Goal: Task Accomplishment & Management: Complete application form

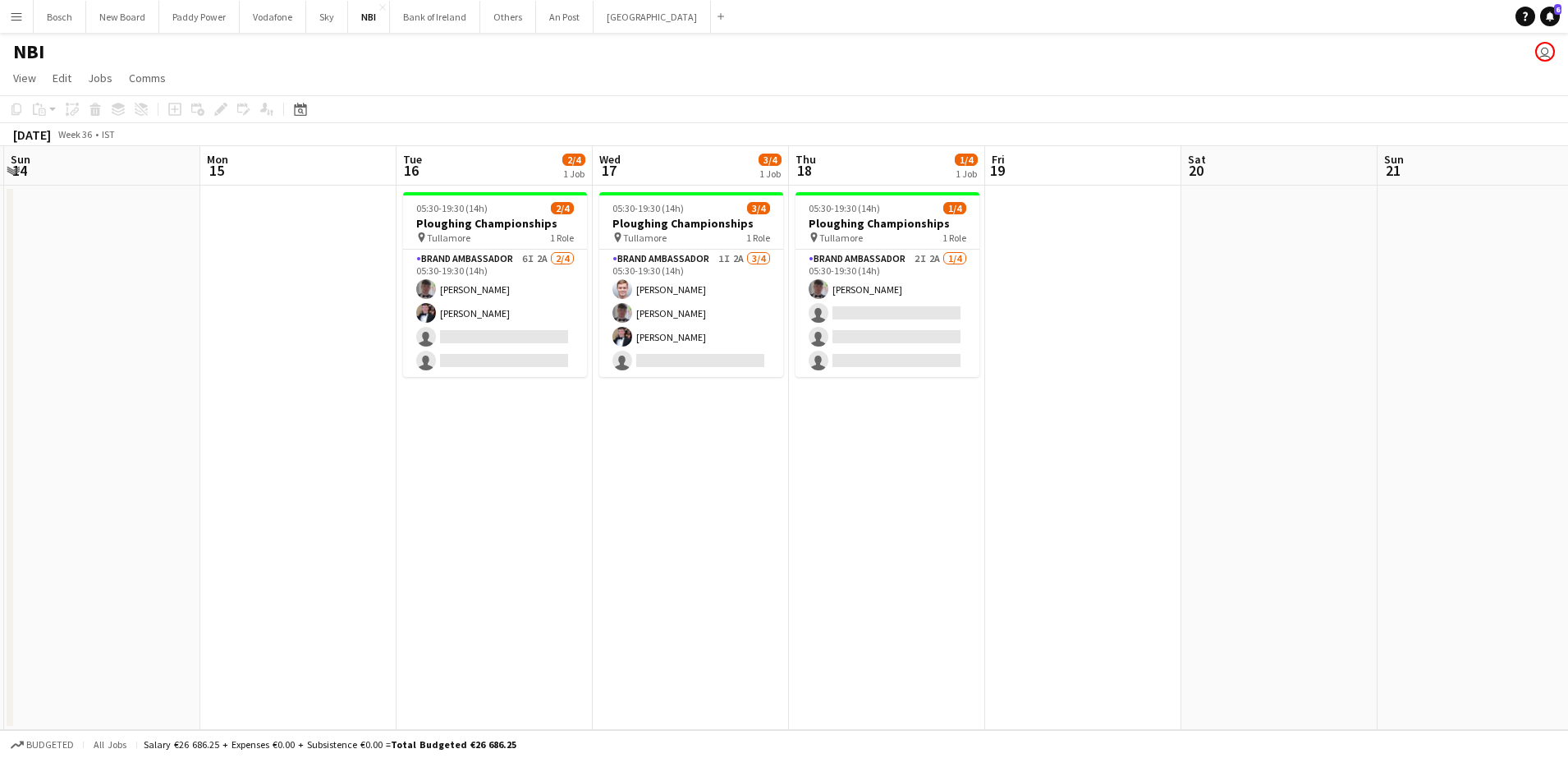
scroll to position [0, 570]
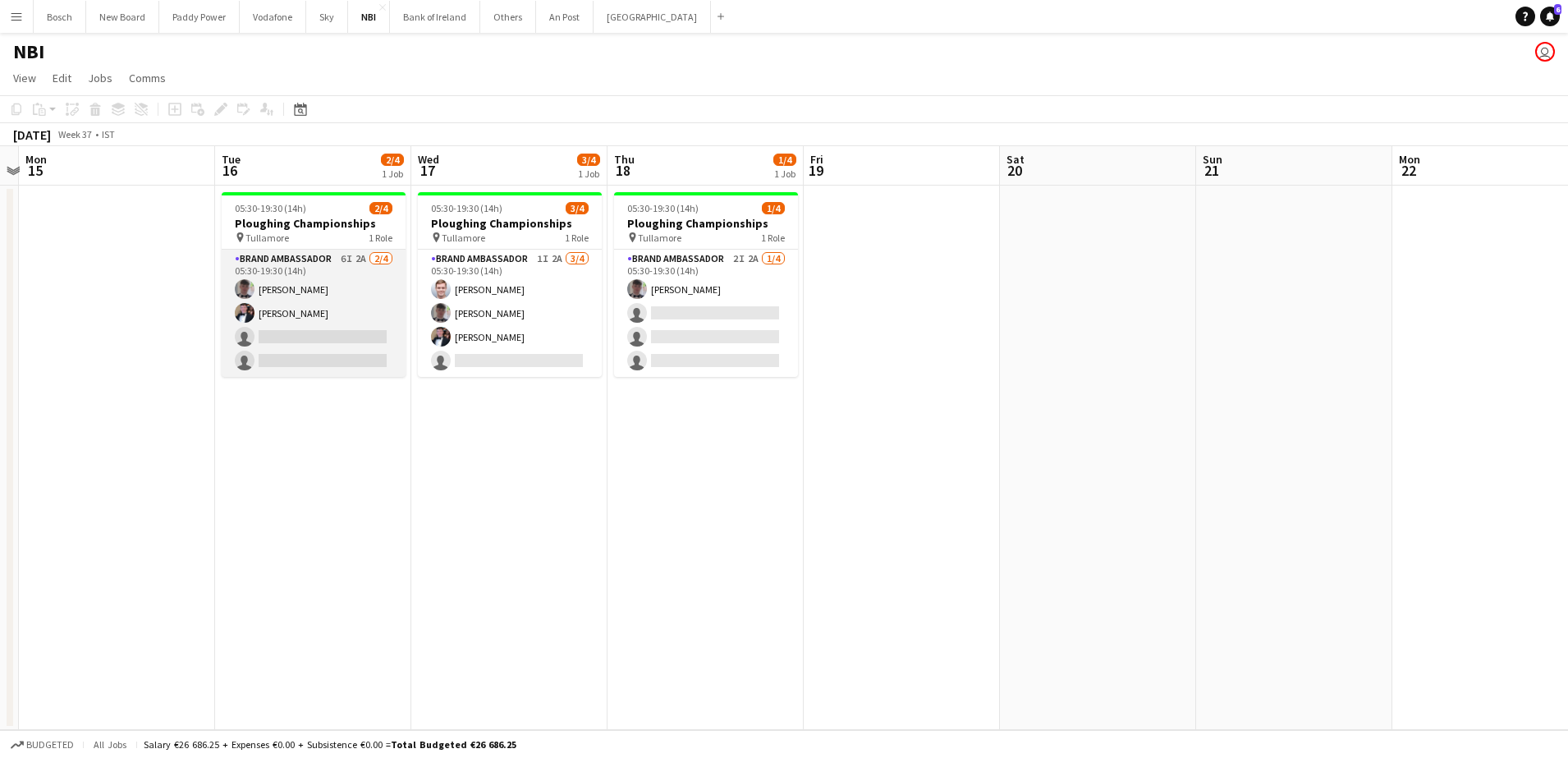
click at [347, 304] on app-card-role "Brand Ambassador 6I 2A [DATE] 05:30-19:30 (14h) [PERSON_NAME] [PERSON_NAME] sin…" at bounding box center [314, 314] width 184 height 128
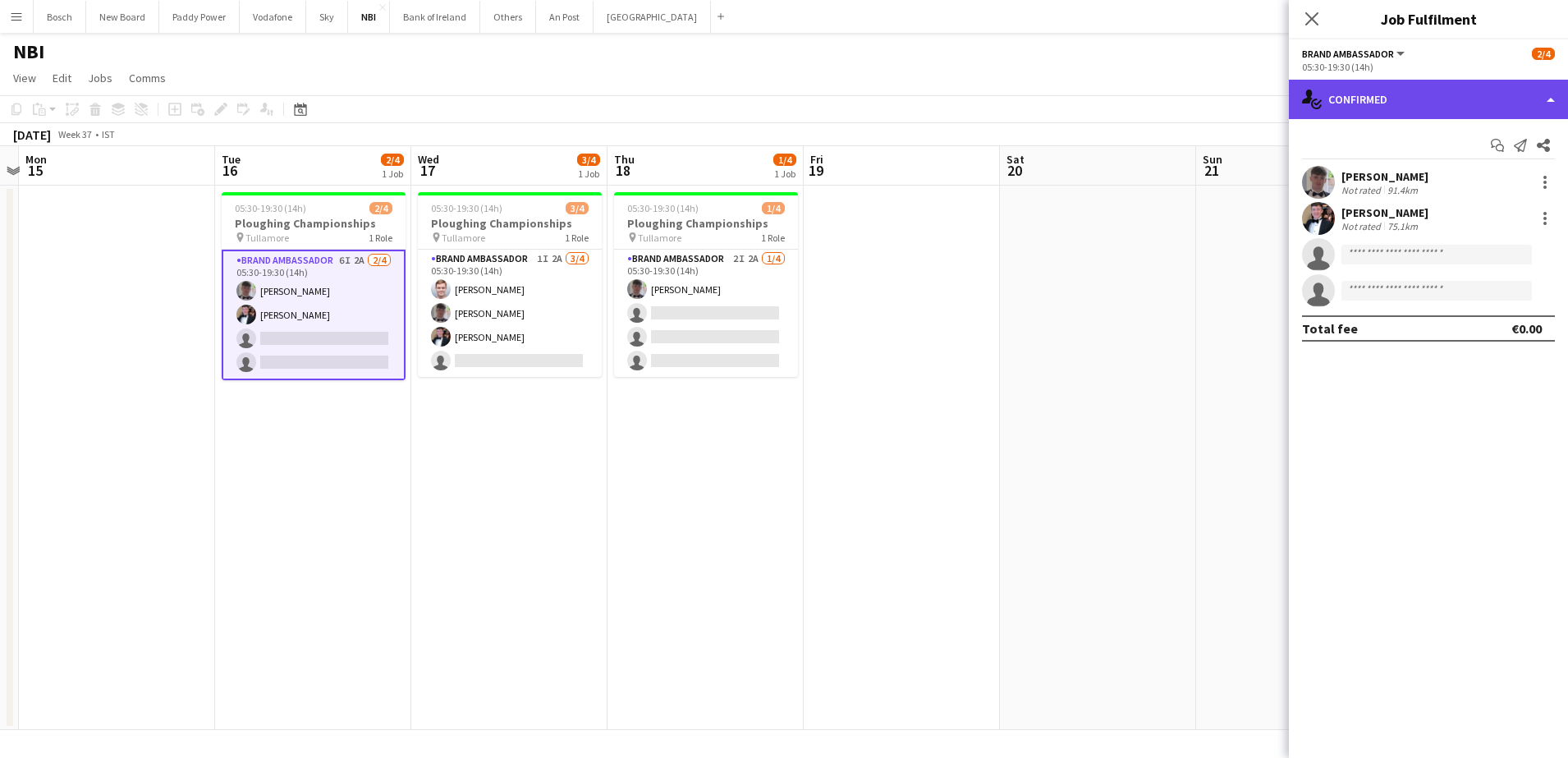
click at [1327, 85] on div "single-neutral-actions-check-2 Confirmed" at bounding box center [1429, 99] width 279 height 40
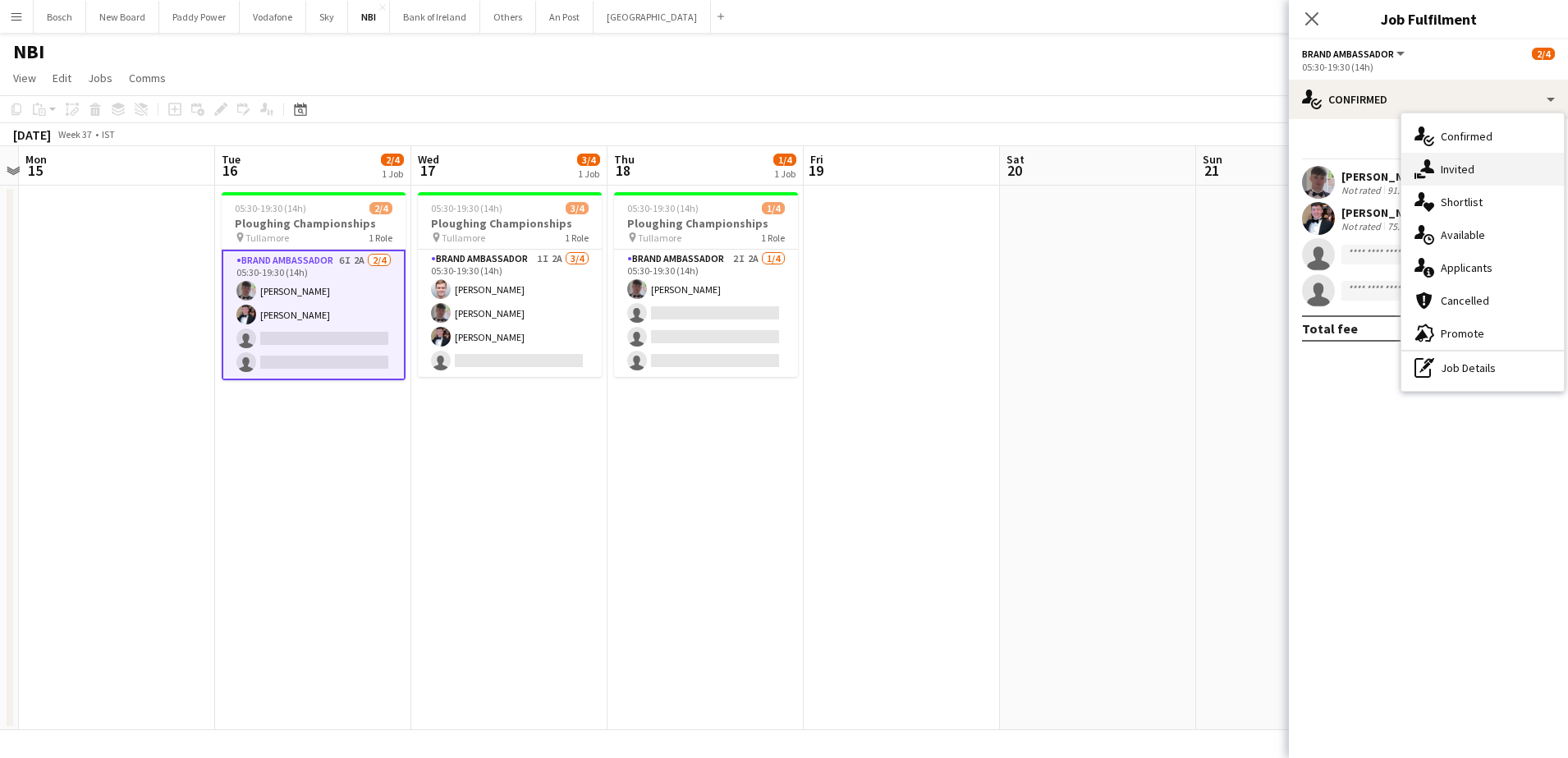
click at [1441, 173] on div "single-neutral-actions-share-1 Invited" at bounding box center [1483, 169] width 163 height 33
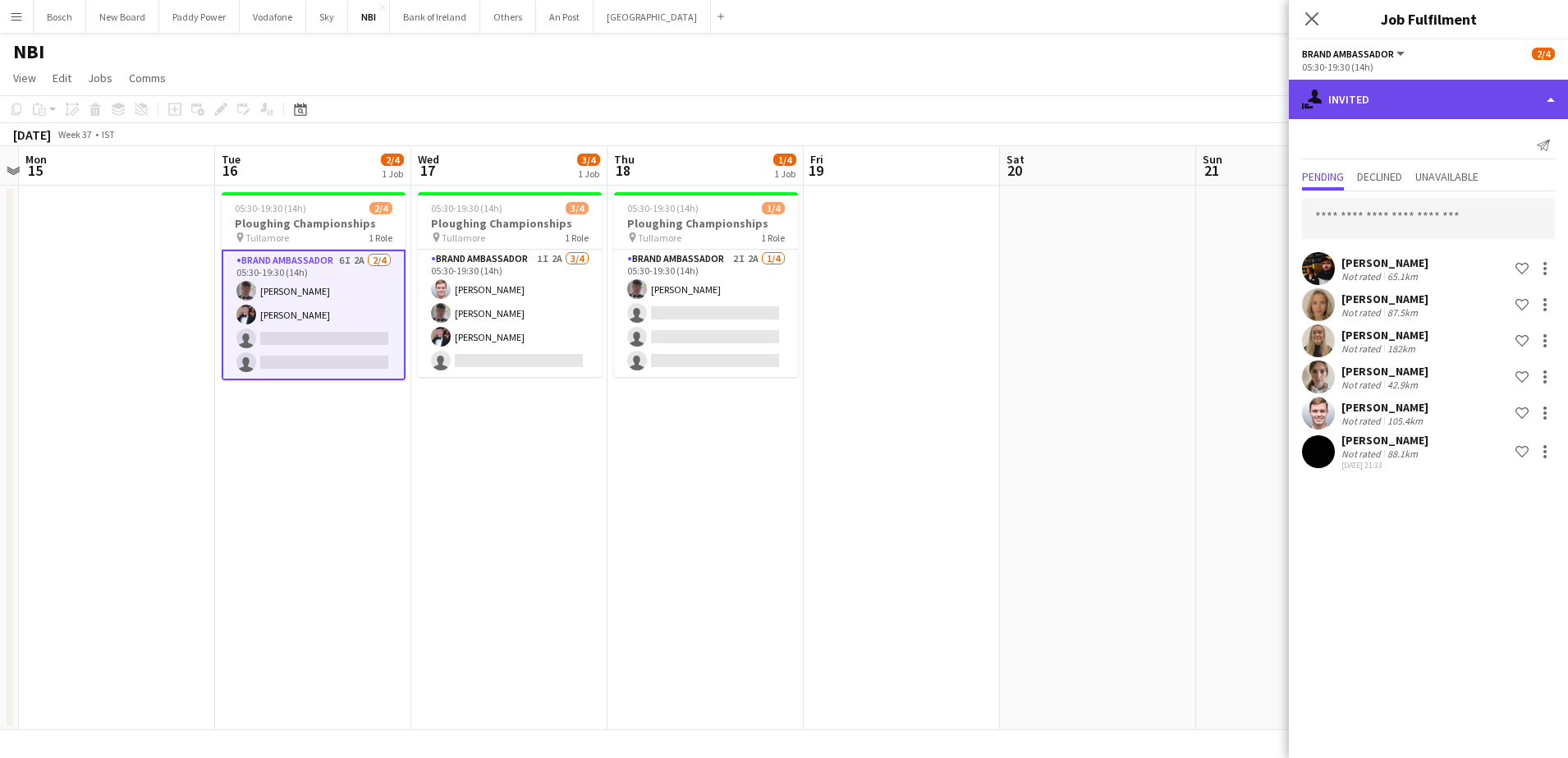
click at [1407, 111] on div "single-neutral-actions-share-1 Invited" at bounding box center [1429, 99] width 279 height 40
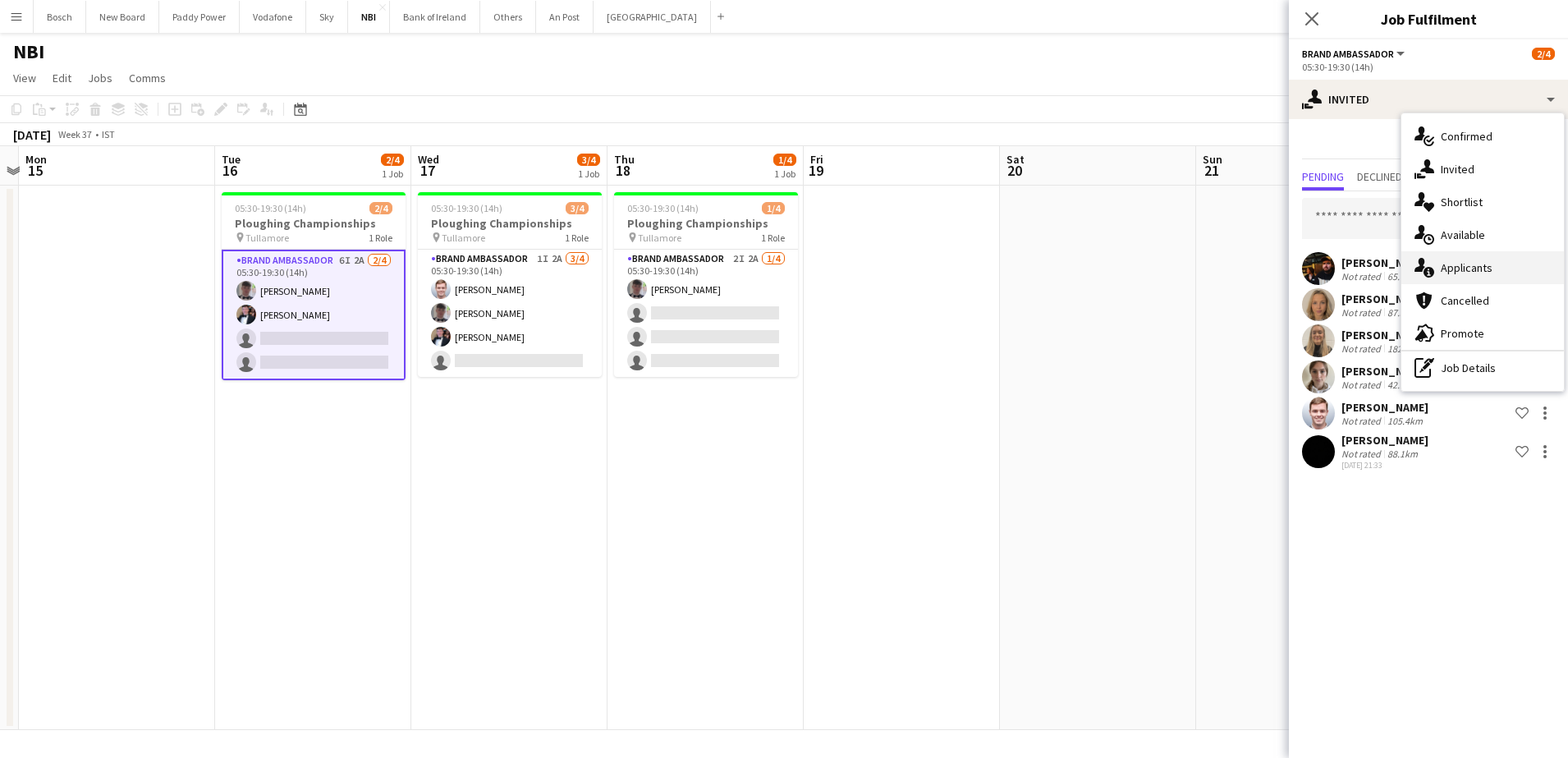
click at [1479, 257] on div "single-neutral-actions-information Applicants" at bounding box center [1483, 268] width 163 height 33
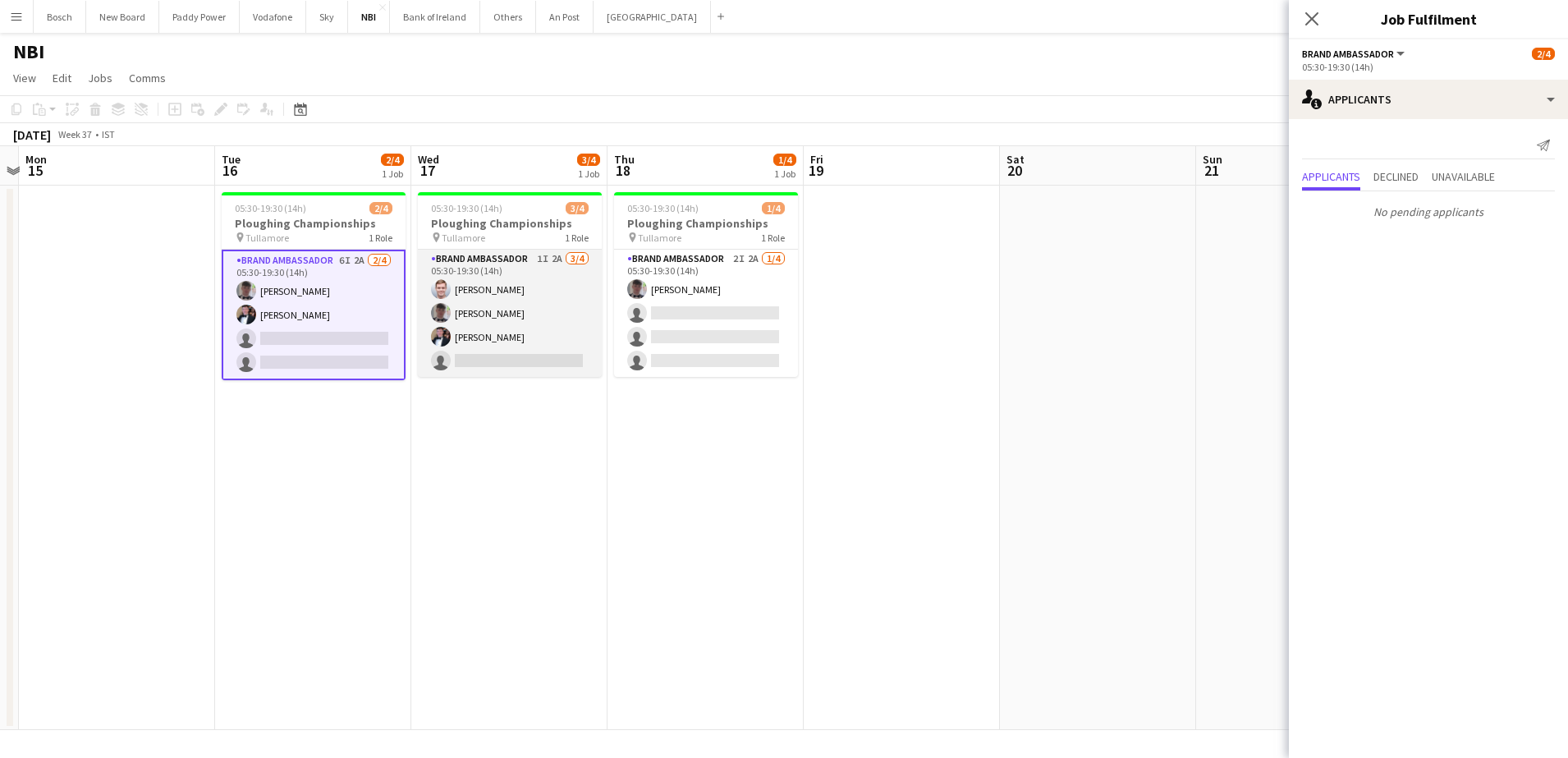
click at [593, 318] on app-card-role "Brand Ambassador 1I 2A [DATE] 05:30-19:30 (14h) [PERSON_NAME] [PERSON_NAME] [PE…" at bounding box center [510, 314] width 184 height 128
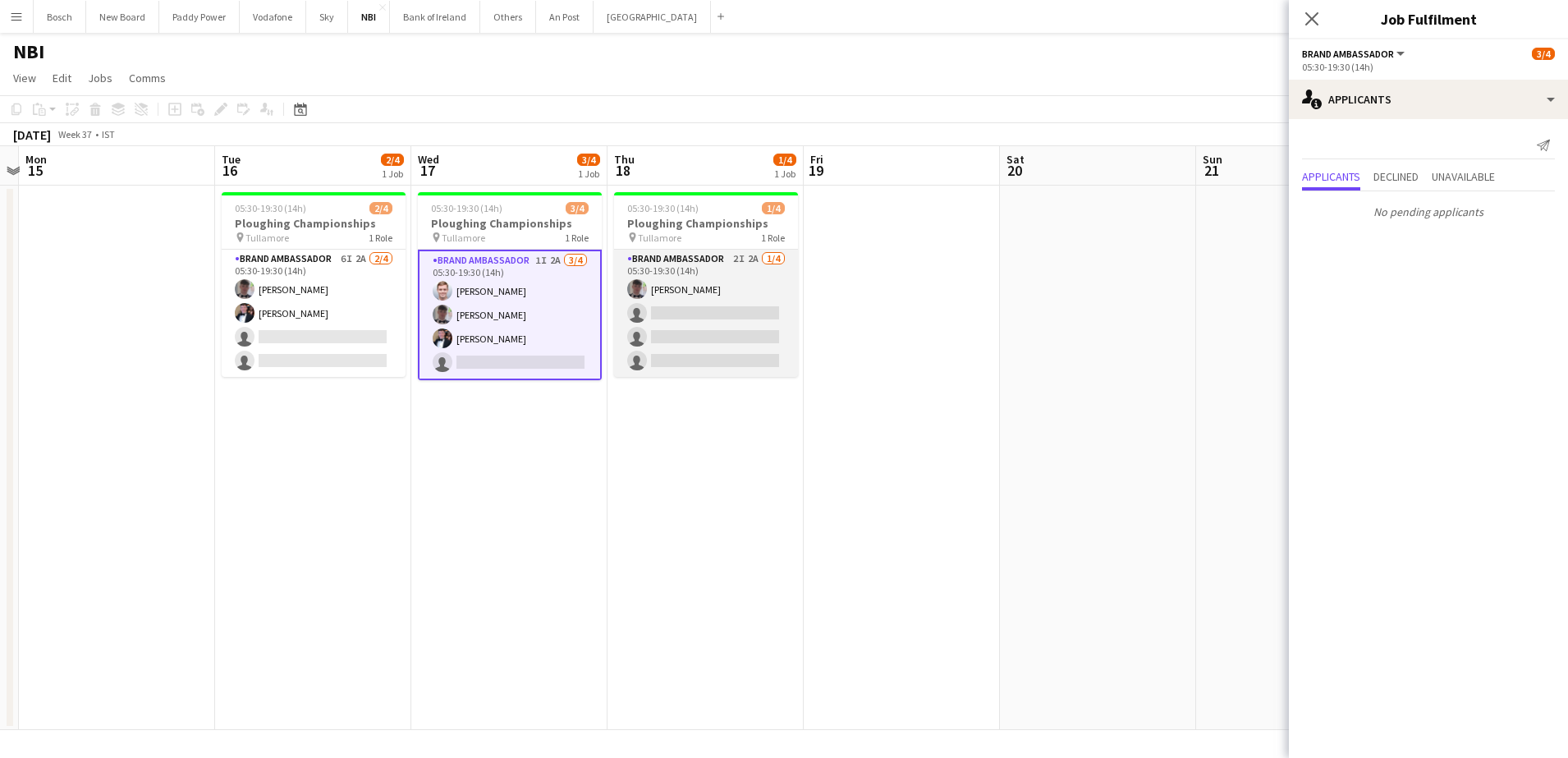
click at [705, 319] on app-card-role "Brand Ambassador 2I 2A [DATE] 05:30-19:30 (14h) [PERSON_NAME] single-neutral-ac…" at bounding box center [706, 314] width 184 height 128
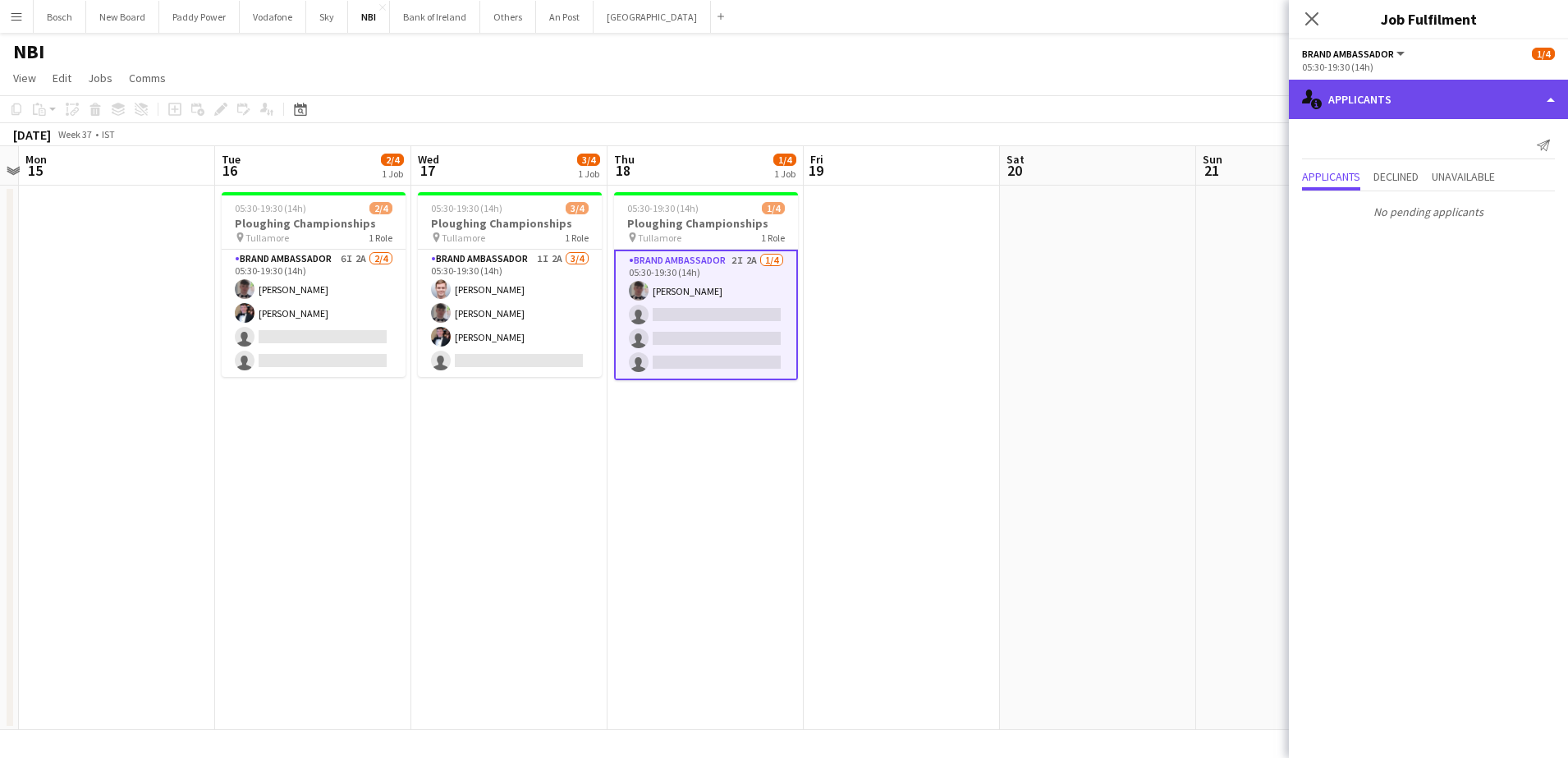
click at [1480, 100] on div "single-neutral-actions-information Applicants" at bounding box center [1429, 99] width 279 height 40
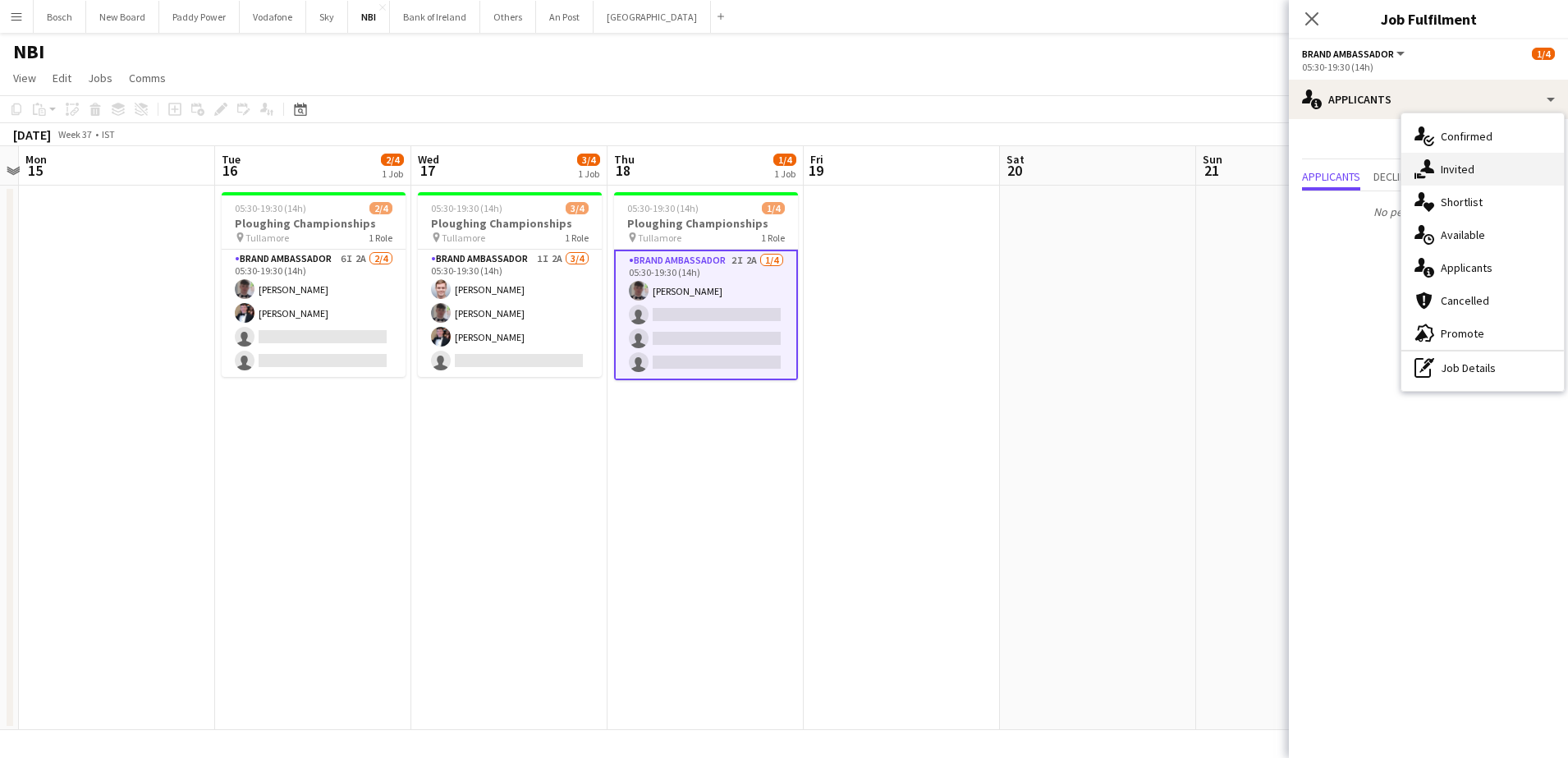
click at [1501, 179] on div "single-neutral-actions-share-1 Invited" at bounding box center [1483, 169] width 163 height 33
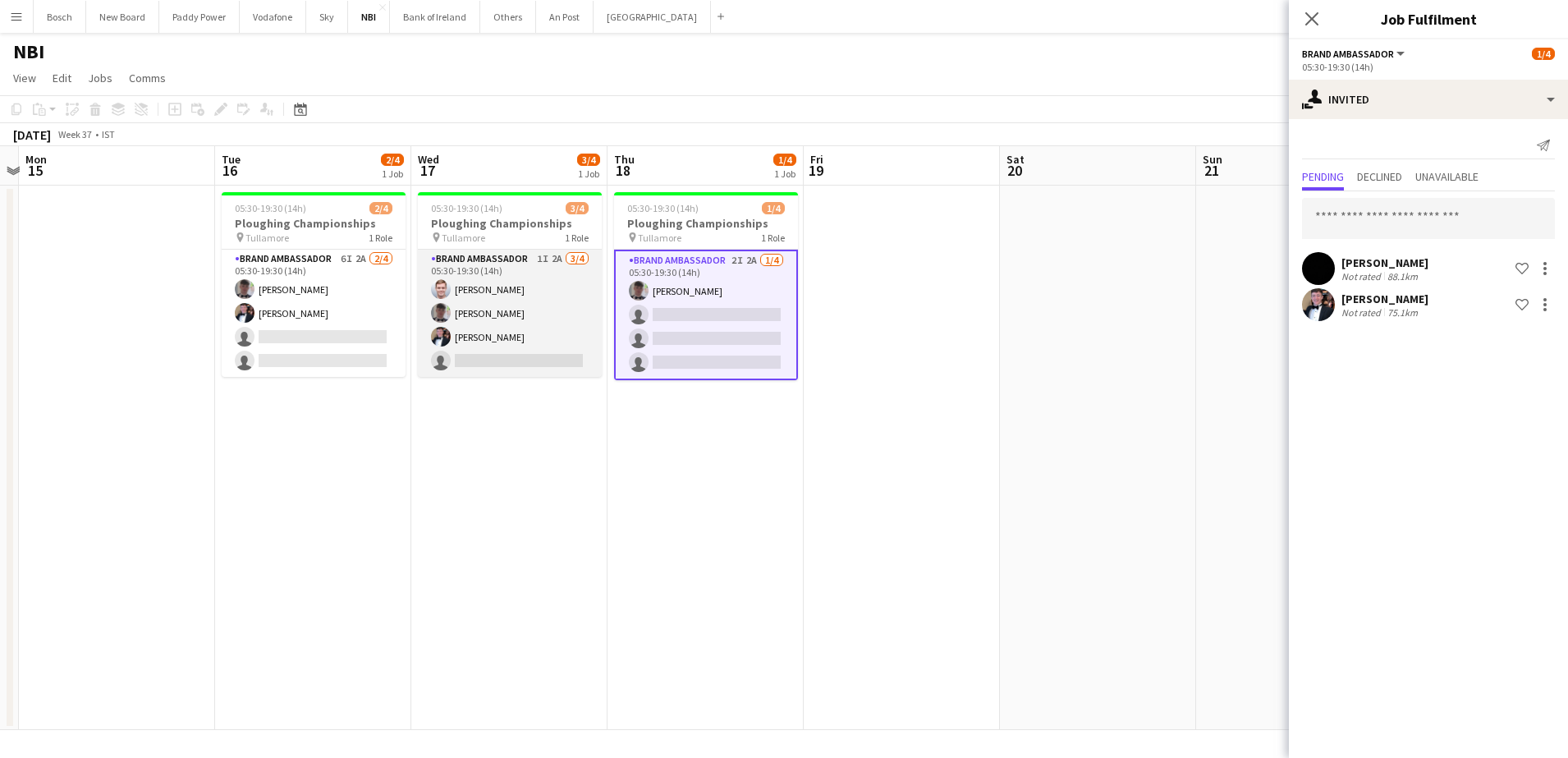
click at [514, 325] on app-card-role "Brand Ambassador 1I 2A [DATE] 05:30-19:30 (14h) [PERSON_NAME] [PERSON_NAME] [PE…" at bounding box center [510, 314] width 184 height 128
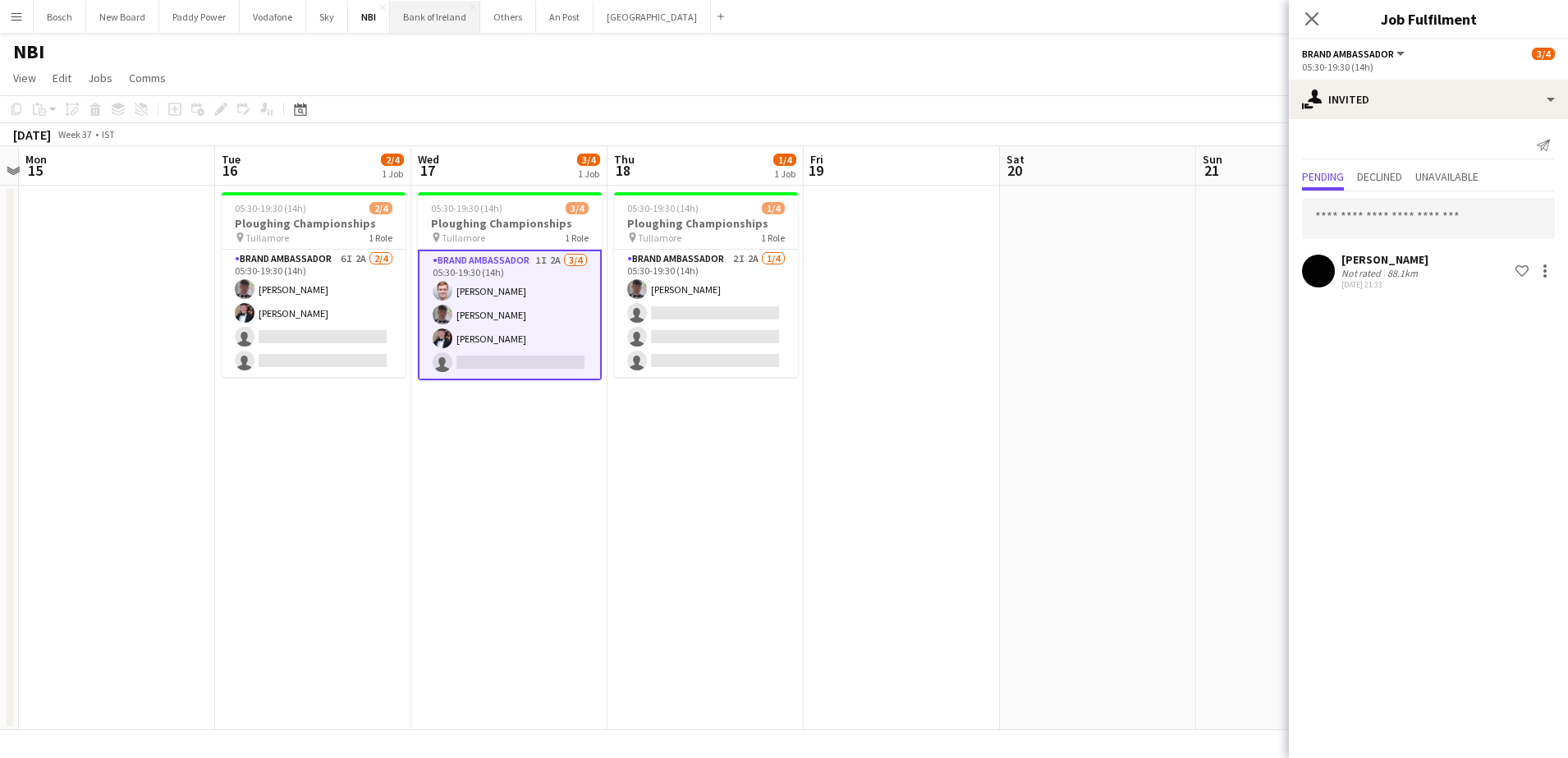
click at [447, 16] on button "Bank of Ireland Close" at bounding box center [436, 17] width 91 height 32
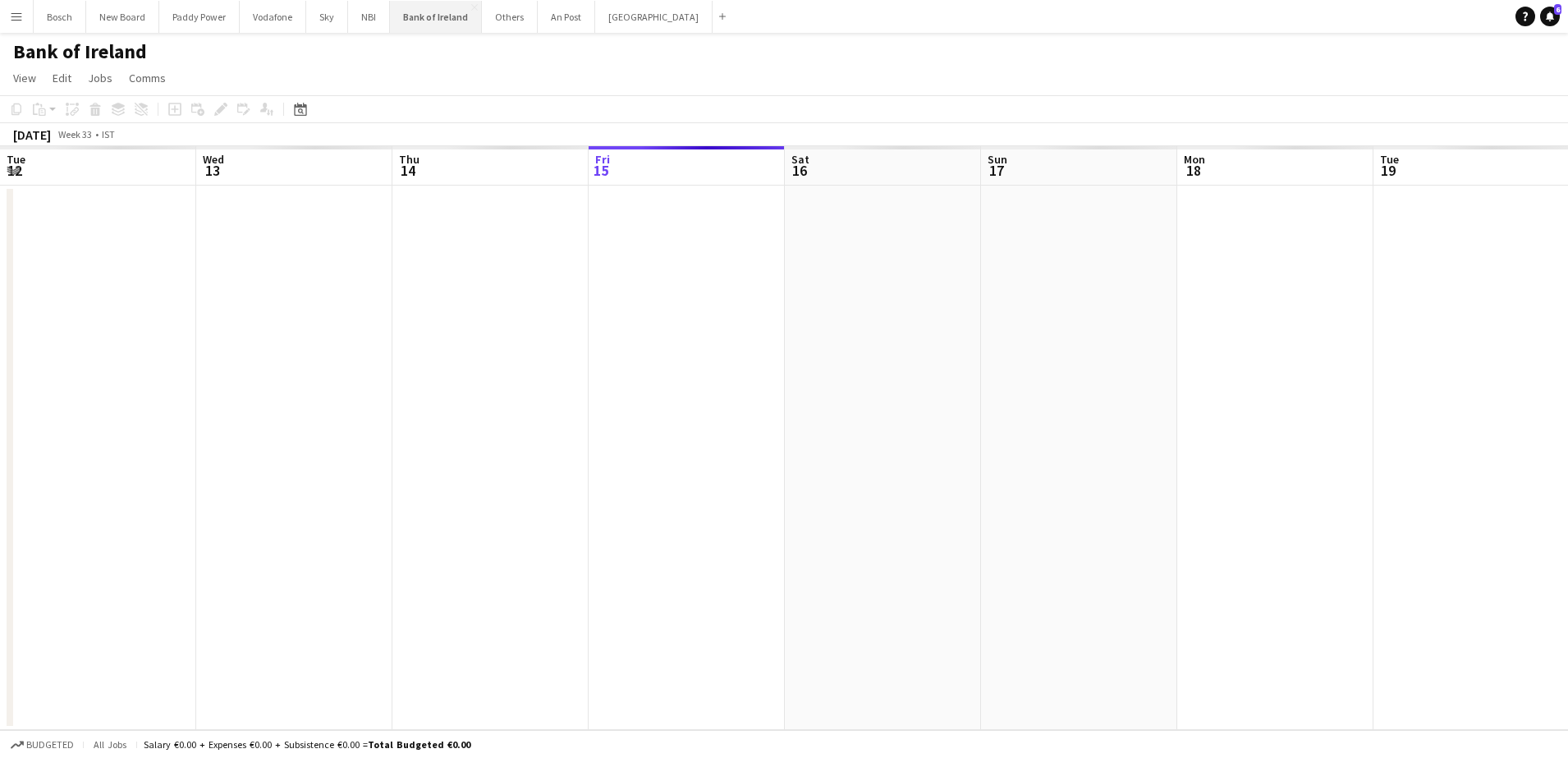
scroll to position [0, 392]
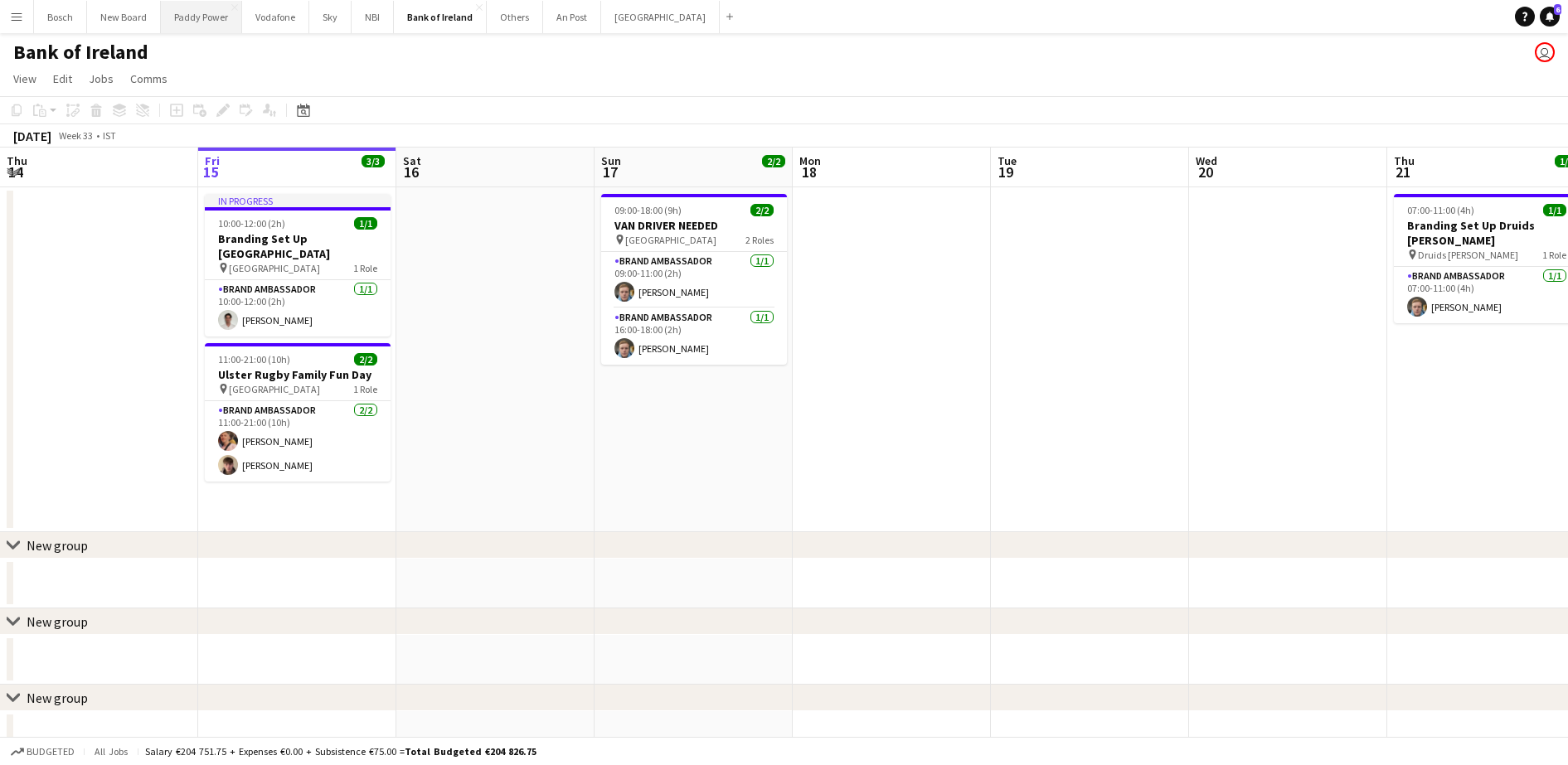
click at [206, 18] on button "Paddy Power Close" at bounding box center [201, 17] width 81 height 33
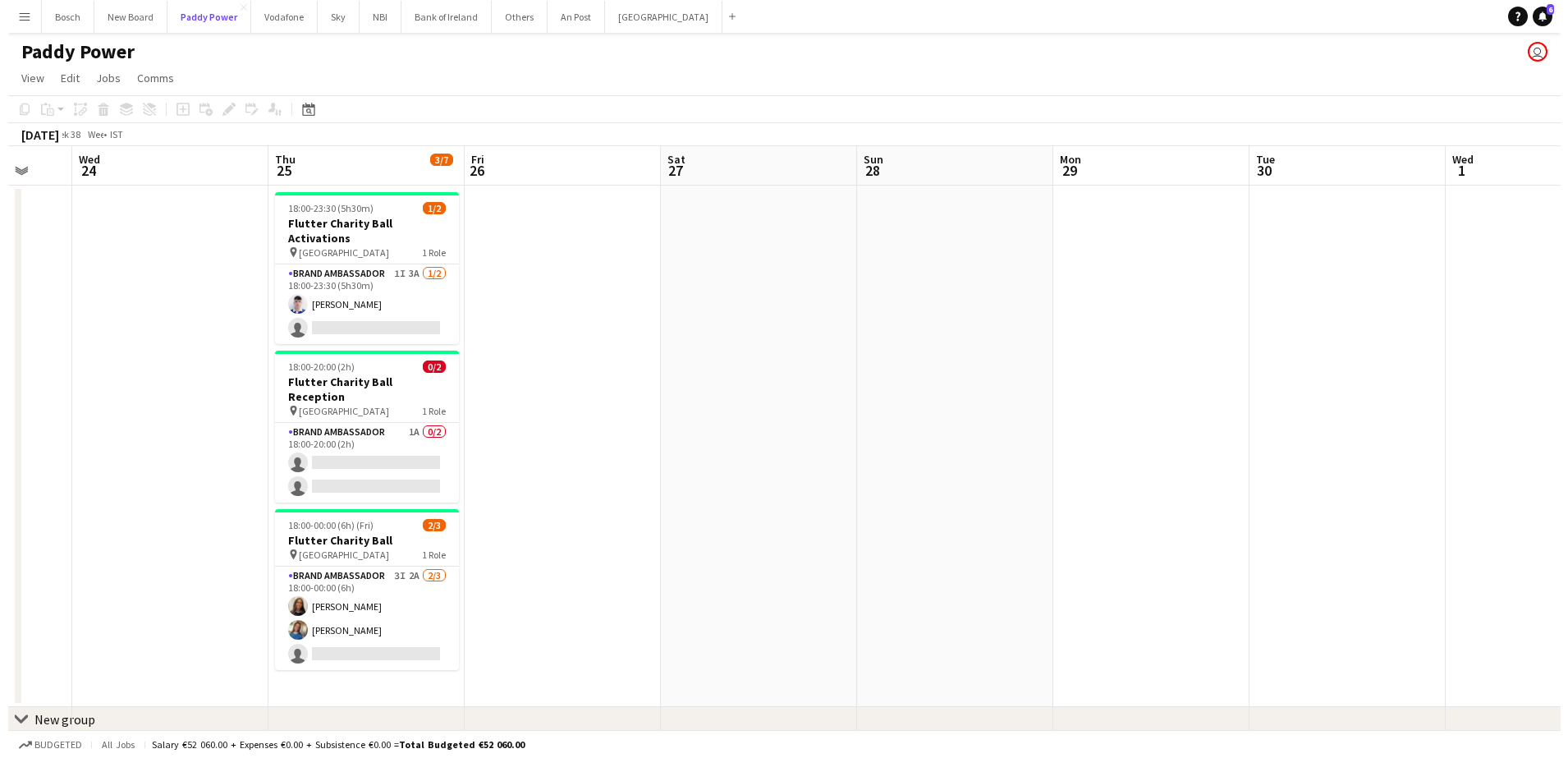
scroll to position [0, 561]
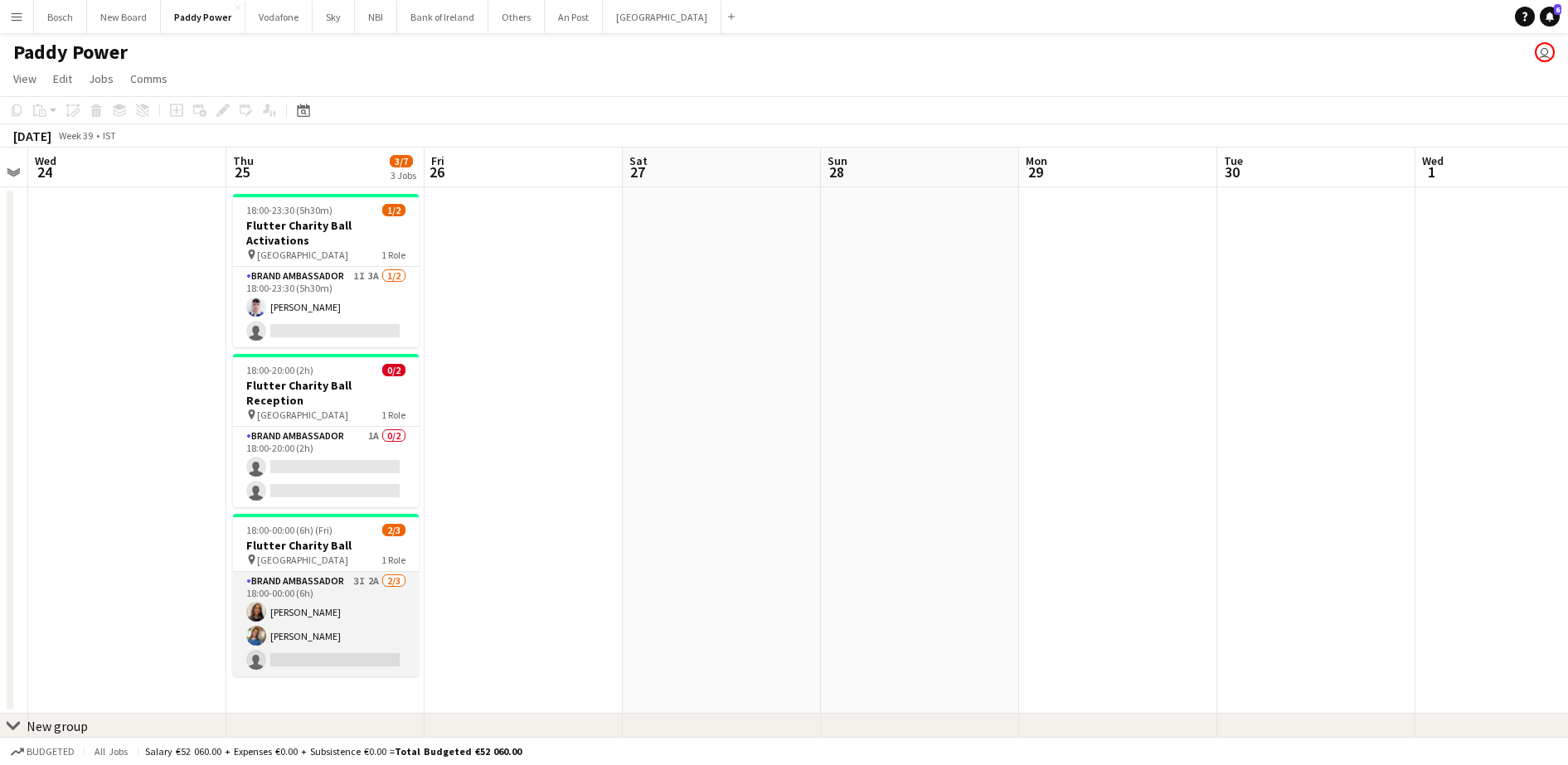
click at [362, 577] on app-card-role "Brand Ambassador 3I 2A [DATE] 18:00-00:00 (6h) [PERSON_NAME] [PERSON_NAME] sing…" at bounding box center [325, 624] width 186 height 105
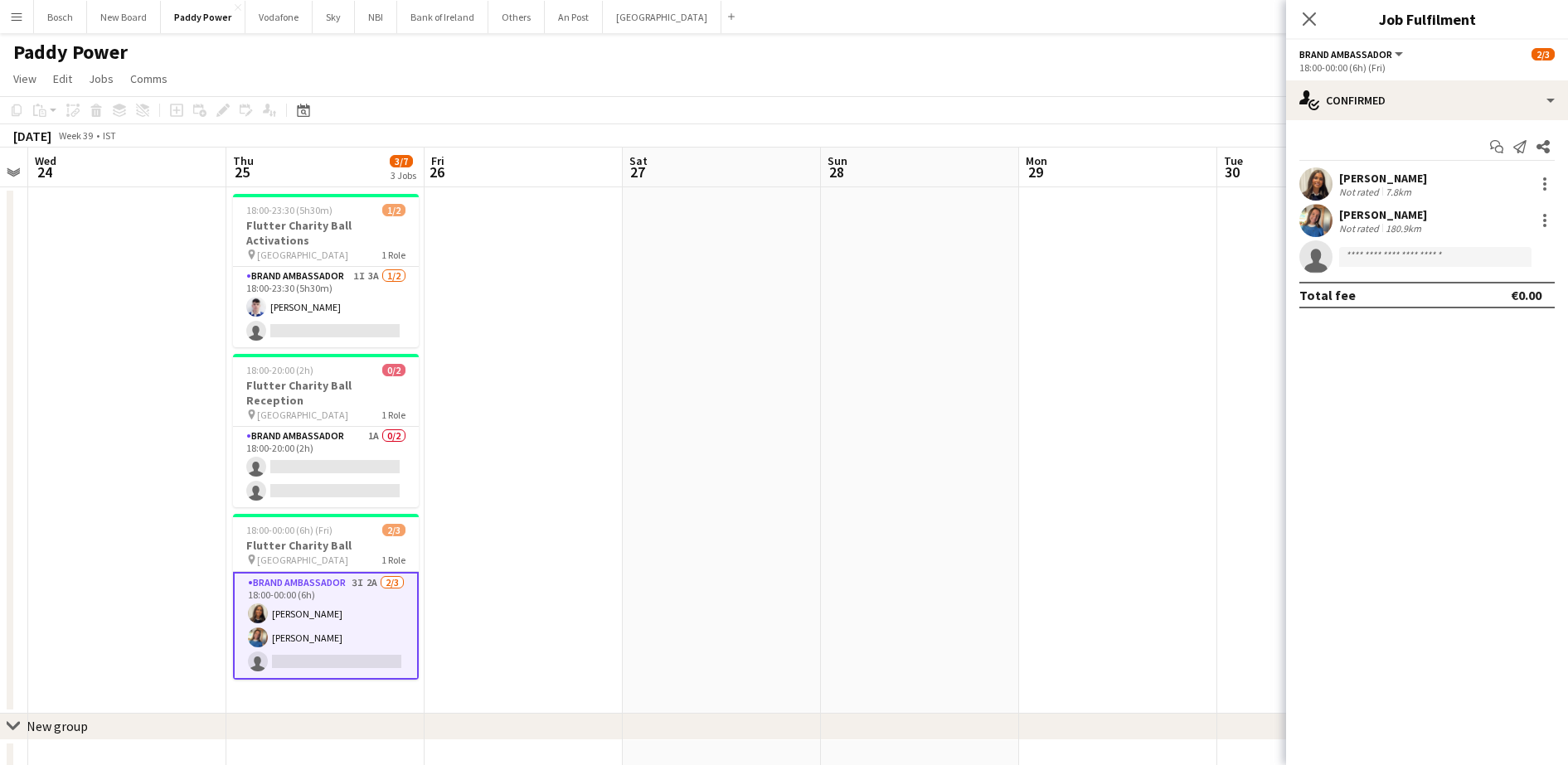
click at [1383, 129] on div "Start chat Send notification Share [PERSON_NAME] Not rated 7.8km [PERSON_NAME] …" at bounding box center [1427, 221] width 282 height 202
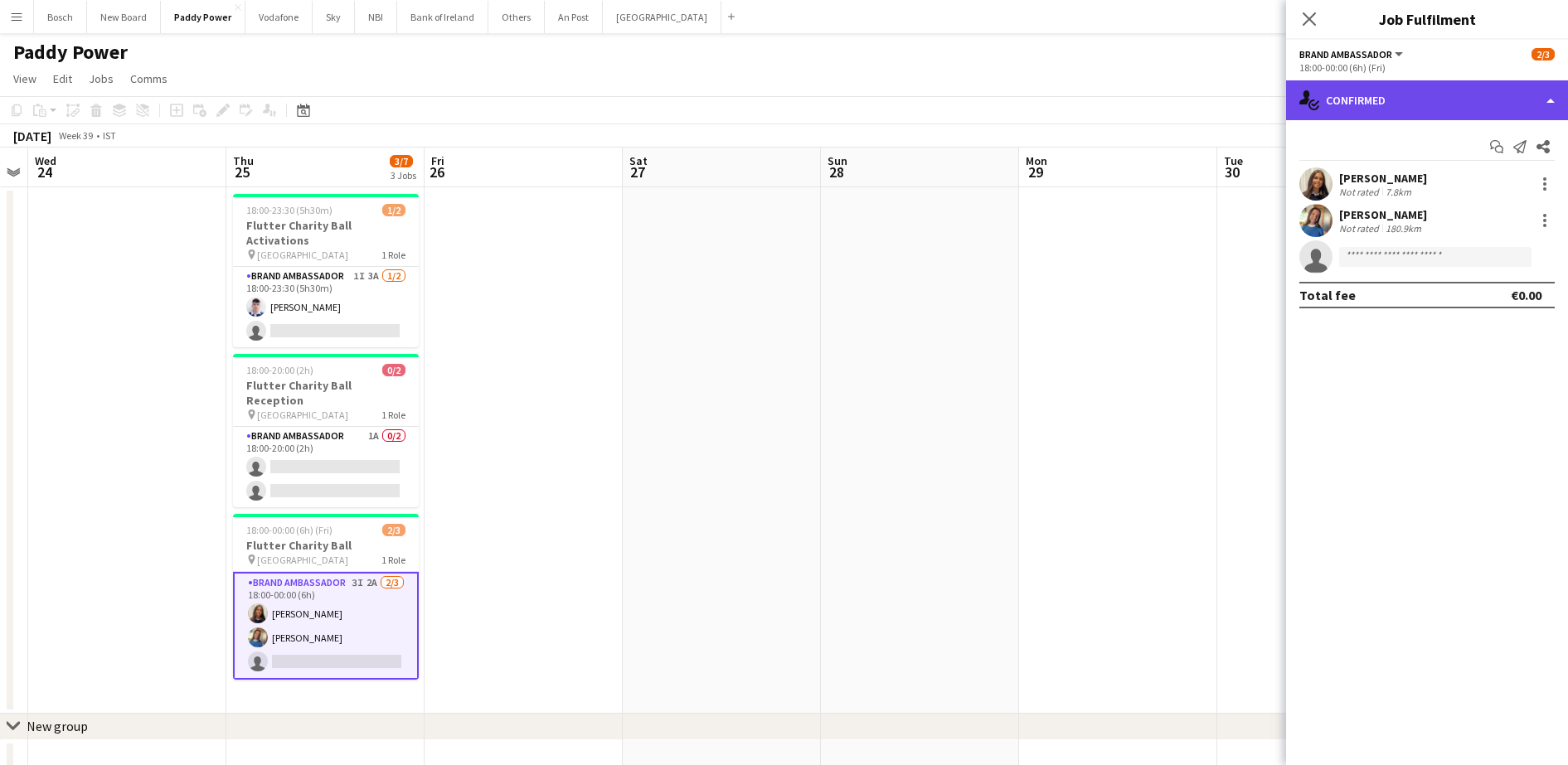
click at [1405, 96] on div "single-neutral-actions-check-2 Confirmed" at bounding box center [1427, 100] width 282 height 40
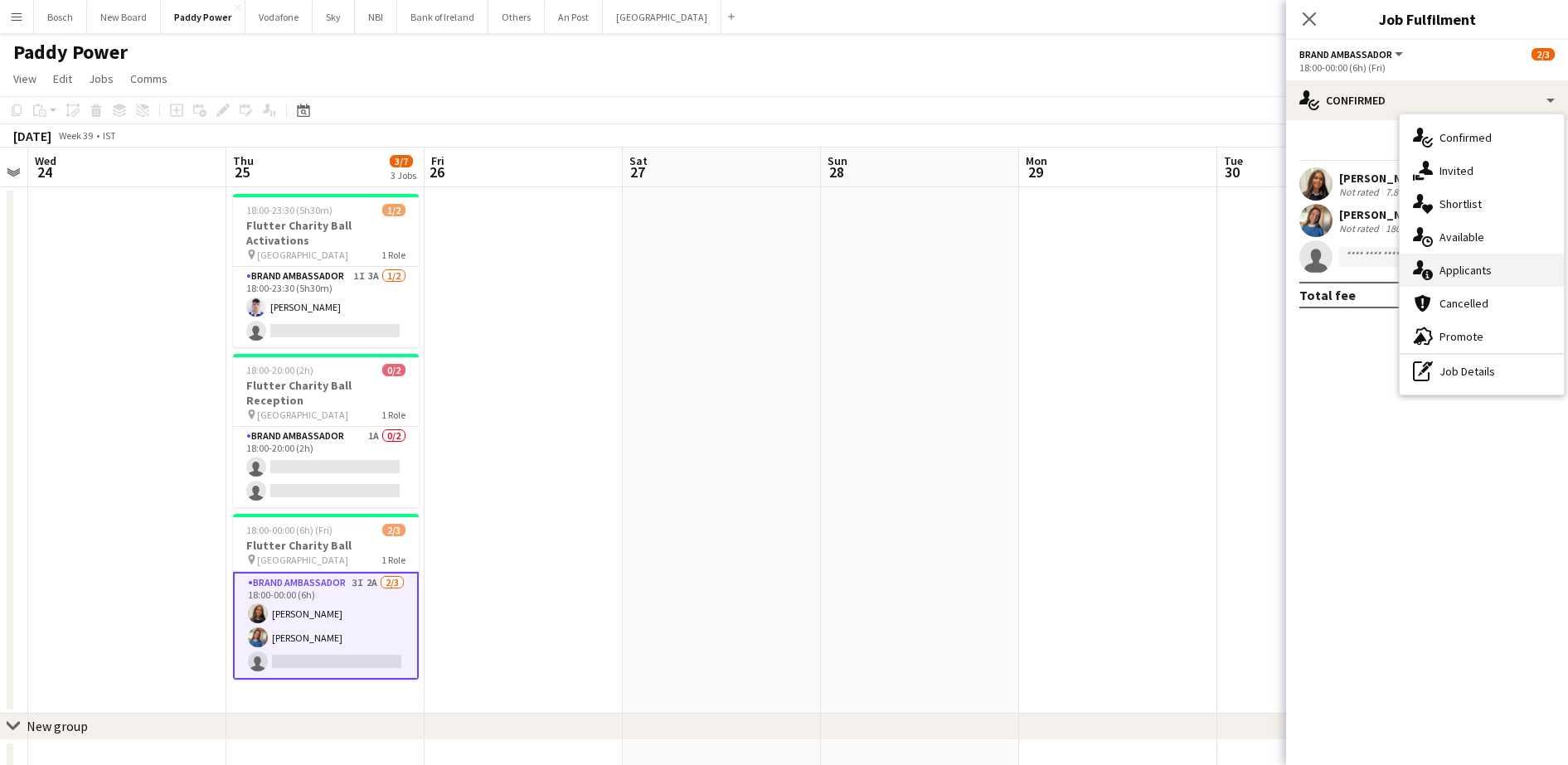
click at [1515, 282] on div "single-neutral-actions-information Applicants" at bounding box center [1481, 271] width 164 height 34
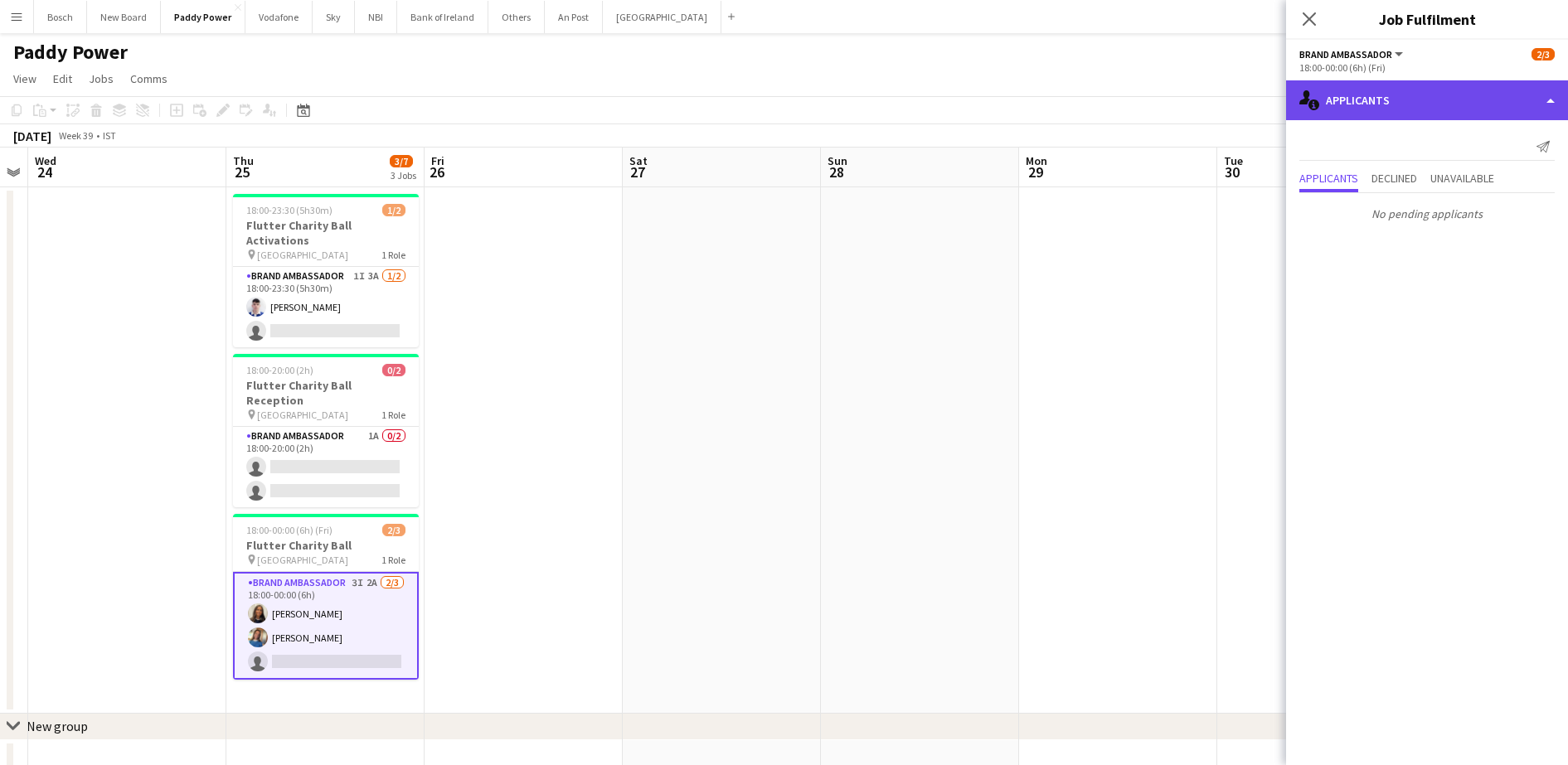
click at [1389, 108] on div "single-neutral-actions-information Applicants" at bounding box center [1427, 100] width 282 height 40
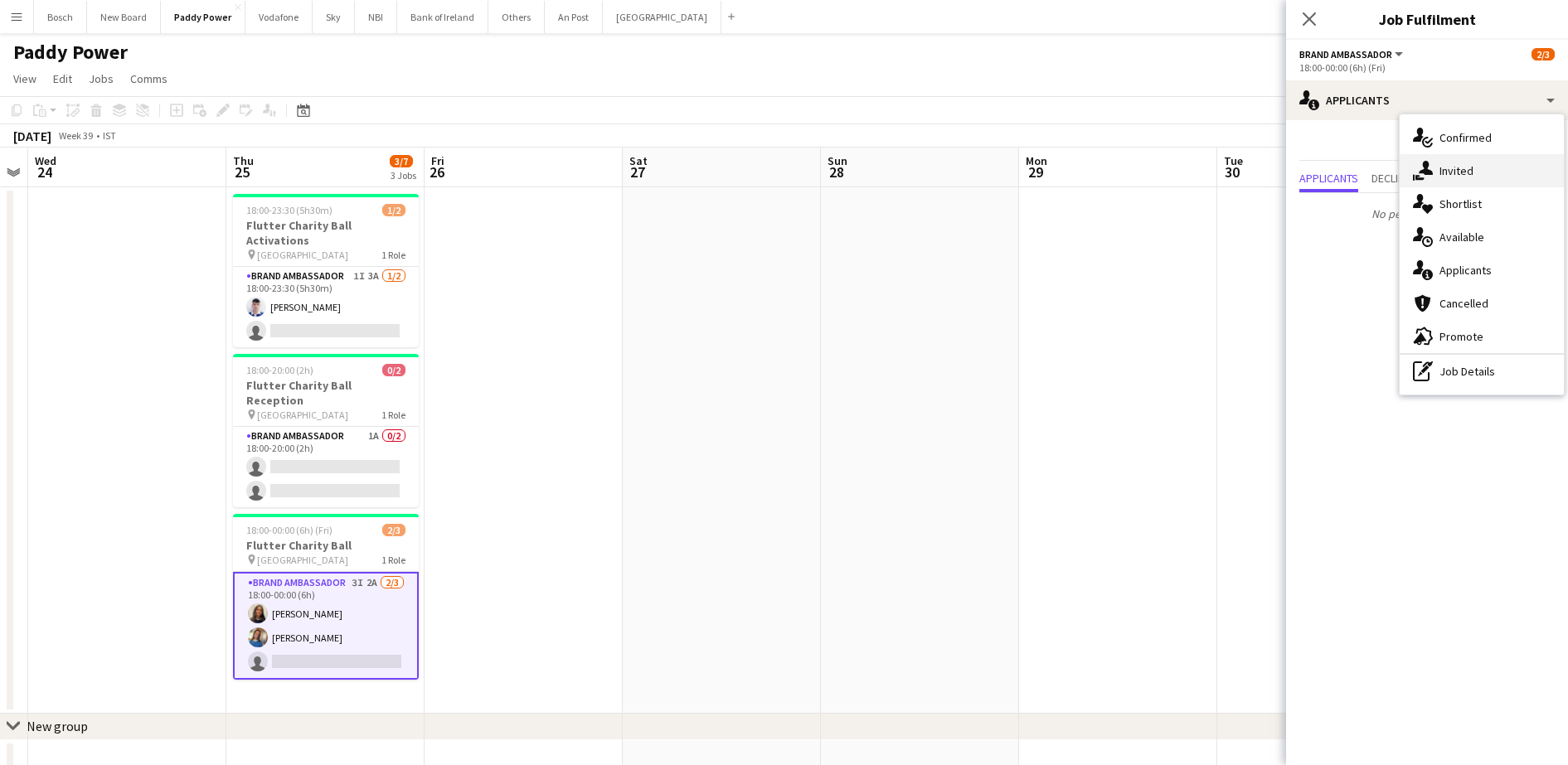
click at [1462, 167] on div "single-neutral-actions-share-1 Invited" at bounding box center [1481, 171] width 164 height 34
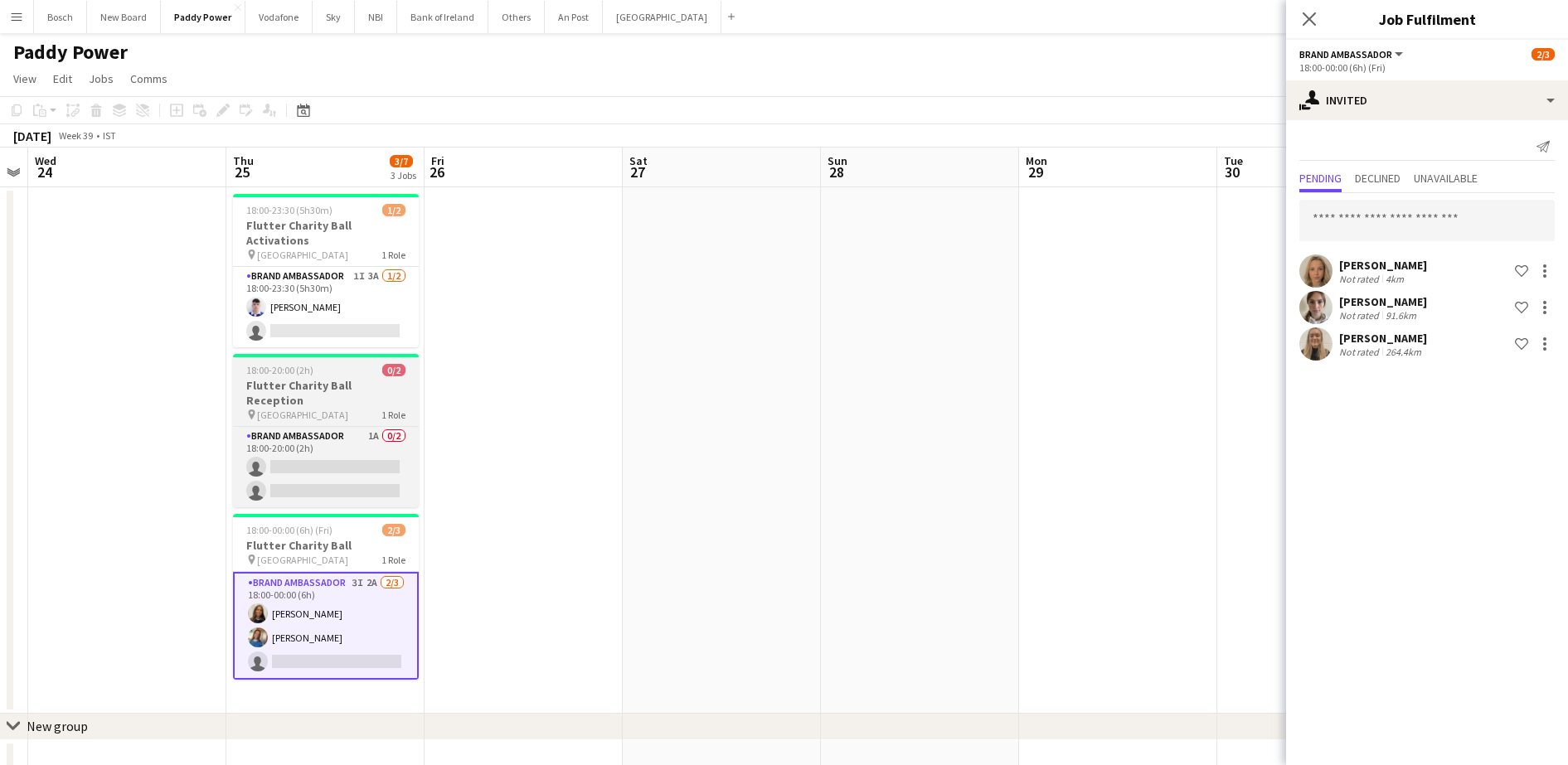
click at [340, 395] on app-job-card "18:00-20:00 (2h) 0/2 Flutter Charity Ball Reception pin Mansion House 1 Role Br…" at bounding box center [325, 431] width 186 height 153
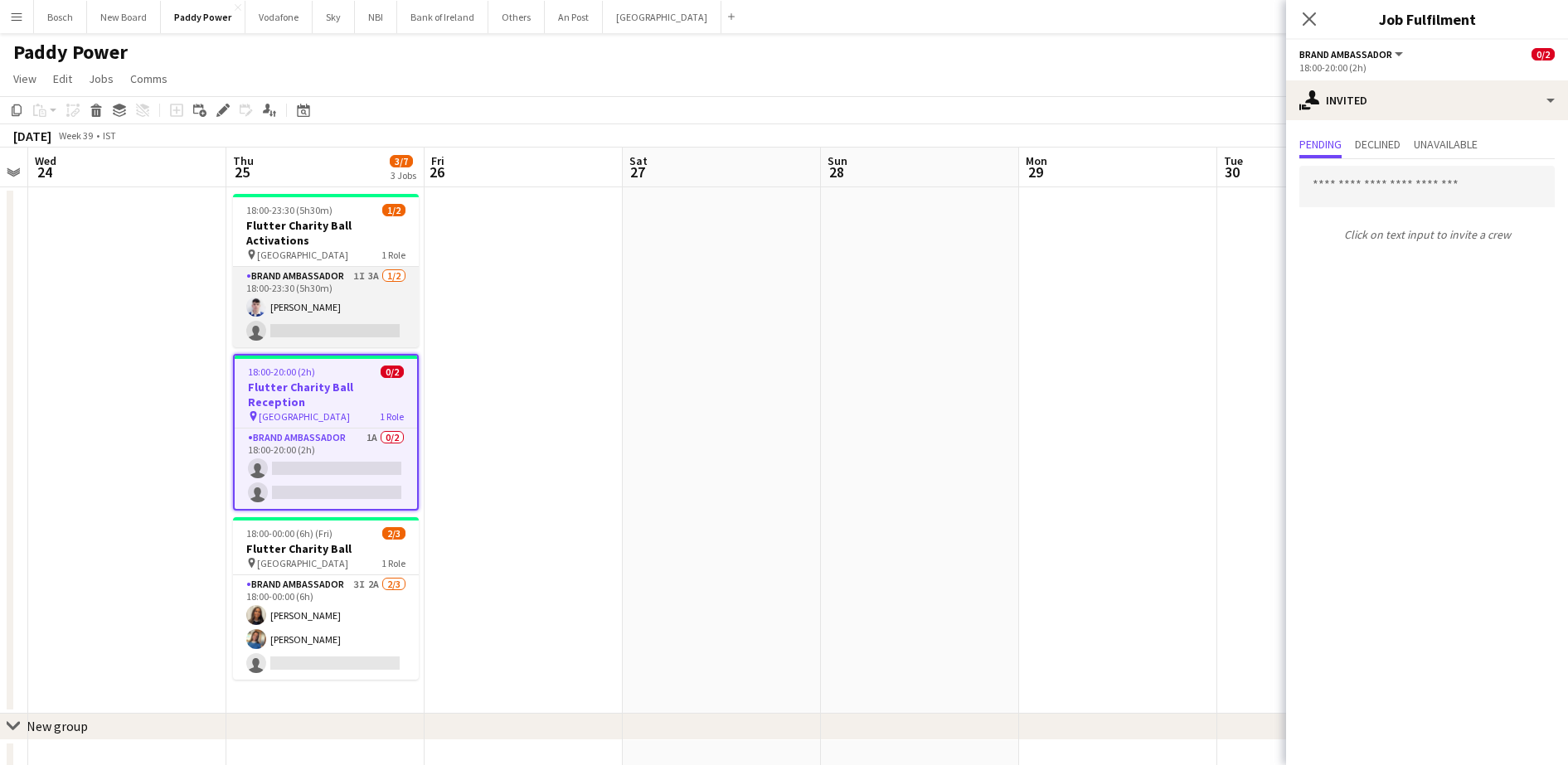
click at [346, 293] on app-card-role "Brand Ambassador 1I 3A [DATE] 18:00-23:30 (5h30m) [DEMOGRAPHIC_DATA][PERSON_NAM…" at bounding box center [325, 307] width 186 height 80
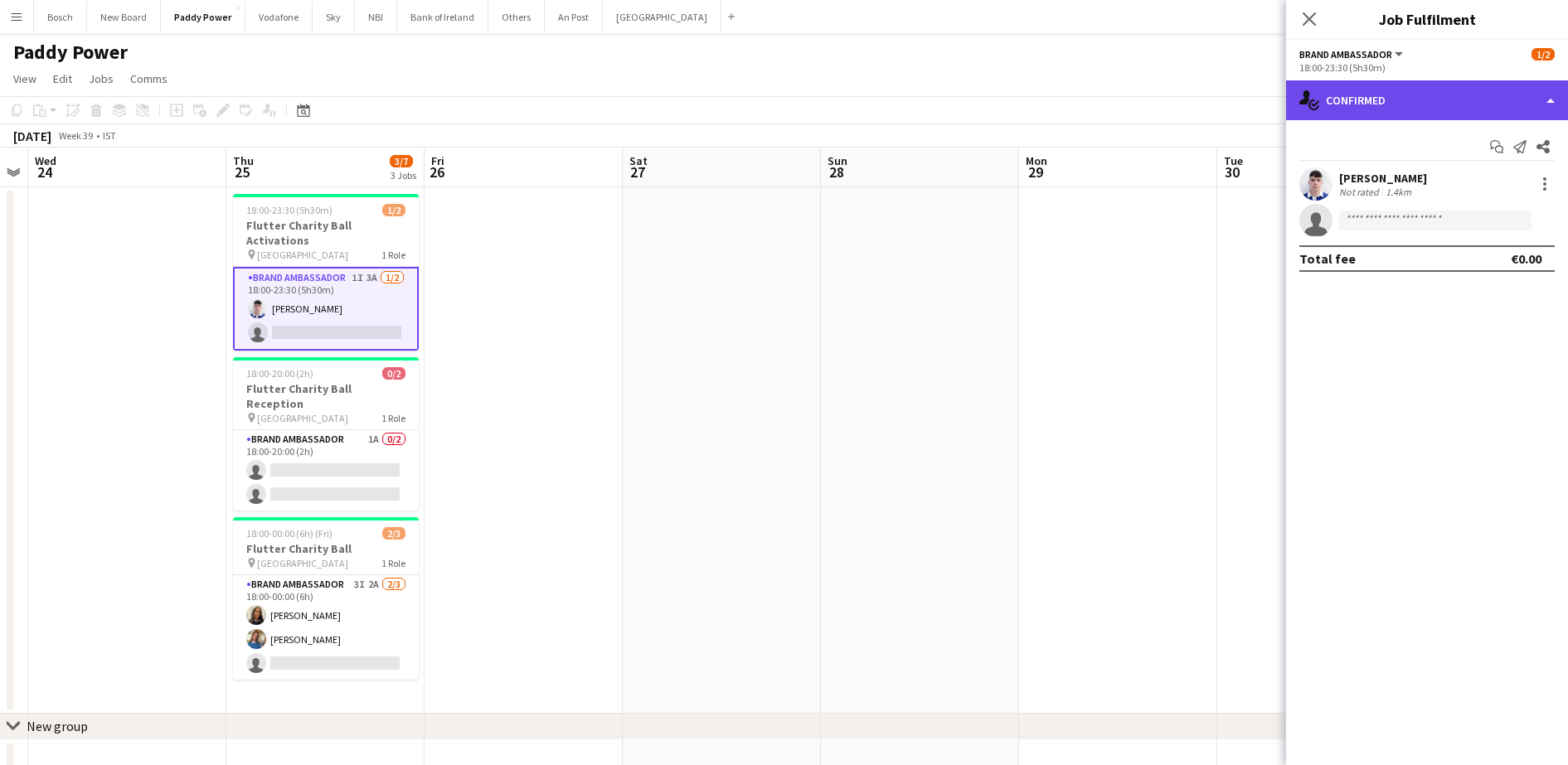
click at [1405, 112] on div "single-neutral-actions-check-2 Confirmed" at bounding box center [1427, 100] width 282 height 40
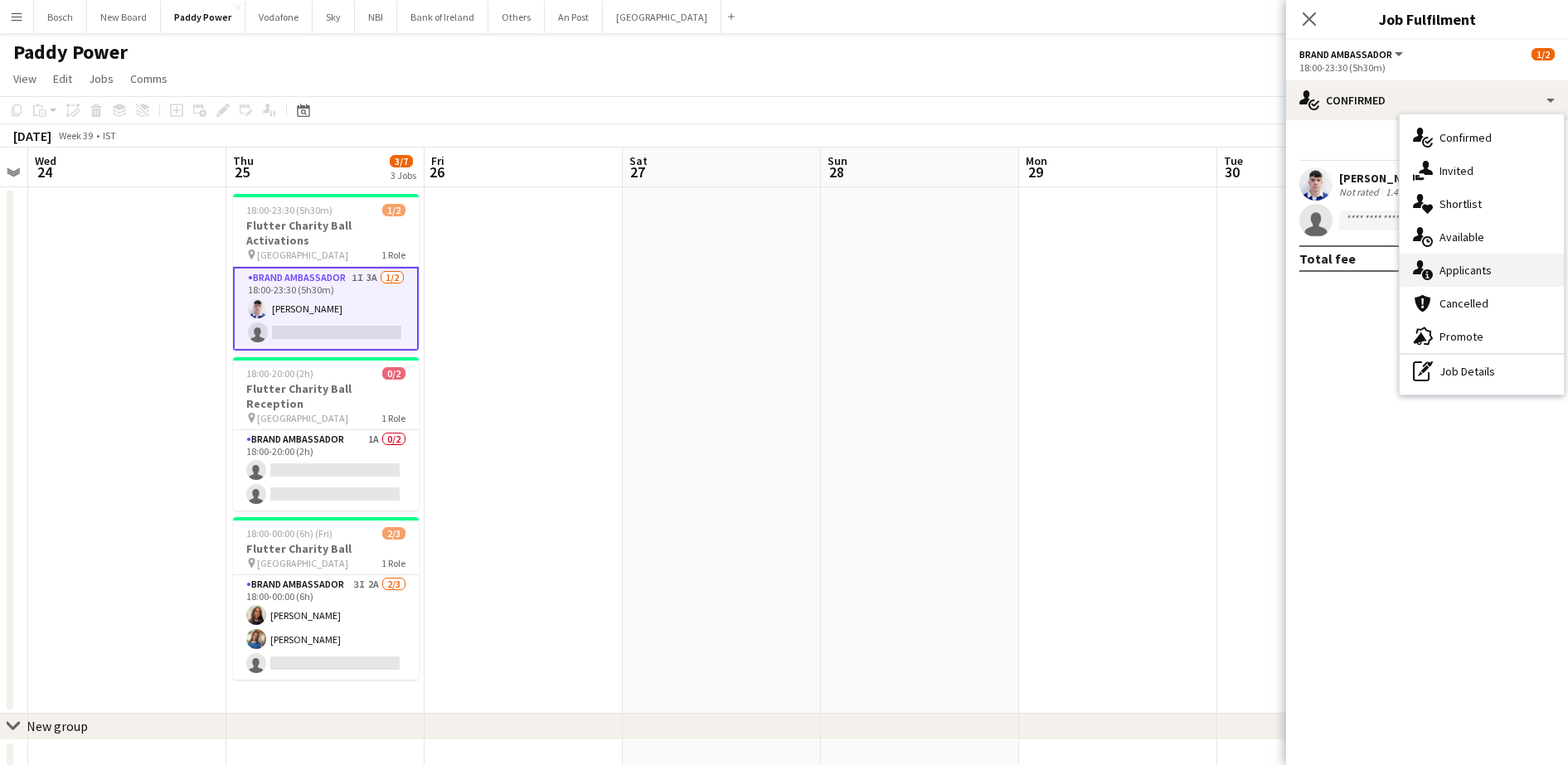
click at [1483, 276] on div "single-neutral-actions-information Applicants" at bounding box center [1481, 271] width 164 height 34
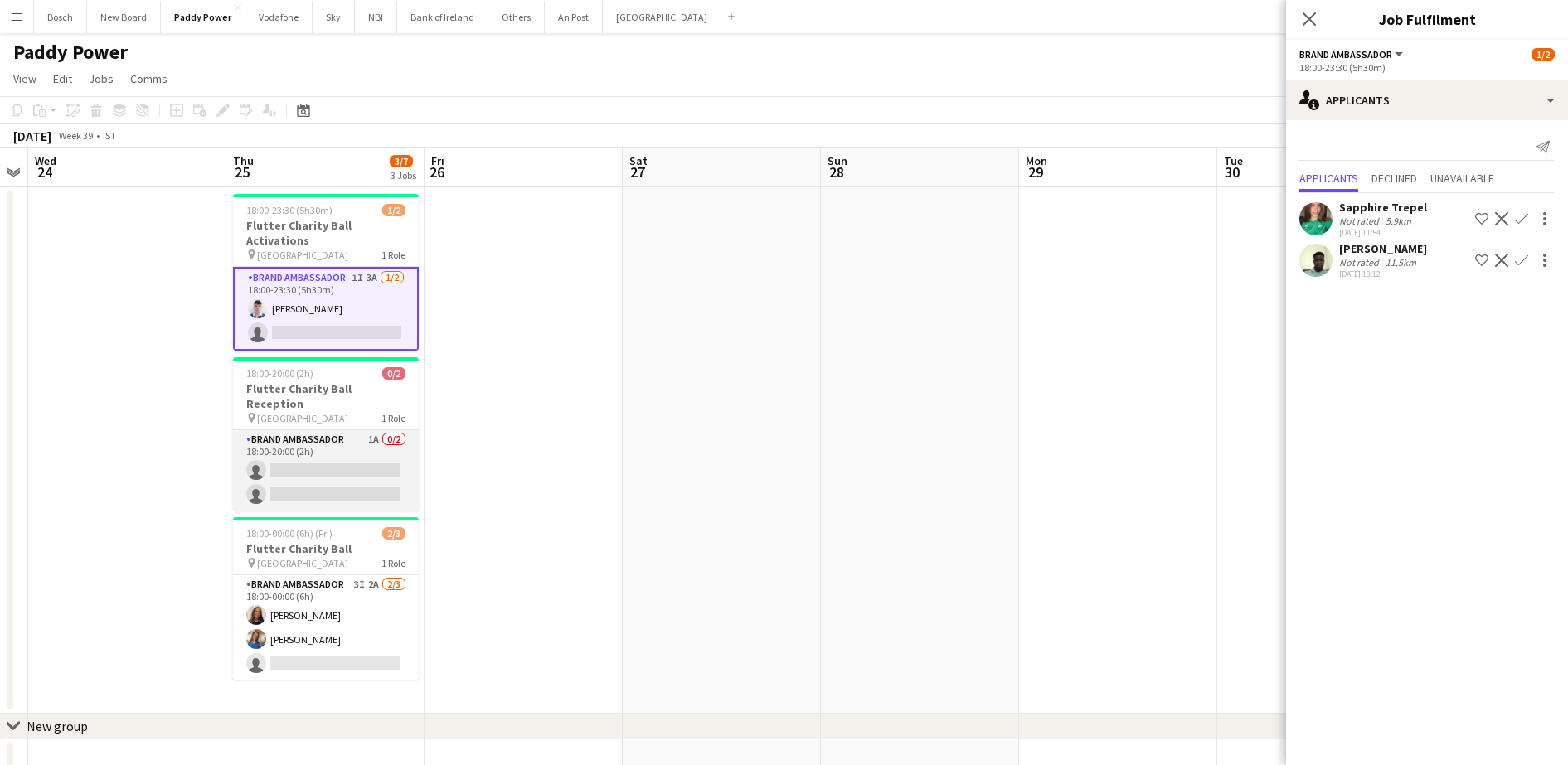
click at [308, 439] on app-card-role "Brand Ambassador 1A 0/2 18:00-20:00 (2h) single-neutral-actions single-neutral-…" at bounding box center [325, 471] width 186 height 80
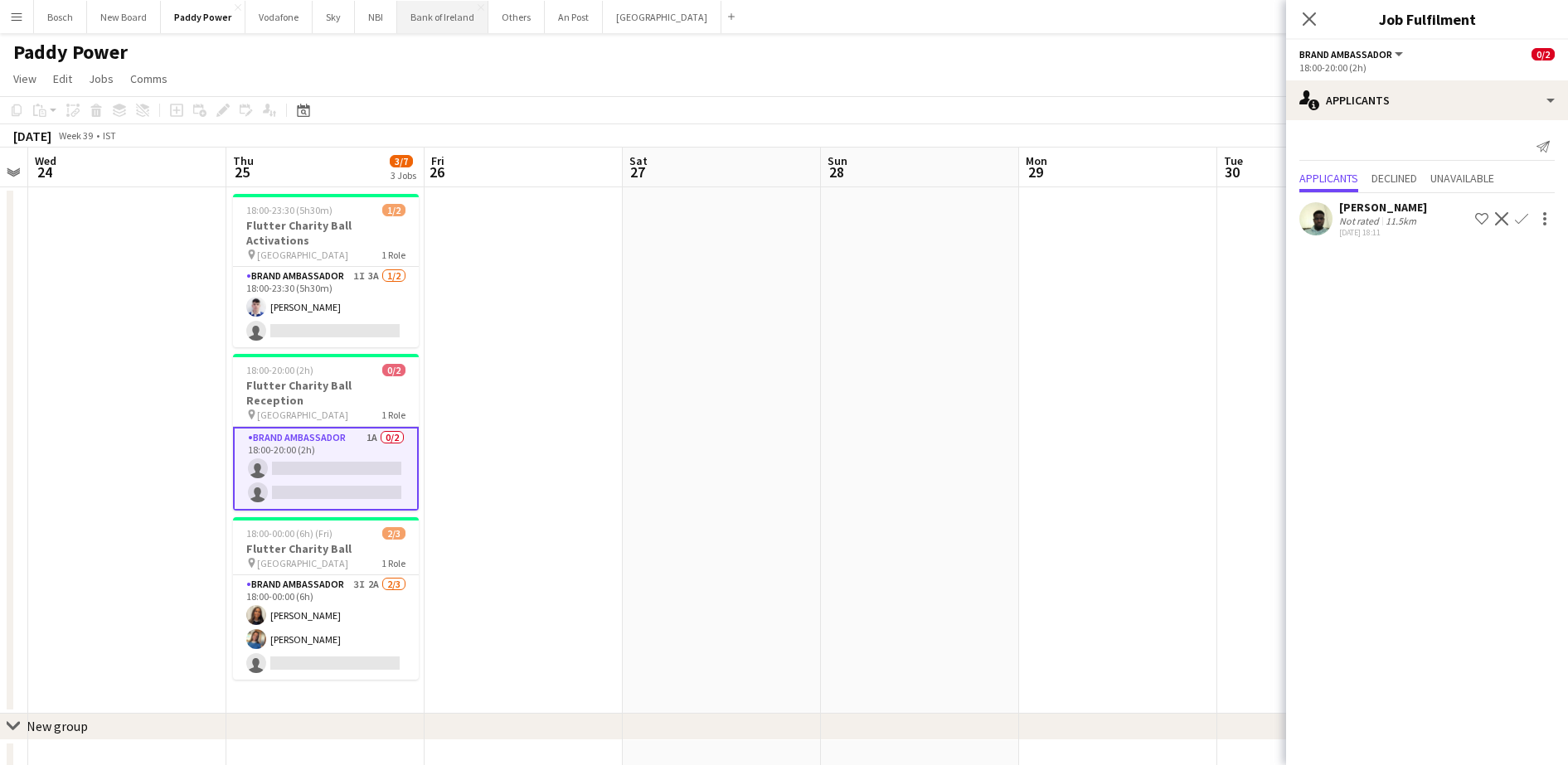
click at [446, 26] on button "Bank of Ireland Close" at bounding box center [443, 17] width 92 height 33
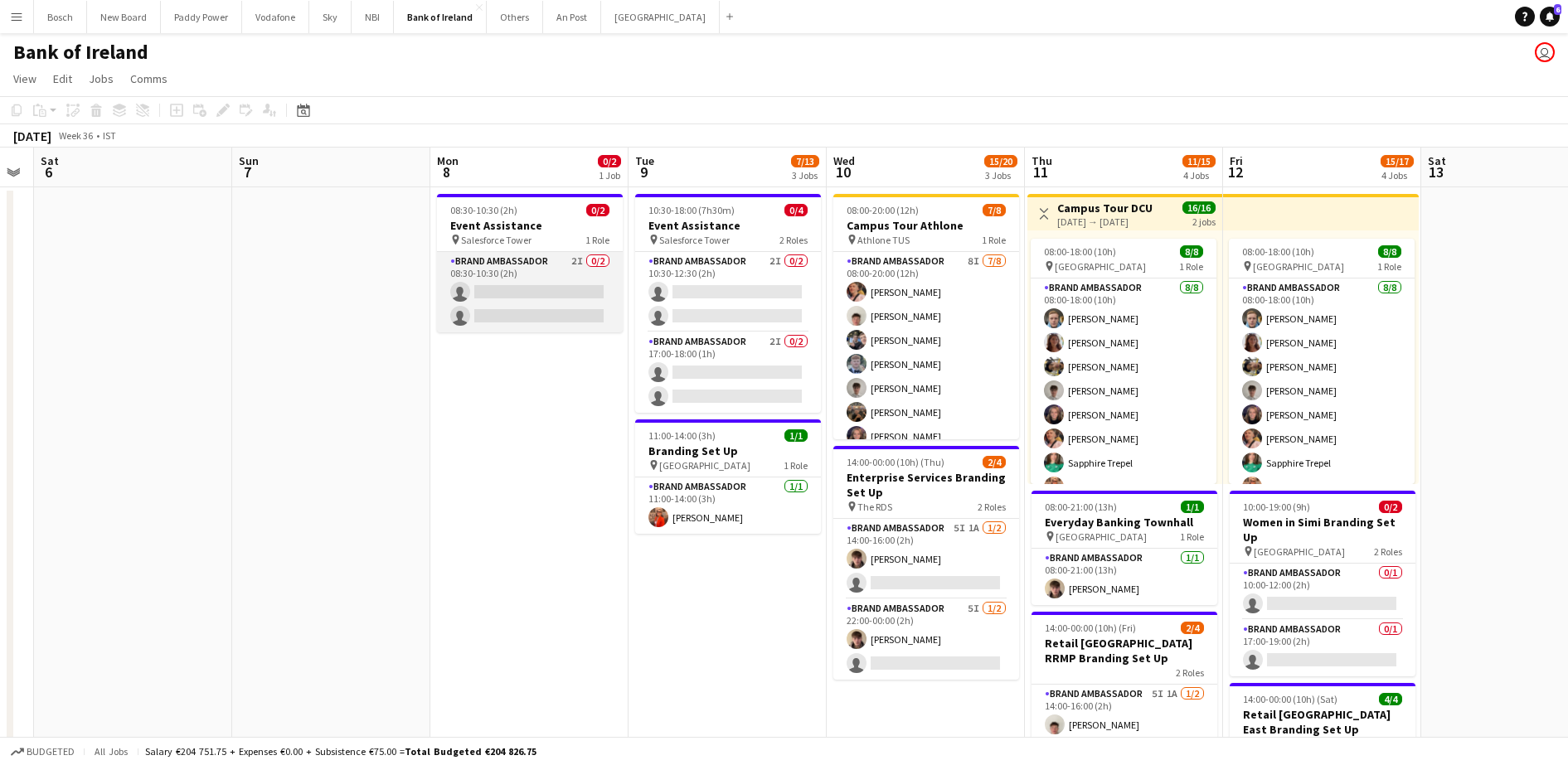
click at [503, 288] on app-card-role "Brand Ambassador 2I 0/2 08:30-10:30 (2h) single-neutral-actions single-neutral-…" at bounding box center [530, 292] width 186 height 80
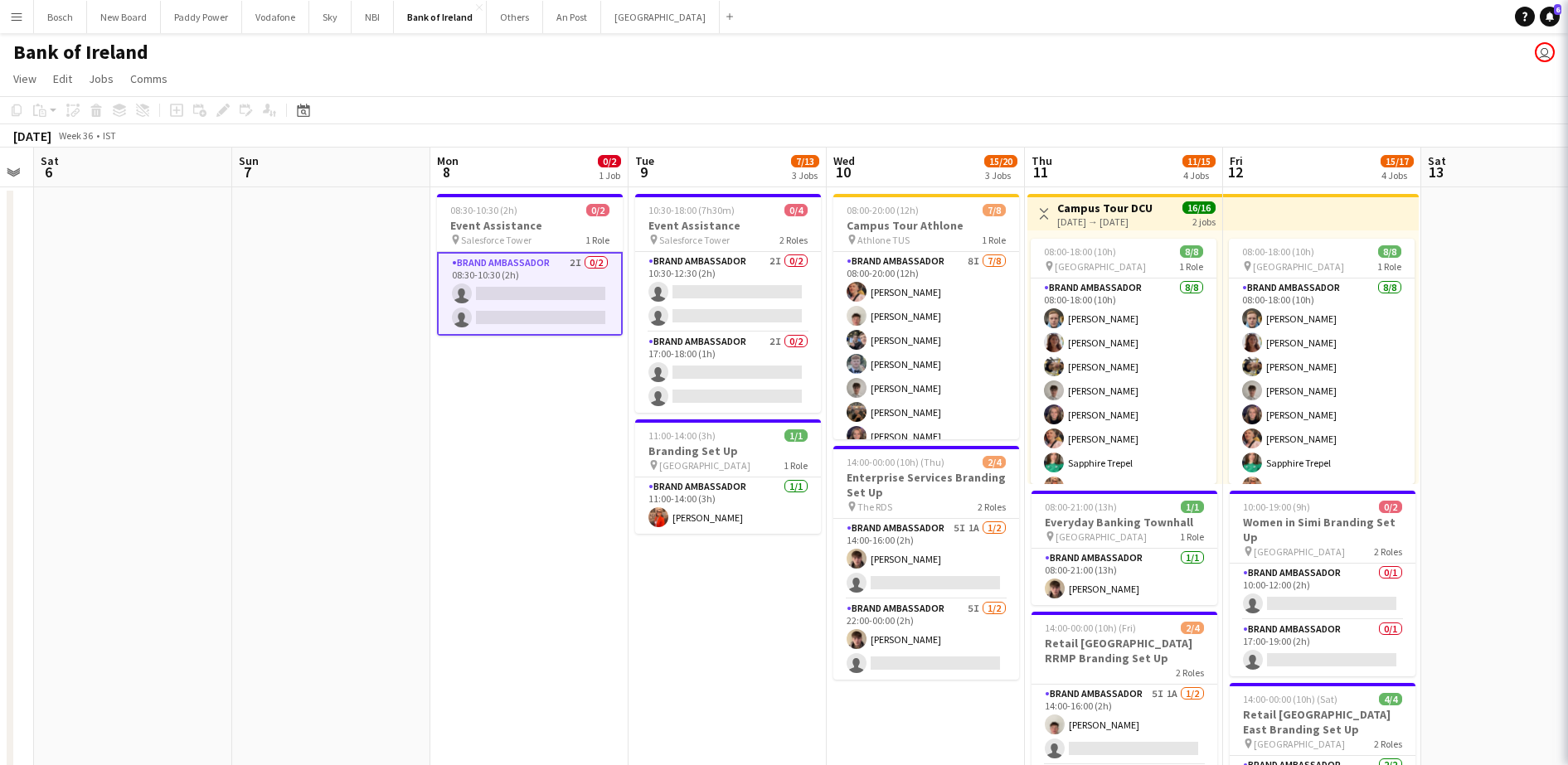
scroll to position [0, 561]
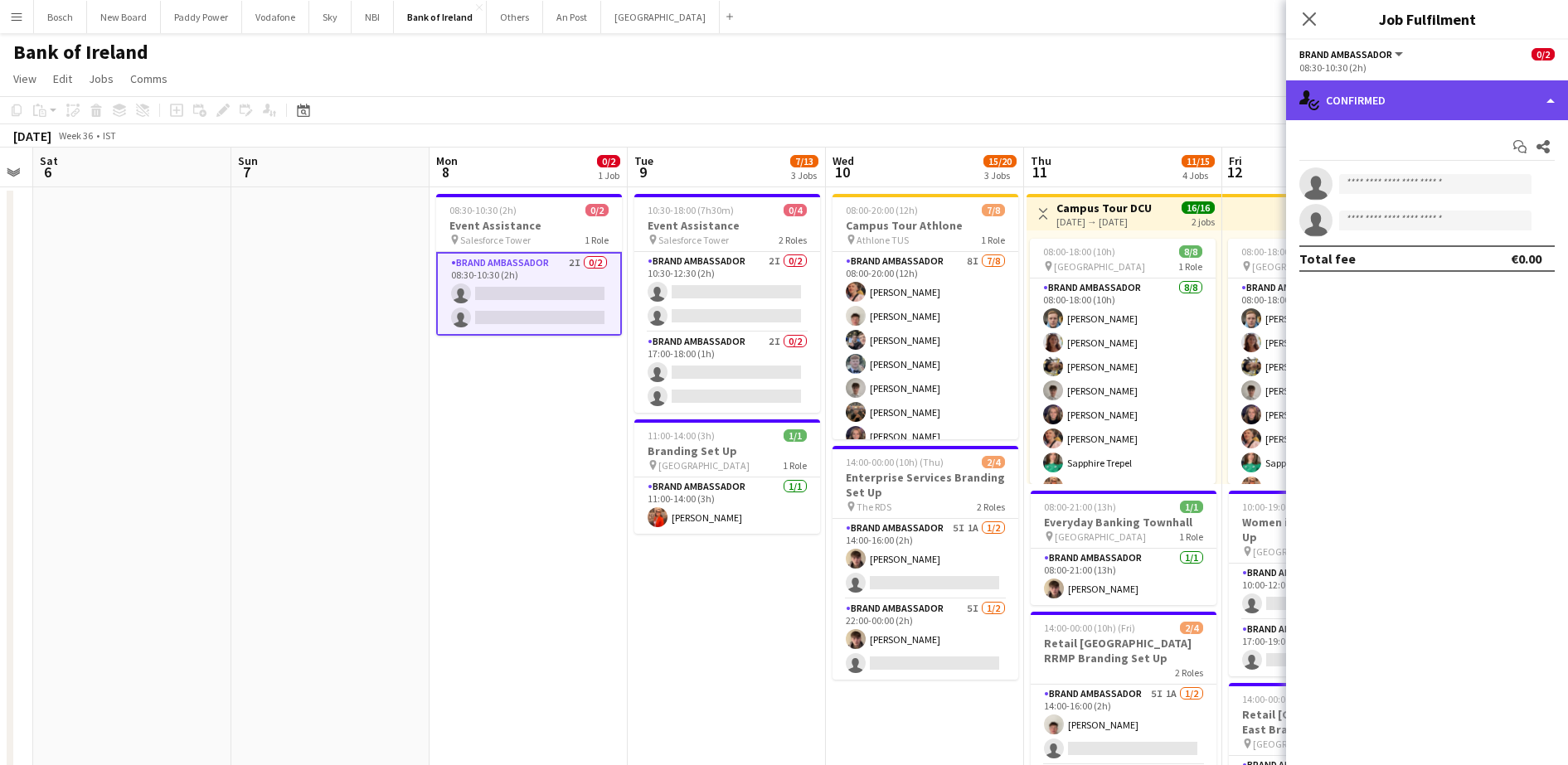
click at [1406, 94] on div "single-neutral-actions-check-2 Confirmed" at bounding box center [1427, 100] width 282 height 40
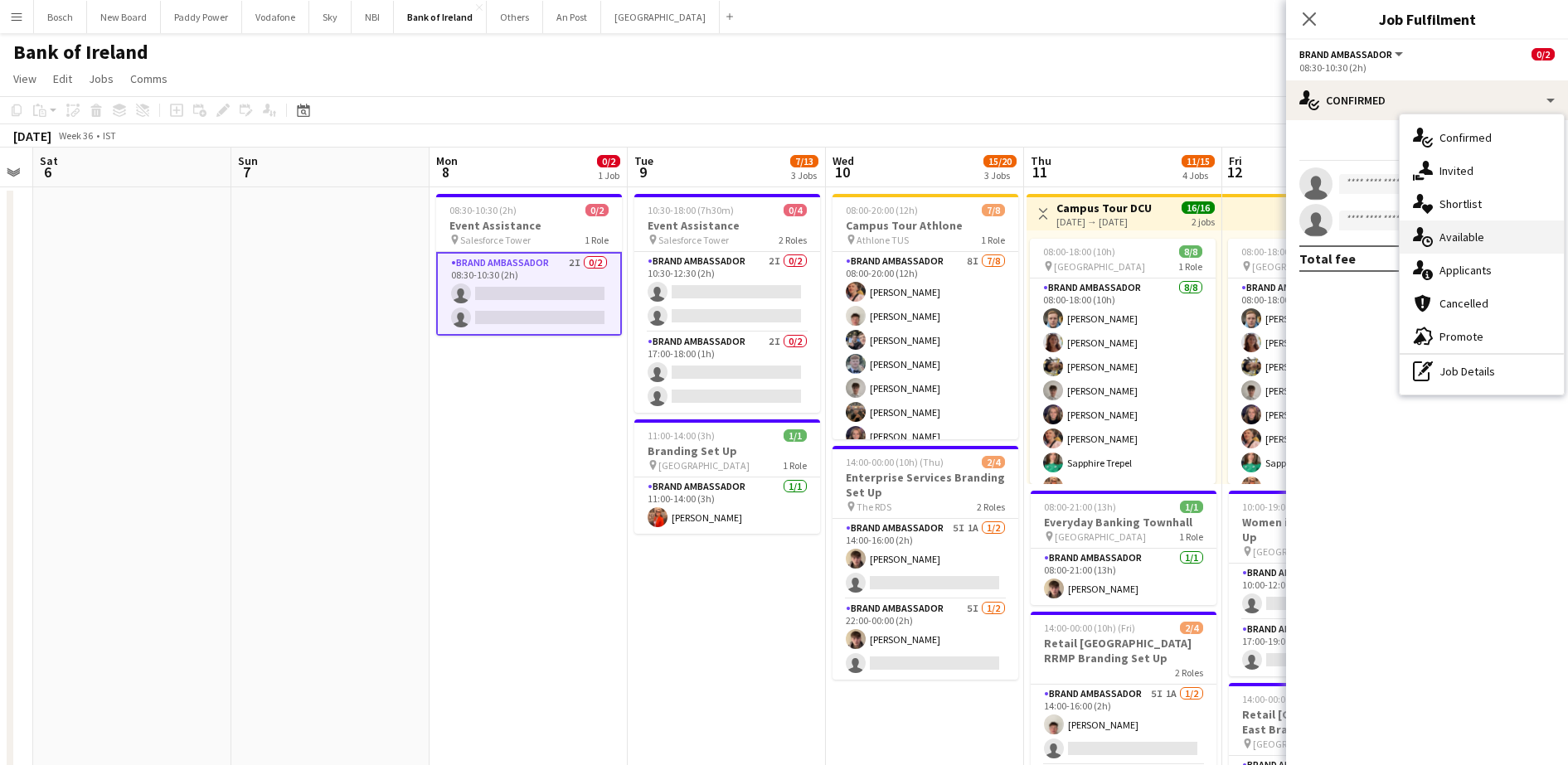
click at [1488, 249] on div "single-neutral-actions-upload Available" at bounding box center [1481, 237] width 164 height 34
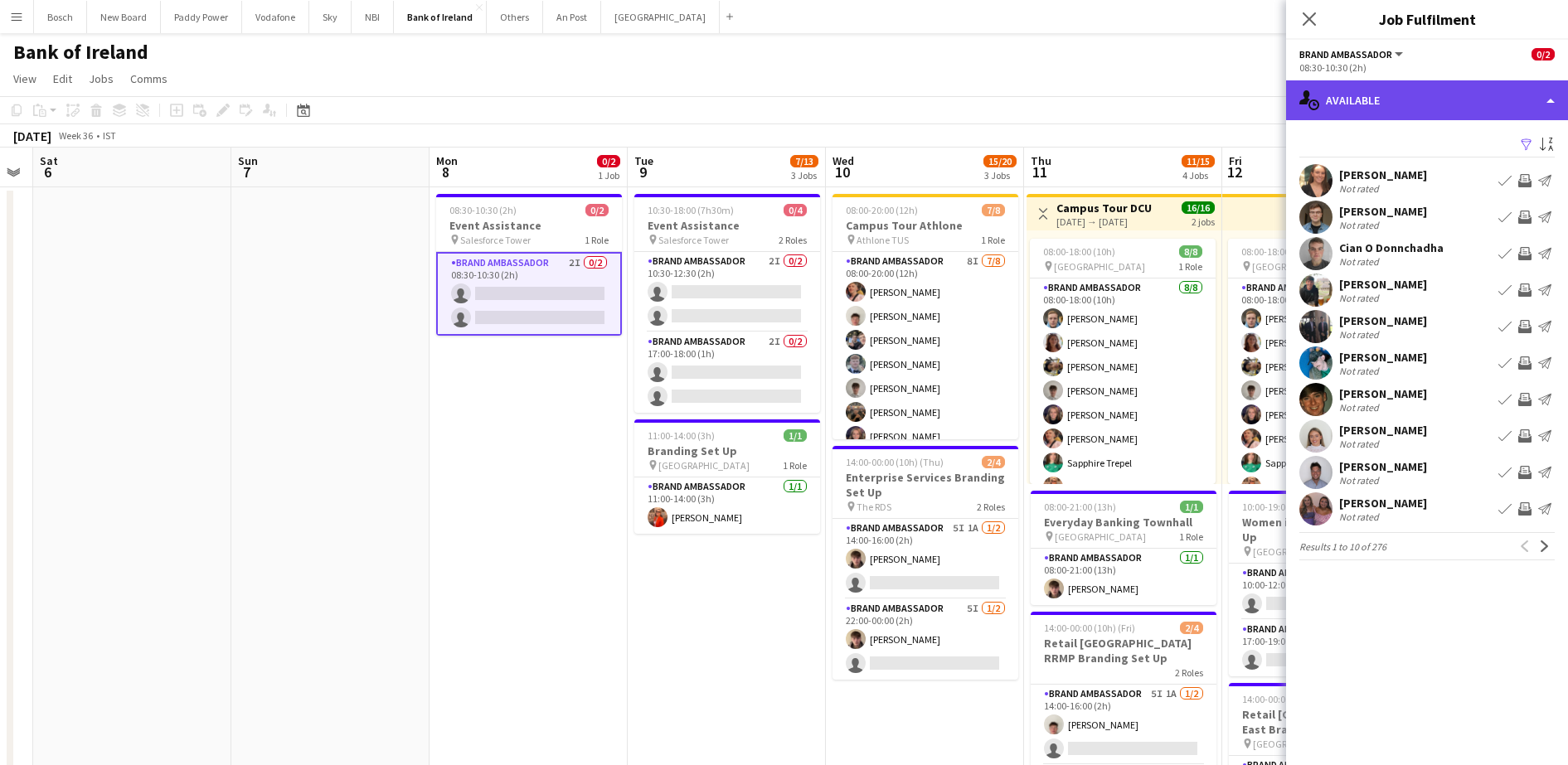
click at [1409, 107] on div "single-neutral-actions-upload Available" at bounding box center [1427, 100] width 282 height 40
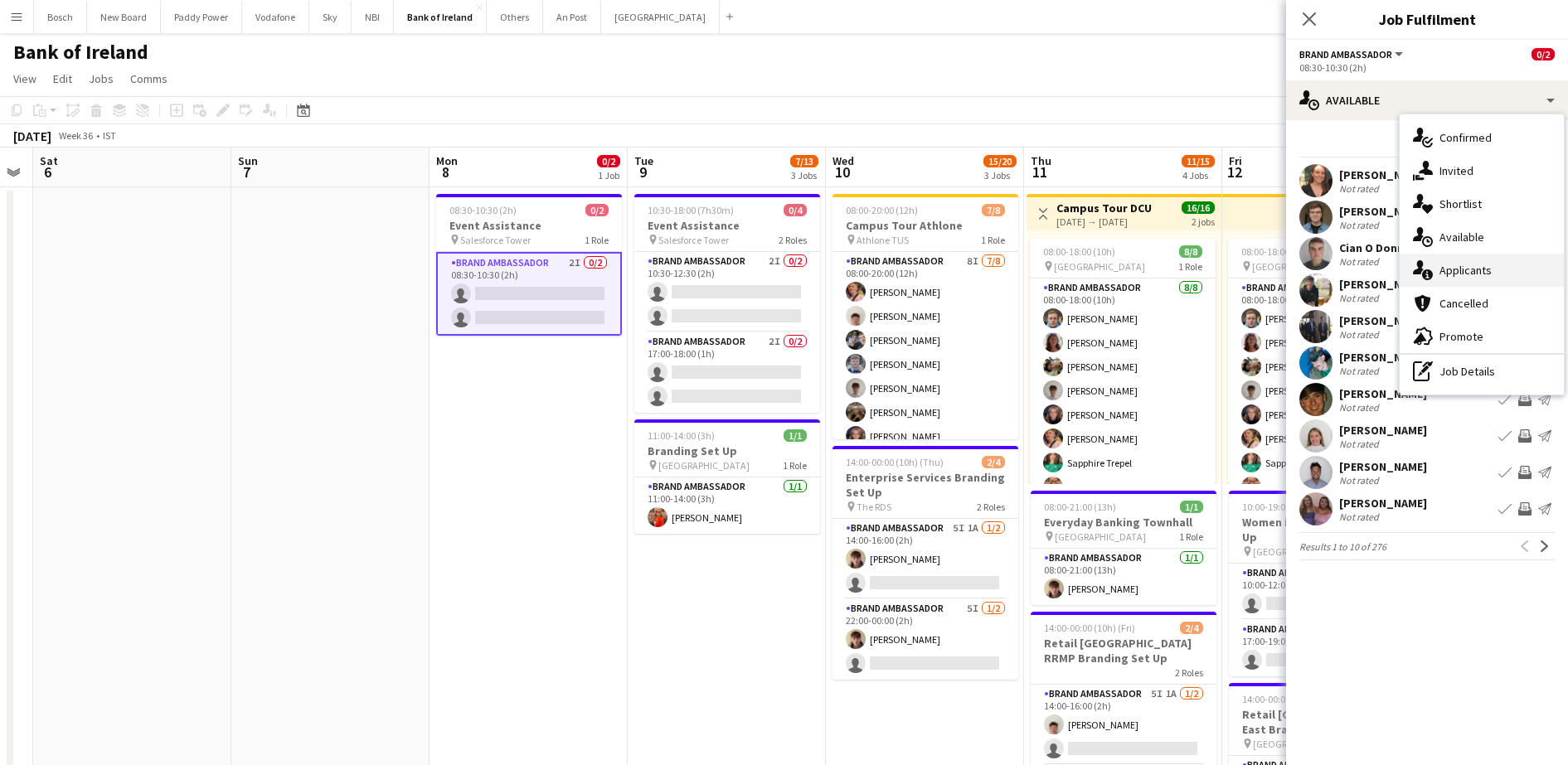
click at [1506, 267] on div "single-neutral-actions-information Applicants" at bounding box center [1481, 271] width 164 height 34
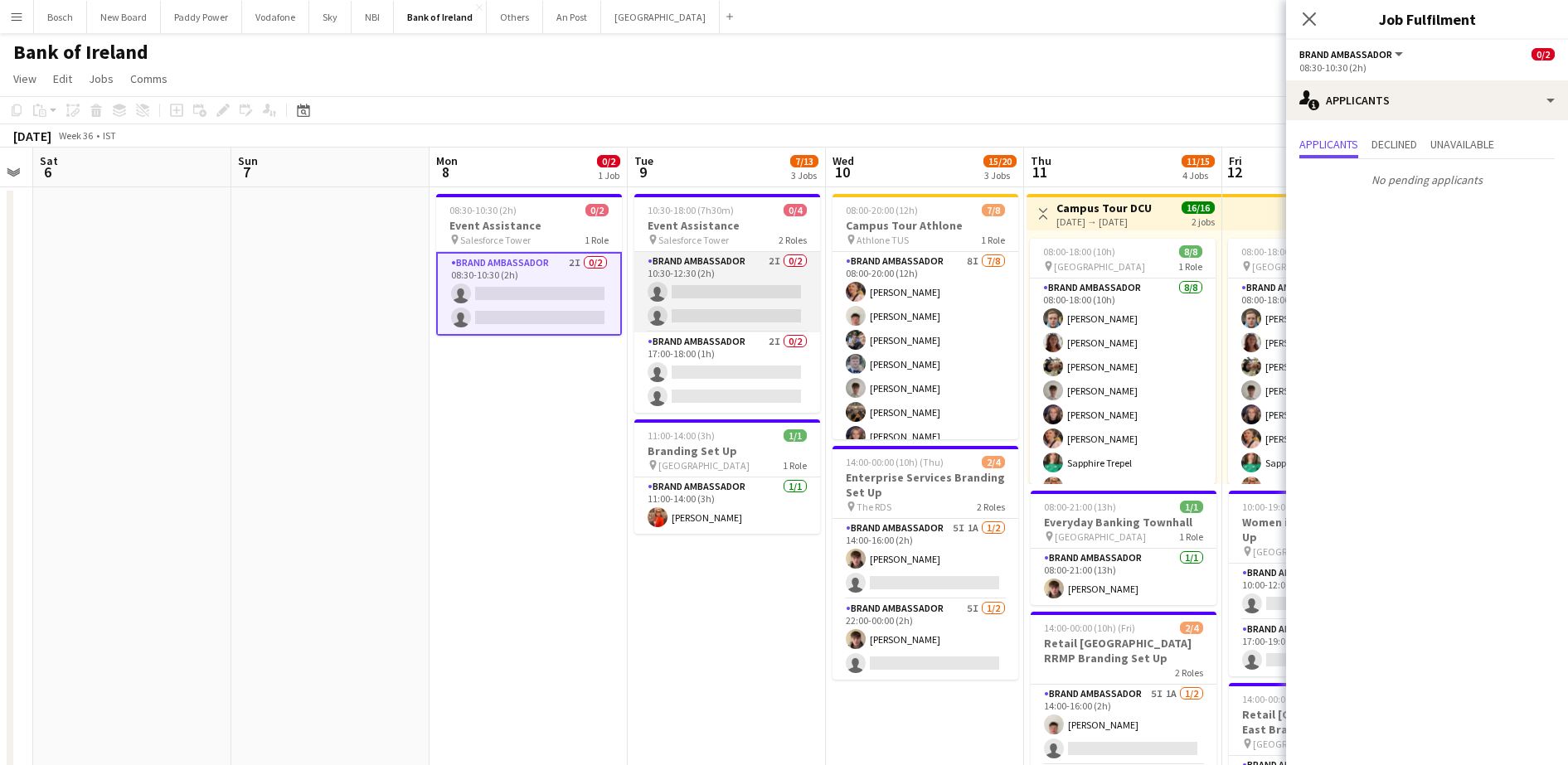
click at [768, 285] on app-card-role "Brand Ambassador 2I 0/2 10:30-12:30 (2h) single-neutral-actions single-neutral-…" at bounding box center [727, 292] width 186 height 80
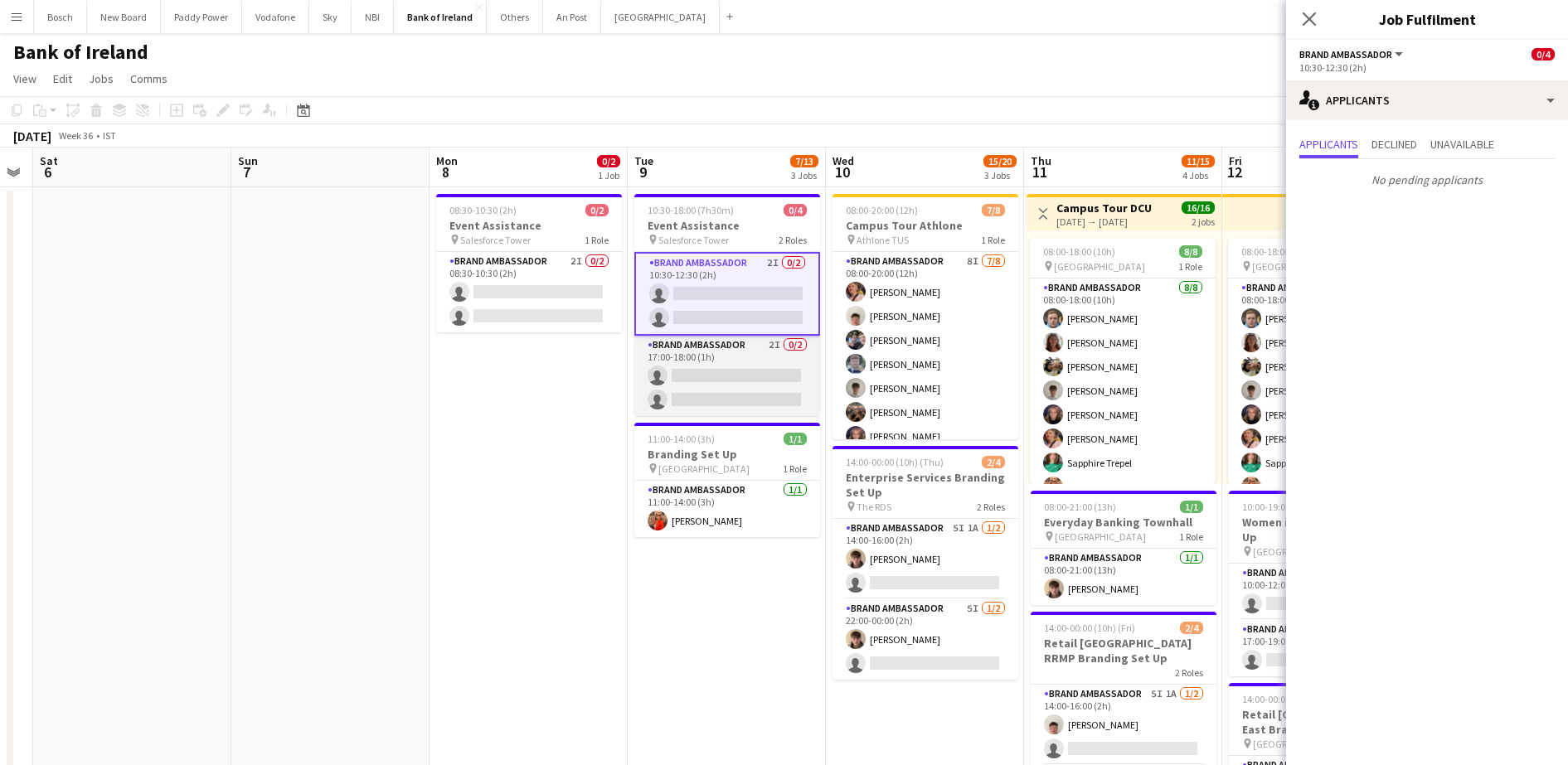
click at [761, 364] on app-card-role "Brand Ambassador 2I 0/2 17:00-18:00 (1h) single-neutral-actions single-neutral-…" at bounding box center [727, 375] width 186 height 80
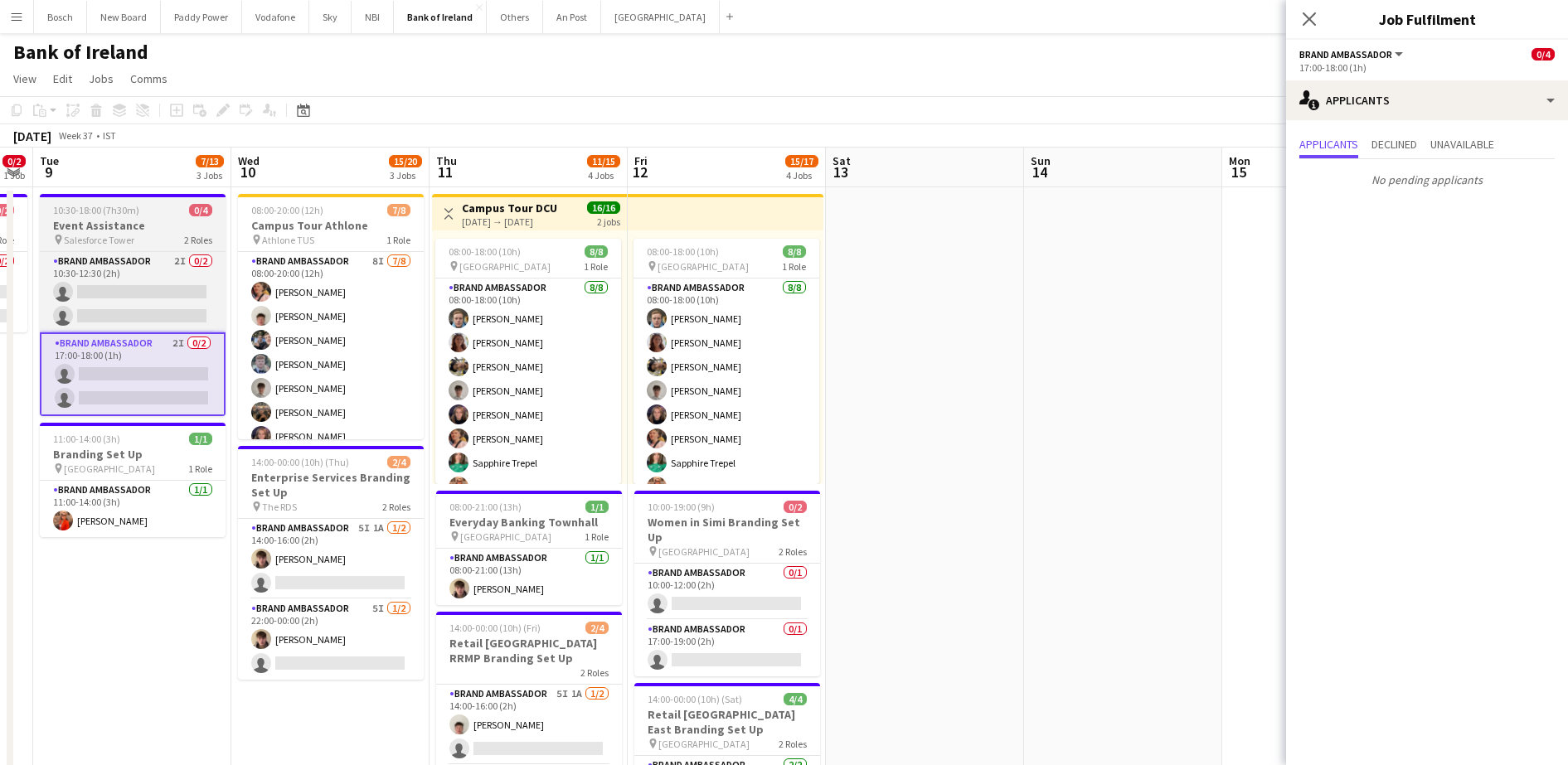
scroll to position [0, 414]
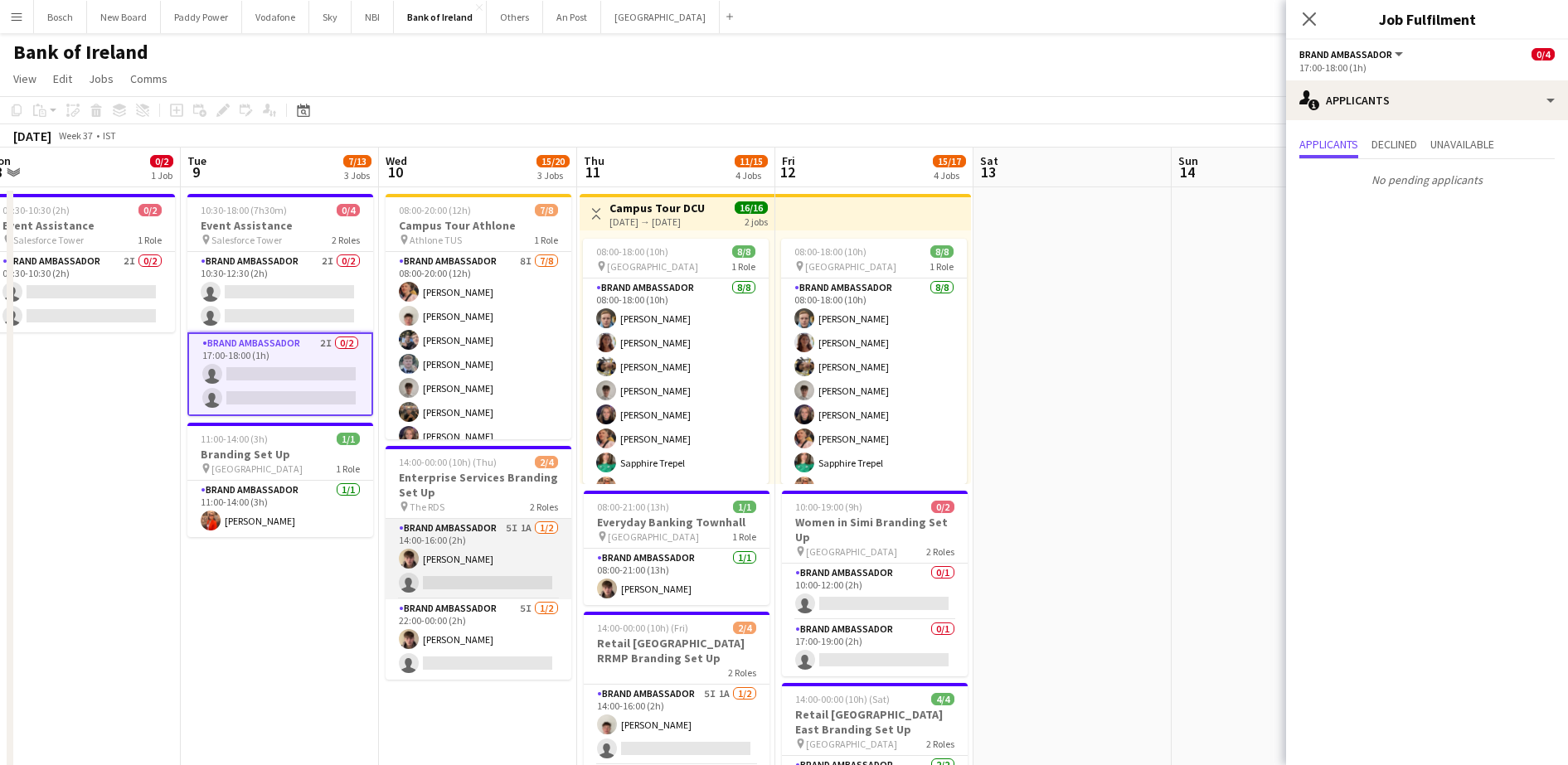
click at [461, 579] on app-card-role "Brand Ambassador 5I 1A [DATE] 14:00-16:00 (2h) [PERSON_NAME] single-neutral-act…" at bounding box center [478, 560] width 186 height 80
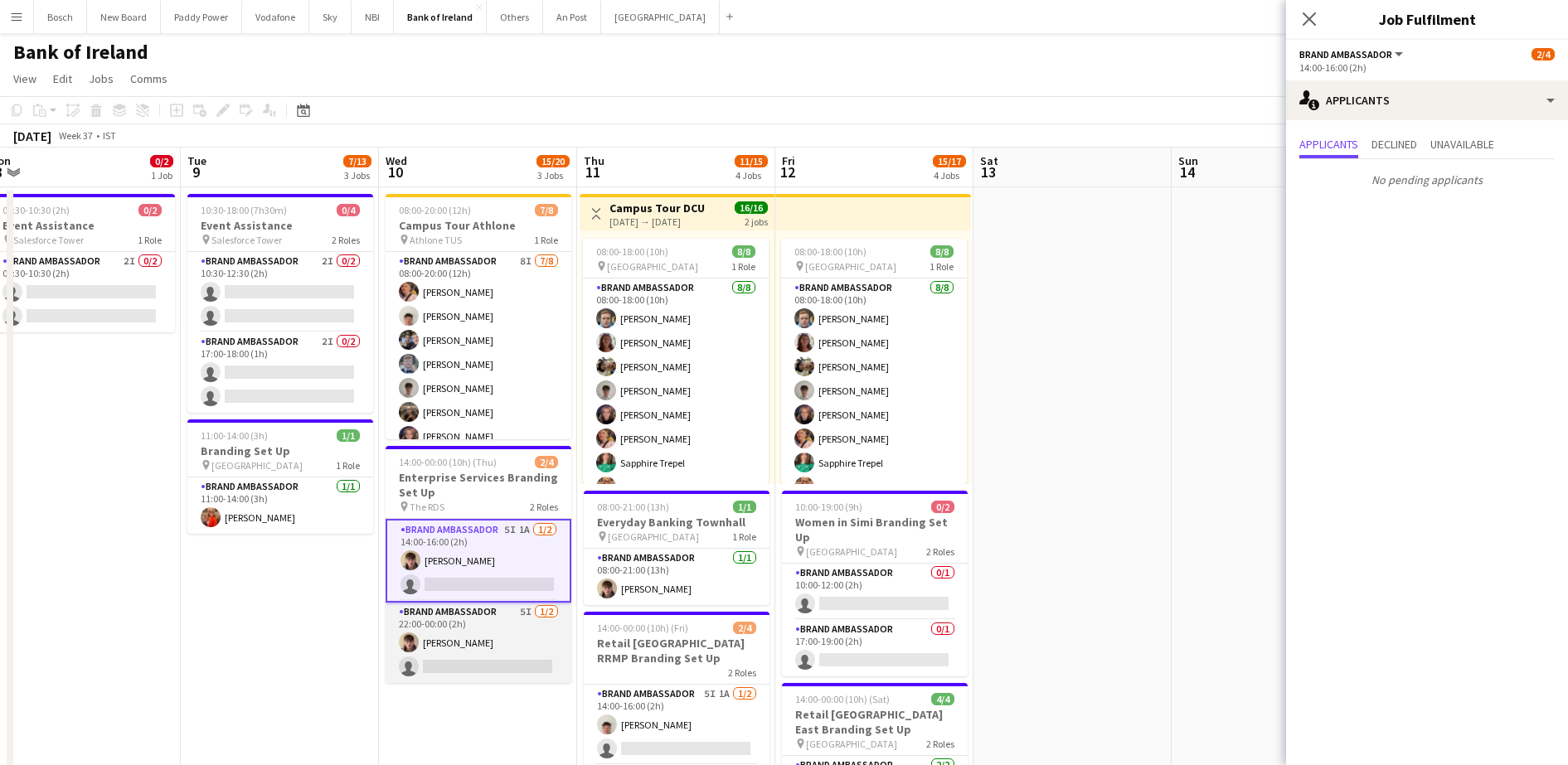
click at [498, 643] on app-card-role "Brand Ambassador 5I [DATE] 22:00-00:00 (2h) [PERSON_NAME] single-neutral-actions" at bounding box center [478, 643] width 186 height 80
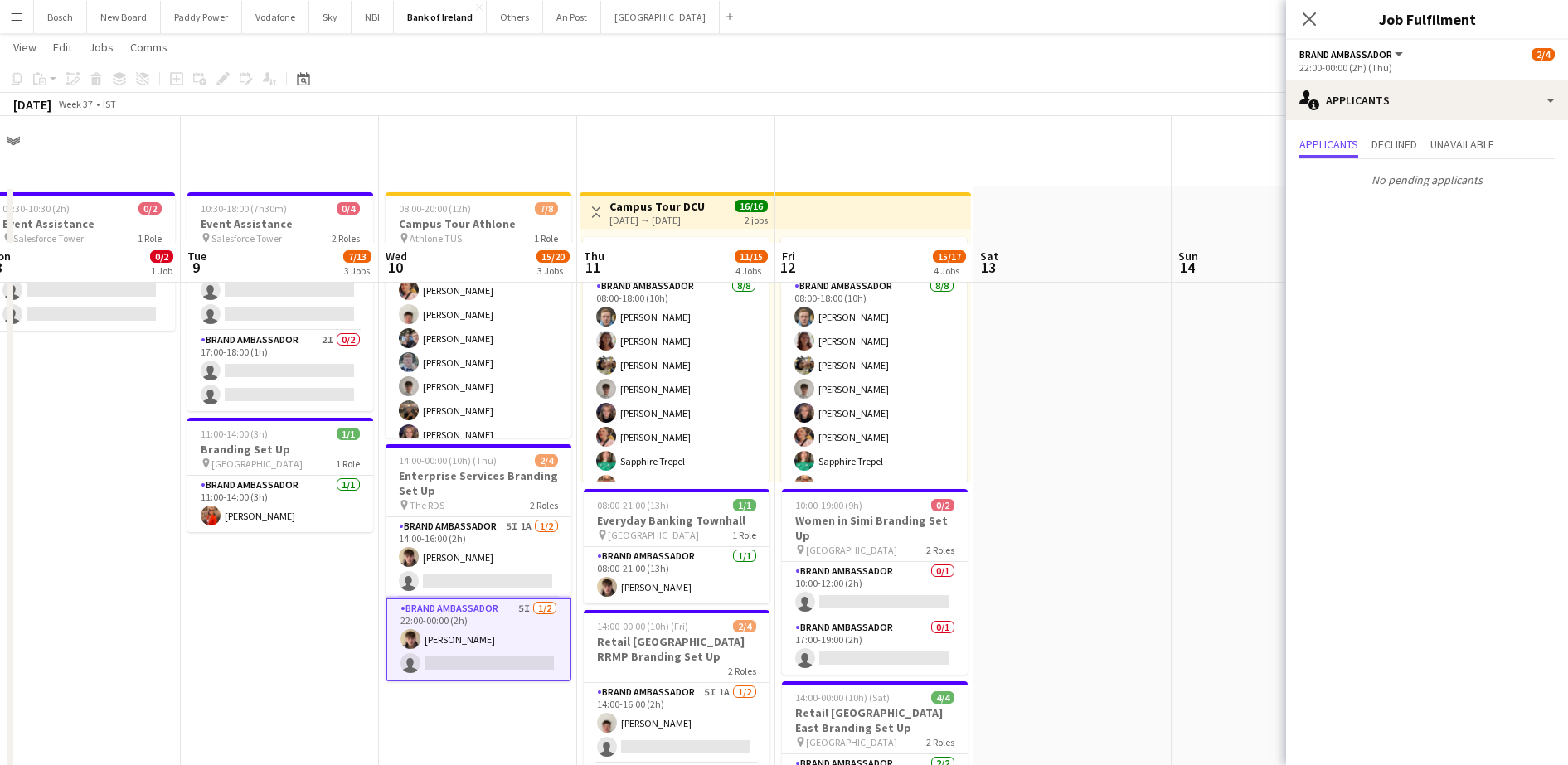
scroll to position [207, 0]
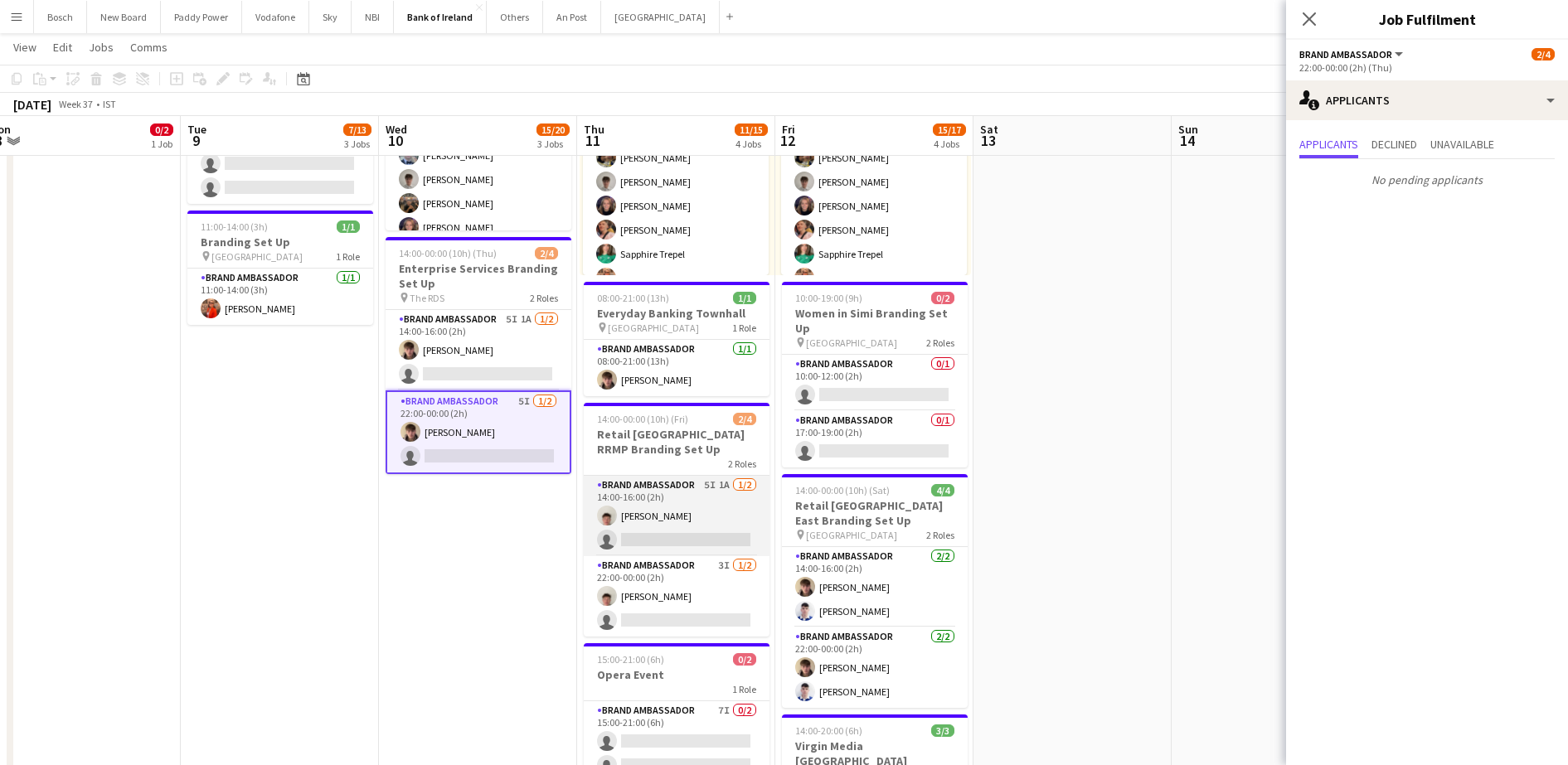
click at [698, 515] on app-card-role "Brand Ambassador 5I 1A [DATE] 14:00-16:00 (2h) [PERSON_NAME] single-neutral-act…" at bounding box center [676, 517] width 186 height 80
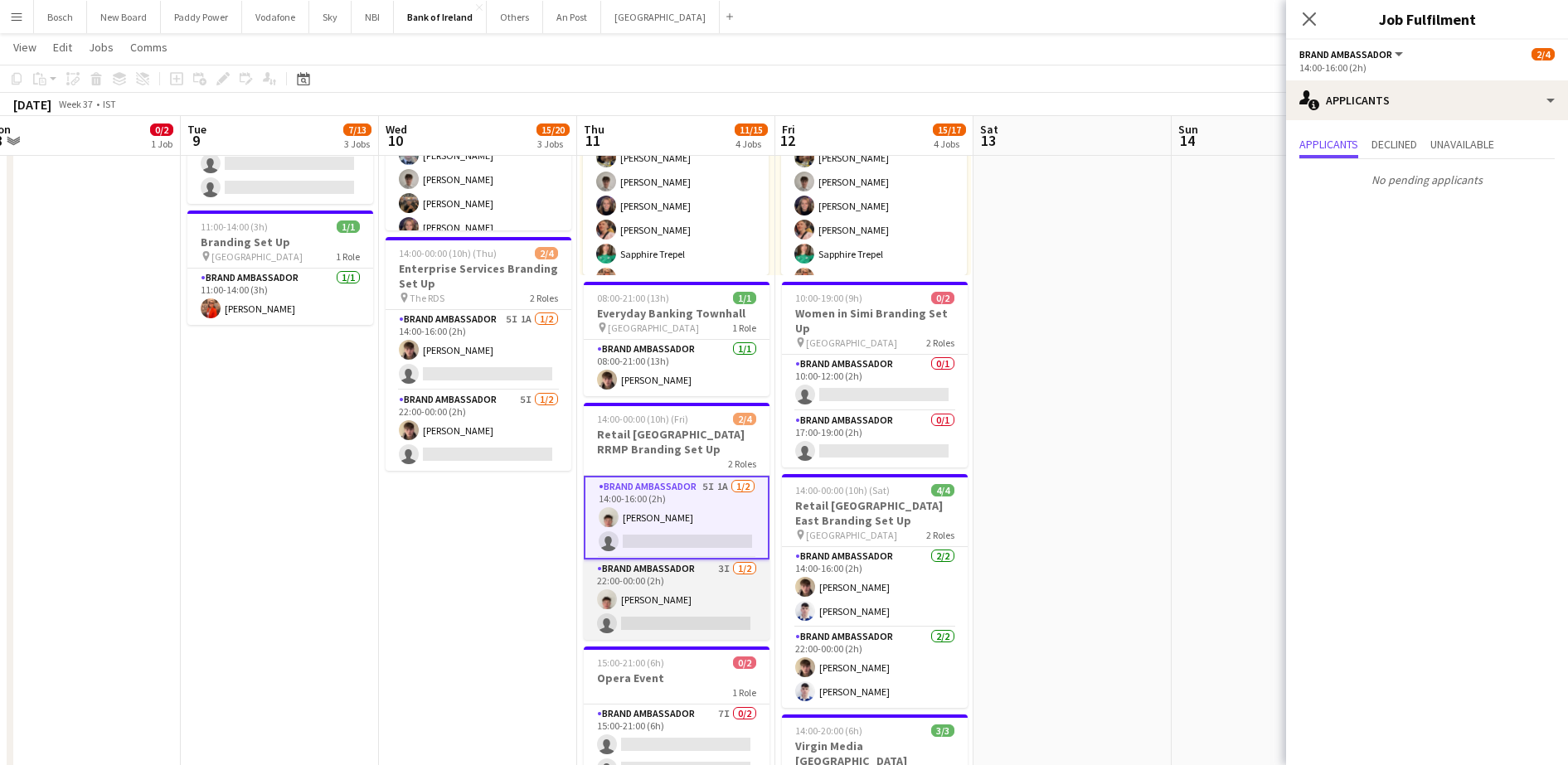
click at [695, 569] on app-card-role "Brand Ambassador 3I [DATE] 22:00-00:00 (2h) [PERSON_NAME] single-neutral-actions" at bounding box center [676, 600] width 186 height 80
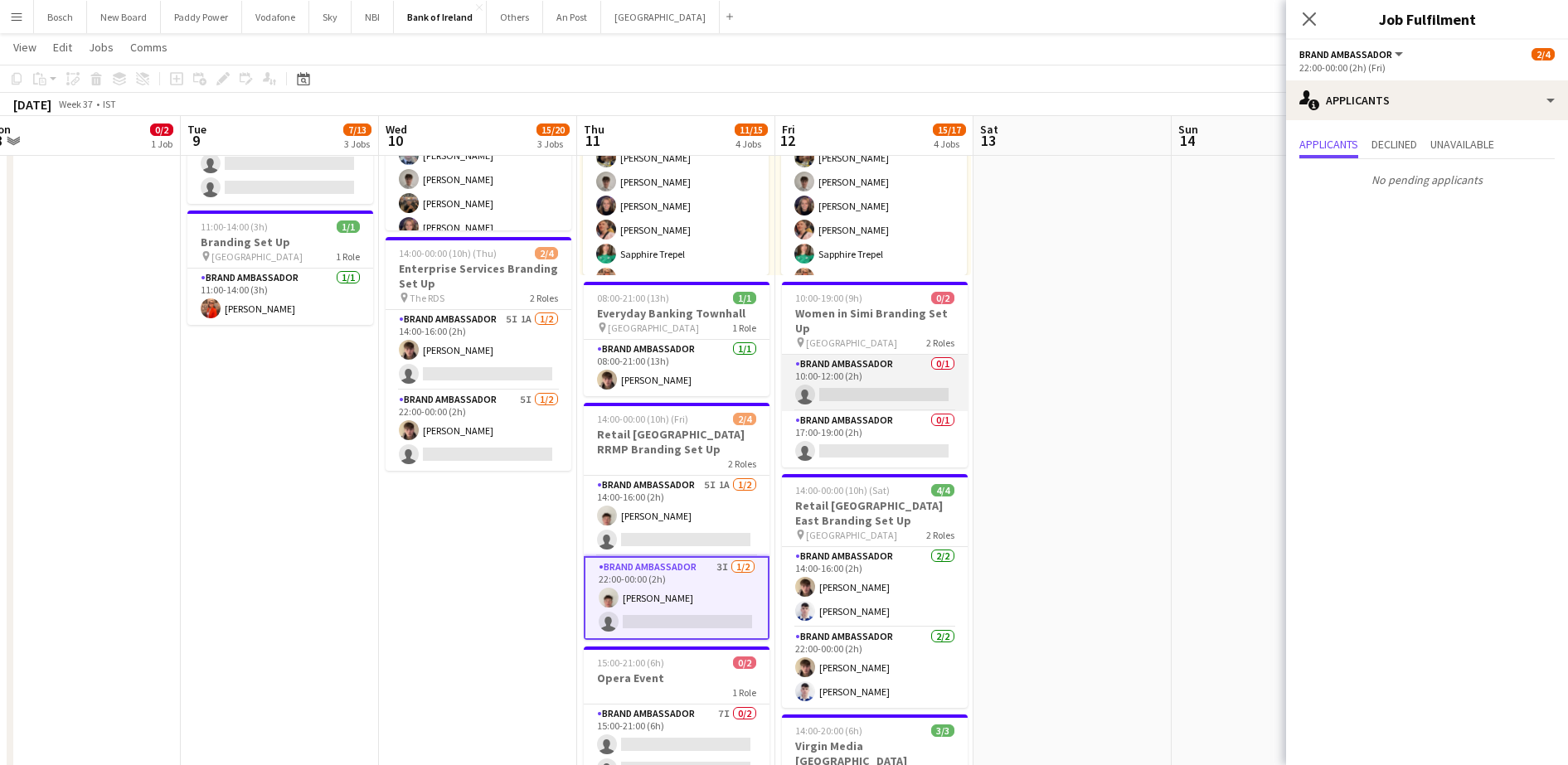
click at [835, 373] on app-card-role "Brand Ambassador 0/1 10:00-12:00 (2h) single-neutral-actions" at bounding box center [874, 383] width 186 height 56
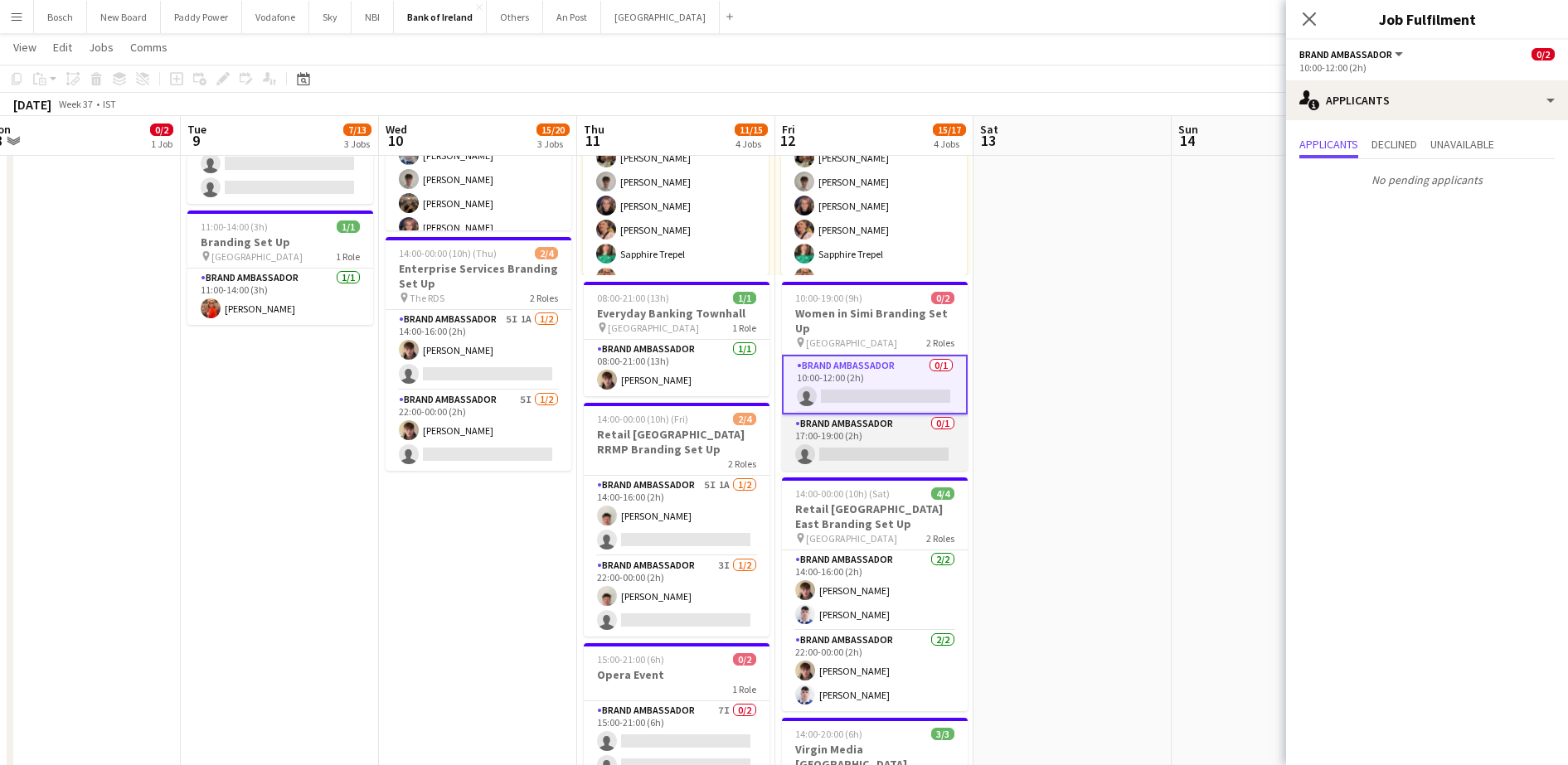
click at [864, 444] on app-card-role "Brand Ambassador 0/1 17:00-19:00 (2h) single-neutral-actions" at bounding box center [874, 443] width 186 height 56
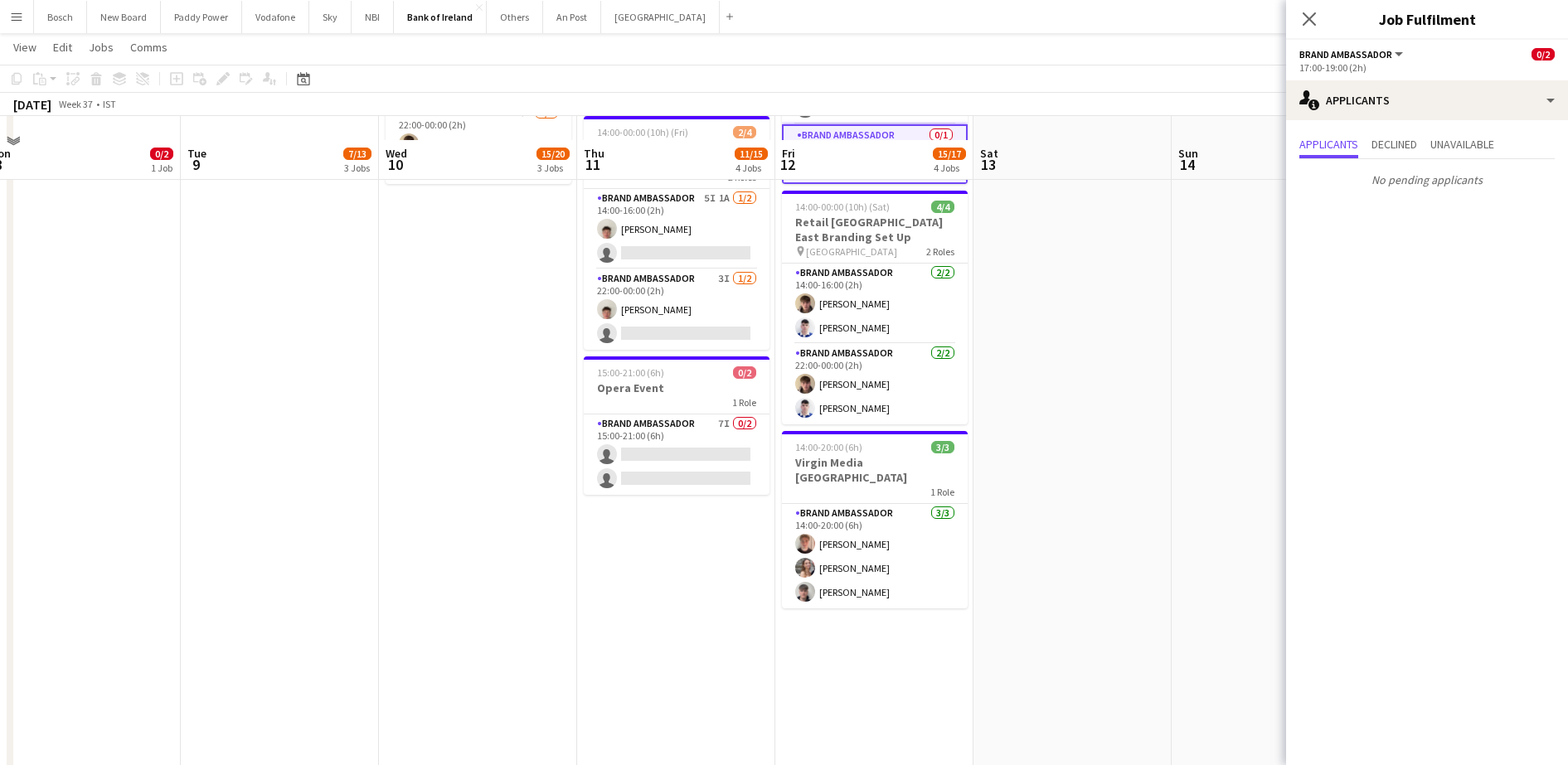
scroll to position [518, 0]
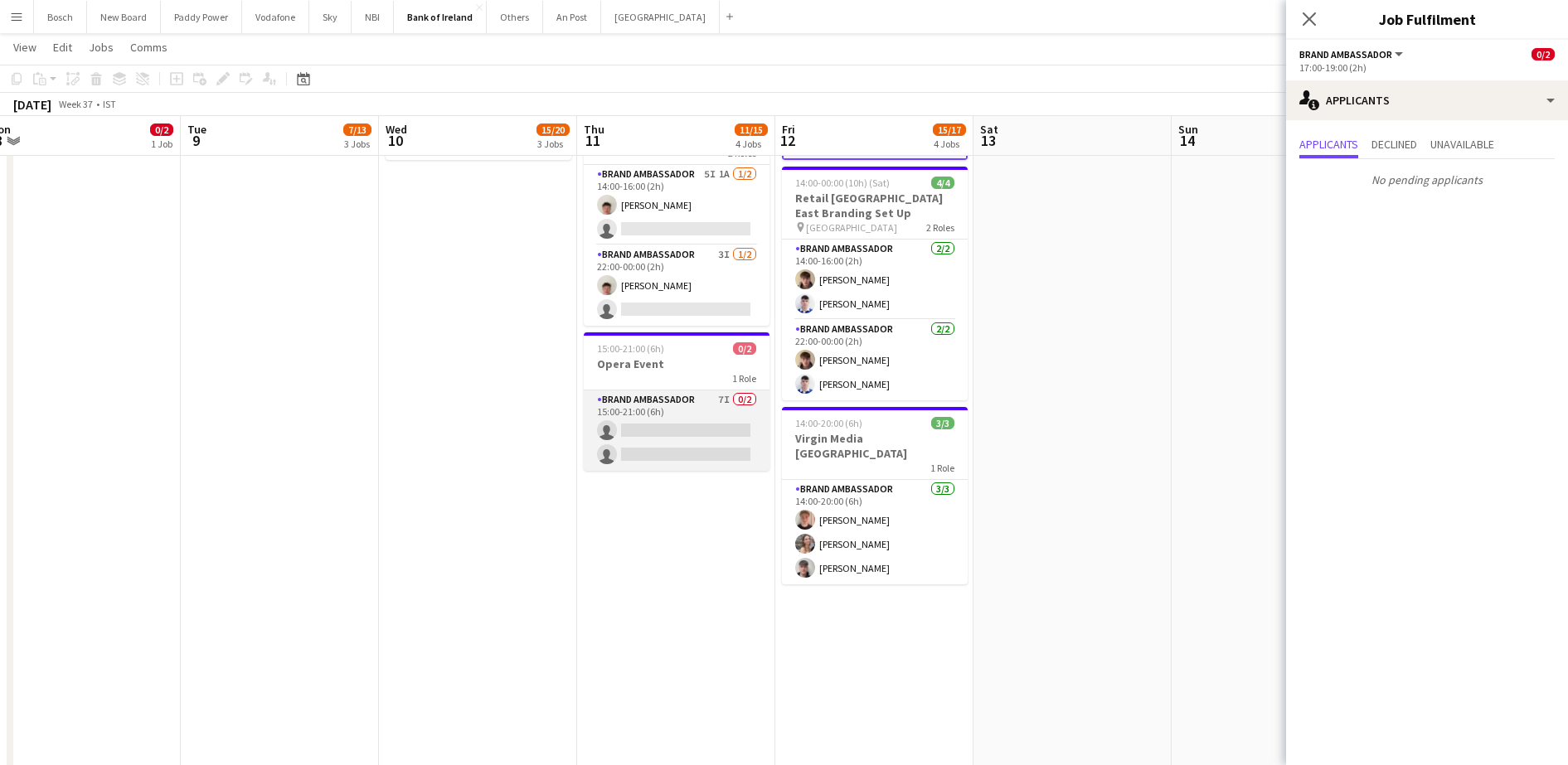
click at [664, 437] on app-card-role "Brand Ambassador 7I 0/2 15:00-21:00 (6h) single-neutral-actions single-neutral-…" at bounding box center [676, 431] width 186 height 80
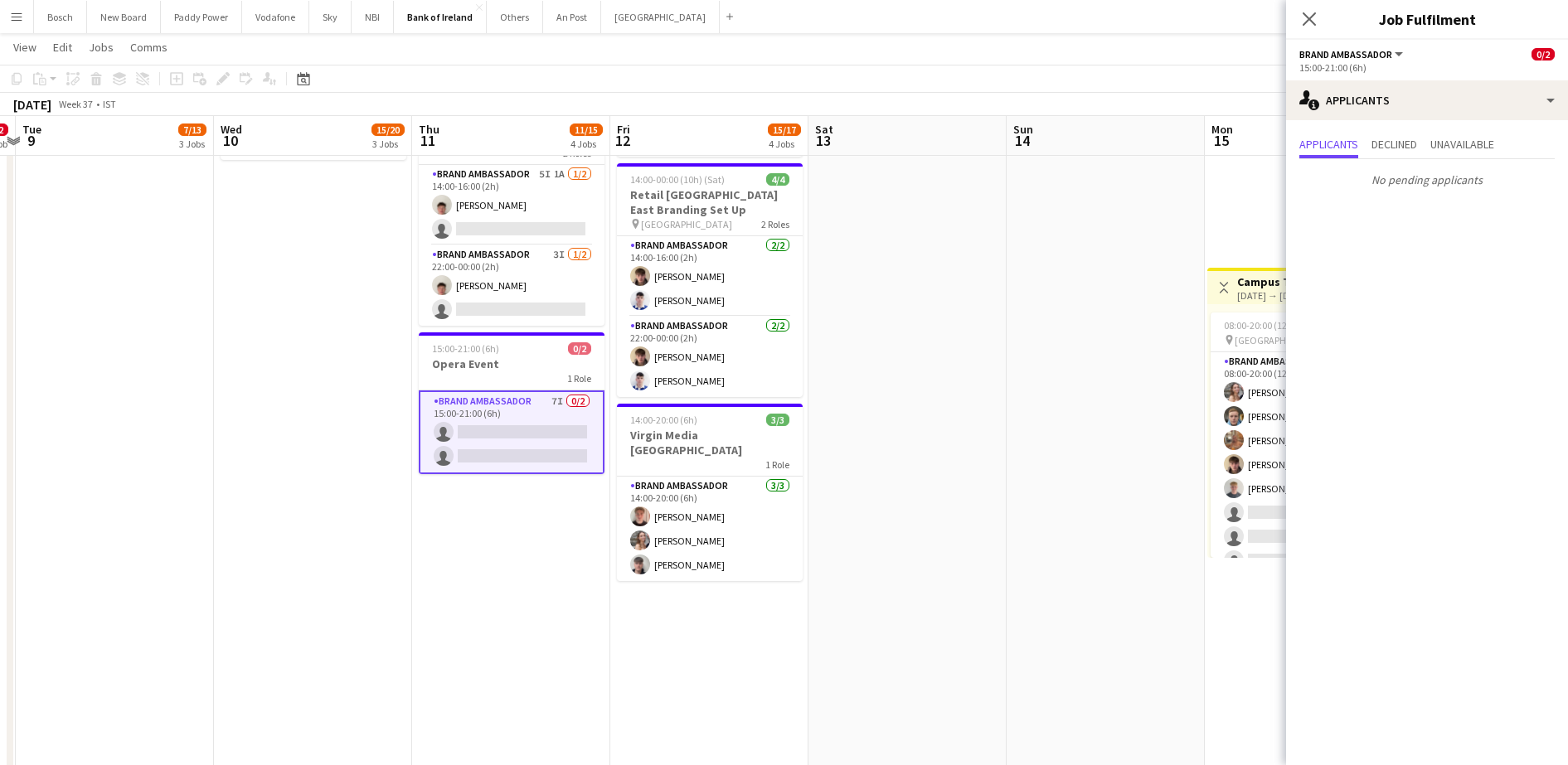
scroll to position [0, 579]
click at [1389, 141] on span "Declined" at bounding box center [1393, 144] width 46 height 11
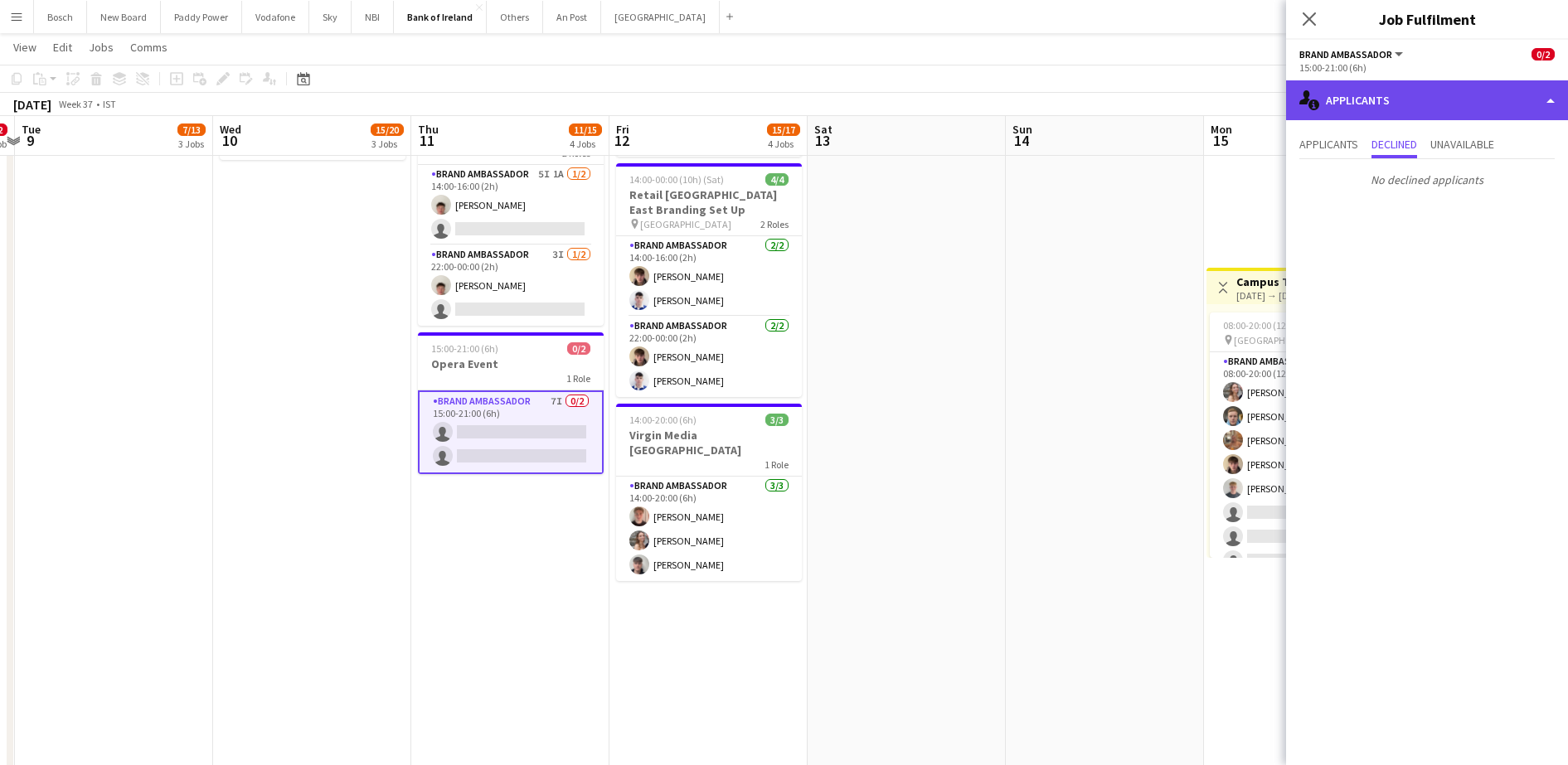
click at [1376, 82] on div "single-neutral-actions-information Applicants" at bounding box center [1427, 100] width 282 height 40
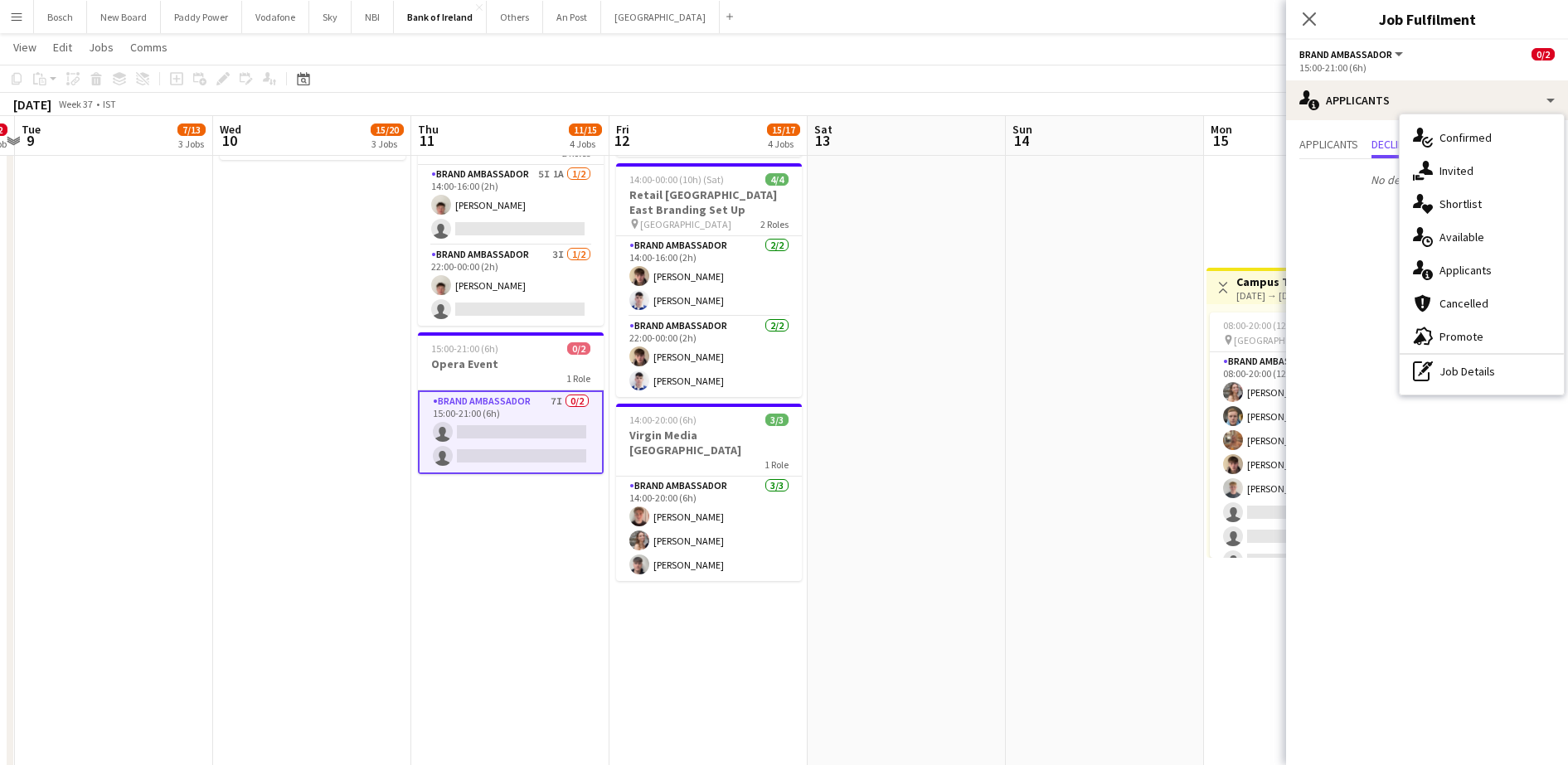
click at [1444, 163] on div "single-neutral-actions-share-1 Invited" at bounding box center [1481, 171] width 164 height 34
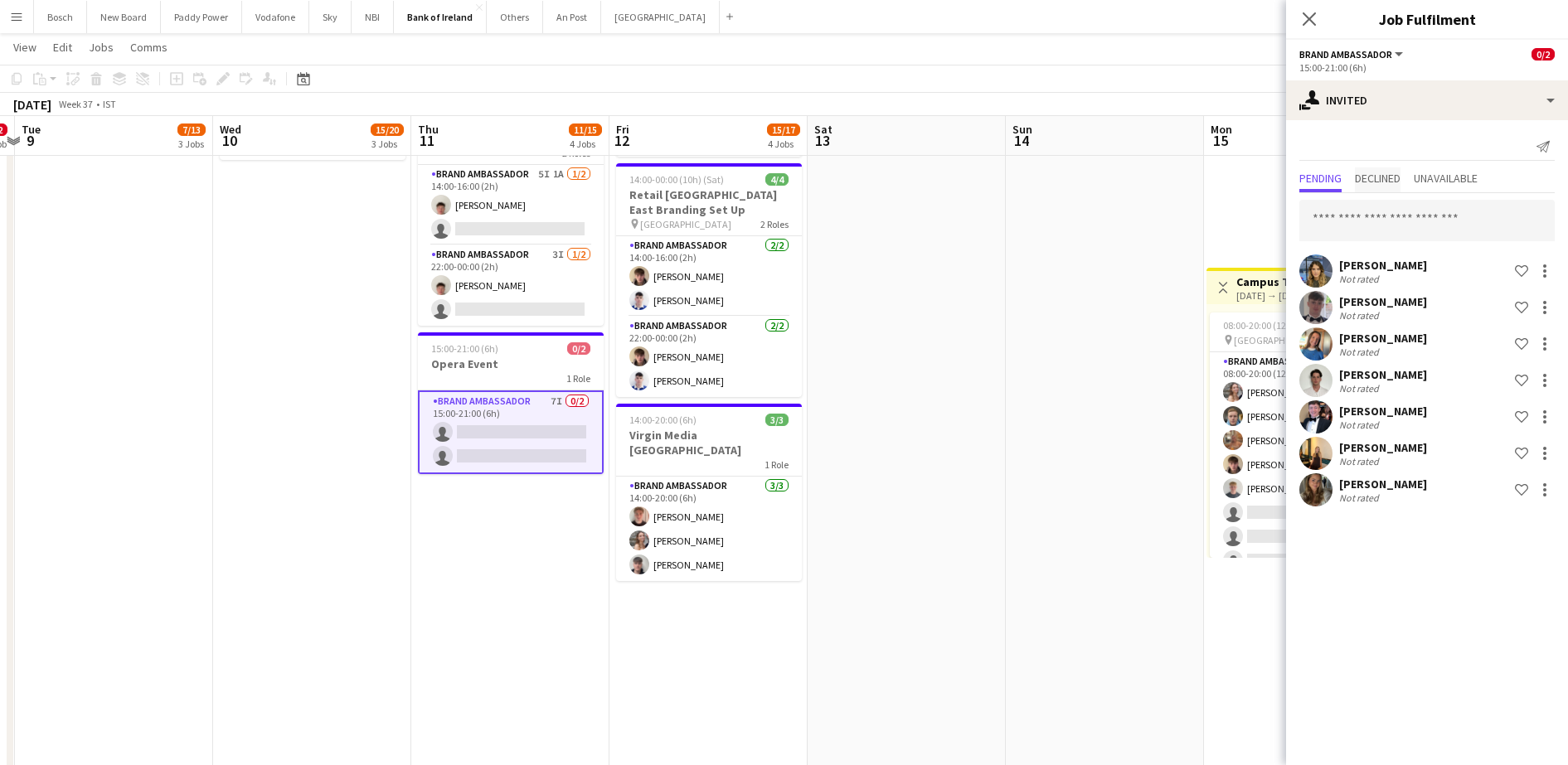
click at [1400, 174] on span "Declined" at bounding box center [1377, 178] width 46 height 11
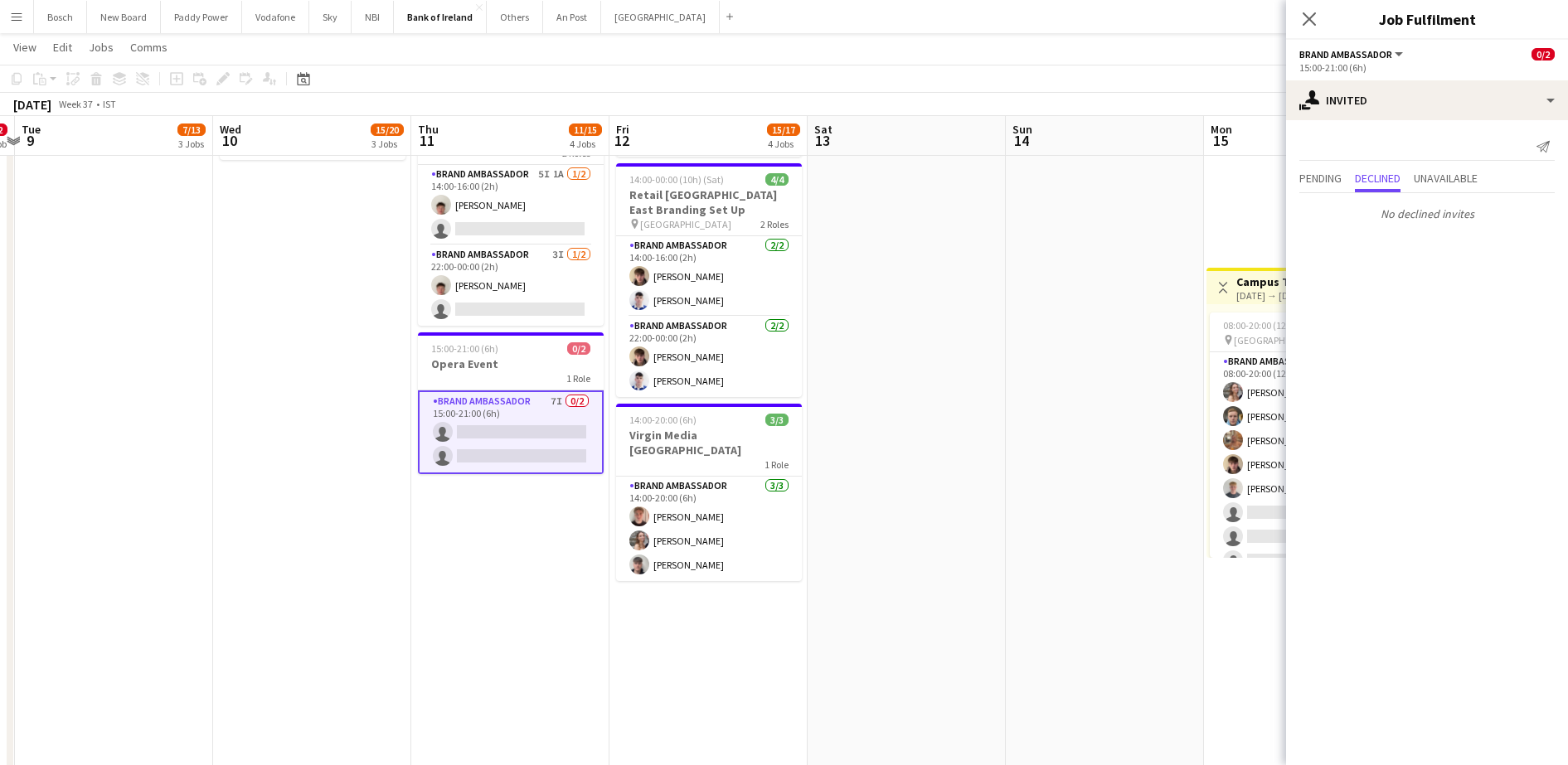
click at [1351, 176] on div "Pending Declined Unavailable" at bounding box center [1426, 180] width 255 height 26
click at [1337, 177] on span "Pending" at bounding box center [1320, 178] width 42 height 11
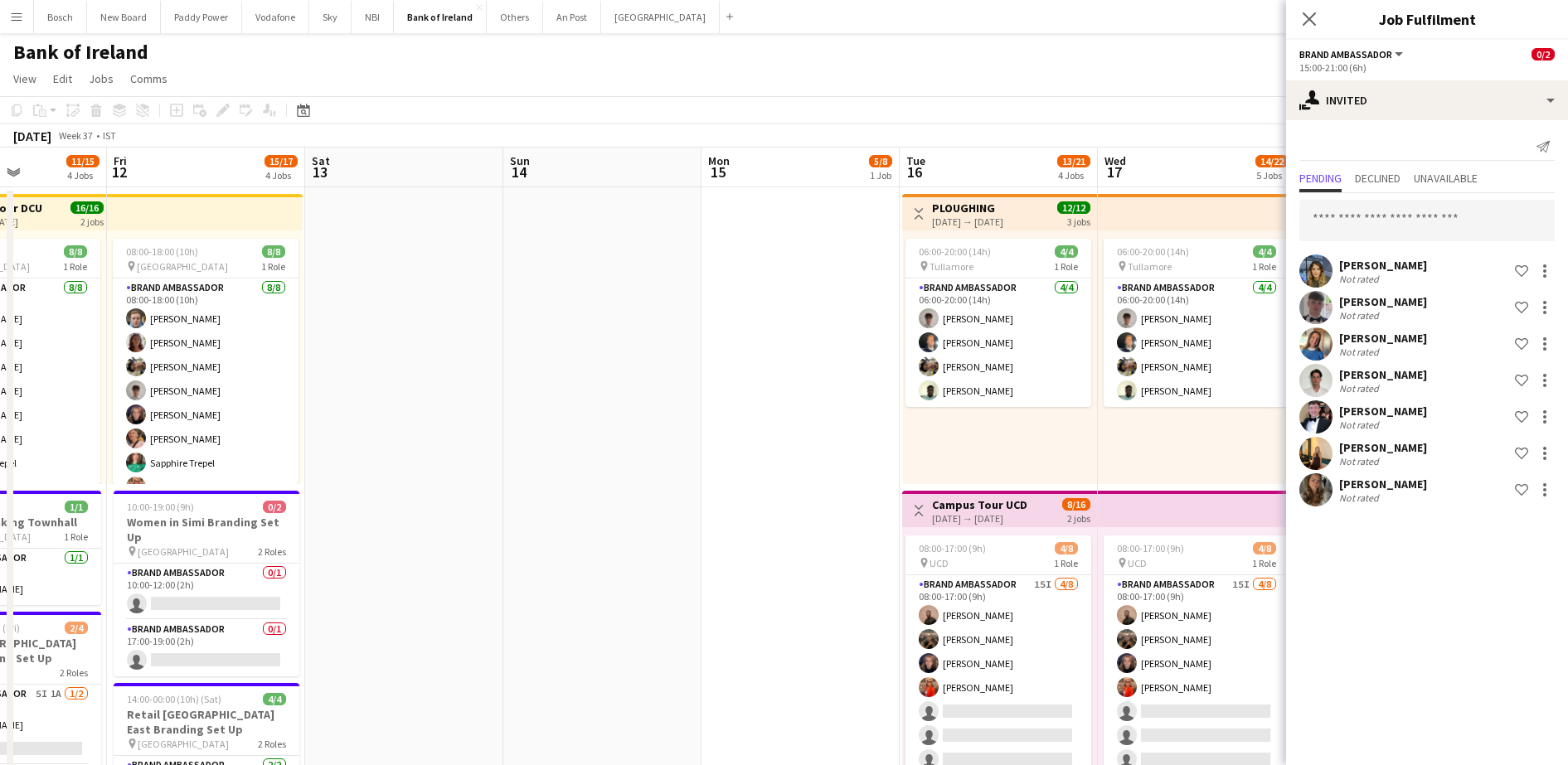
scroll to position [0, 488]
click at [199, 595] on app-card-role "Brand Ambassador 0/1 10:00-12:00 (2h) single-neutral-actions" at bounding box center [205, 592] width 186 height 56
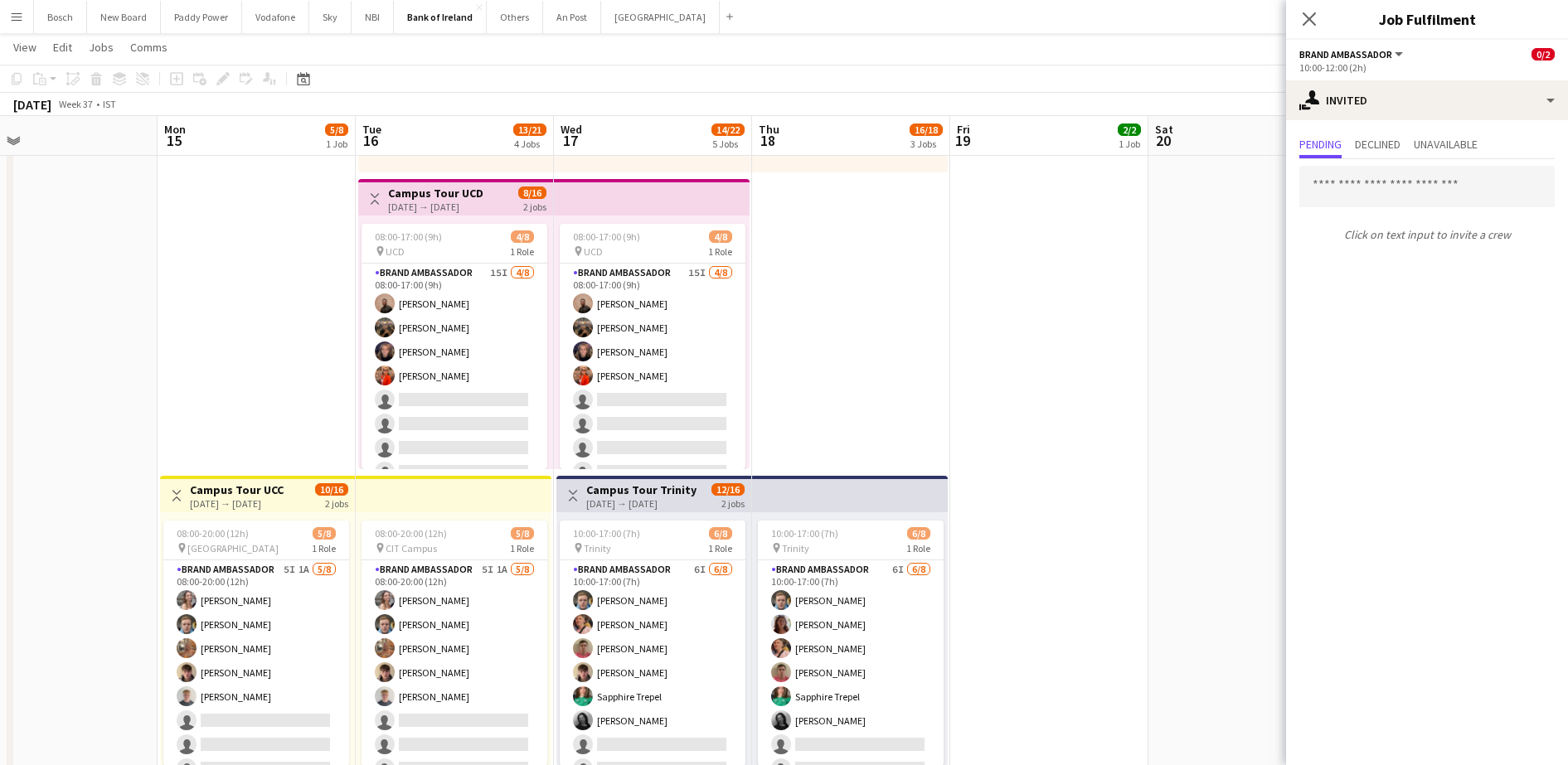
scroll to position [311, 0]
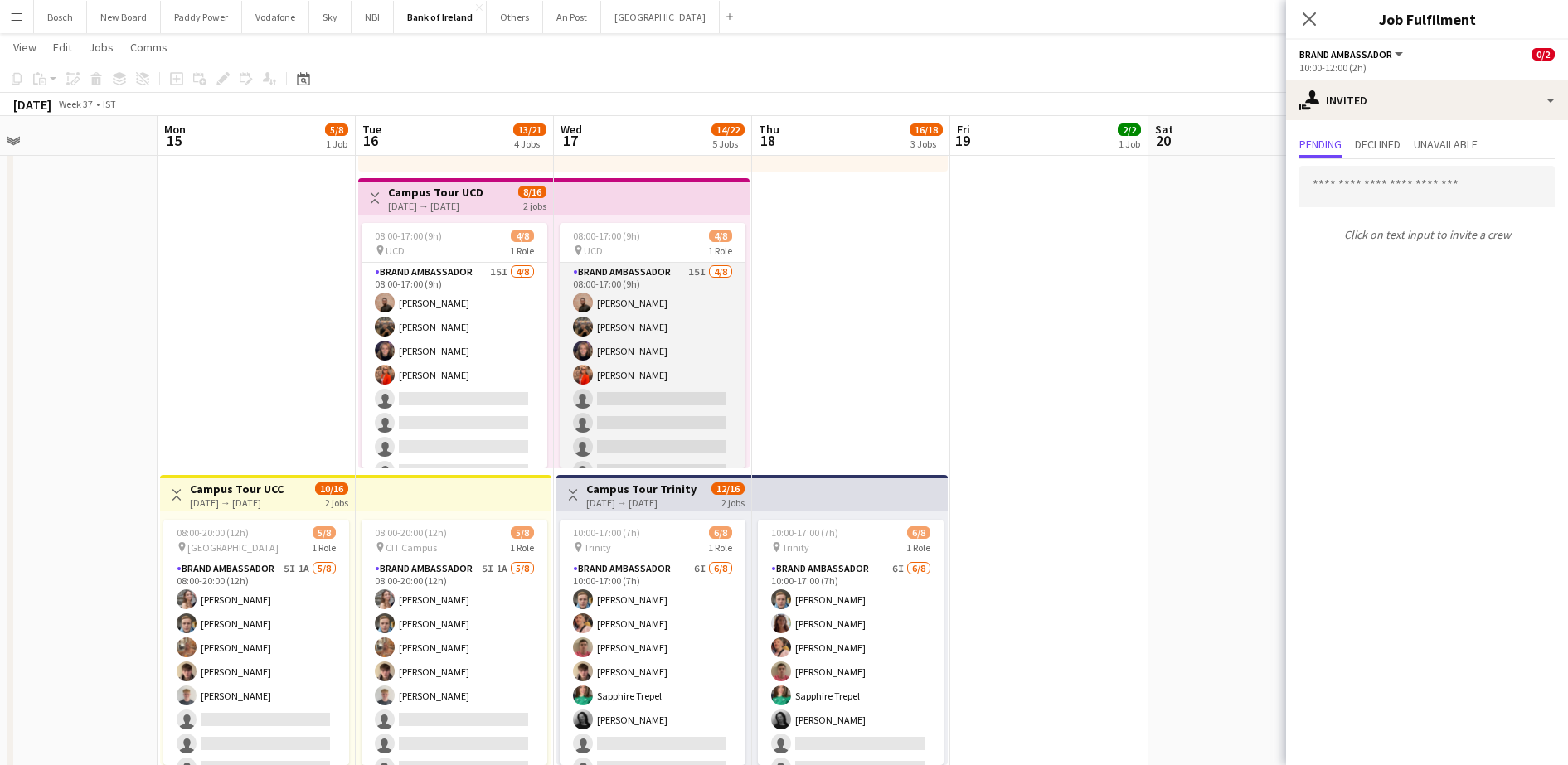
click at [631, 365] on app-card-role "Brand Ambassador 15I [DATE] 08:00-17:00 (9h) [PERSON_NAME] [PERSON_NAME] [PERSO…" at bounding box center [652, 375] width 186 height 225
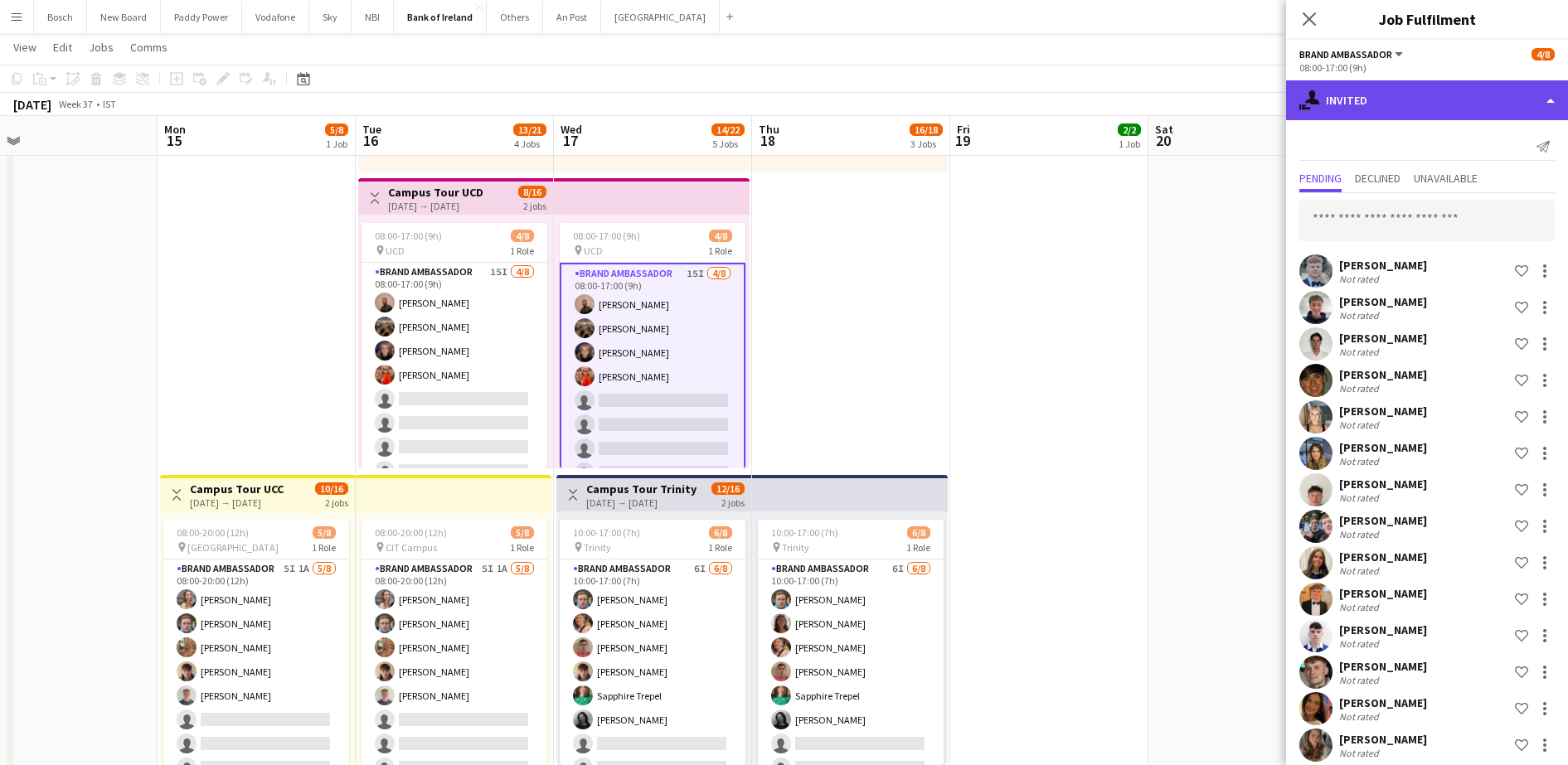
click at [1420, 106] on div "single-neutral-actions-share-1 Invited" at bounding box center [1427, 100] width 282 height 40
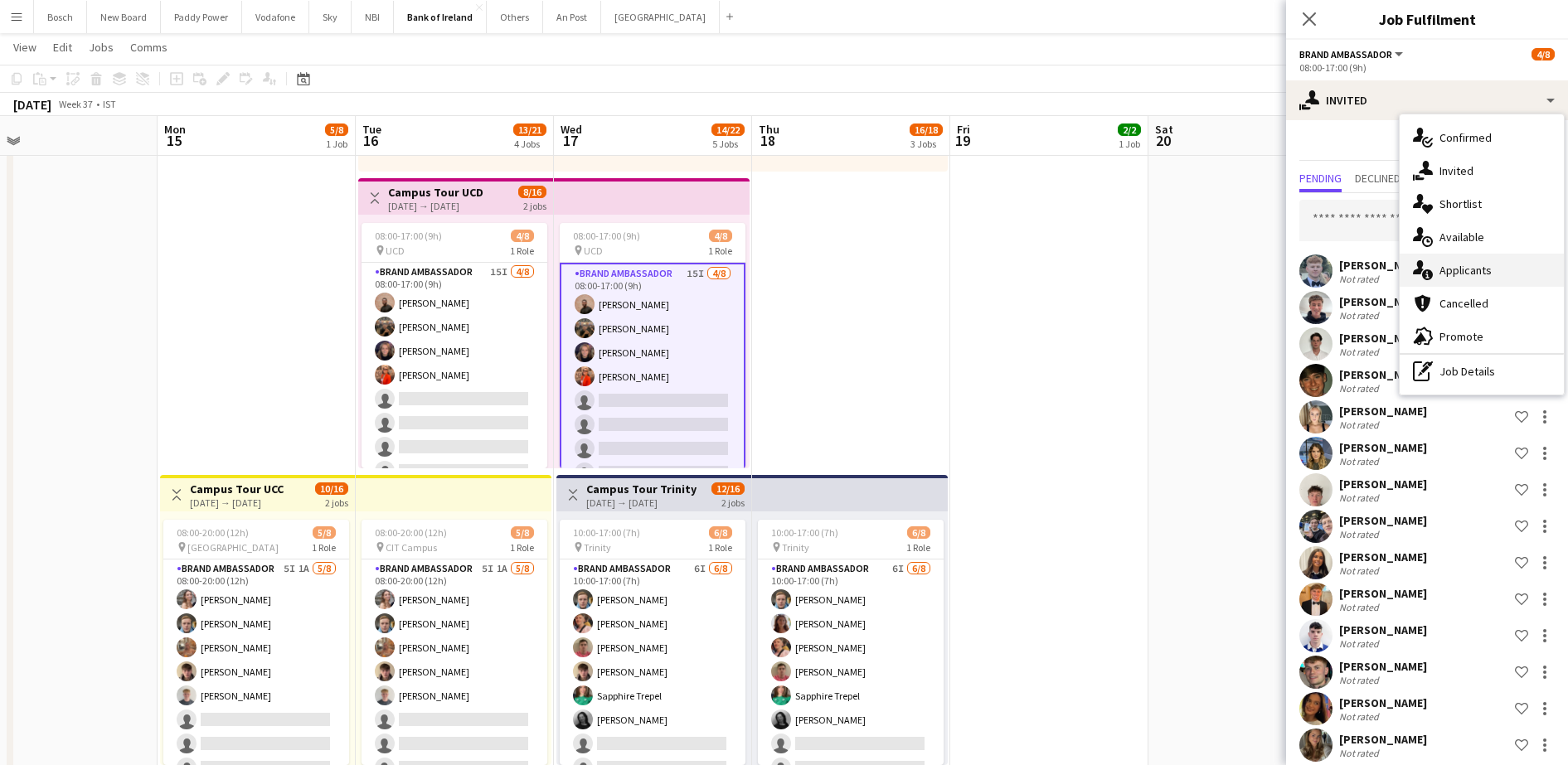
click at [1464, 258] on div "single-neutral-actions-information Applicants" at bounding box center [1481, 271] width 164 height 34
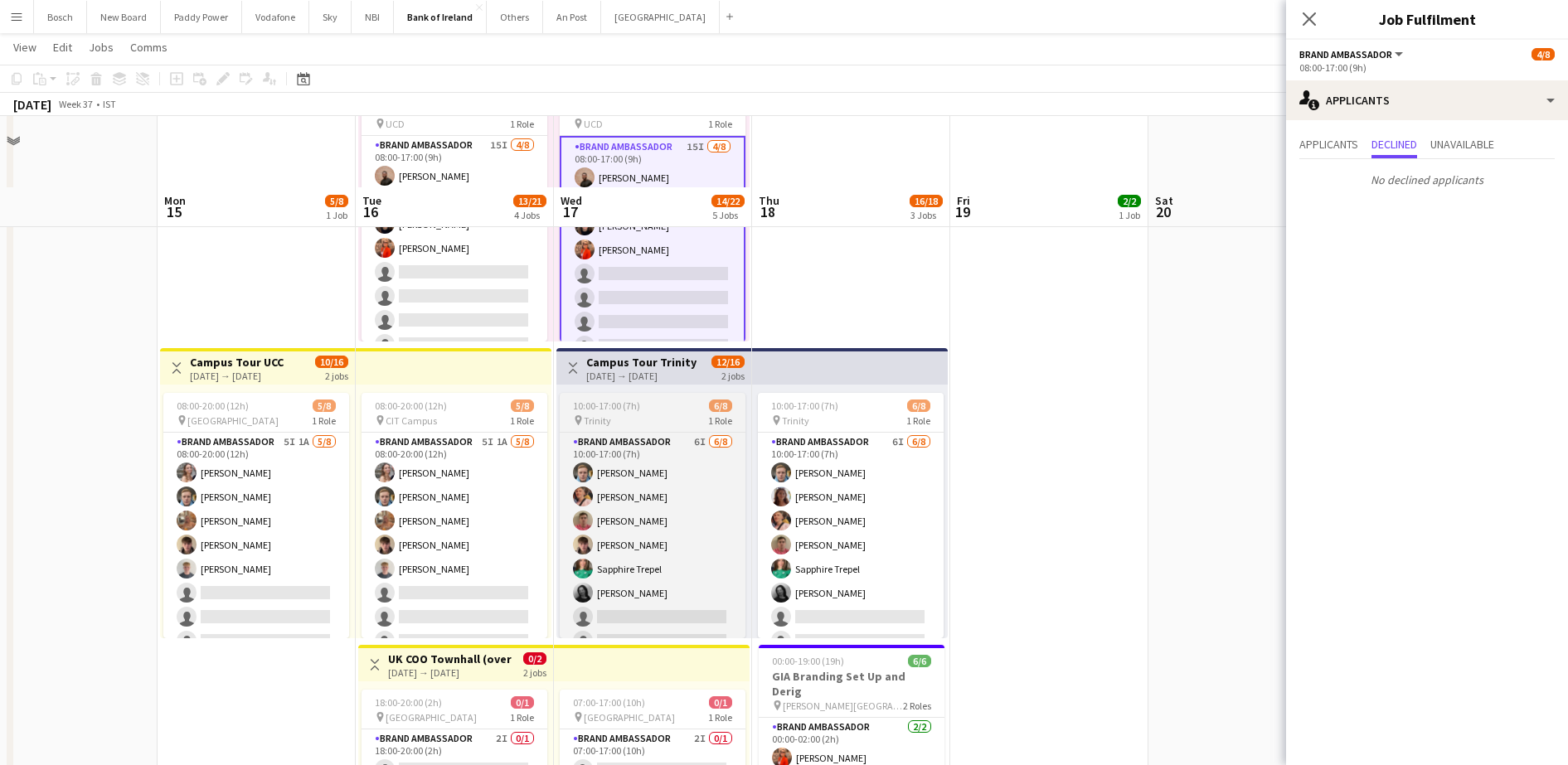
scroll to position [518, 0]
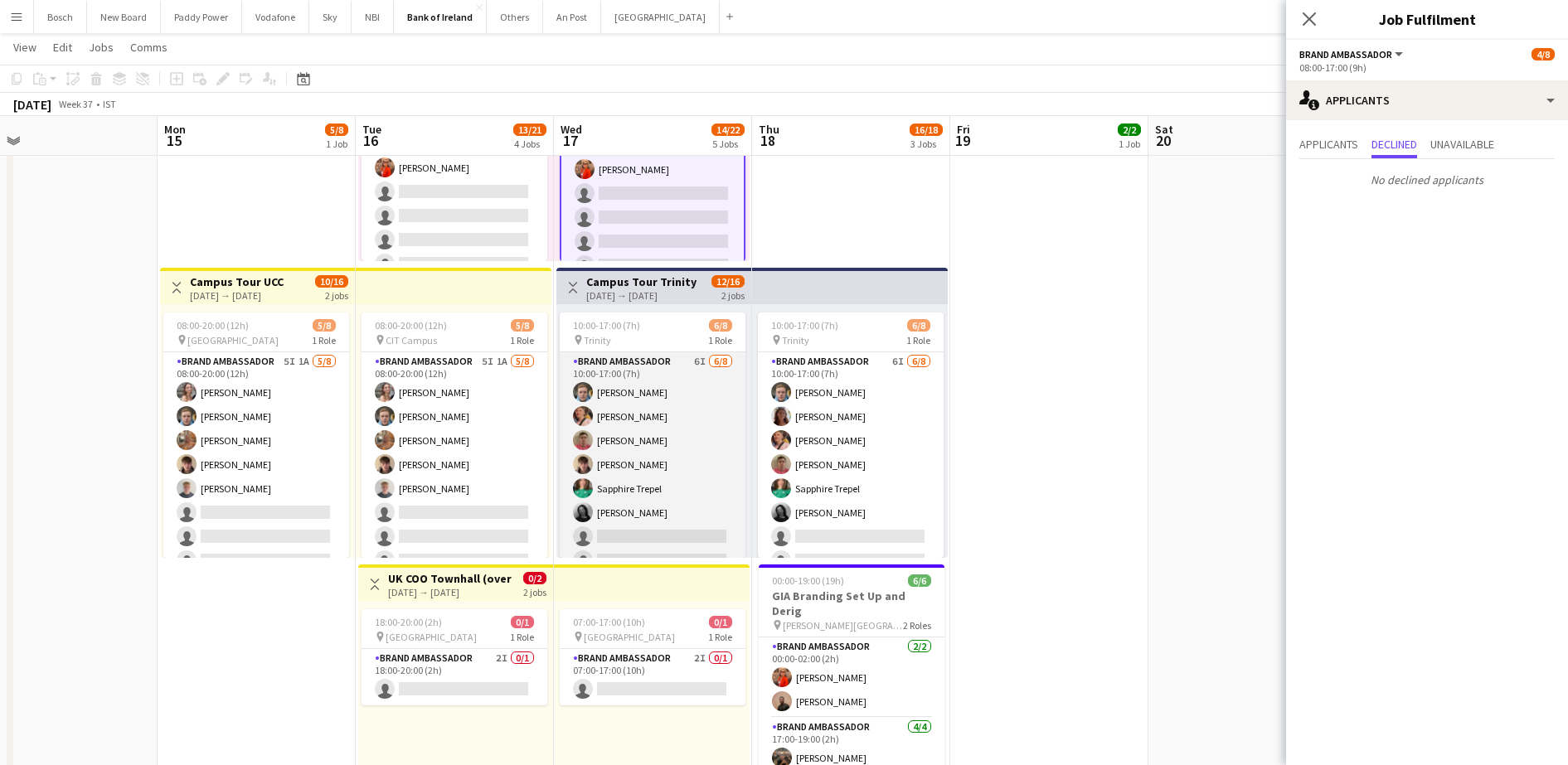
click at [690, 478] on app-card-role "Brand Ambassador 6I [DATE] 10:00-17:00 (7h) [PERSON_NAME] [PERSON_NAME] [PERSON…" at bounding box center [652, 464] width 186 height 225
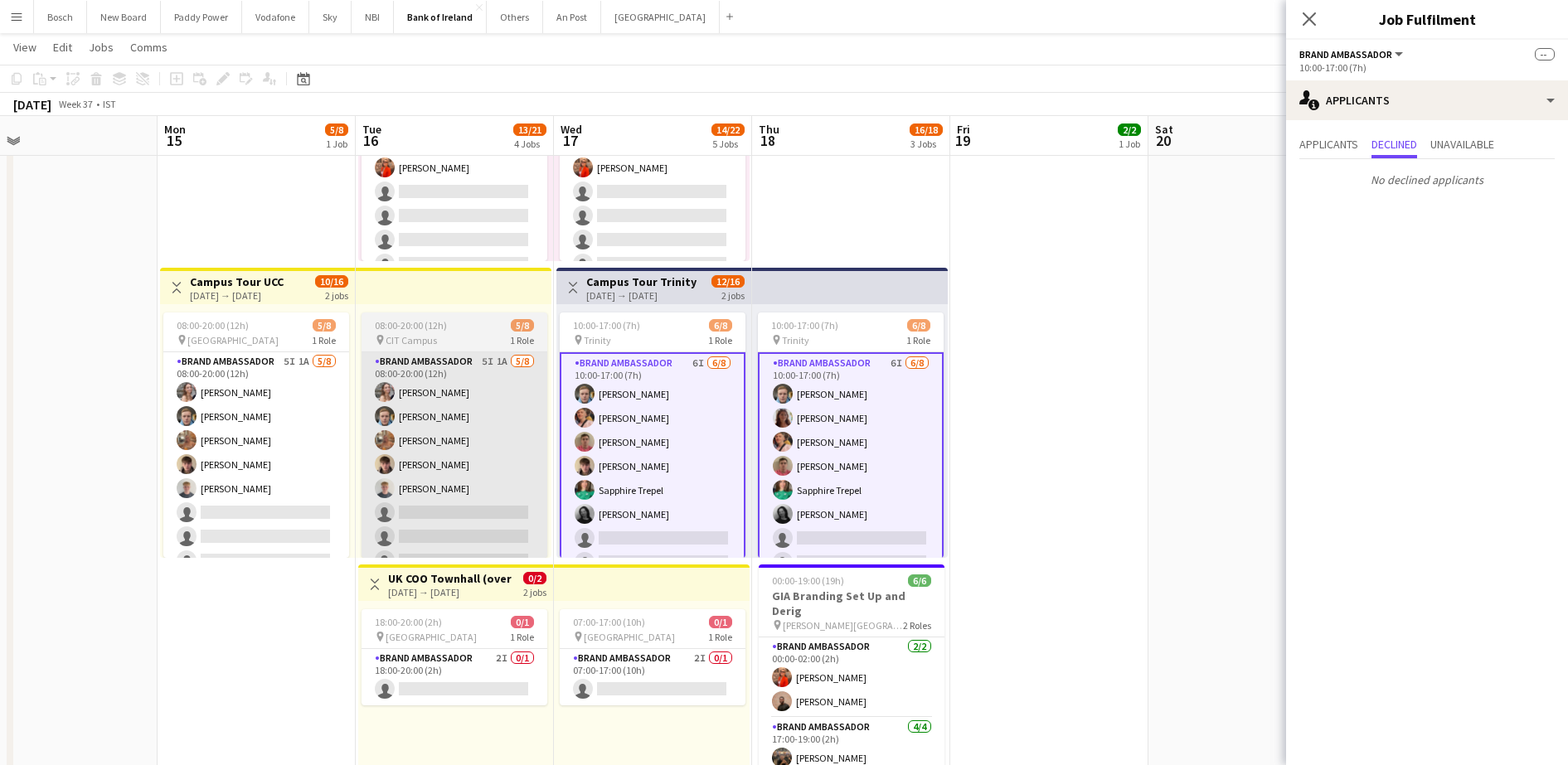
click at [420, 469] on app-card-role "Brand Ambassador 5I 1A [DATE] 08:00-20:00 (12h) [PERSON_NAME] [PERSON_NAME] [PE…" at bounding box center [454, 464] width 186 height 225
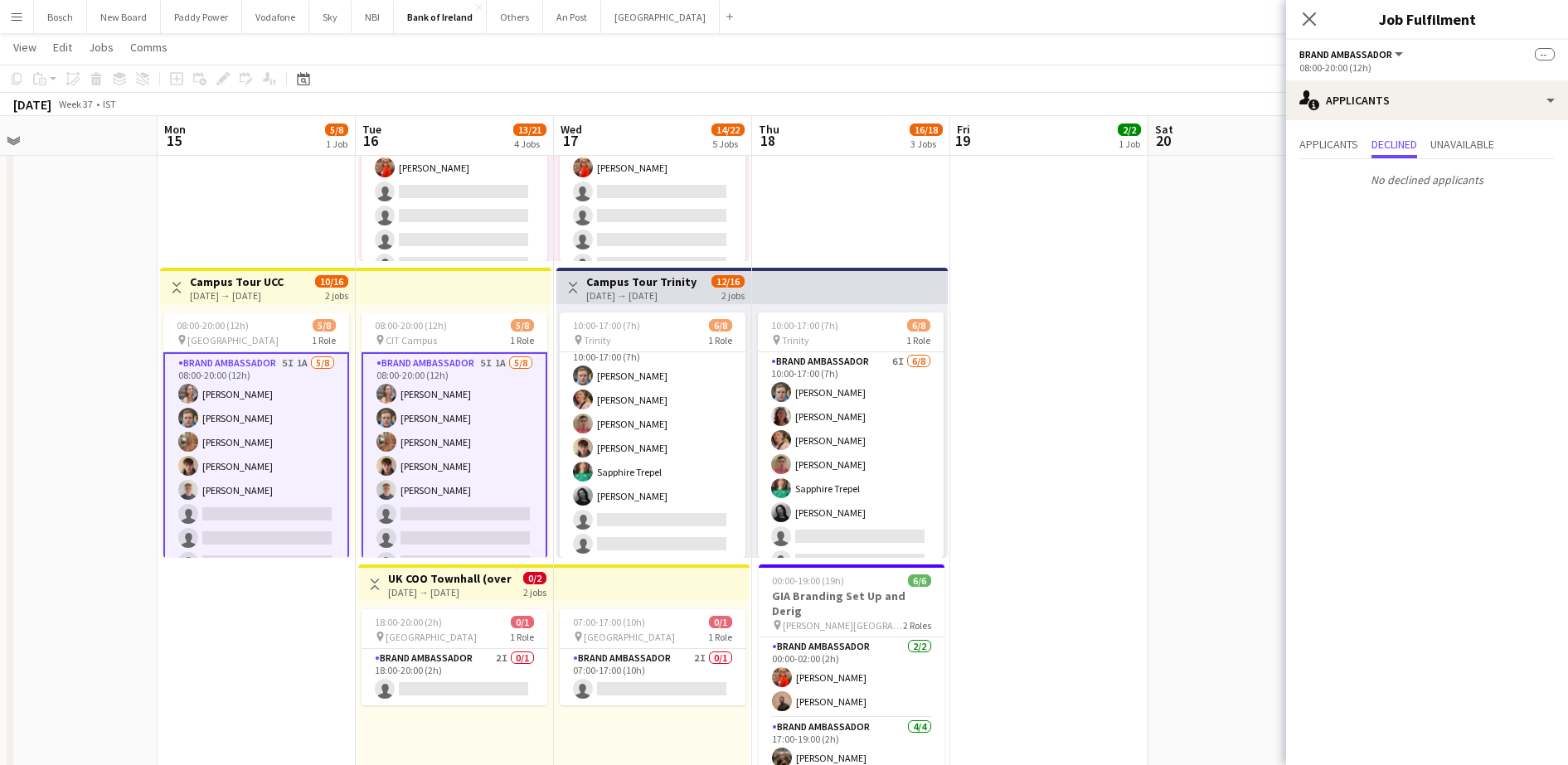
scroll to position [19, 0]
click at [459, 685] on app-card-role "Brand Ambassador 2I 0/1 18:00-20:00 (2h) single-neutral-actions" at bounding box center [454, 677] width 186 height 56
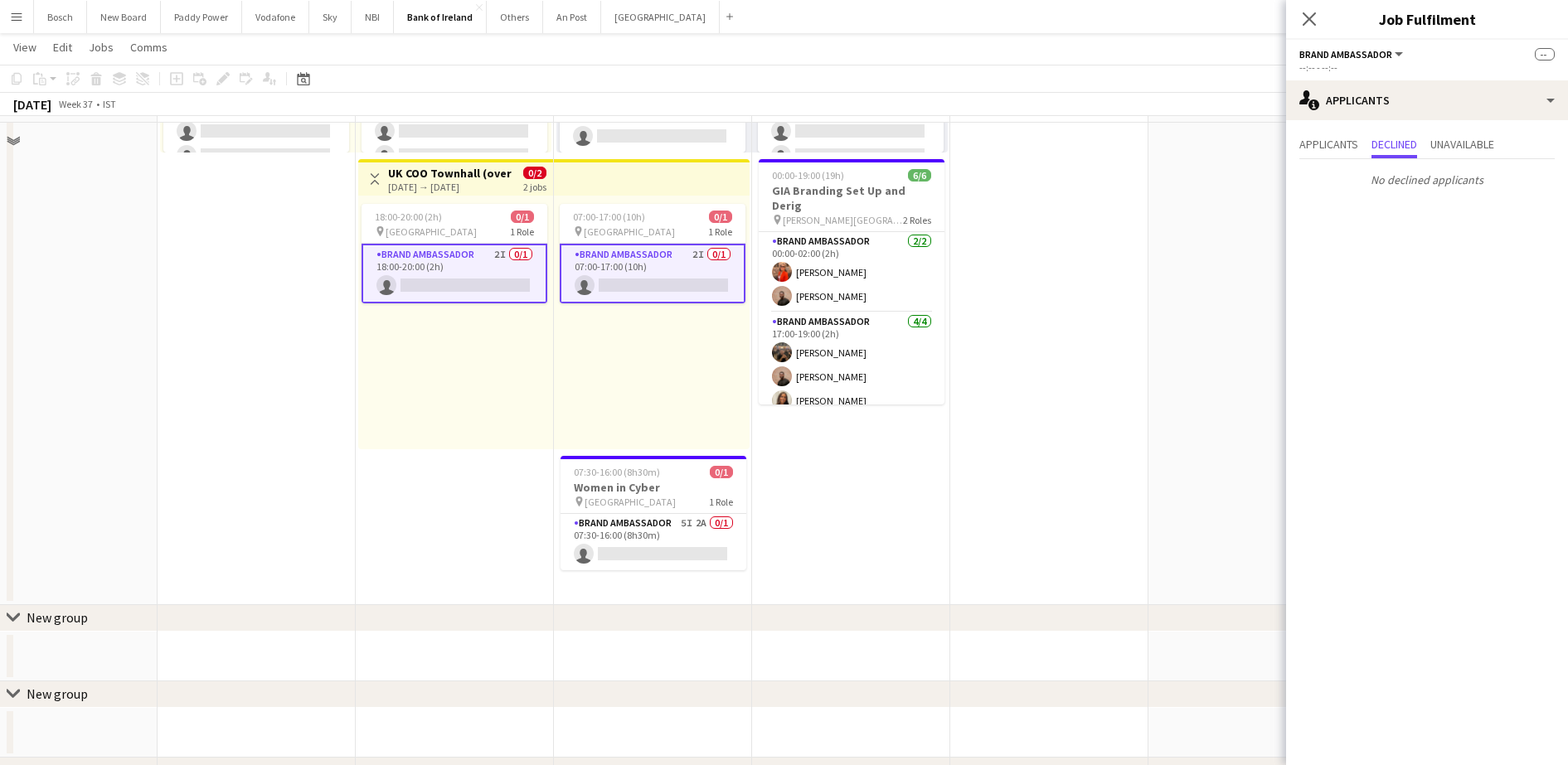
scroll to position [933, 0]
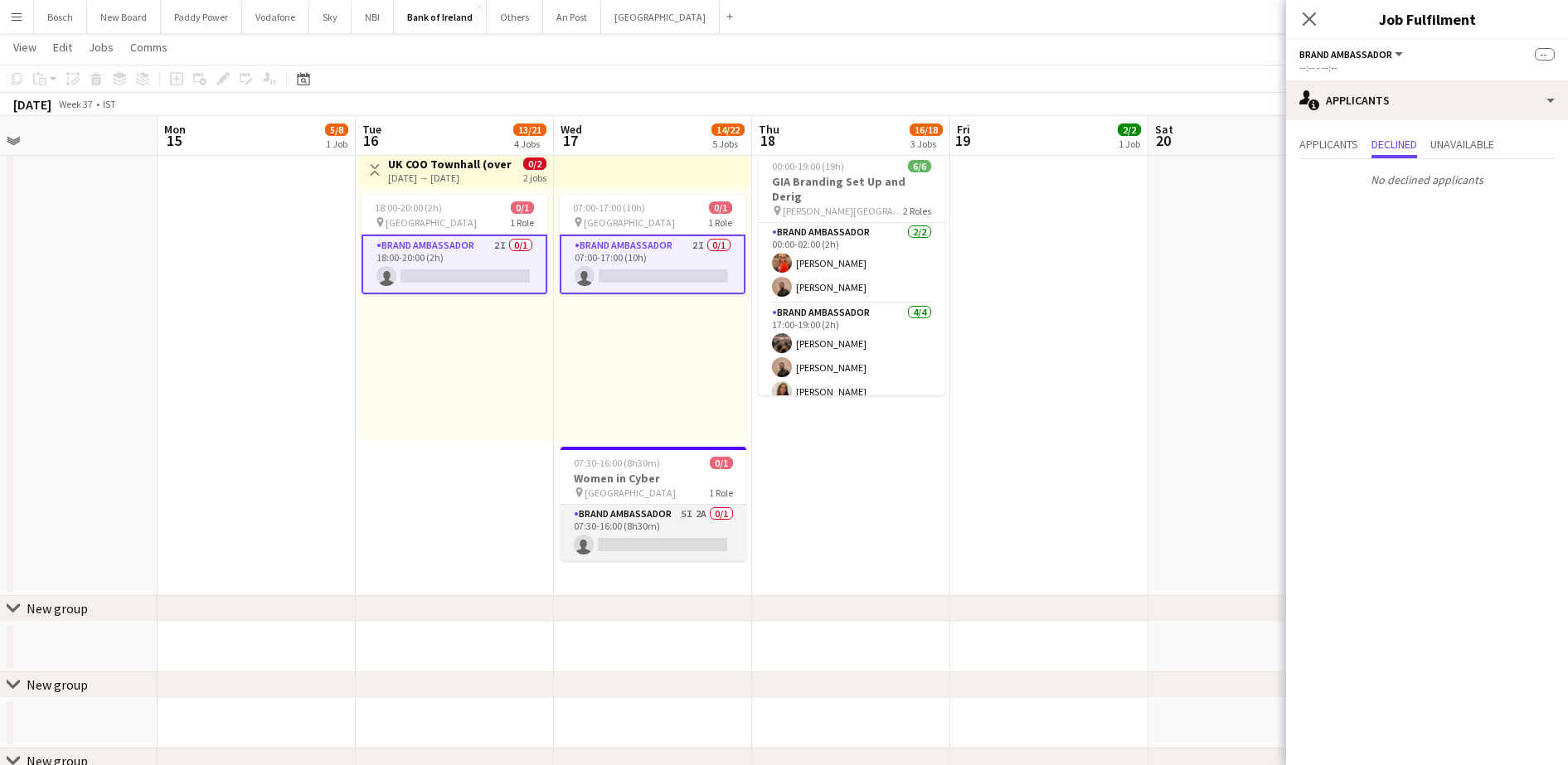
click at [653, 536] on app-card-role "Brand Ambassador 5I 2A 0/1 07:30-16:00 (8h30m) single-neutral-actions" at bounding box center [653, 533] width 186 height 56
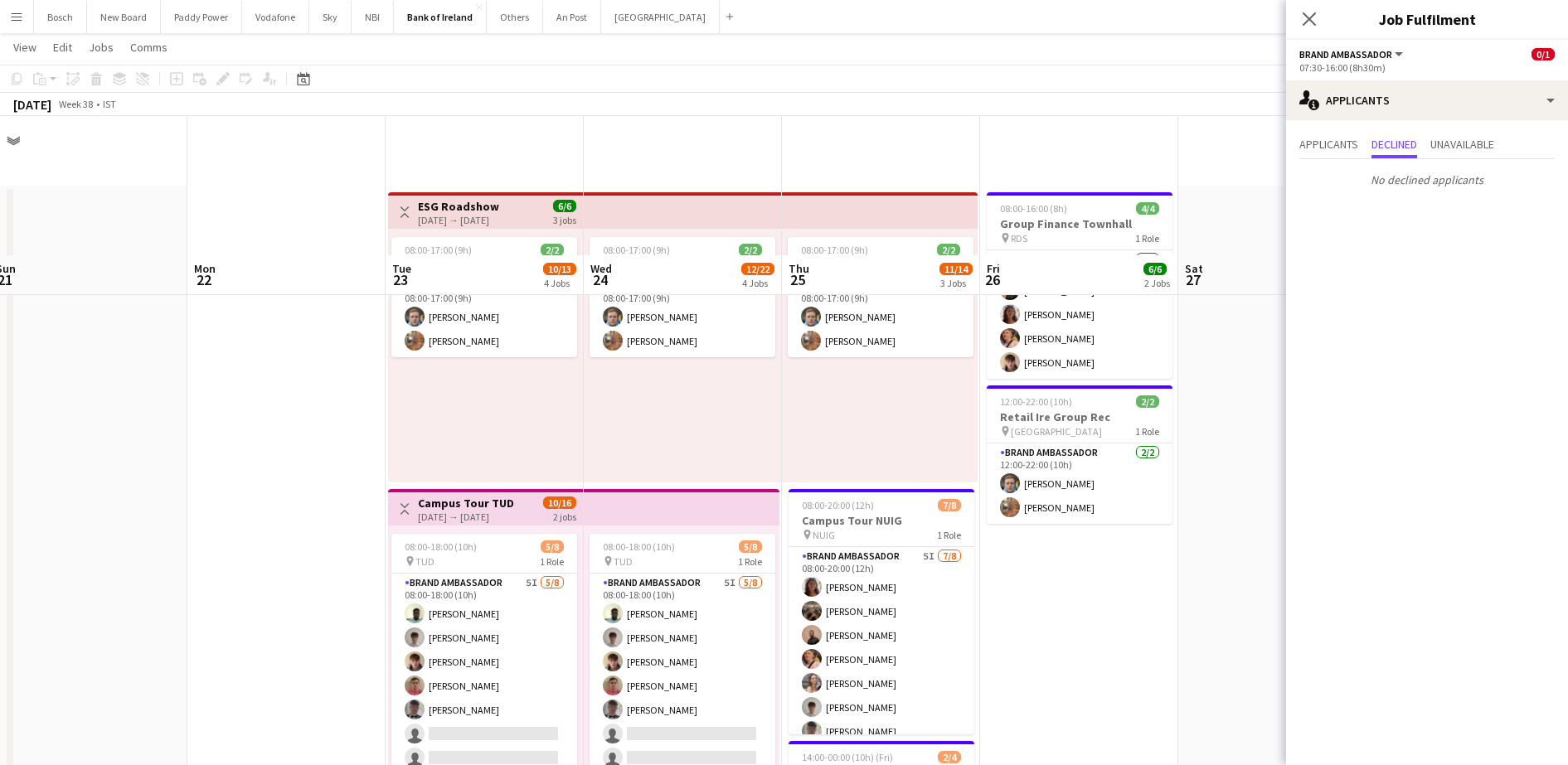
scroll to position [415, 0]
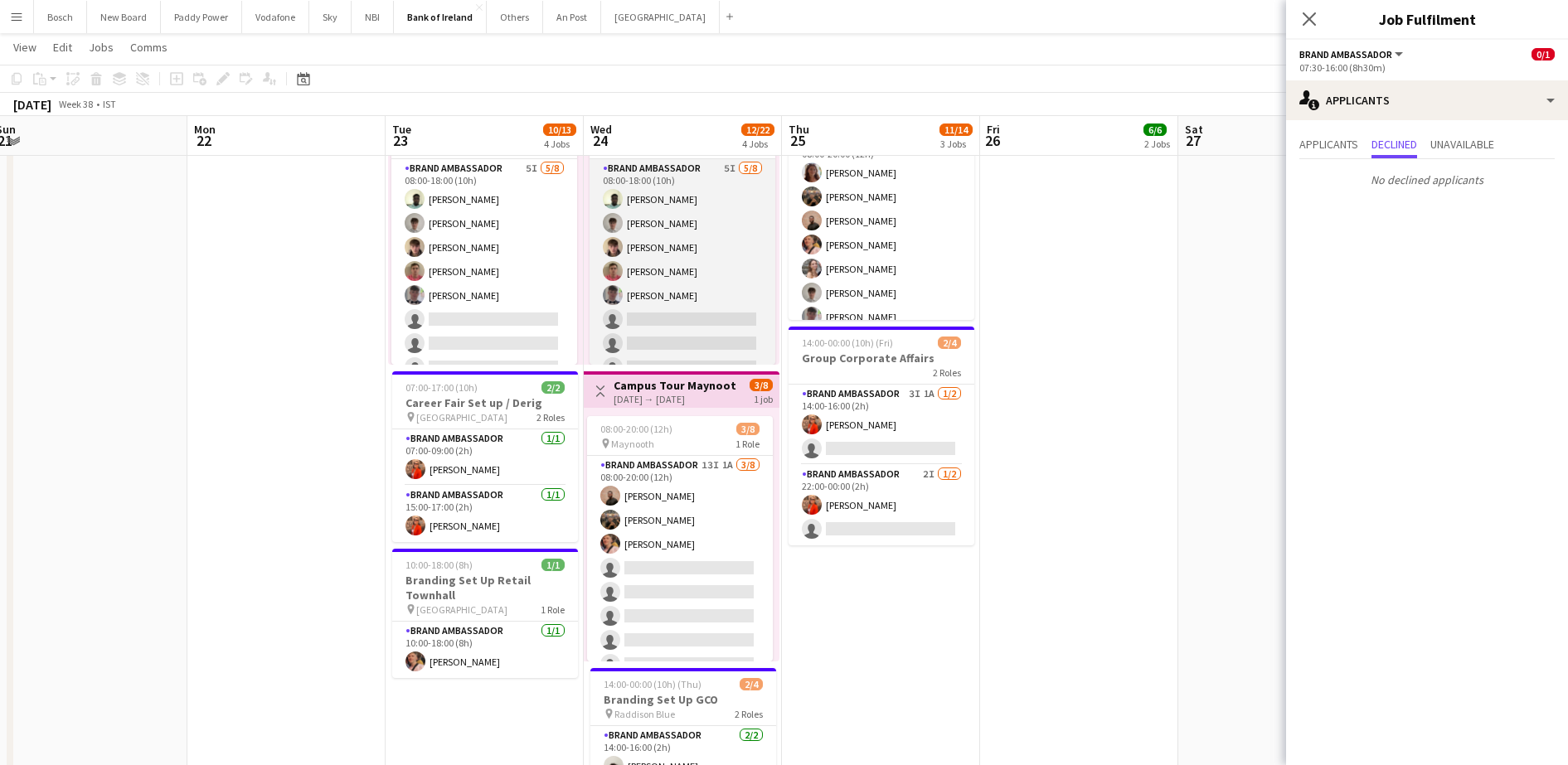
click at [723, 351] on app-card-role "Brand Ambassador 5I [DATE] 08:00-18:00 (10h) [PERSON_NAME] [PERSON_NAME] [PERSO…" at bounding box center [682, 271] width 186 height 225
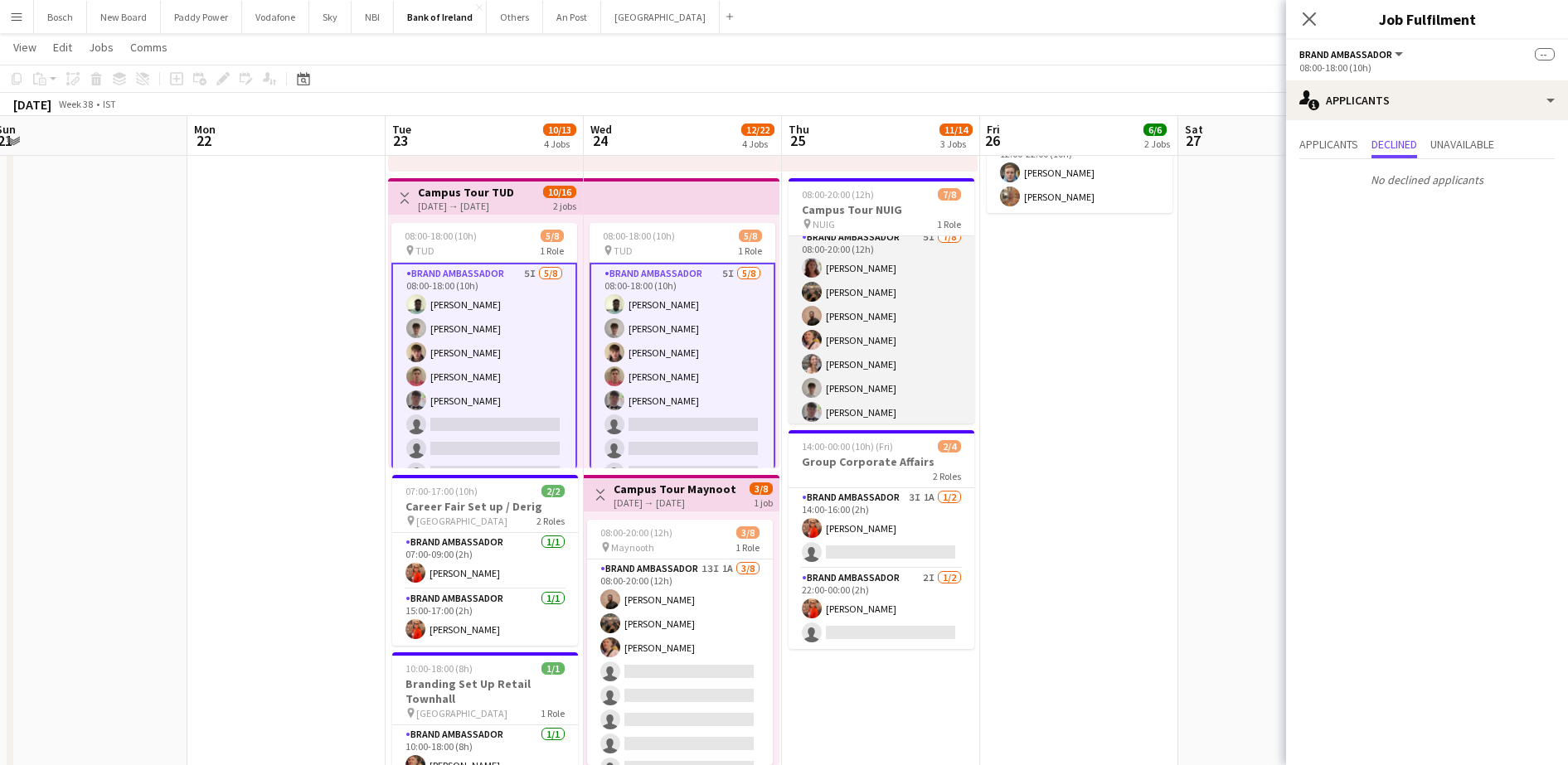
scroll to position [0, 0]
click at [831, 345] on app-card-role "Brand Ambassador 5I [DATE] 08:00-20:00 (12h) [PERSON_NAME] Morycka [PERSON_NAME…" at bounding box center [881, 348] width 186 height 225
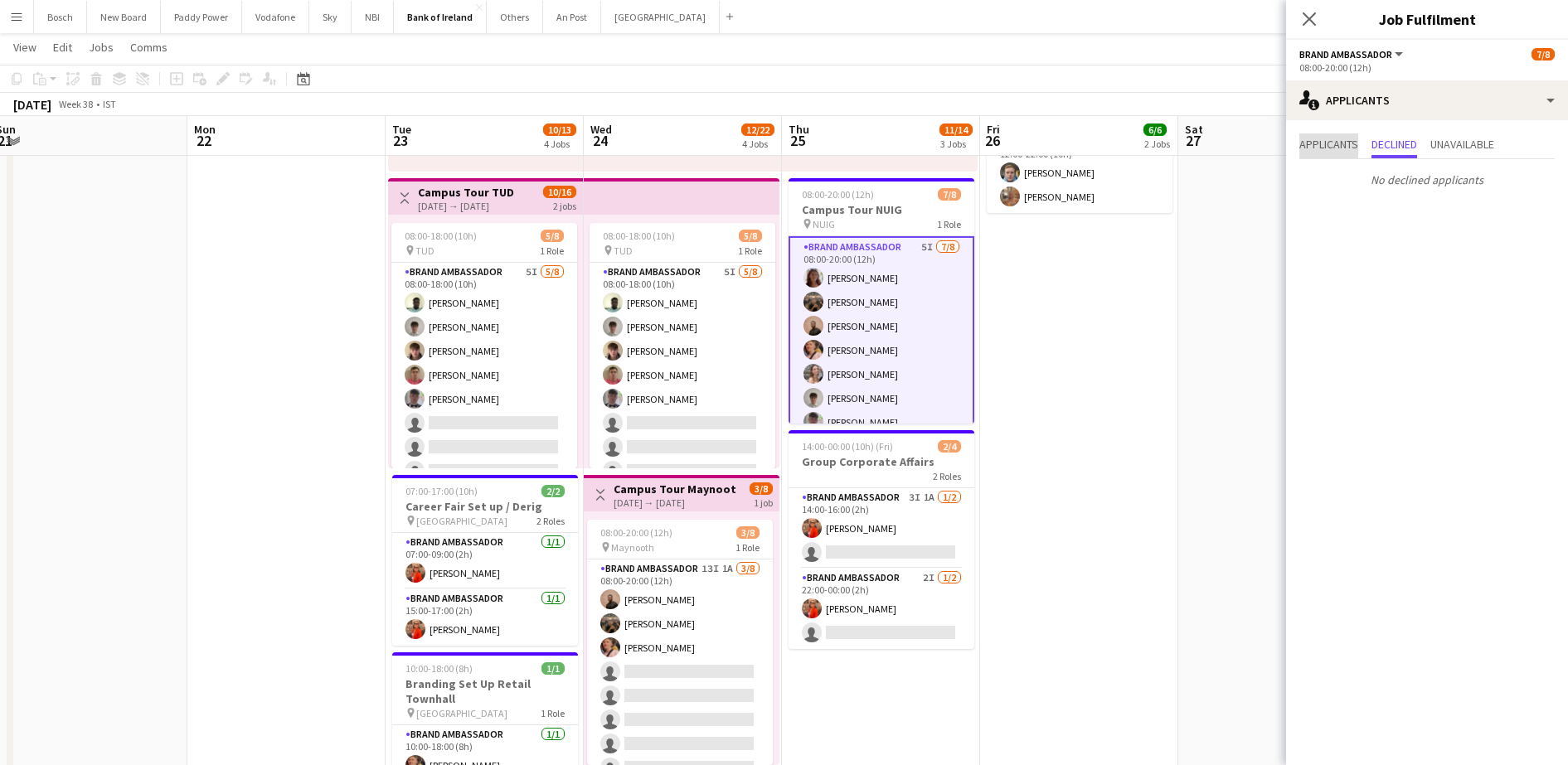
click at [1324, 146] on span "Applicants" at bounding box center [1328, 144] width 59 height 11
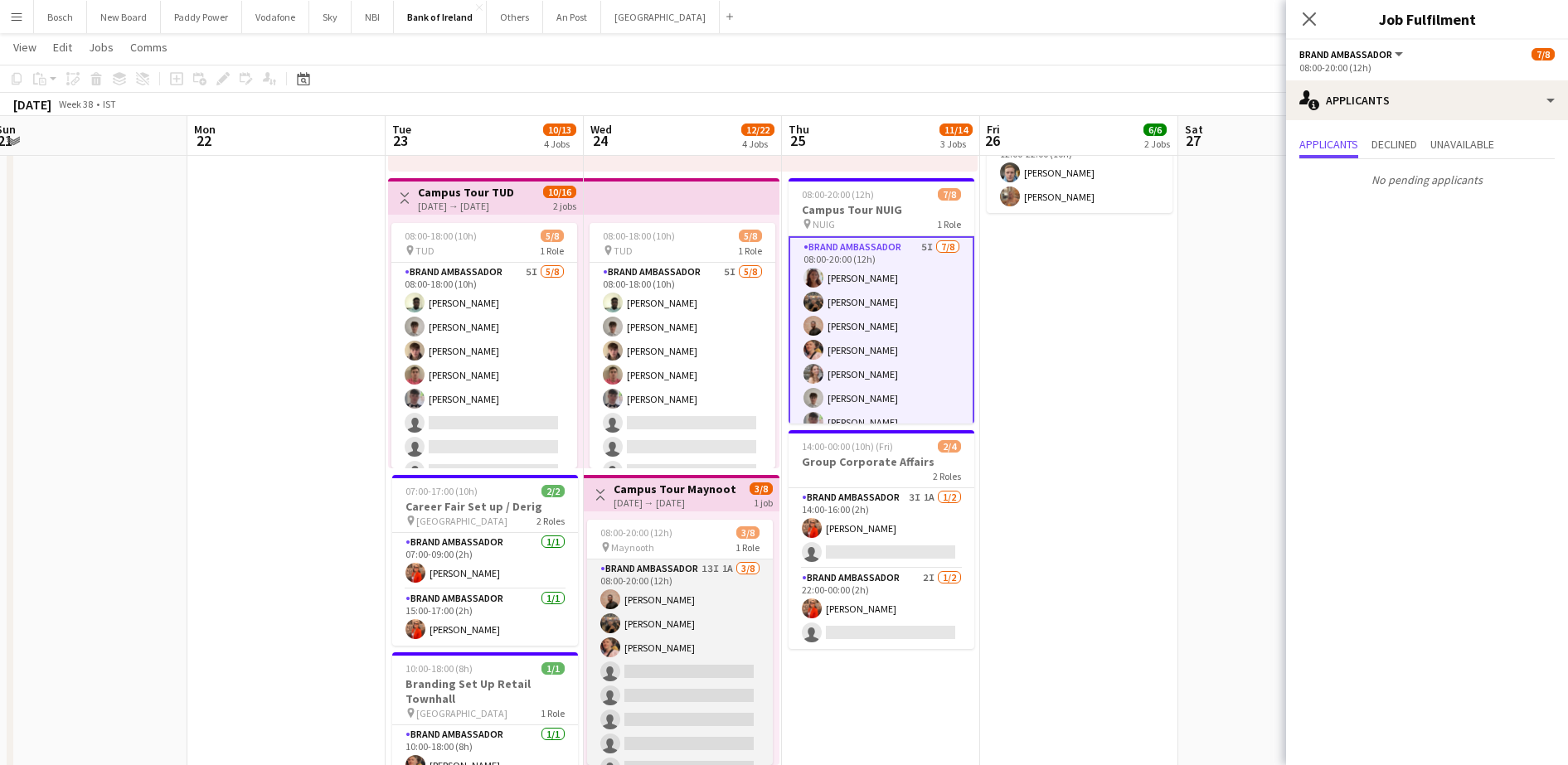
click at [723, 631] on app-card-role "Brand Ambassador 13I 1A [DATE] 08:00-20:00 (12h) [PERSON_NAME] [PERSON_NAME] [P…" at bounding box center [679, 672] width 186 height 225
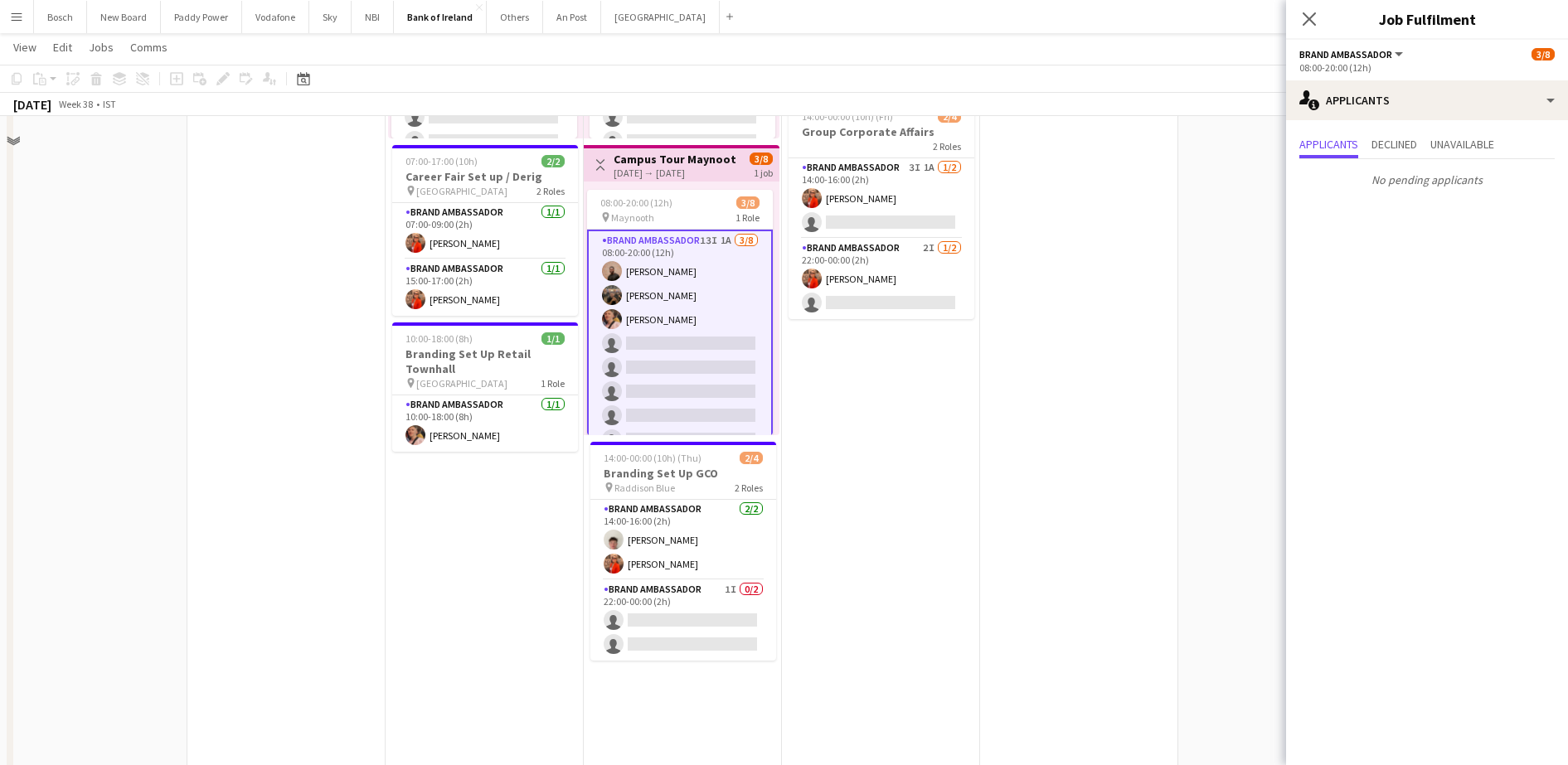
scroll to position [726, 0]
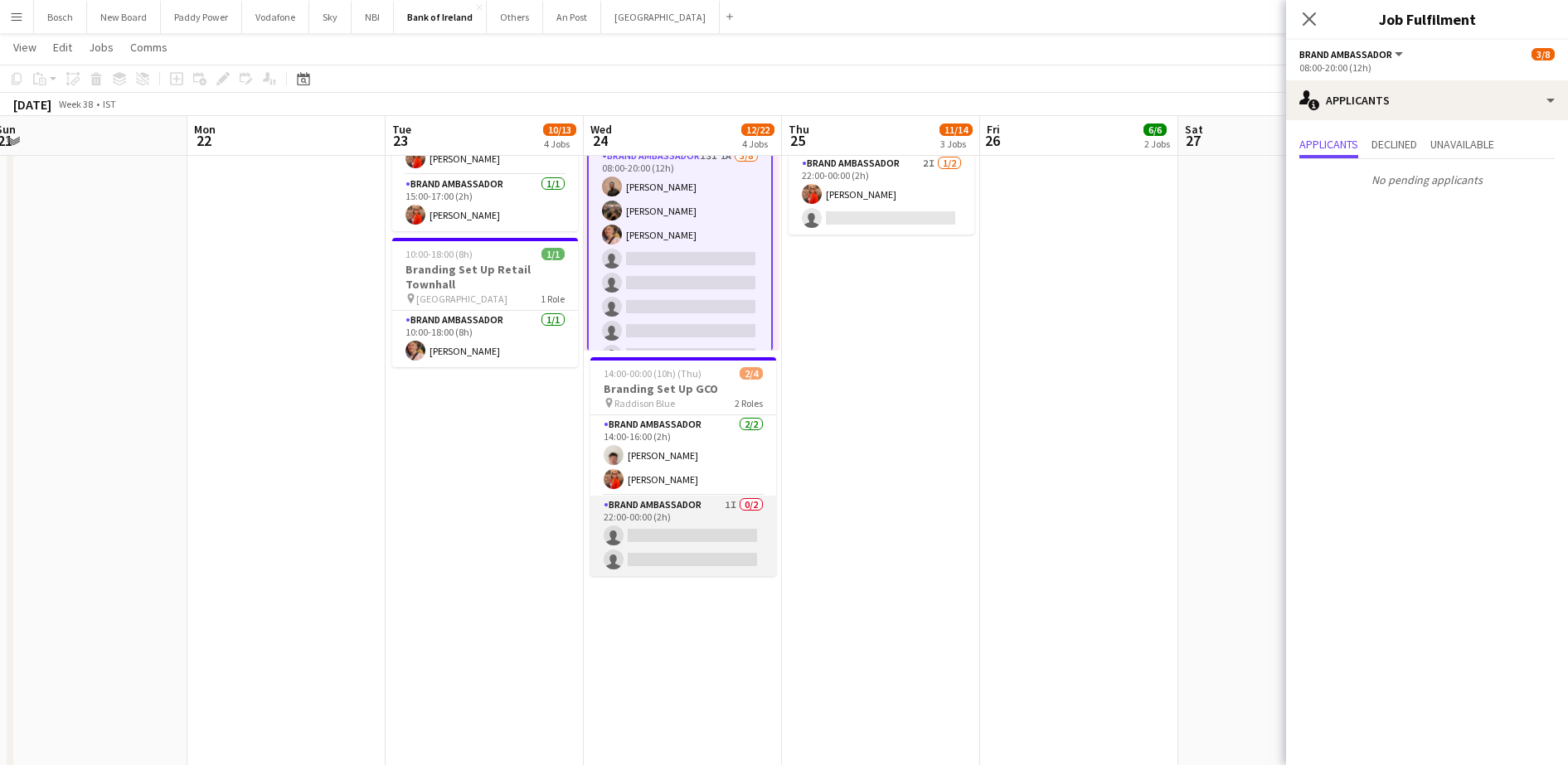
click at [705, 556] on app-card-role "Brand Ambassador 1I 0/2 22:00-00:00 (2h) single-neutral-actions single-neutral-…" at bounding box center [683, 536] width 186 height 80
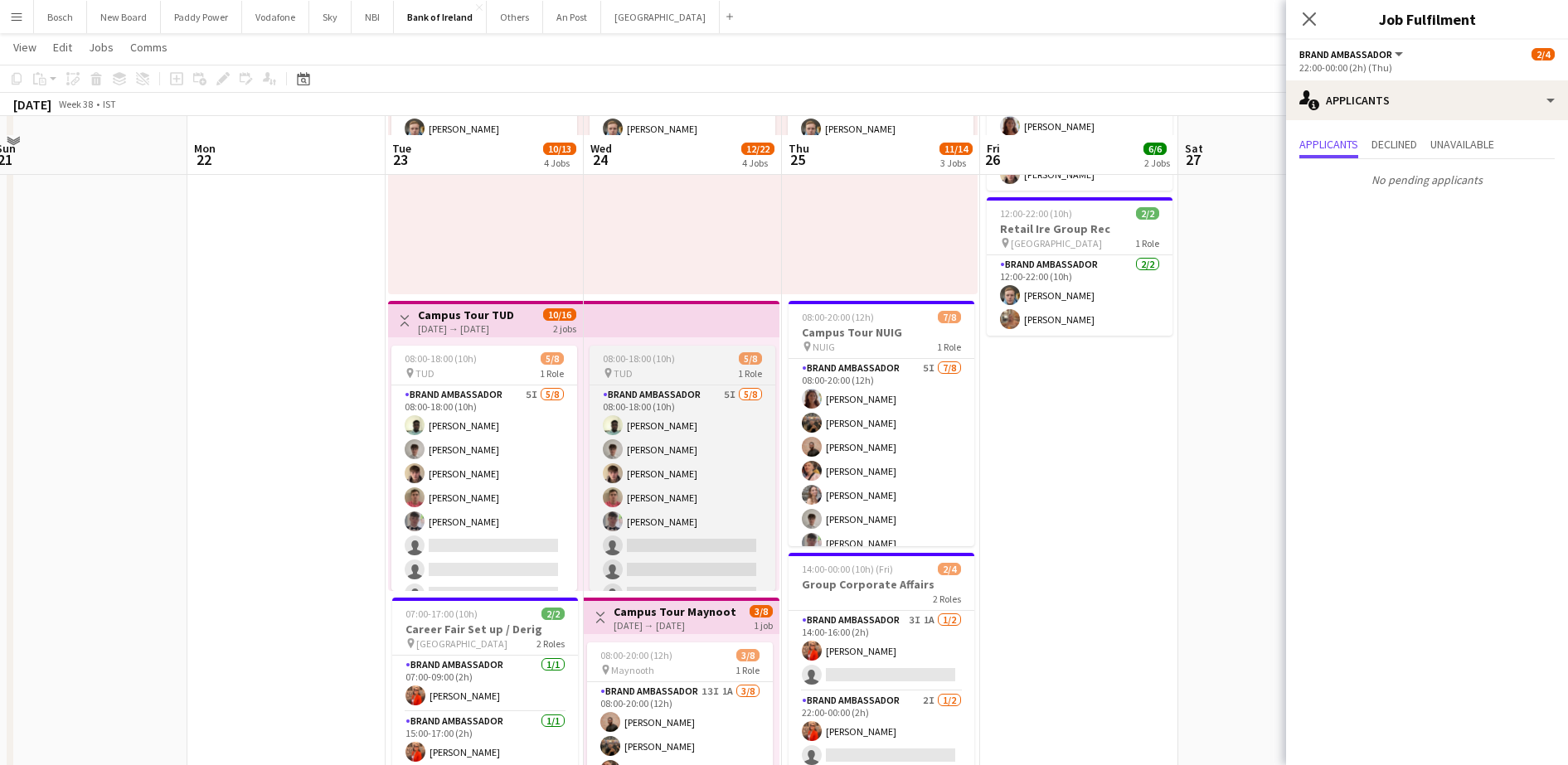
scroll to position [207, 0]
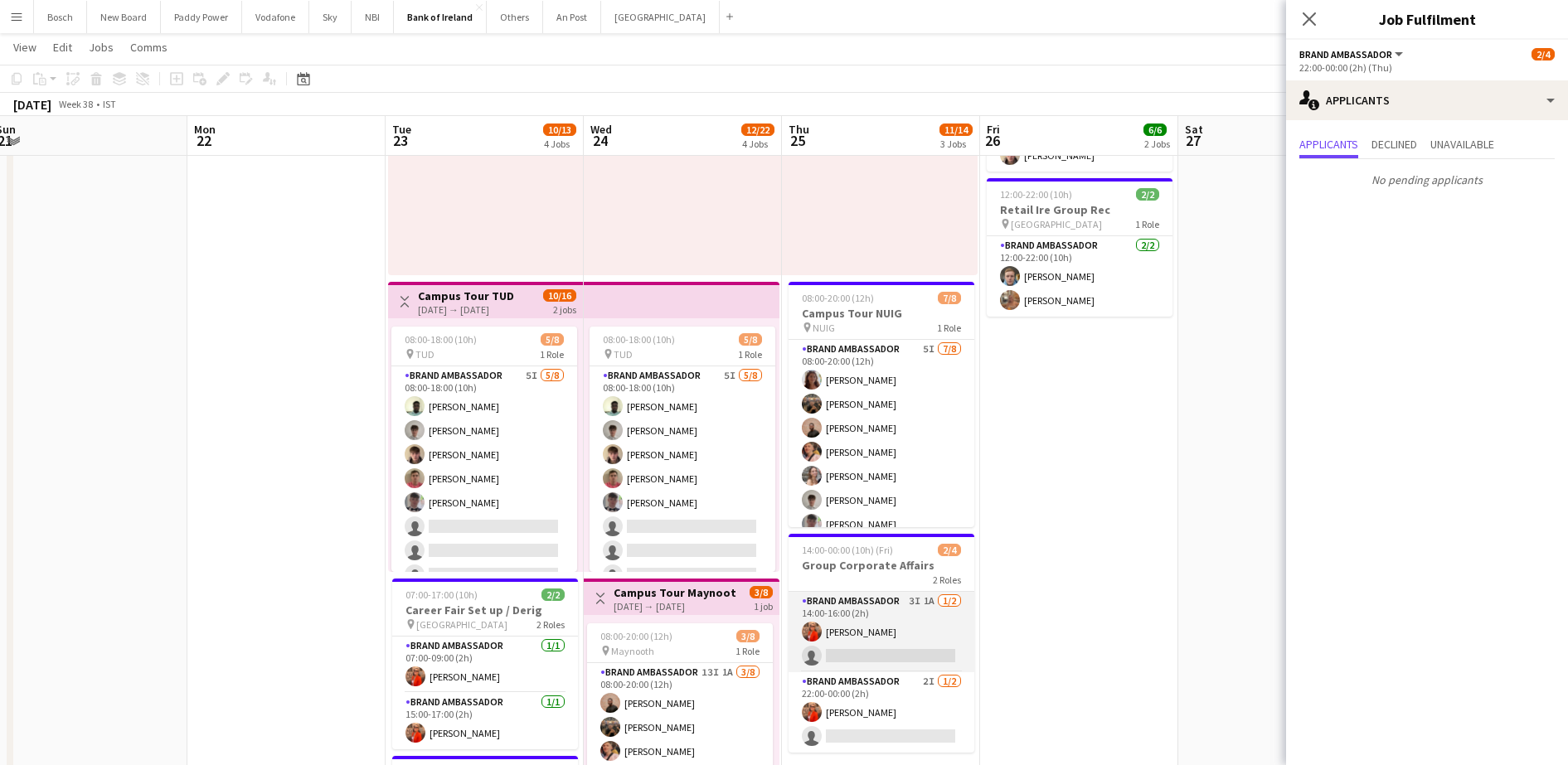
click at [933, 647] on app-card-role "Brand Ambassador 3I 1A [DATE] 14:00-16:00 (2h) [PERSON_NAME] single-neutral-act…" at bounding box center [881, 632] width 186 height 80
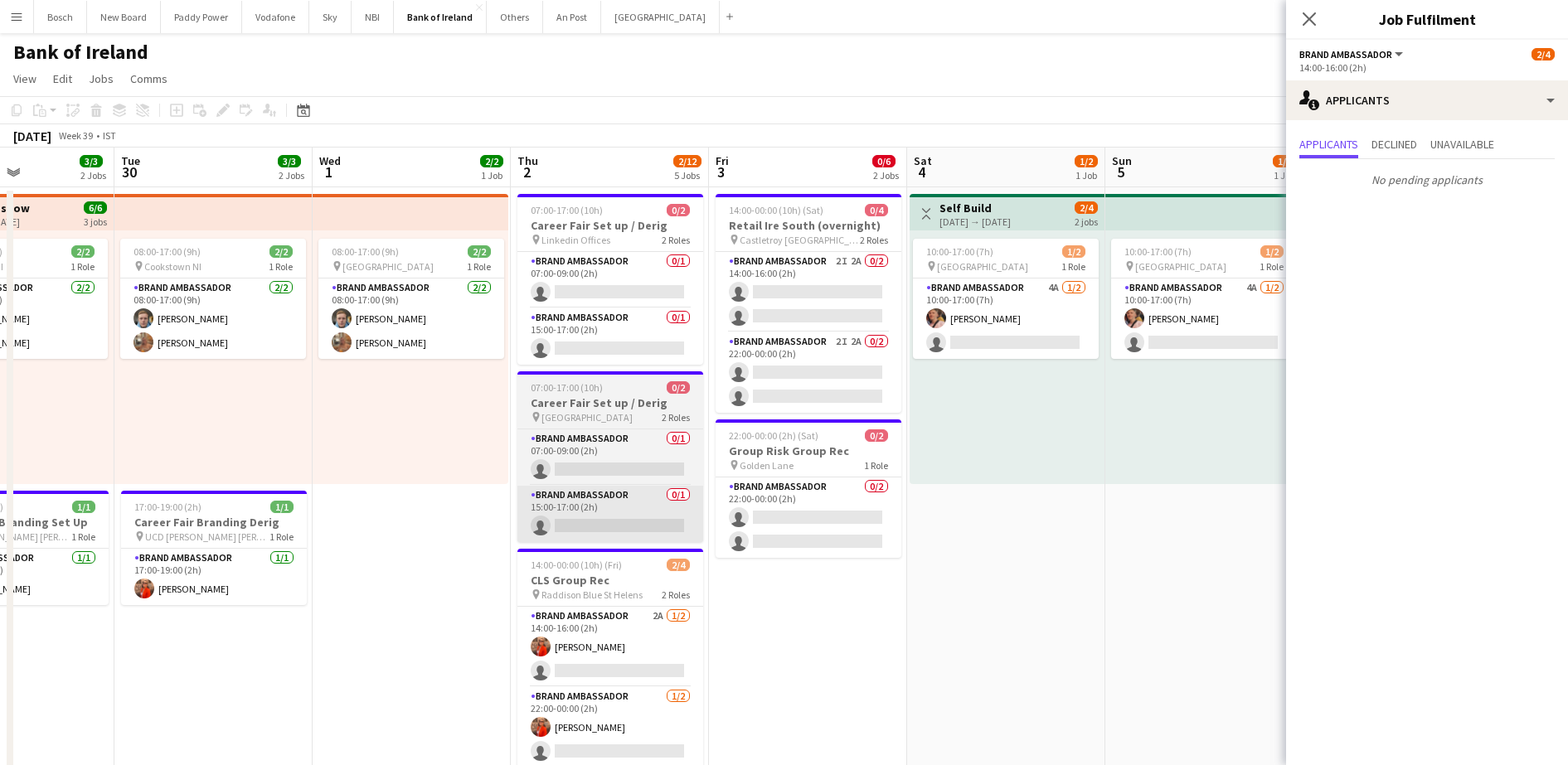
scroll to position [0, 524]
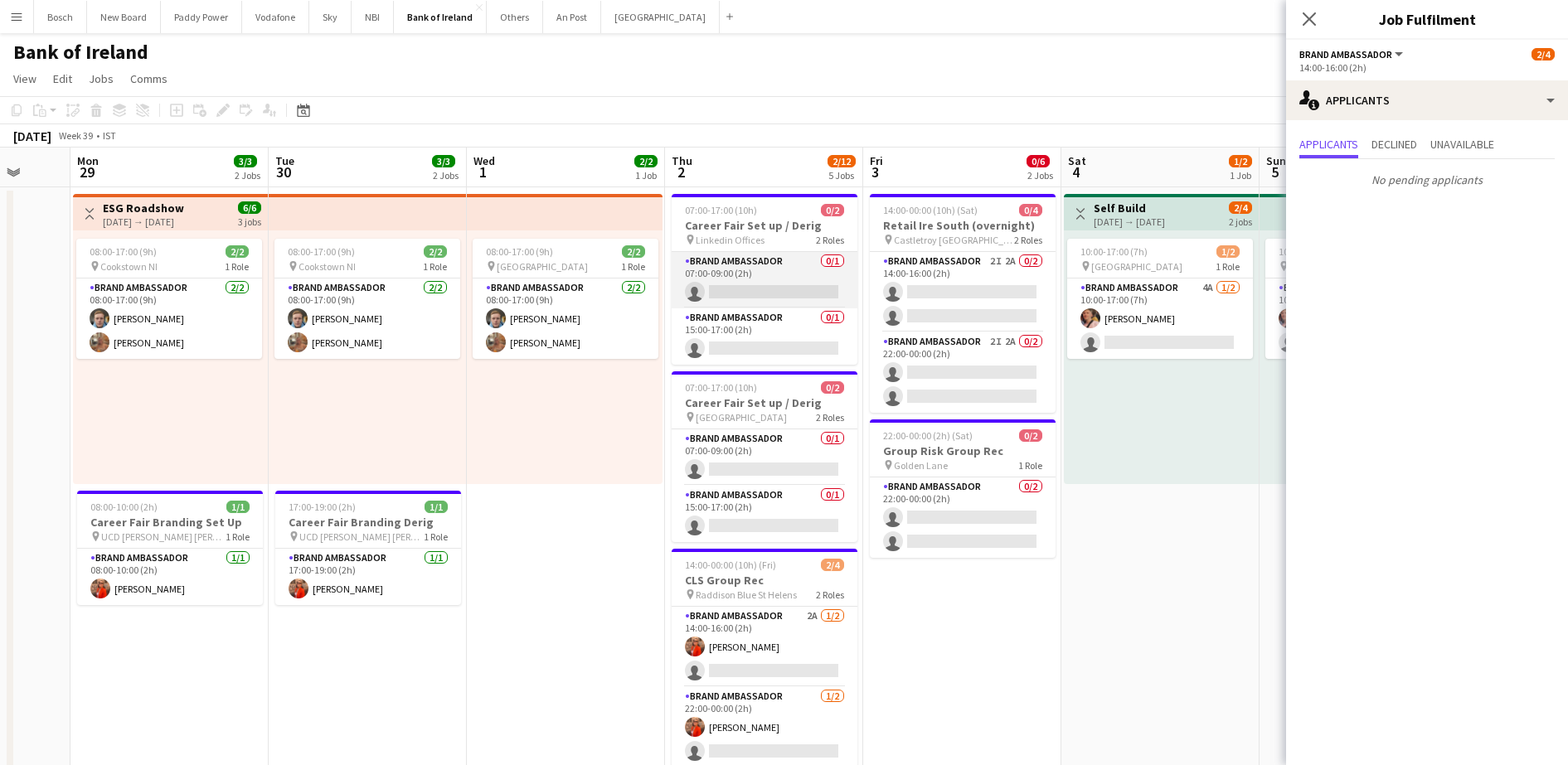
click at [756, 271] on app-card-role "Brand Ambassador 0/1 07:00-09:00 (2h) single-neutral-actions" at bounding box center [764, 280] width 186 height 56
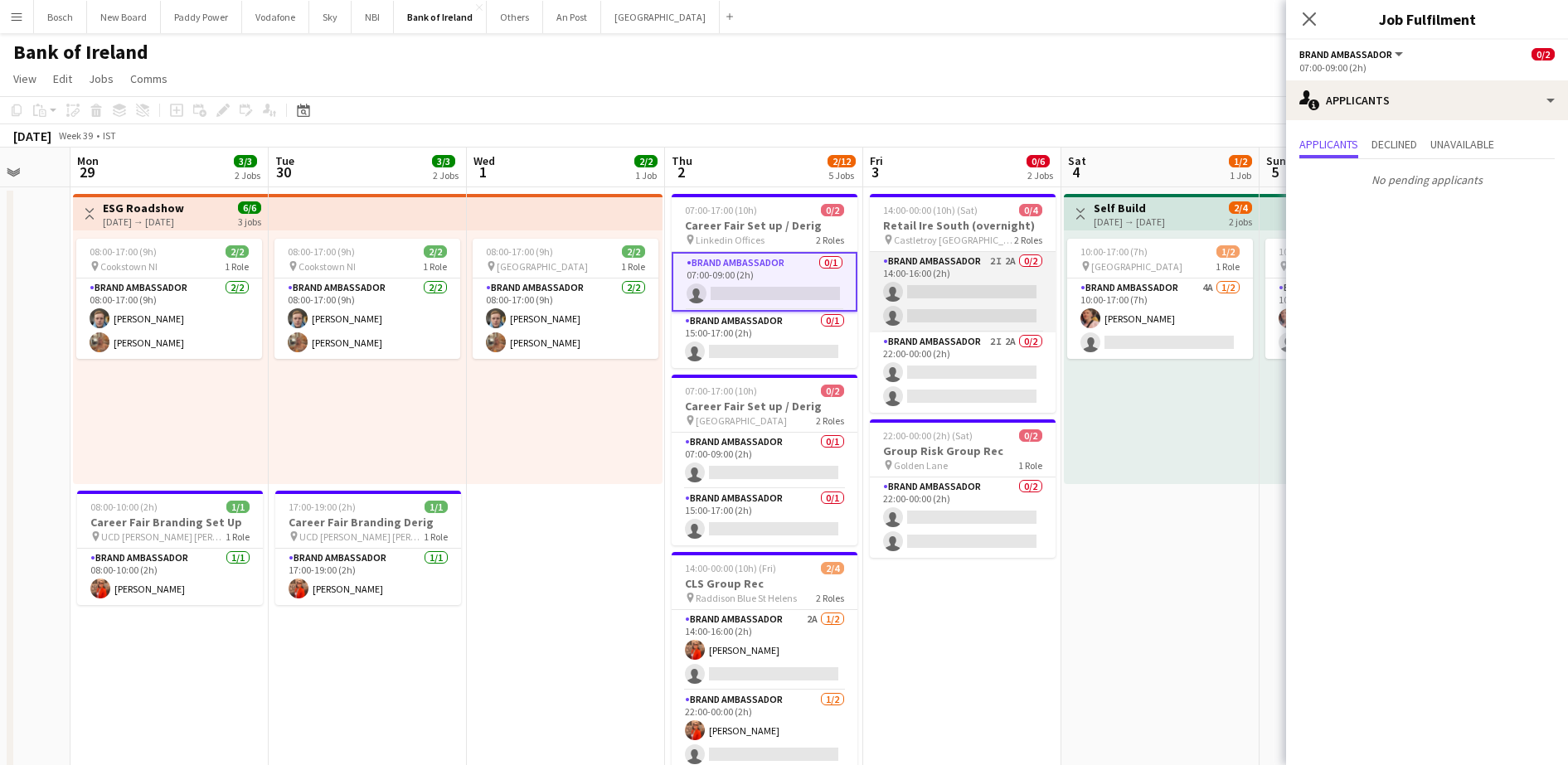
click at [922, 276] on app-card-role "Brand Ambassador 2I 2A 0/2 14:00-16:00 (2h) single-neutral-actions single-neutr…" at bounding box center [962, 292] width 186 height 80
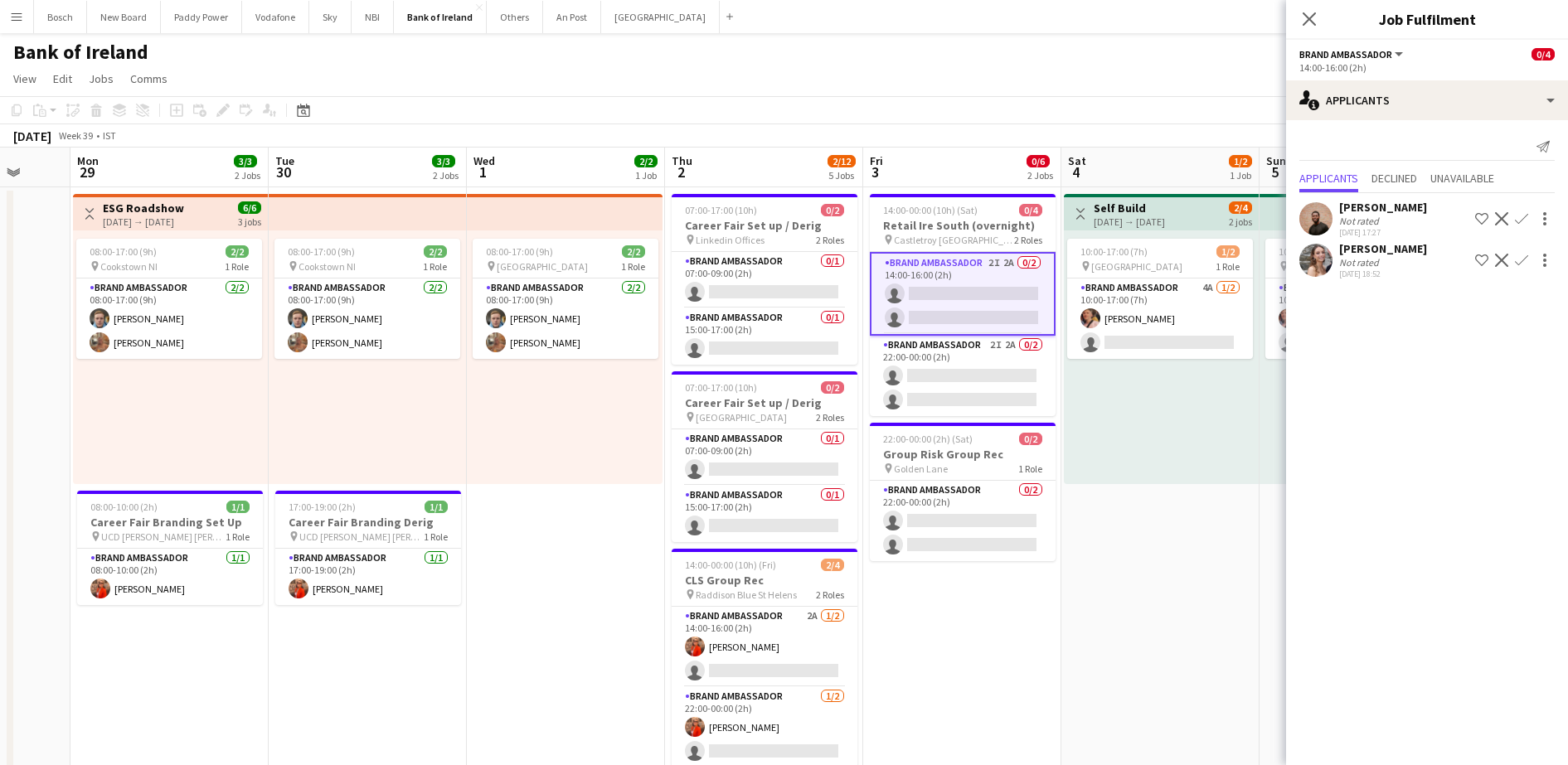
drag, startPoint x: 785, startPoint y: 464, endPoint x: 716, endPoint y: 453, distance: 69.9
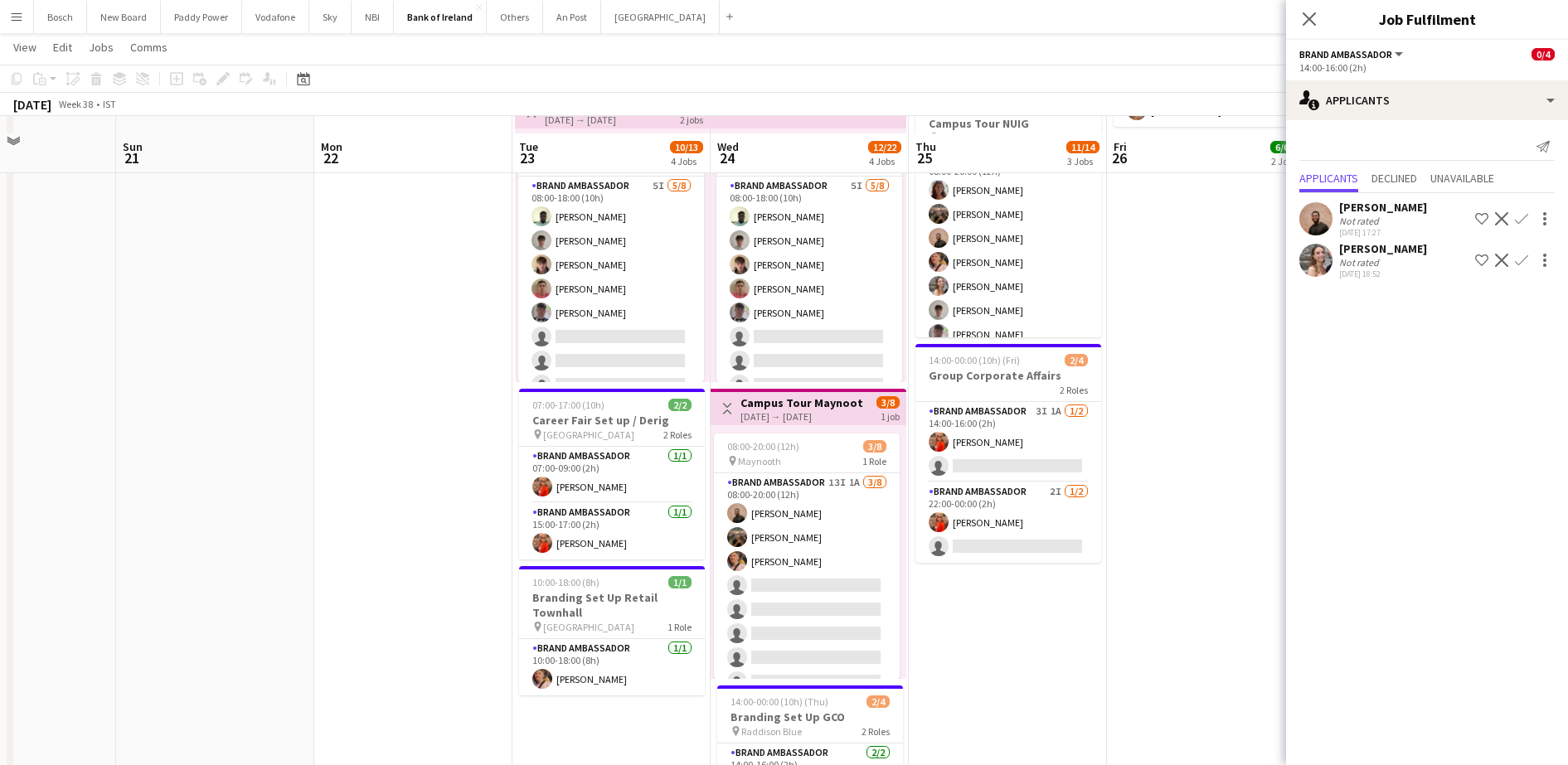
scroll to position [0, 0]
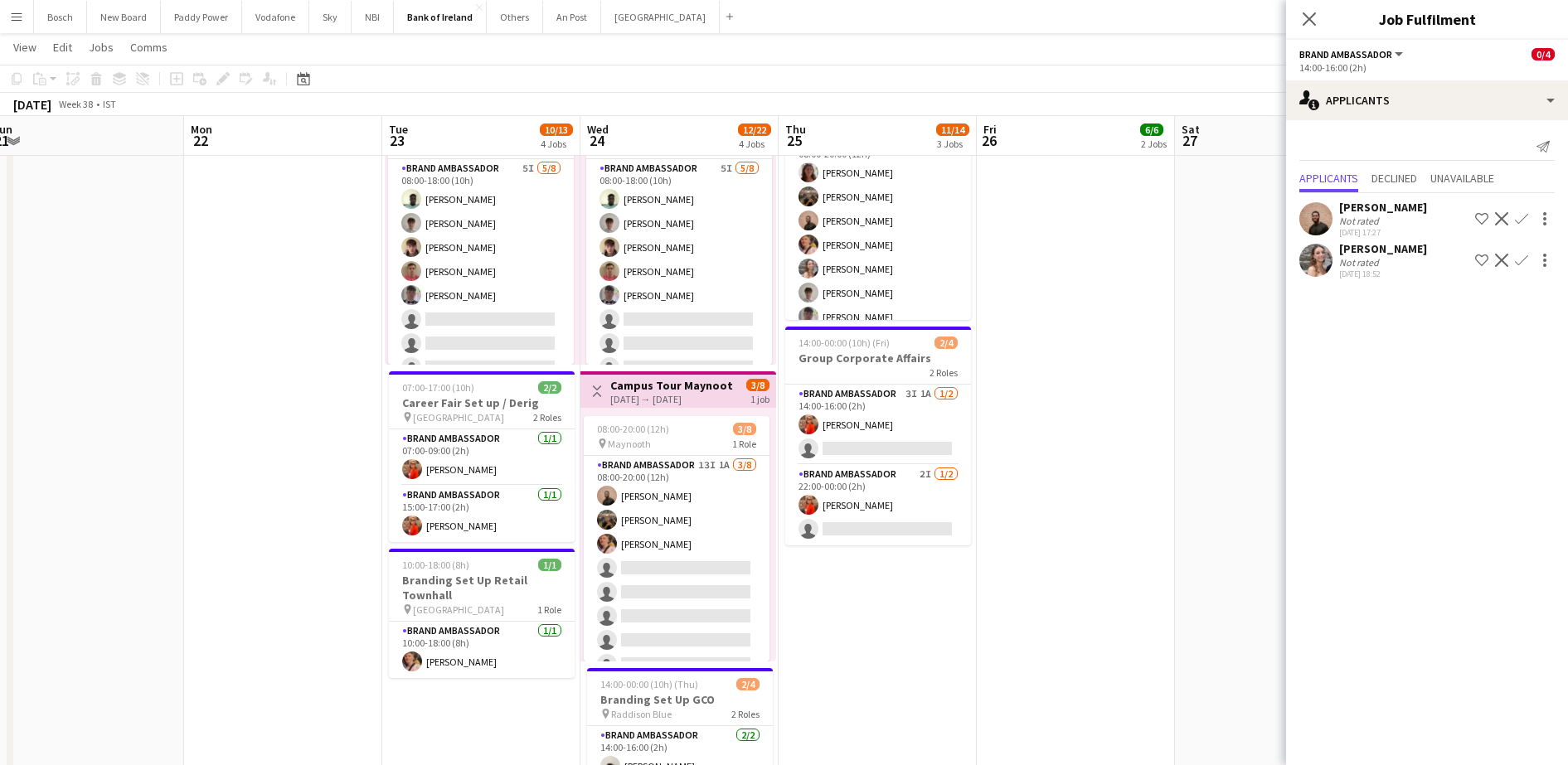
drag, startPoint x: 1020, startPoint y: 633, endPoint x: 969, endPoint y: 627, distance: 51.4
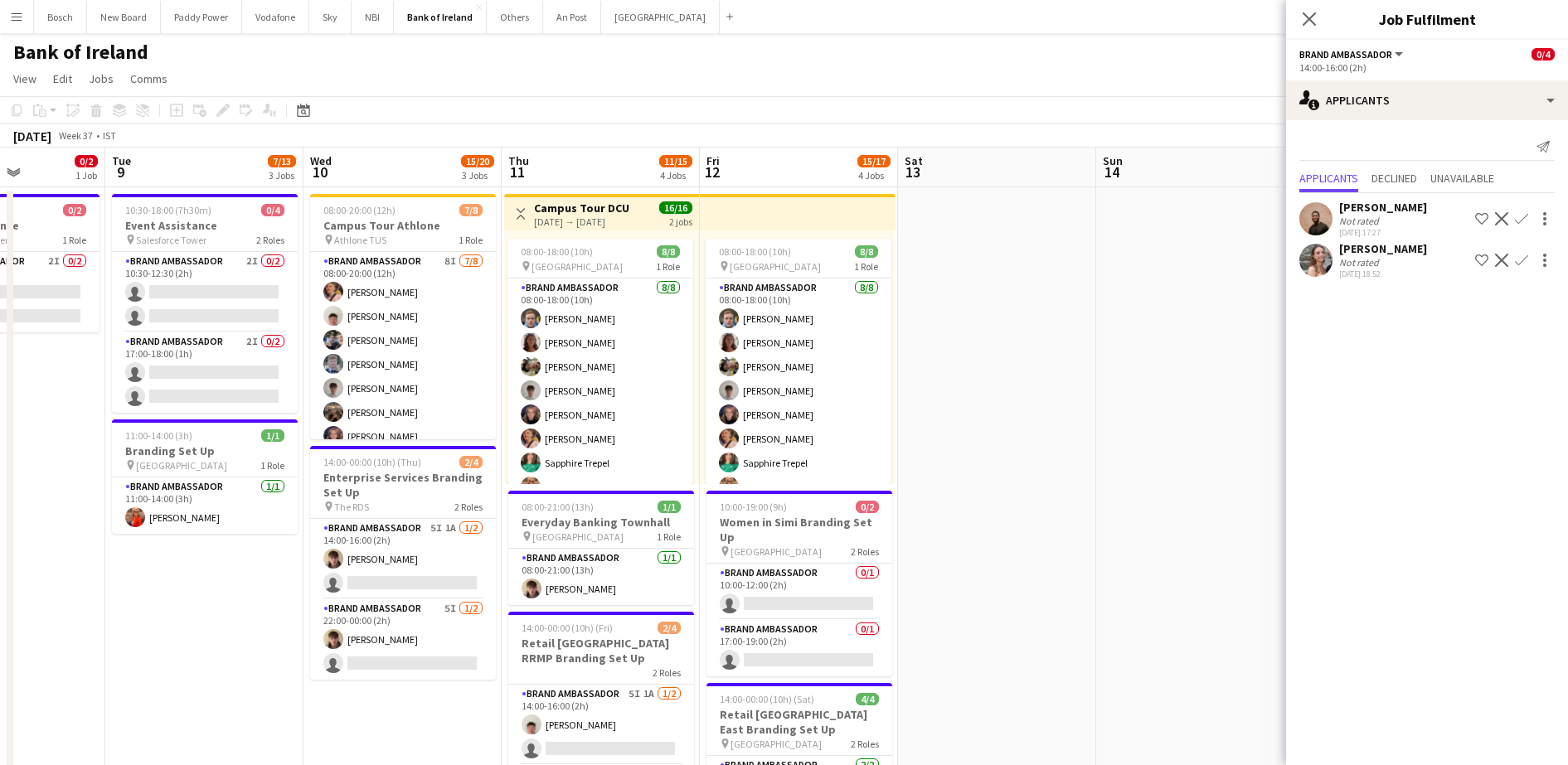
scroll to position [0, 463]
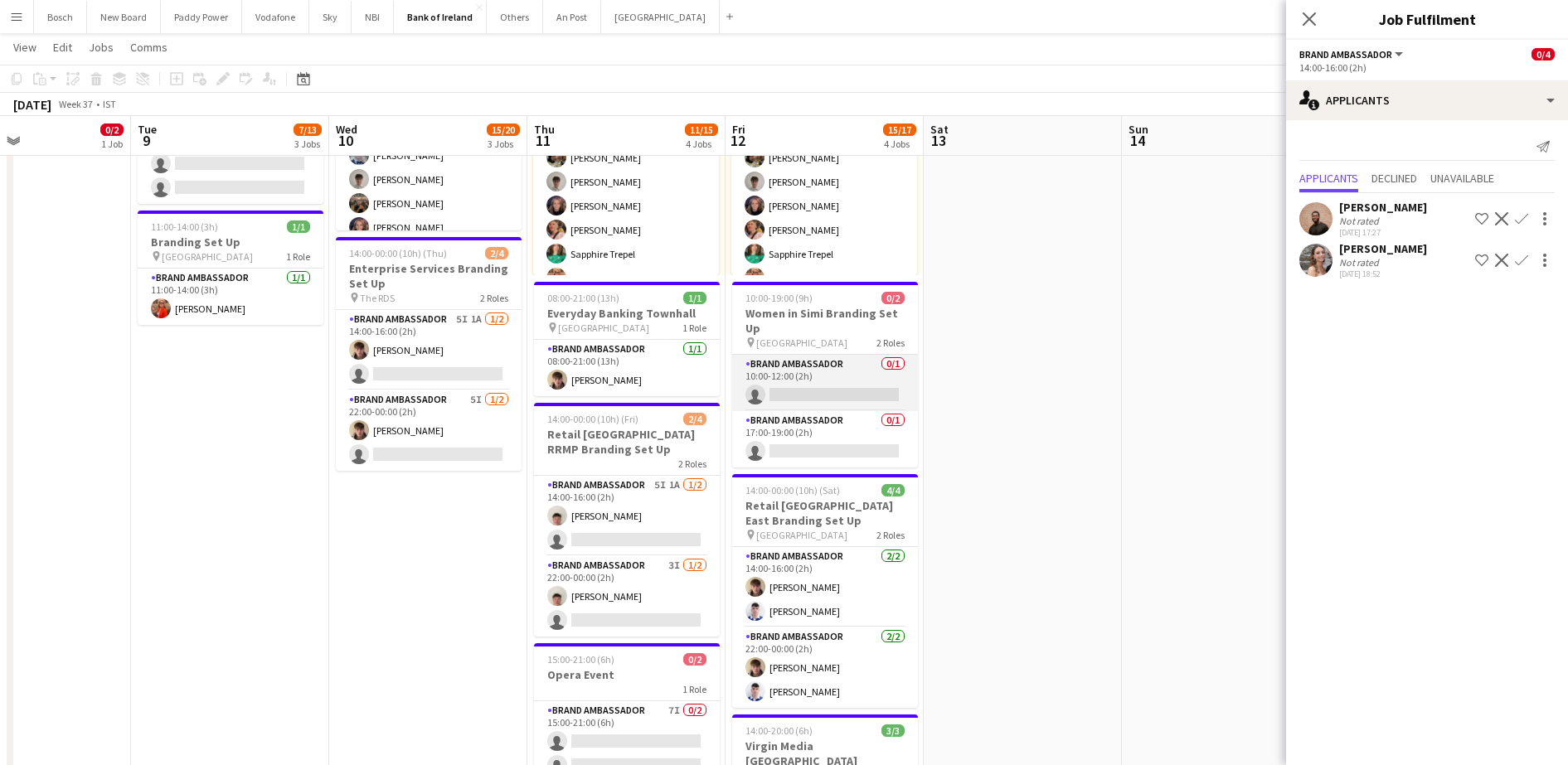
click at [832, 391] on app-card-role "Brand Ambassador 0/1 10:00-12:00 (2h) single-neutral-actions" at bounding box center [825, 383] width 186 height 56
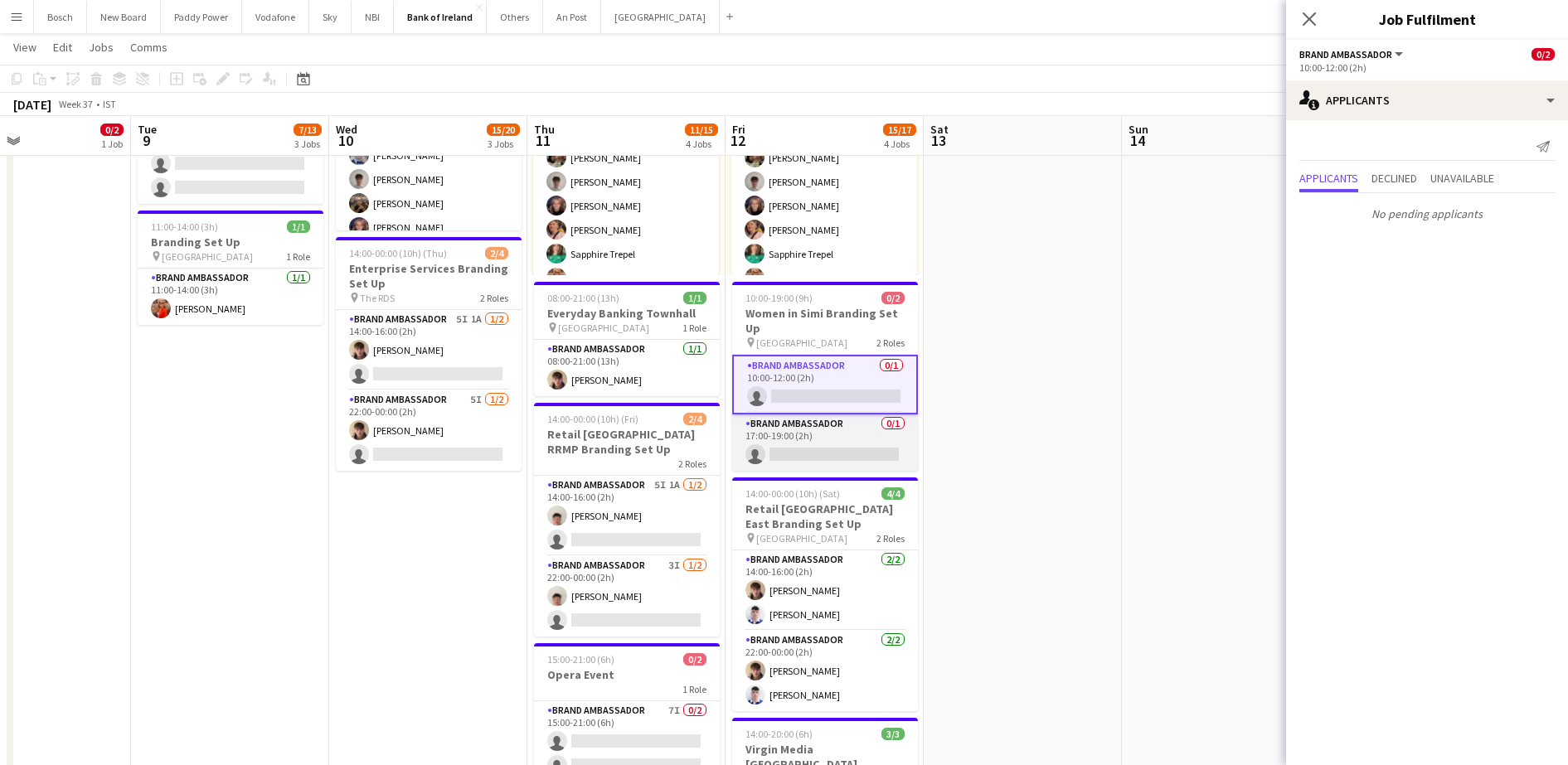
click at [830, 460] on app-card-role "Brand Ambassador 0/1 17:00-19:00 (2h) single-neutral-actions" at bounding box center [825, 443] width 186 height 56
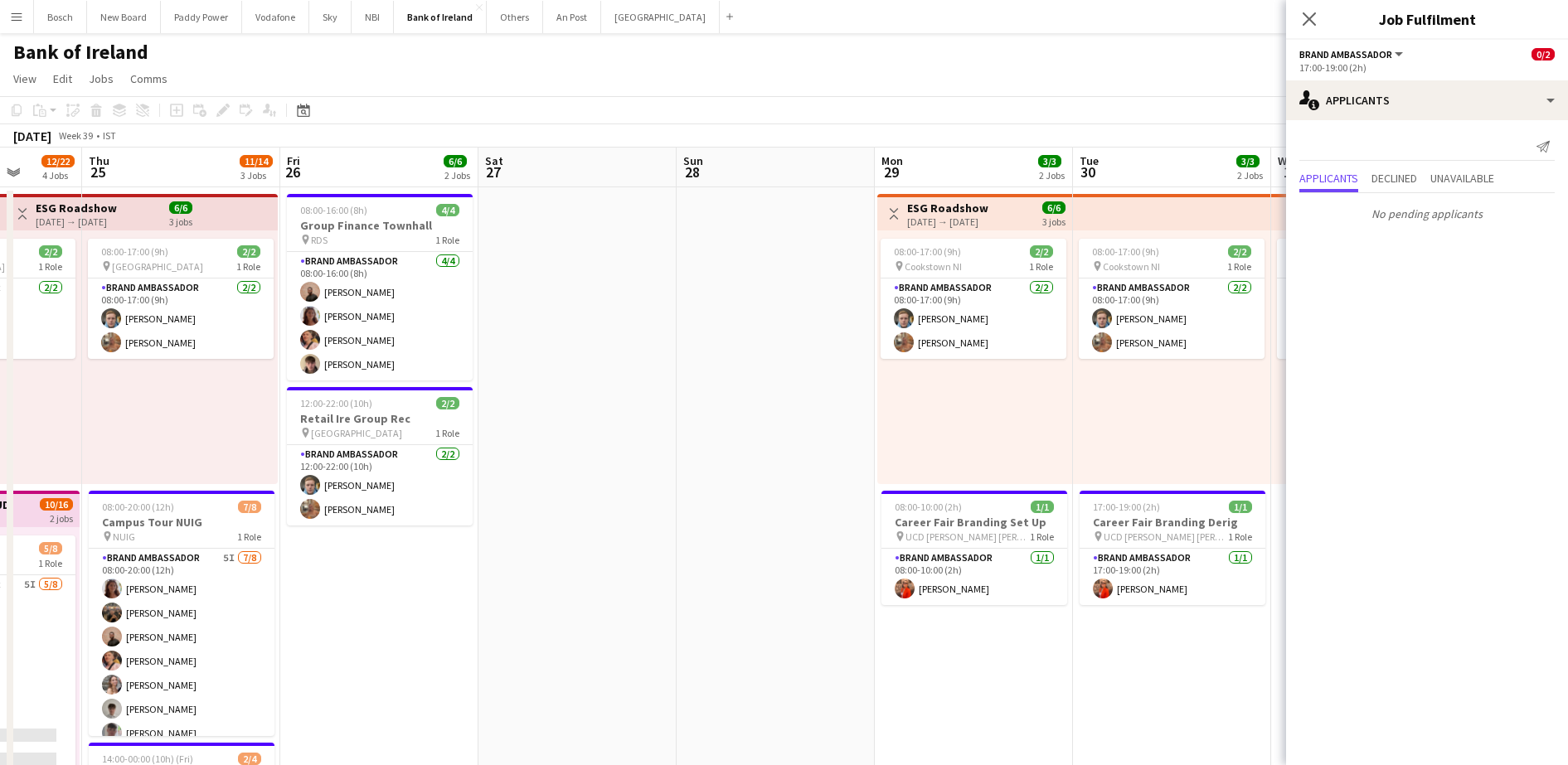
scroll to position [0, 514]
click at [949, 103] on app-toolbar "Copy Paste Paste Ctrl+V Paste with crew Ctrl+Shift+V Paste linked Job [GEOGRAPH…" at bounding box center [784, 110] width 1568 height 28
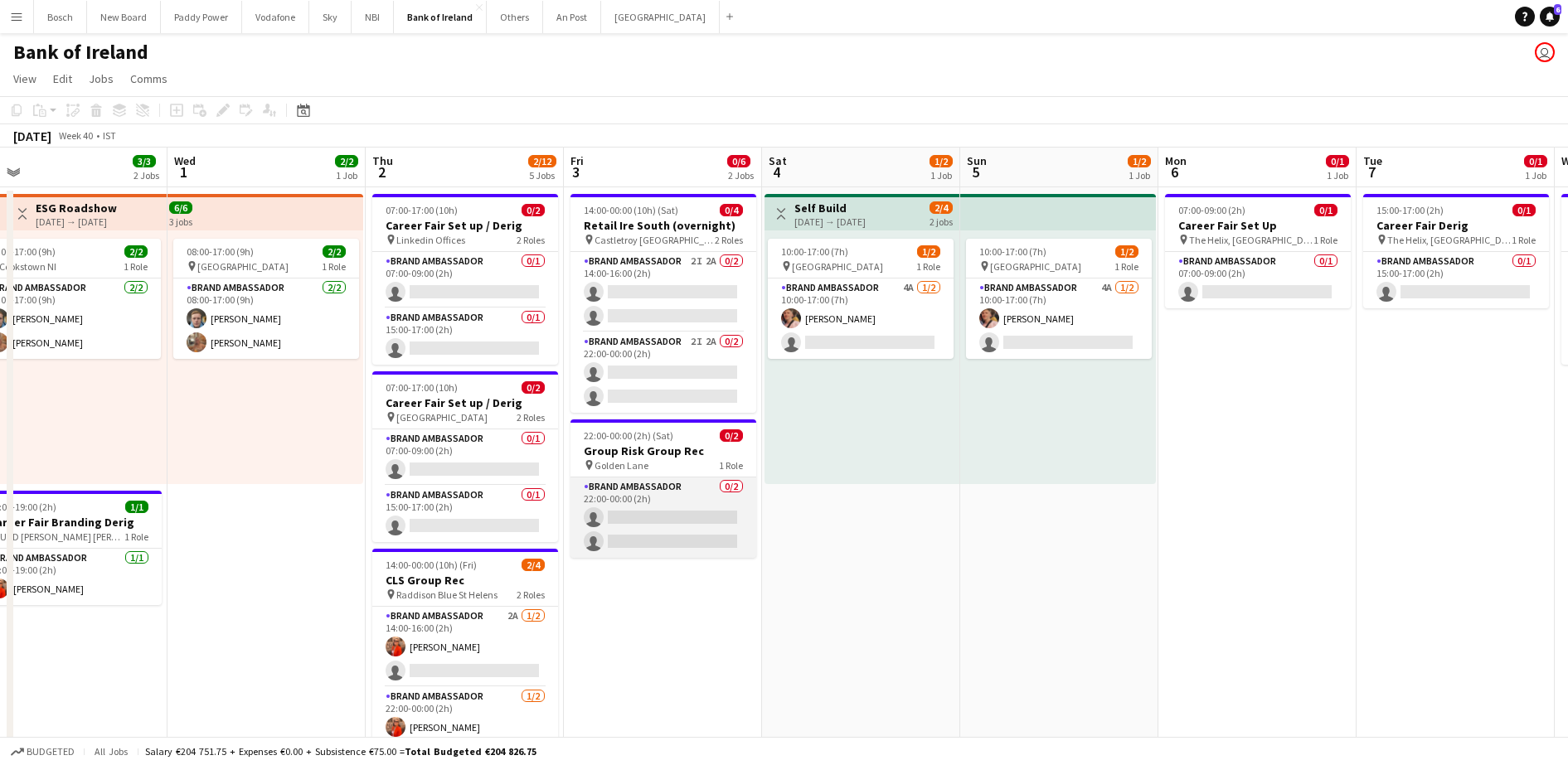
scroll to position [0, 472]
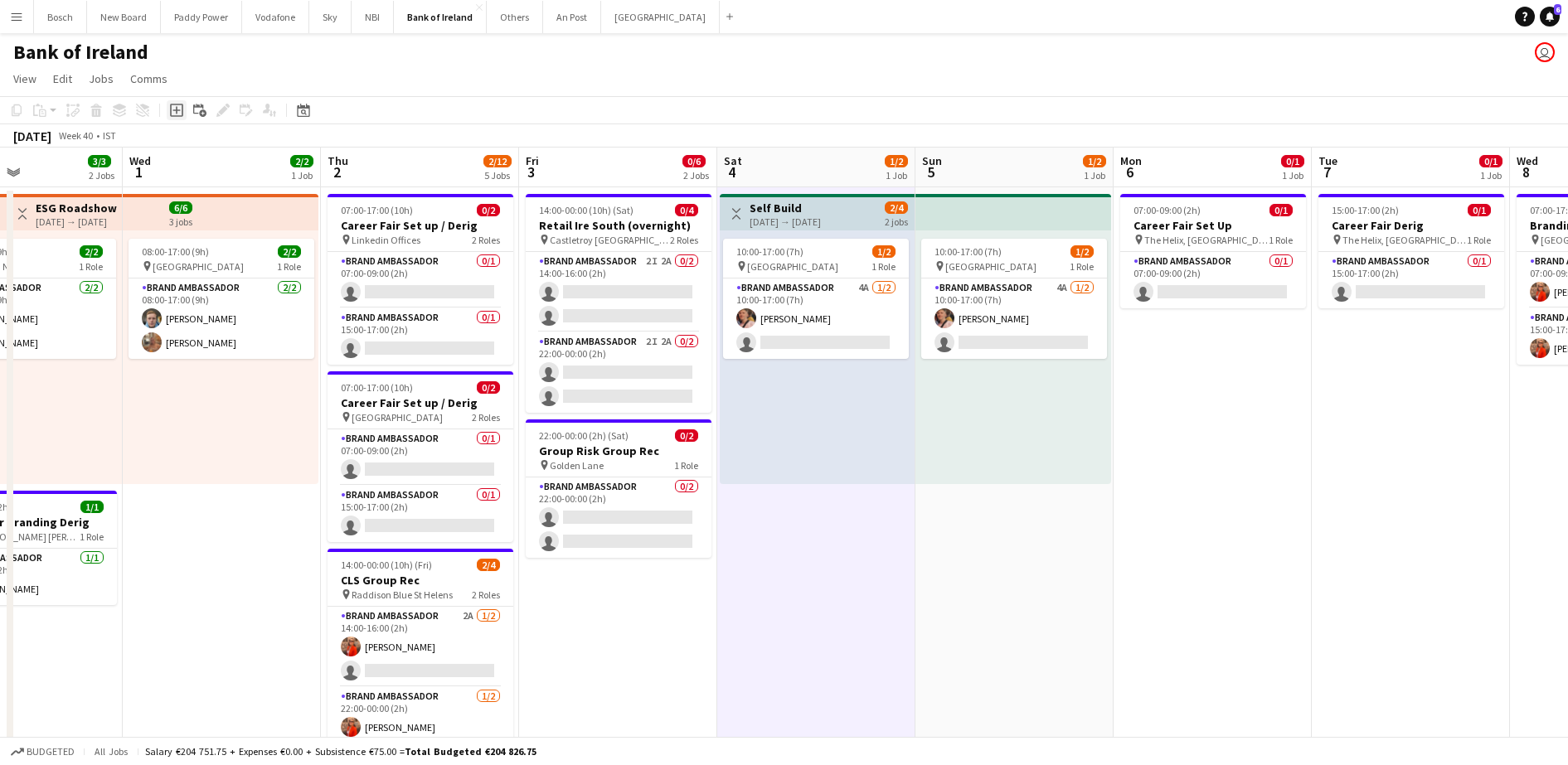
click at [179, 109] on icon at bounding box center [177, 111] width 7 height 7
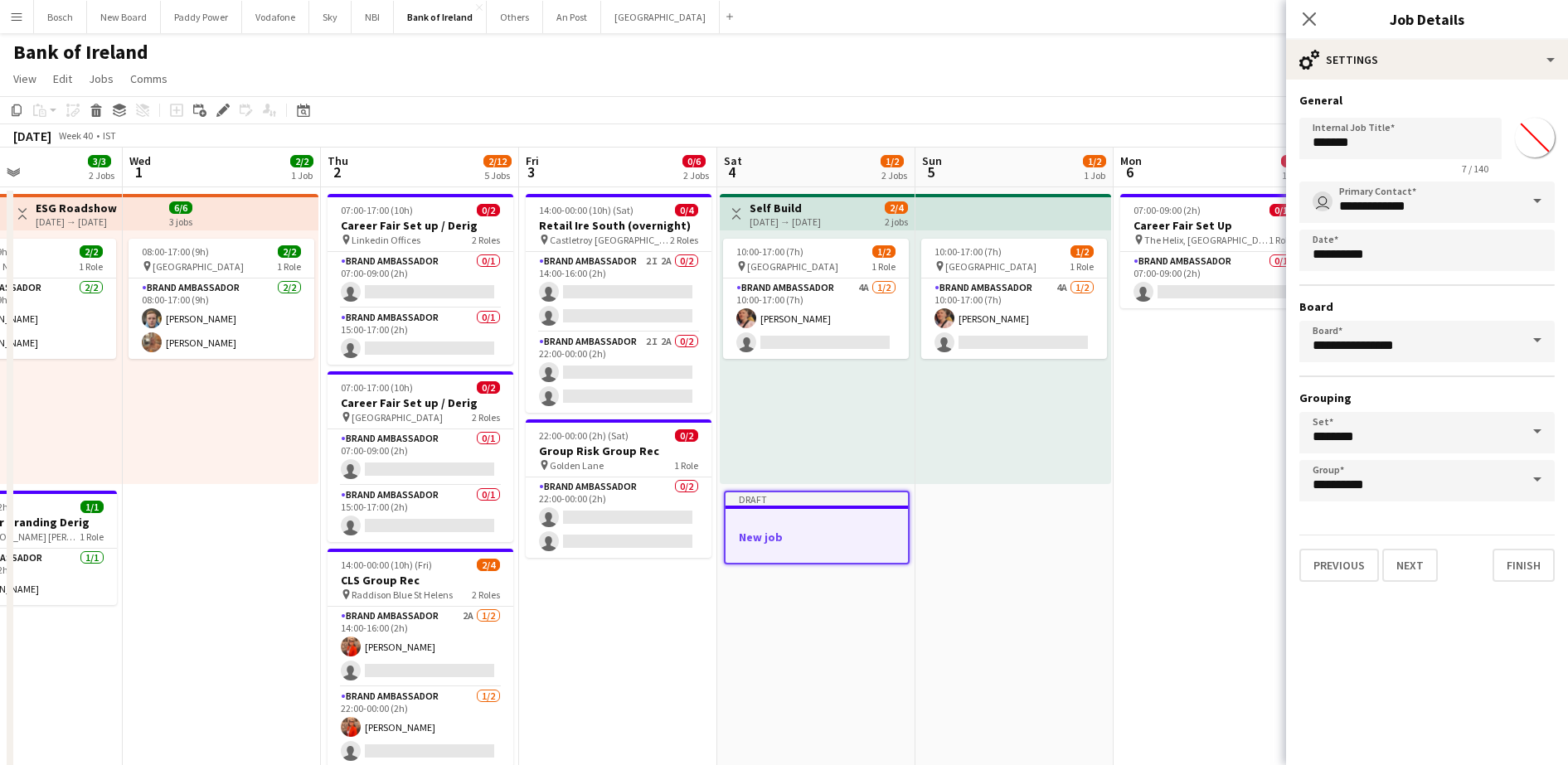
click at [1400, 163] on div "7 / 140" at bounding box center [1400, 168] width 203 height 12
click at [1399, 152] on input "*******" at bounding box center [1400, 138] width 203 height 41
type input "**********"
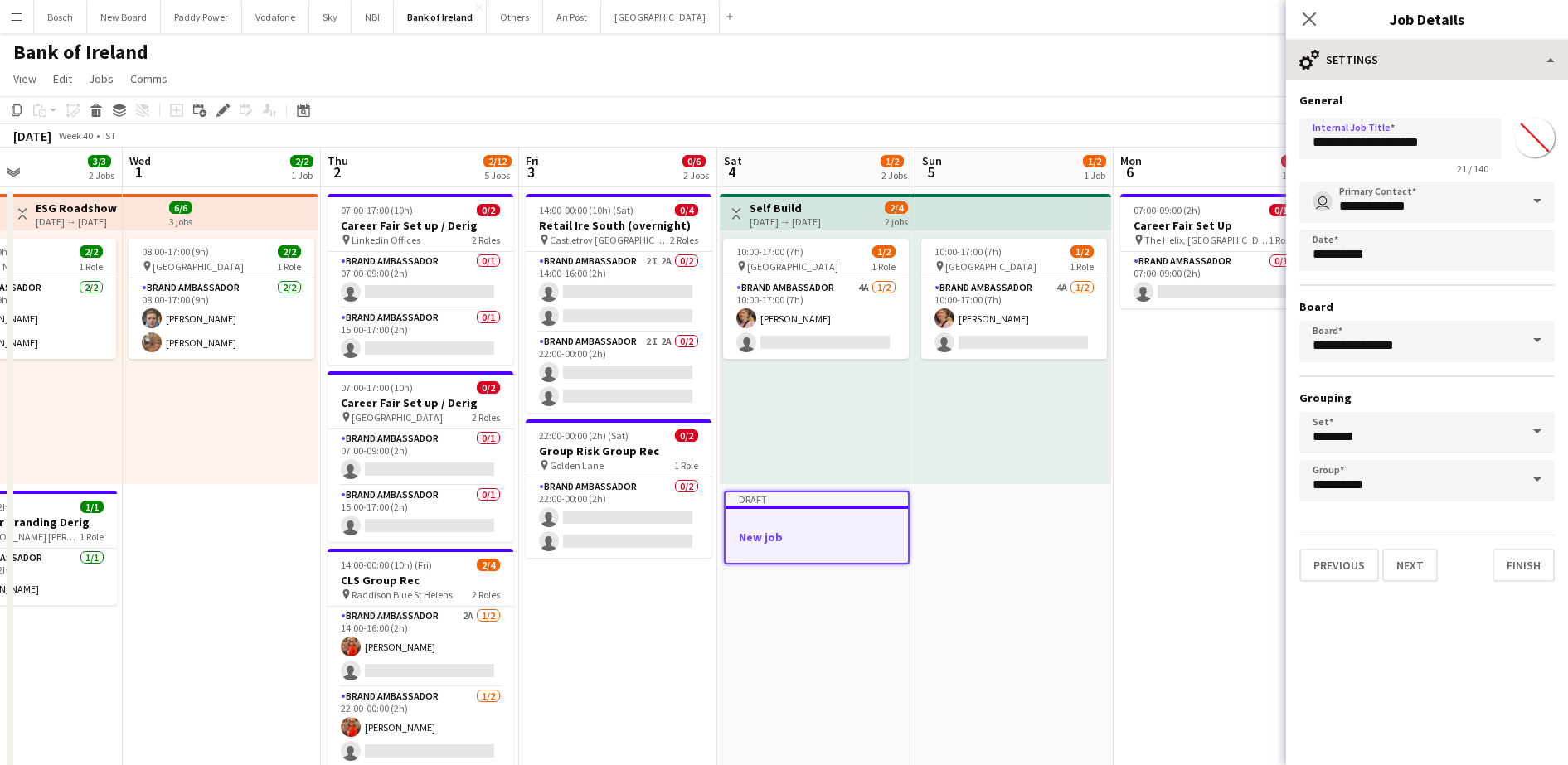
drag, startPoint x: 1404, startPoint y: 26, endPoint x: 1413, endPoint y: 55, distance: 30.4
click at [1406, 45] on app-edit-jobs-popin "Close pop-in Job Details cog-double-3 Settings multiple-users-add Roles maps-pi…" at bounding box center [1427, 382] width 282 height 765
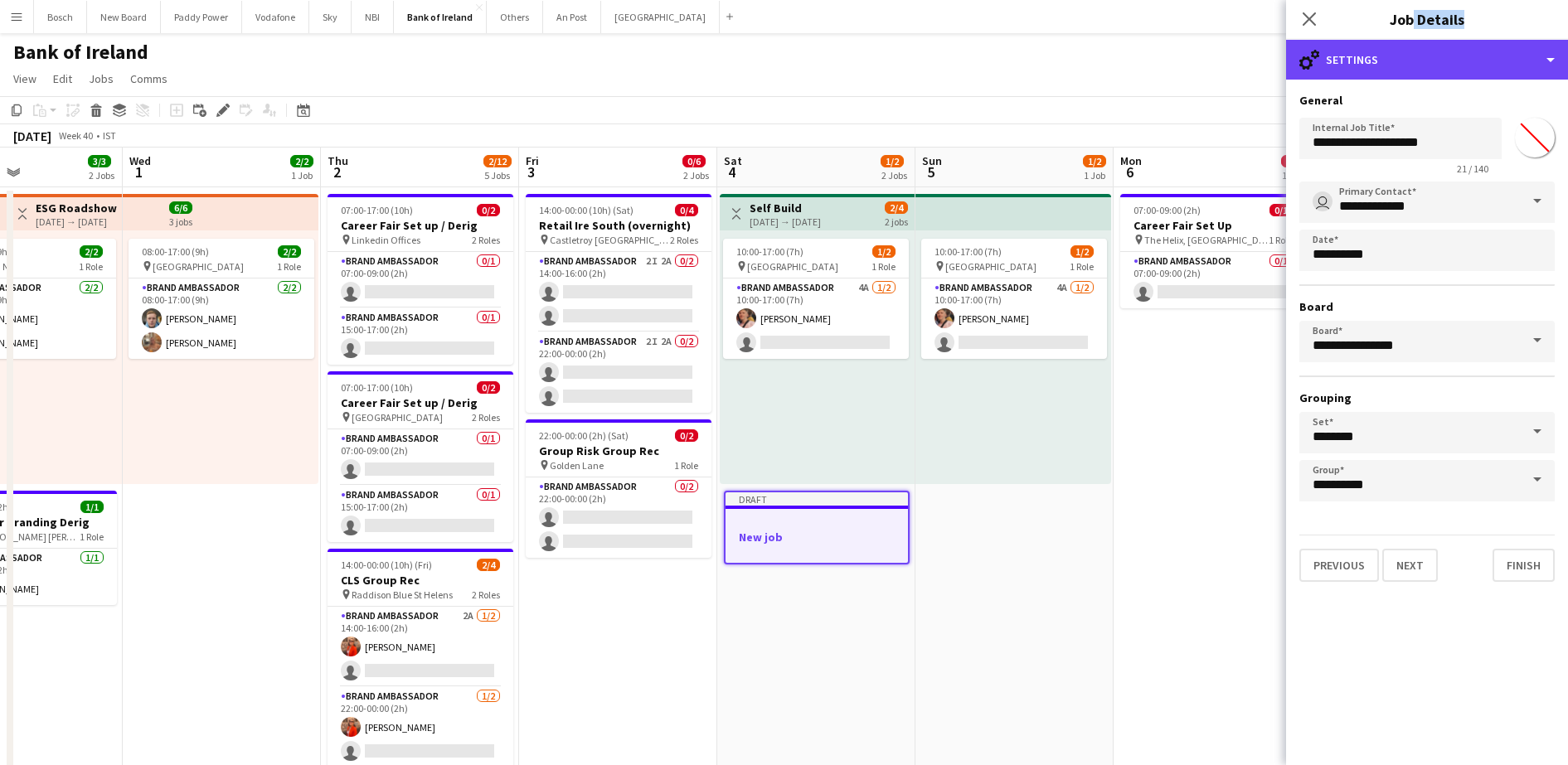
drag, startPoint x: 1413, startPoint y: 55, endPoint x: 1420, endPoint y: 82, distance: 27.9
click at [1413, 55] on div "cog-double-3 Settings" at bounding box center [1427, 60] width 282 height 40
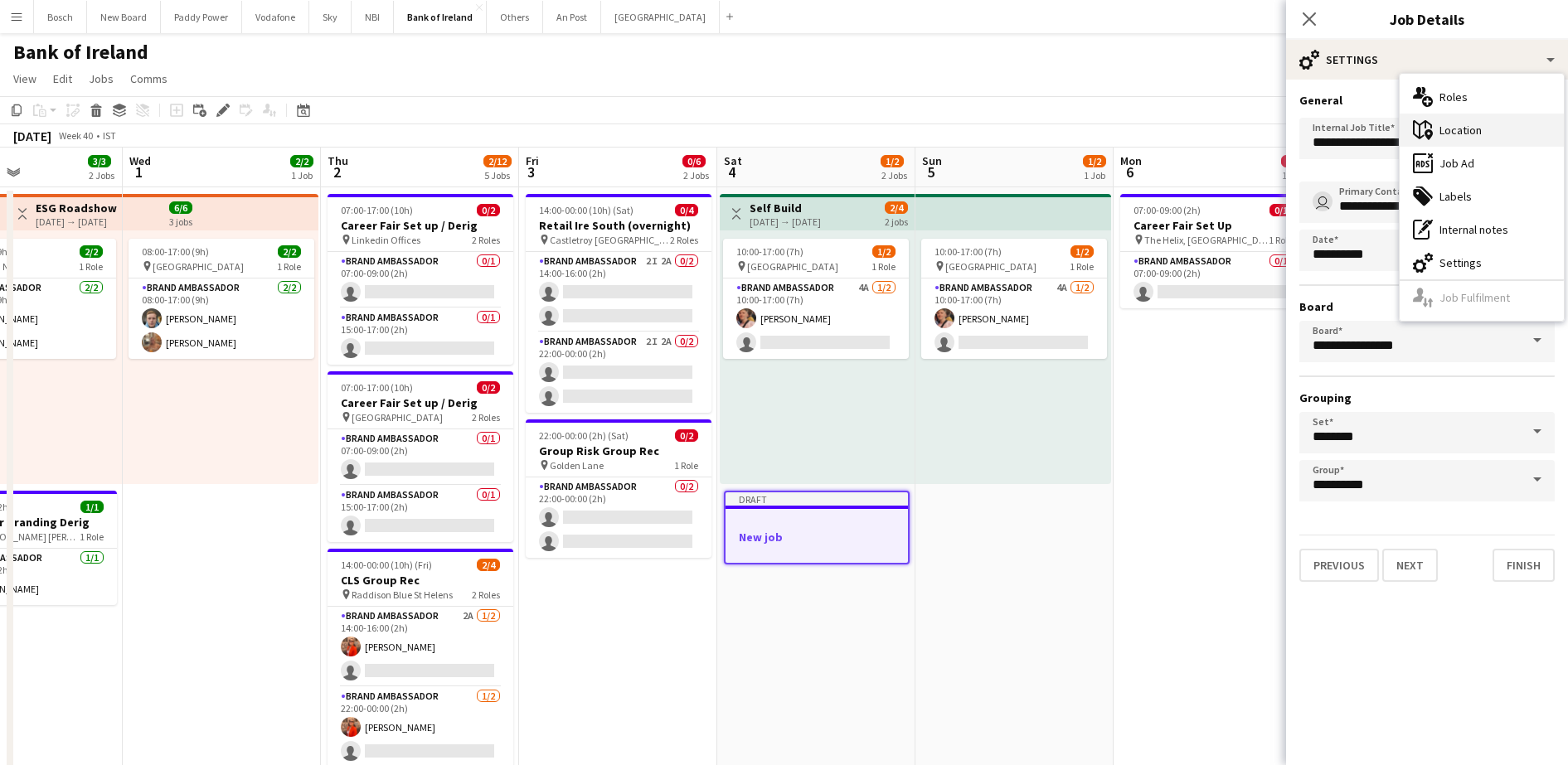
click at [1462, 142] on div "maps-pin-1 Location" at bounding box center [1481, 131] width 164 height 34
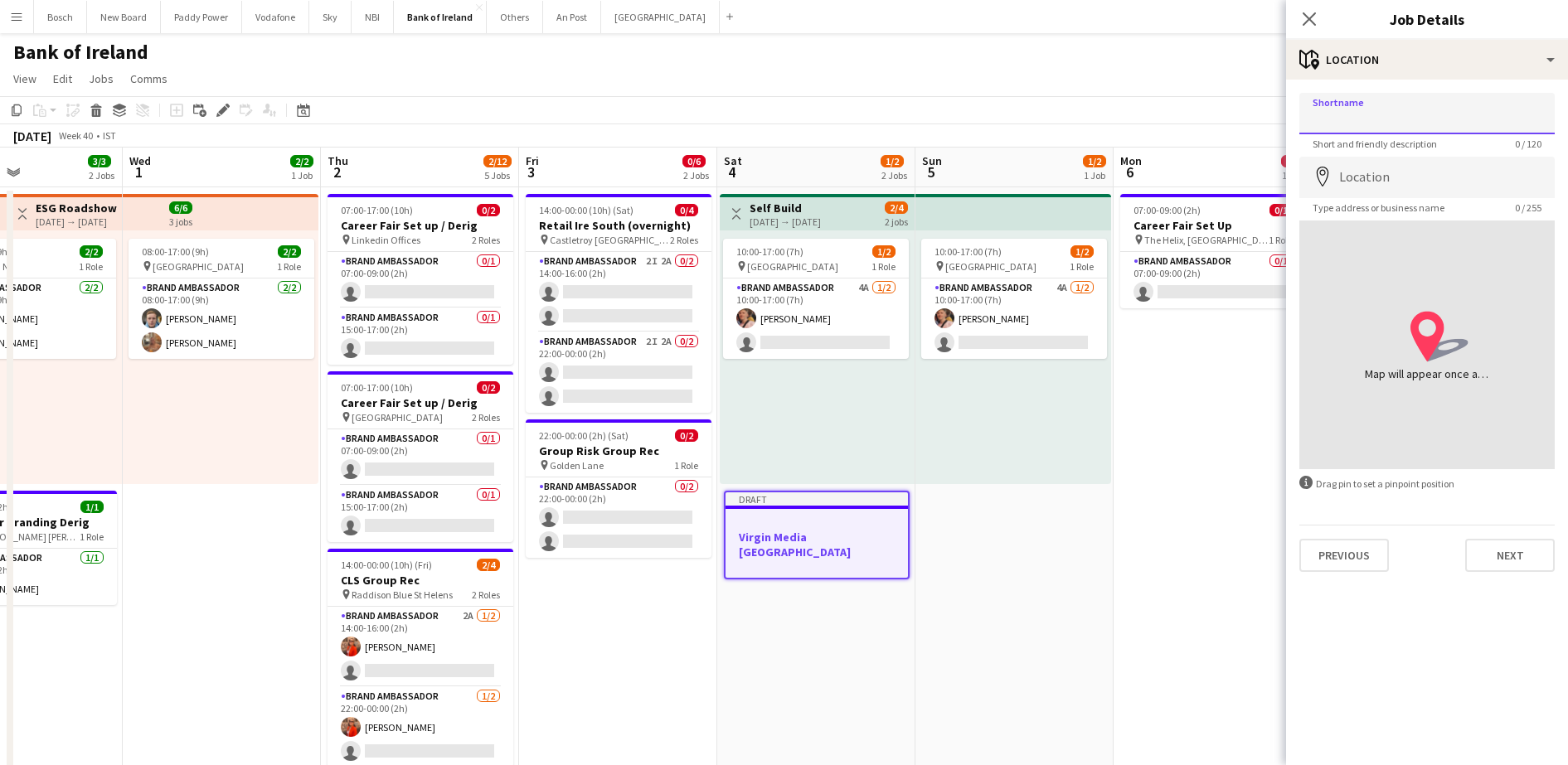
click at [1420, 121] on input "Shortname" at bounding box center [1426, 113] width 255 height 41
type input "********"
click at [1422, 79] on div "Shortname ******** Short and friendly description 8 / 120 Location map-marker T…" at bounding box center [1427, 332] width 282 height 505
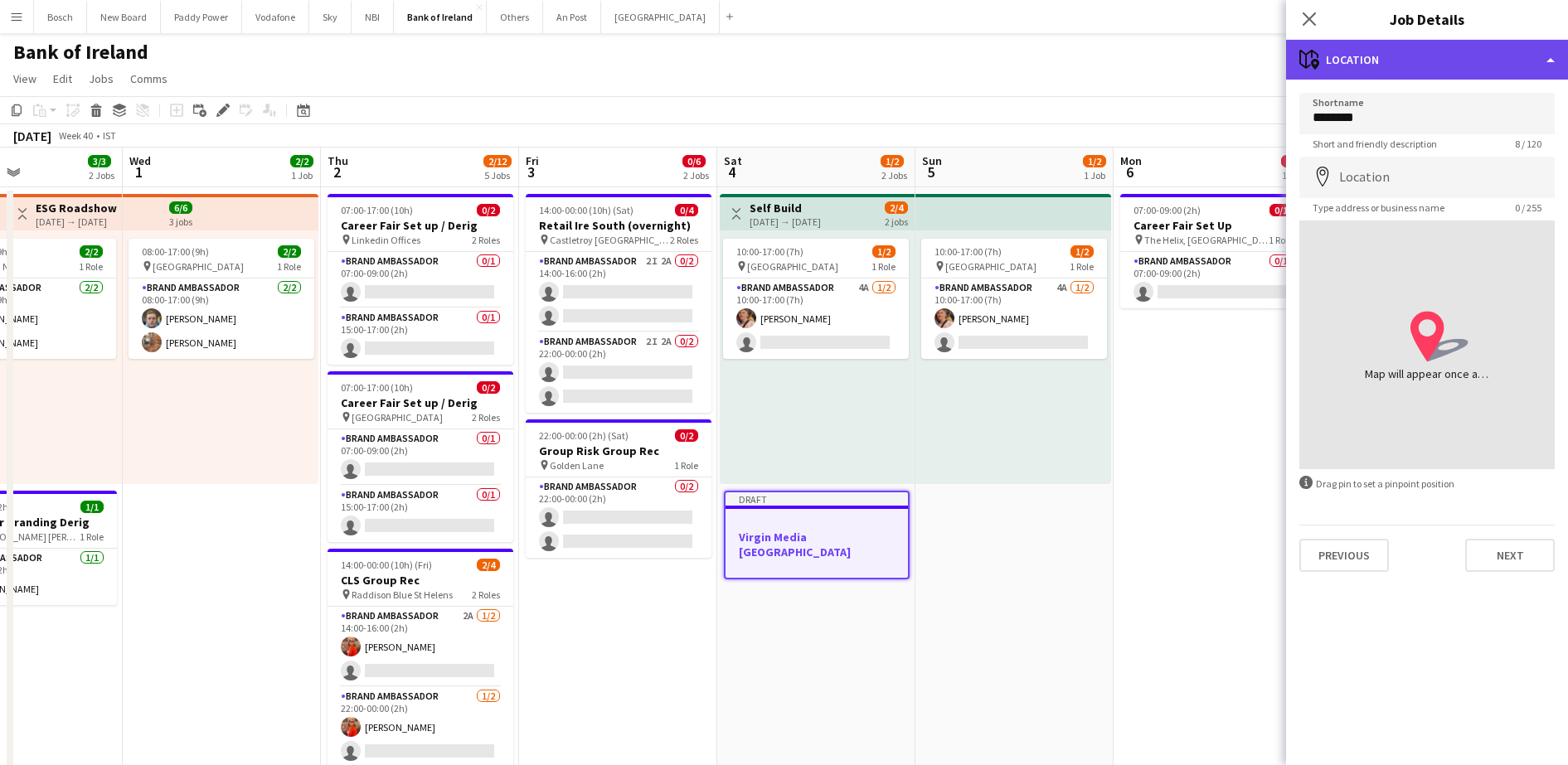
click at [1428, 65] on div "maps-pin-1 Location" at bounding box center [1427, 60] width 282 height 40
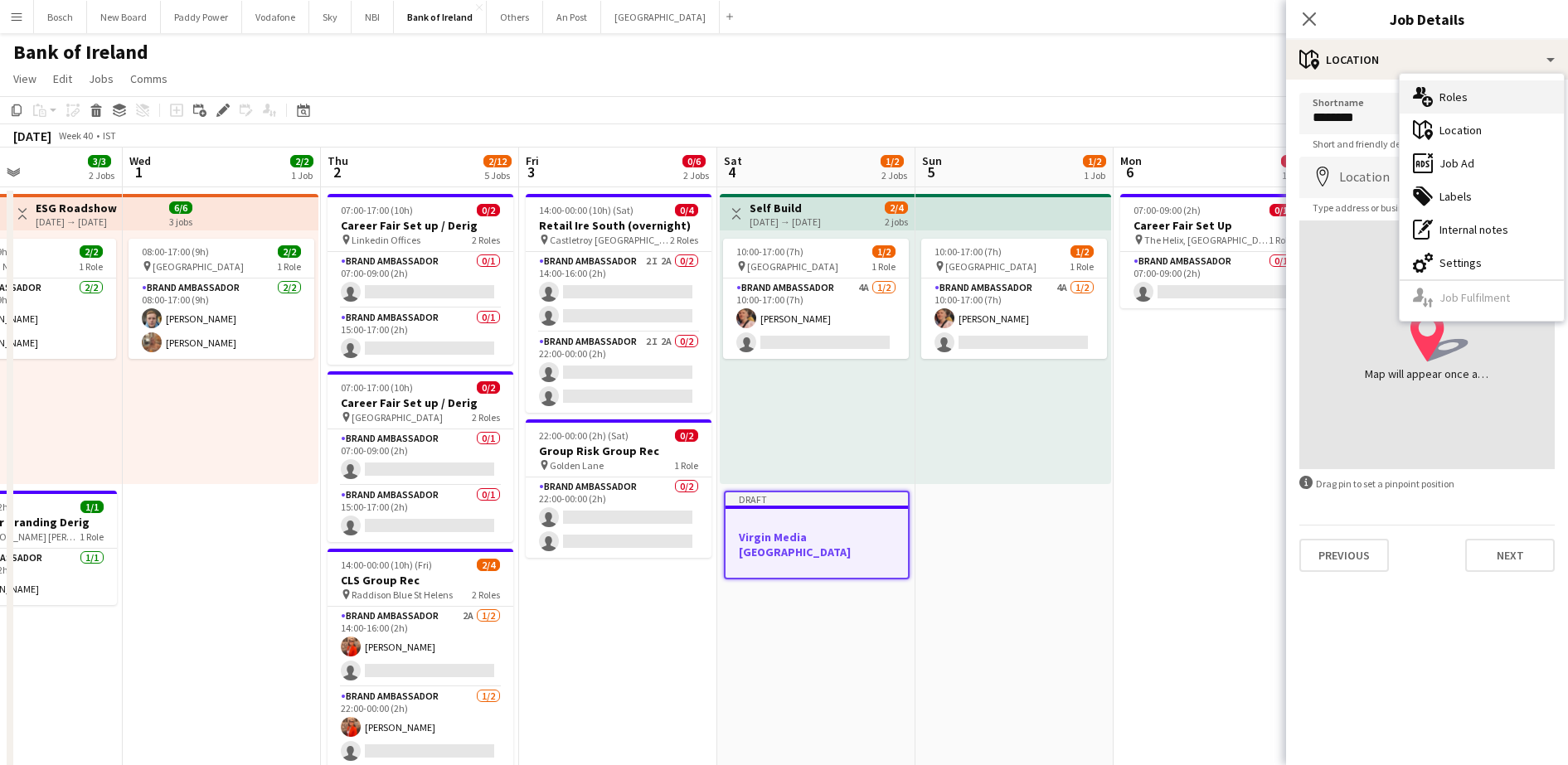
click at [1440, 94] on div "multiple-users-add Roles" at bounding box center [1481, 97] width 164 height 34
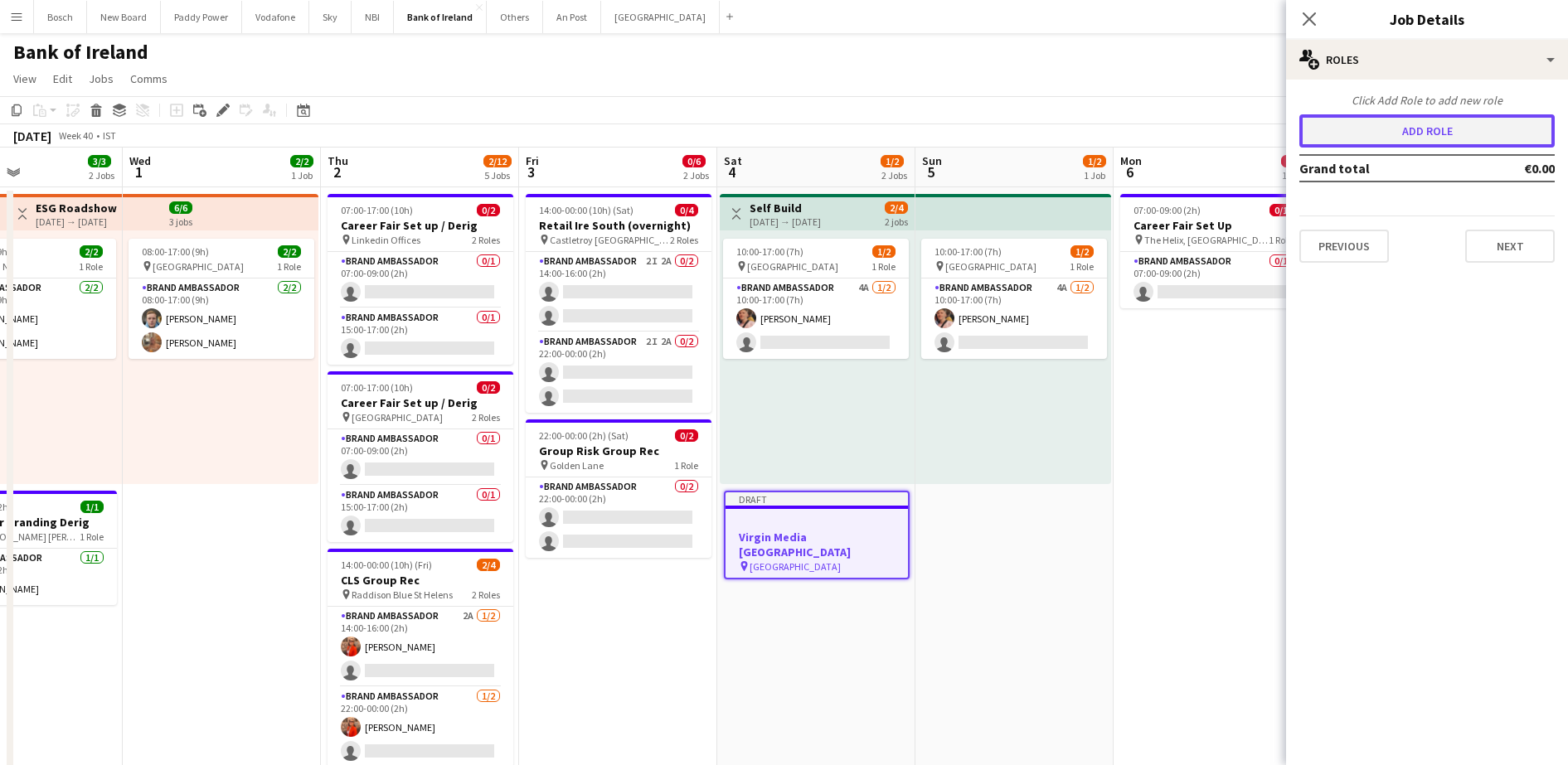
click at [1441, 128] on button "Add role" at bounding box center [1426, 131] width 255 height 34
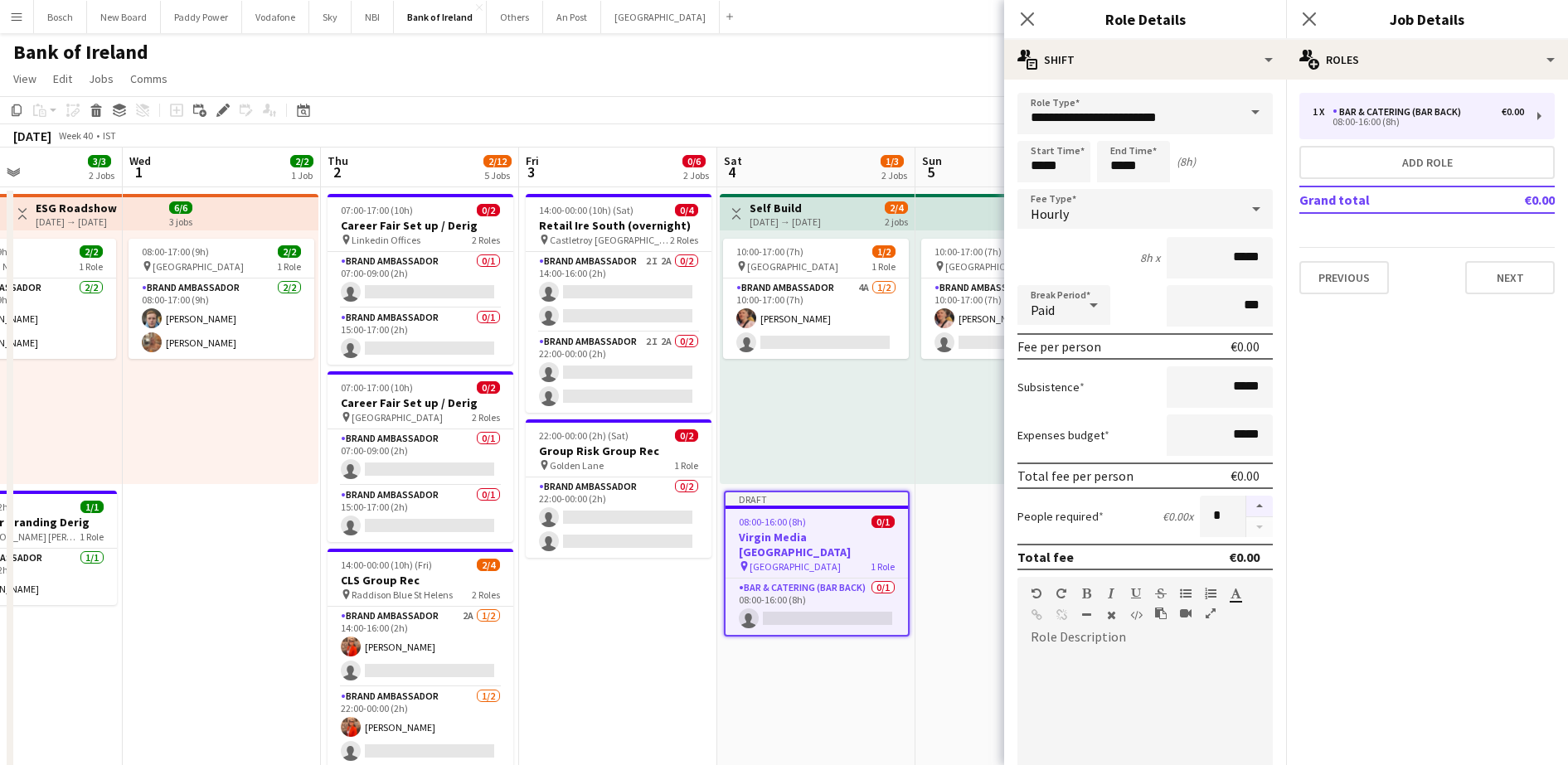
click at [1246, 512] on button "button" at bounding box center [1259, 506] width 26 height 21
type input "*"
click at [1121, 120] on input "**********" at bounding box center [1144, 113] width 255 height 41
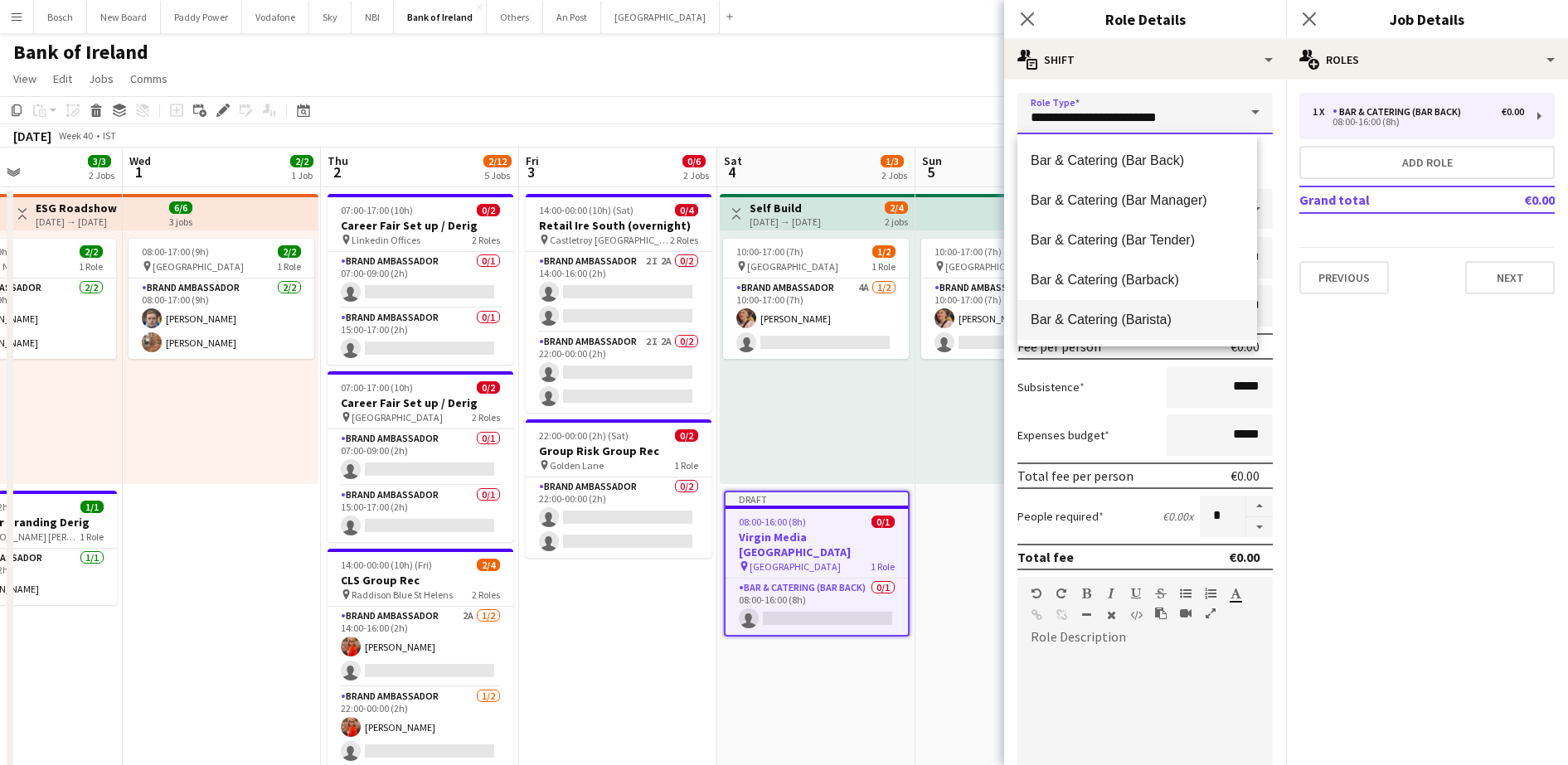
scroll to position [207, 0]
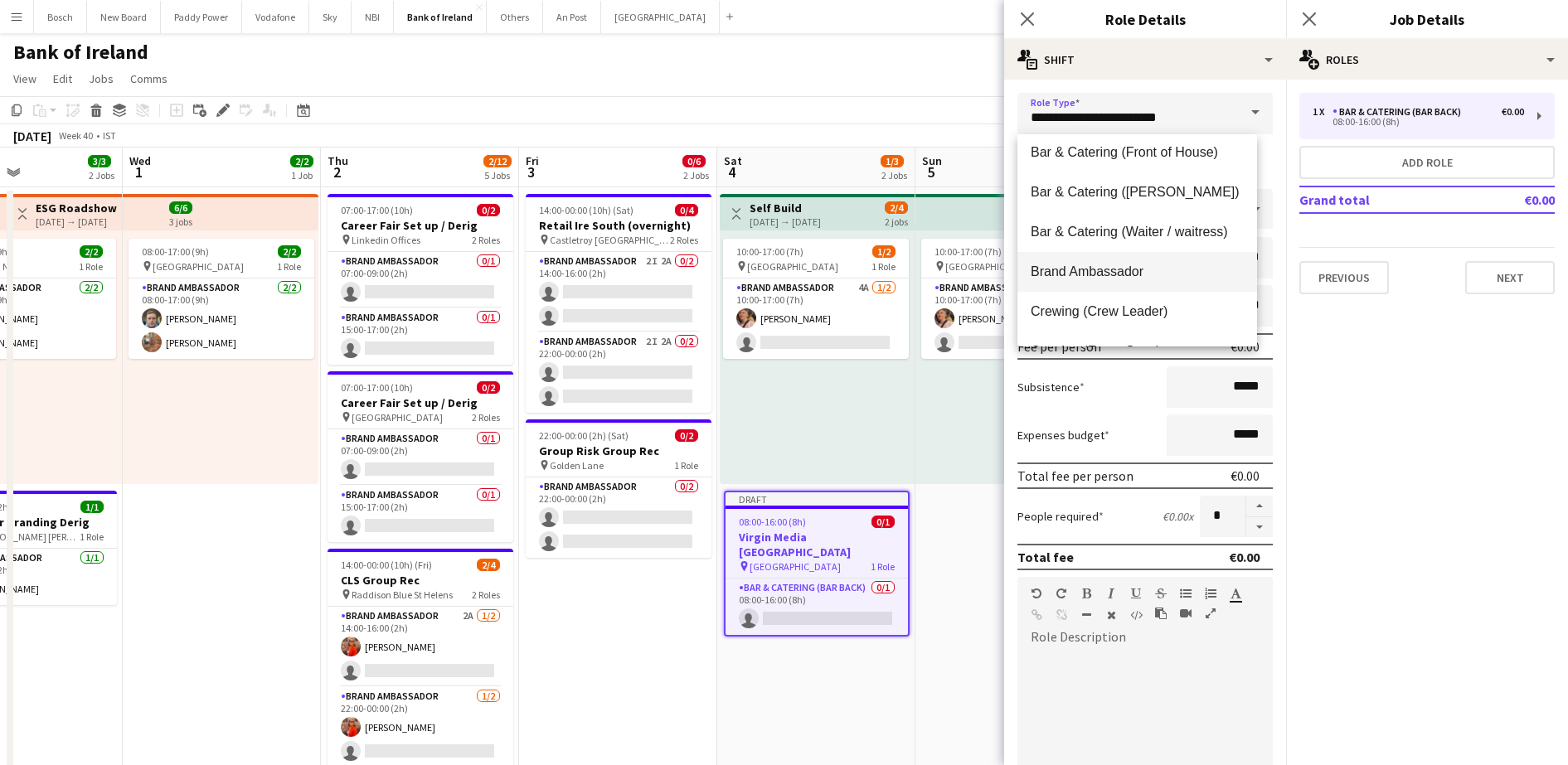
click at [1118, 262] on mat-option "Brand Ambassador" at bounding box center [1137, 272] width 240 height 40
type input "**********"
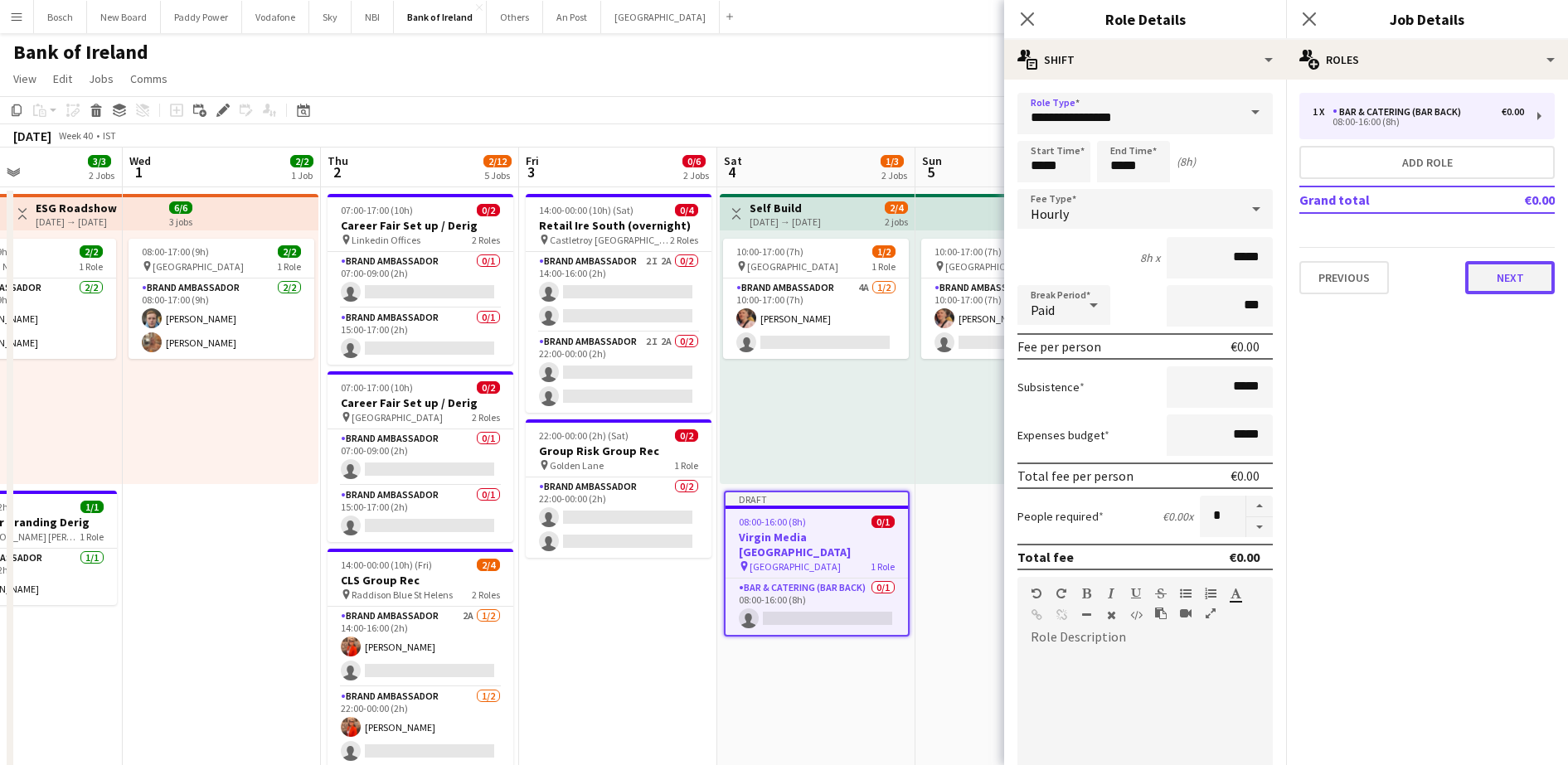
click at [1513, 276] on button "Next" at bounding box center [1509, 278] width 90 height 34
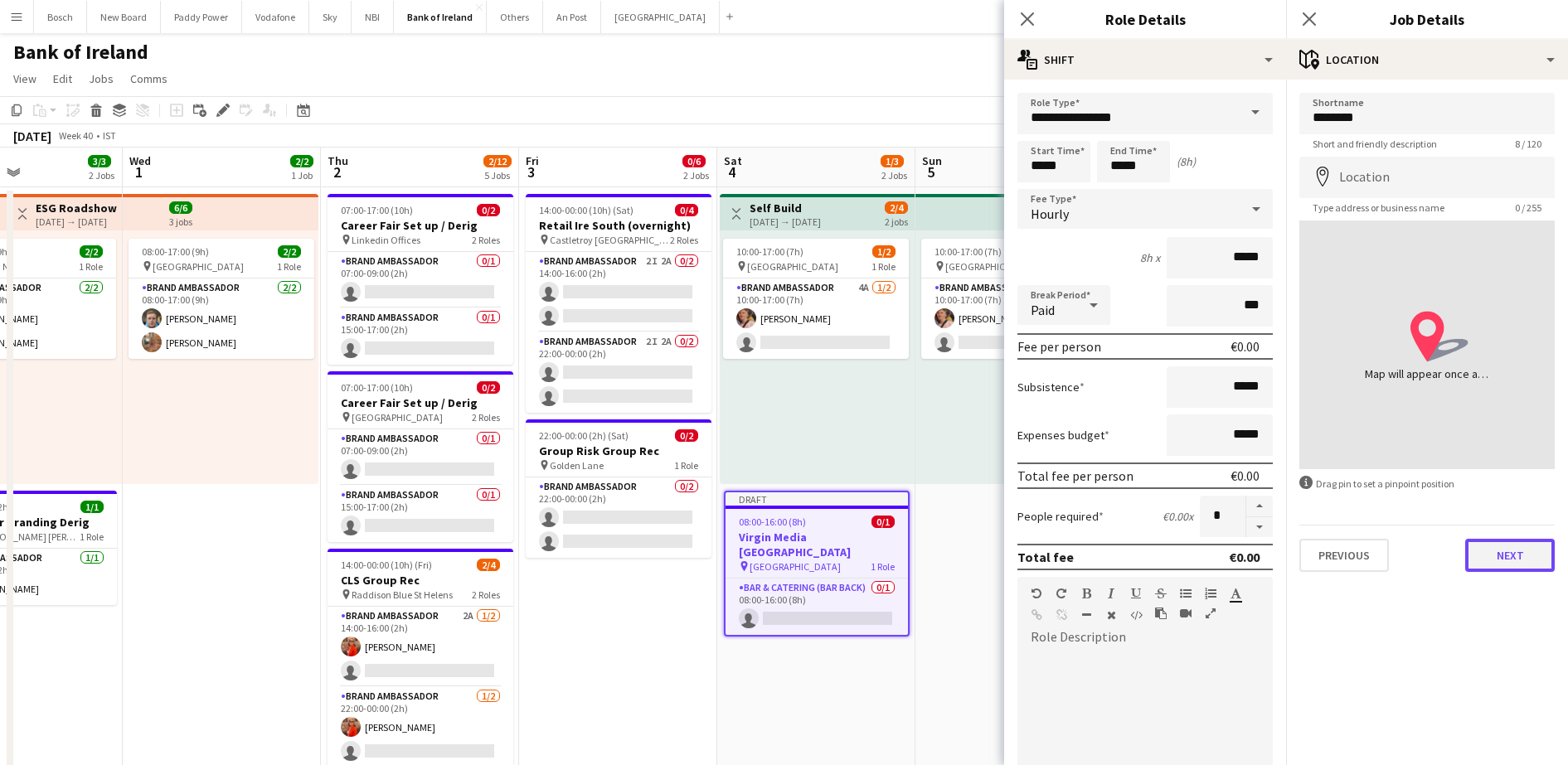
click at [1519, 548] on button "Next" at bounding box center [1509, 556] width 90 height 34
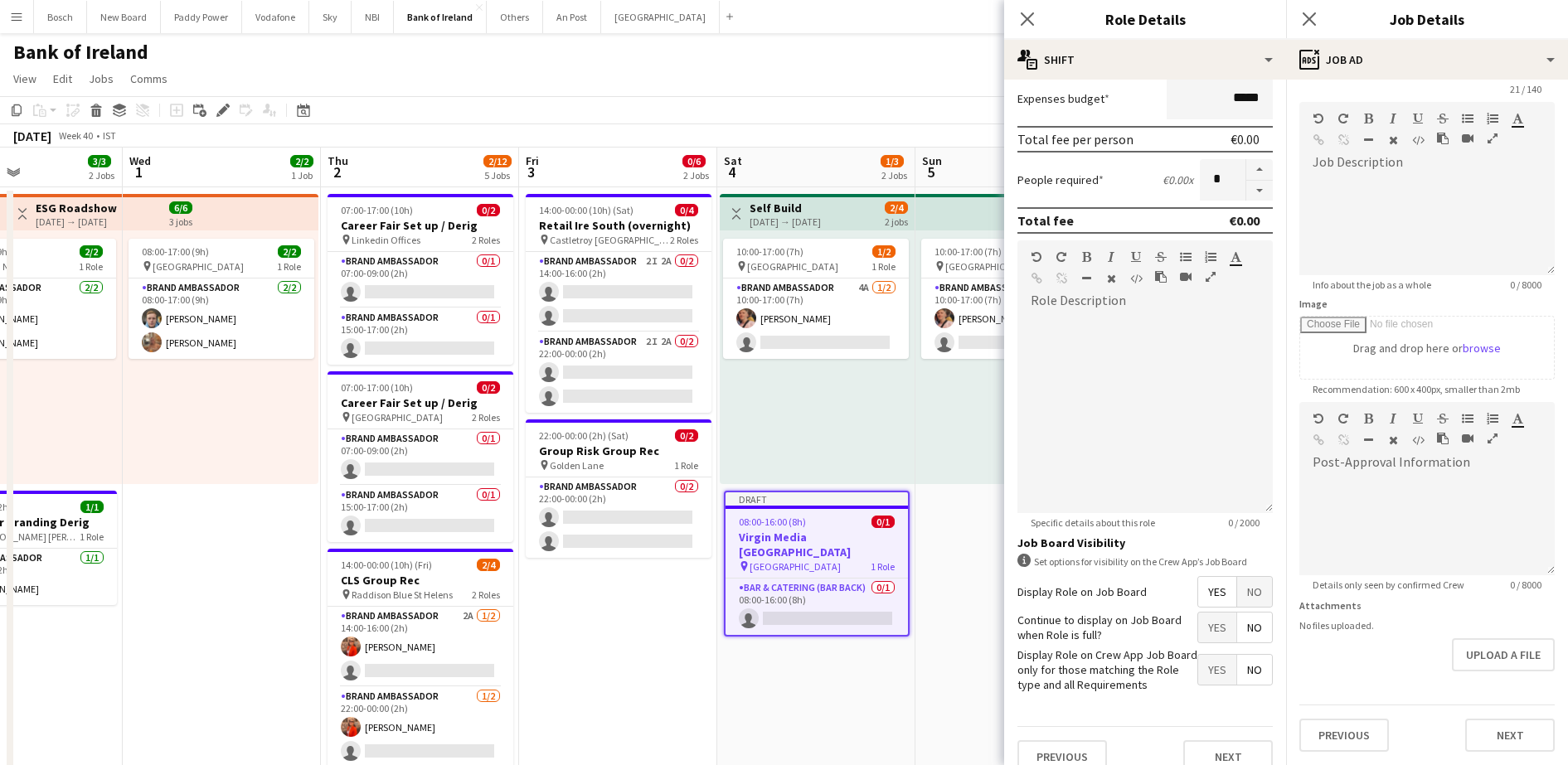
scroll to position [358, 0]
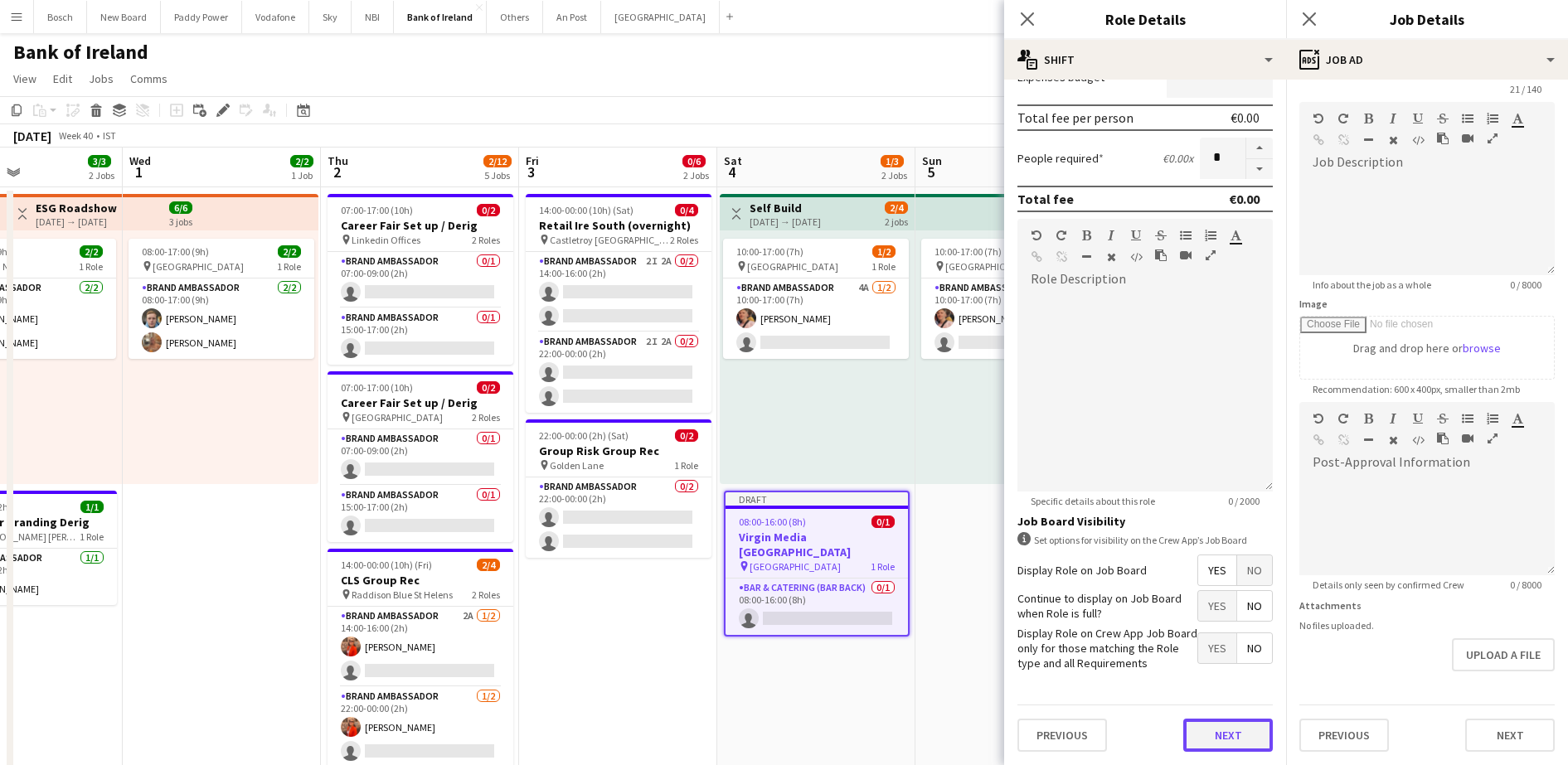
click at [1217, 733] on button "Next" at bounding box center [1228, 736] width 90 height 34
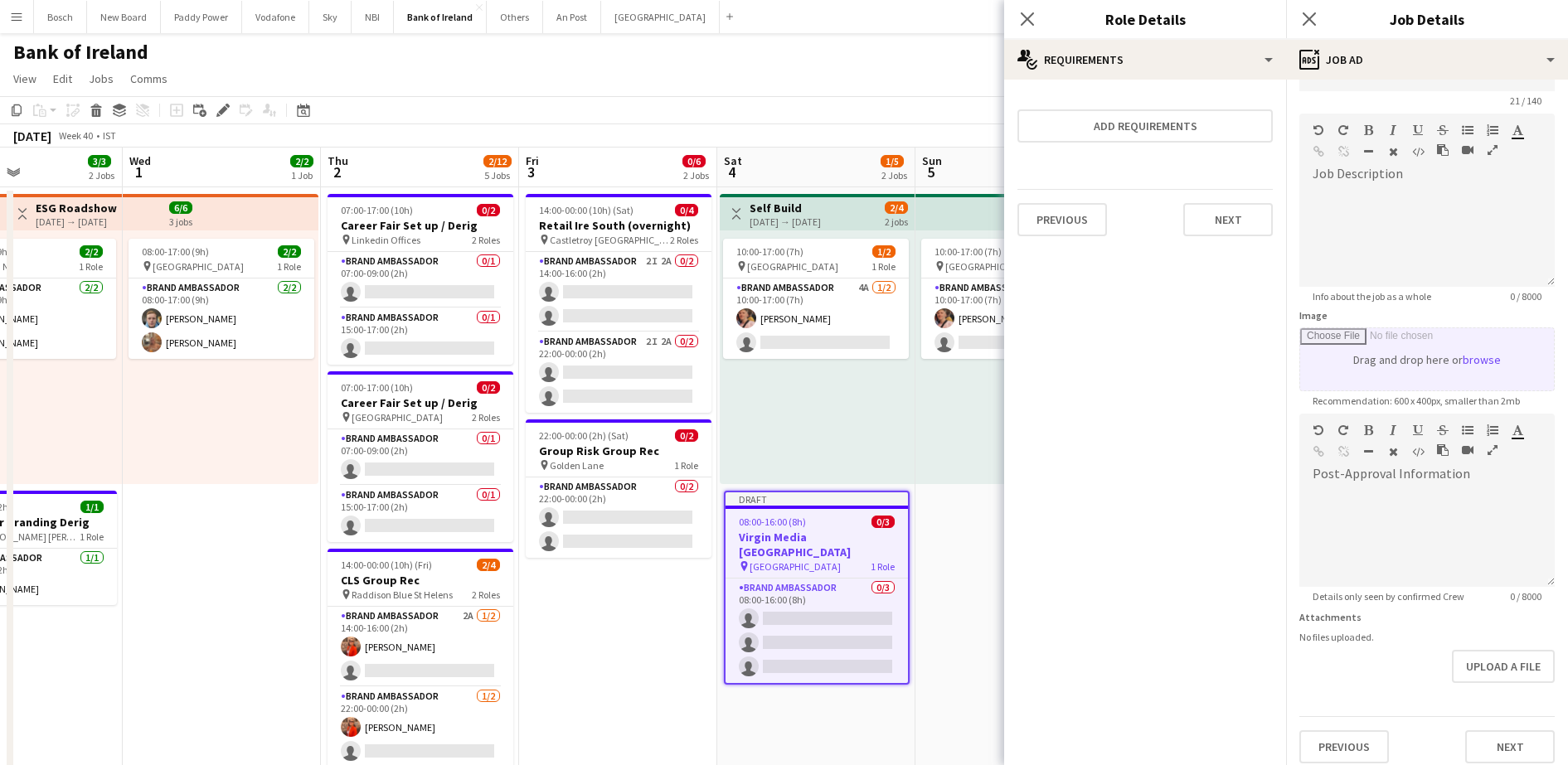
scroll to position [0, 0]
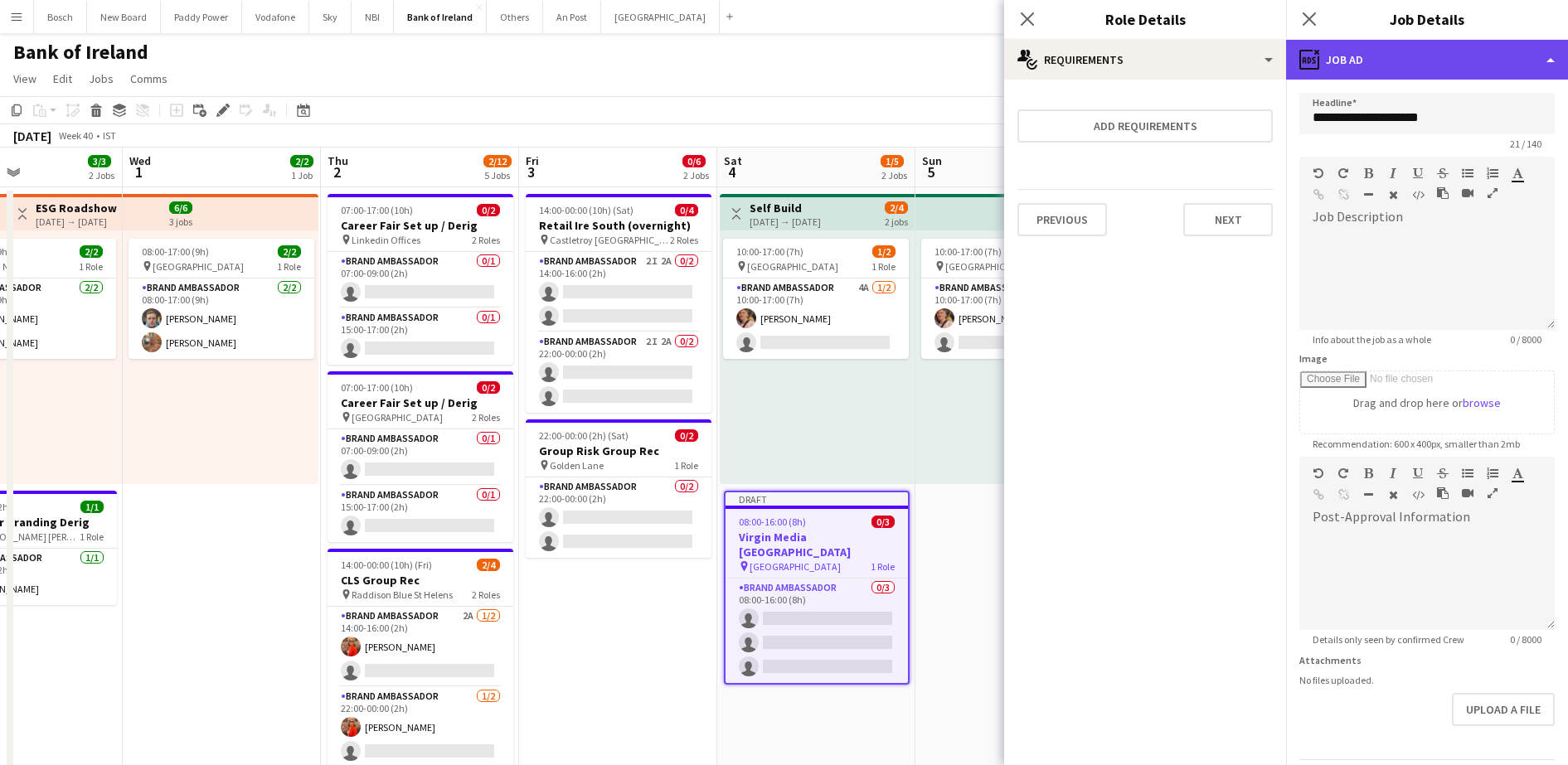
click at [1412, 61] on div "ads-window Job Ad" at bounding box center [1427, 60] width 282 height 40
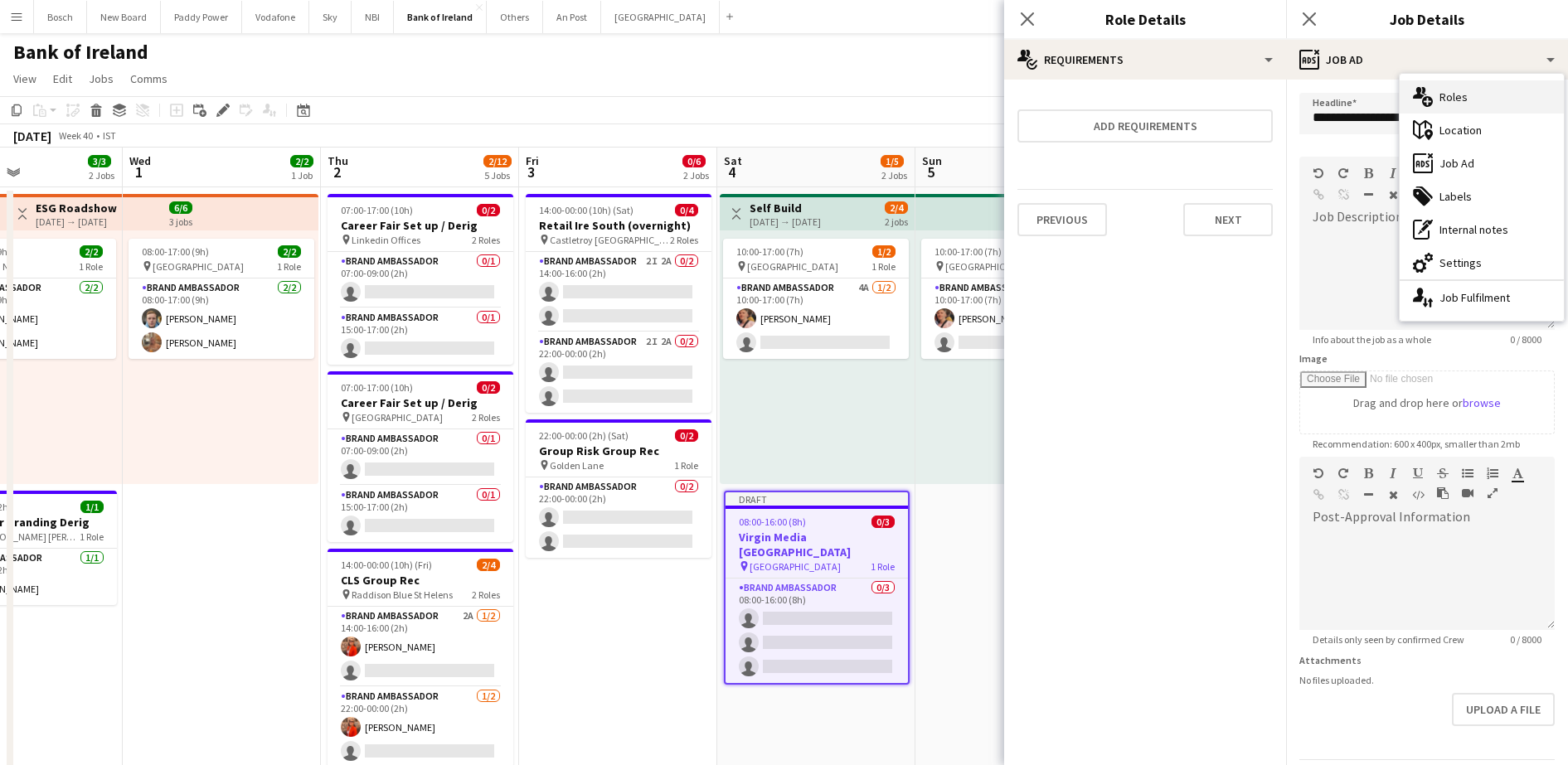
click at [1478, 94] on div "multiple-users-add Roles" at bounding box center [1481, 97] width 164 height 34
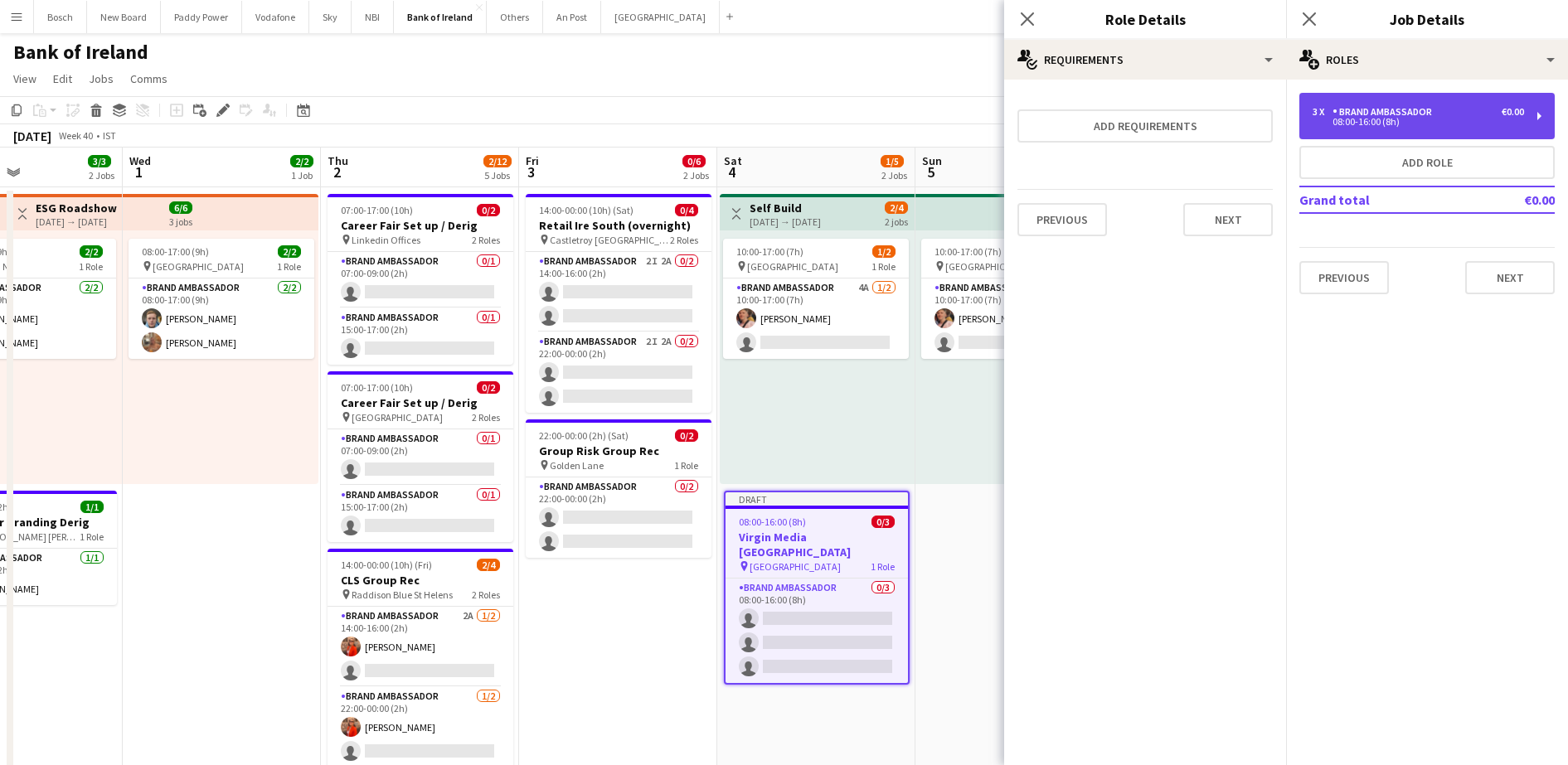
click at [1446, 109] on div "3 x Brand Ambassador €0.00" at bounding box center [1418, 112] width 211 height 11
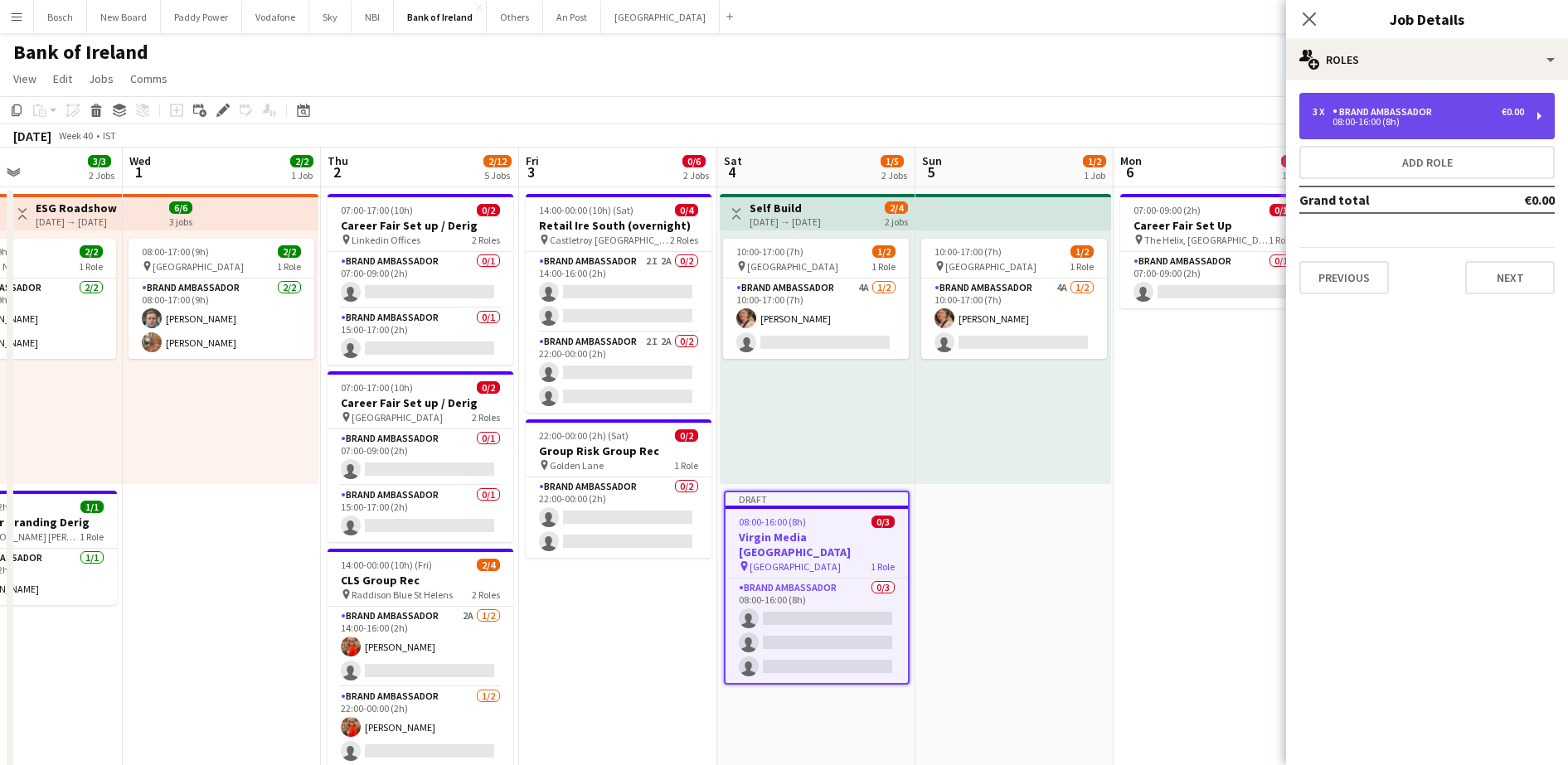
click at [1383, 106] on div "Brand Ambassador" at bounding box center [1385, 112] width 106 height 11
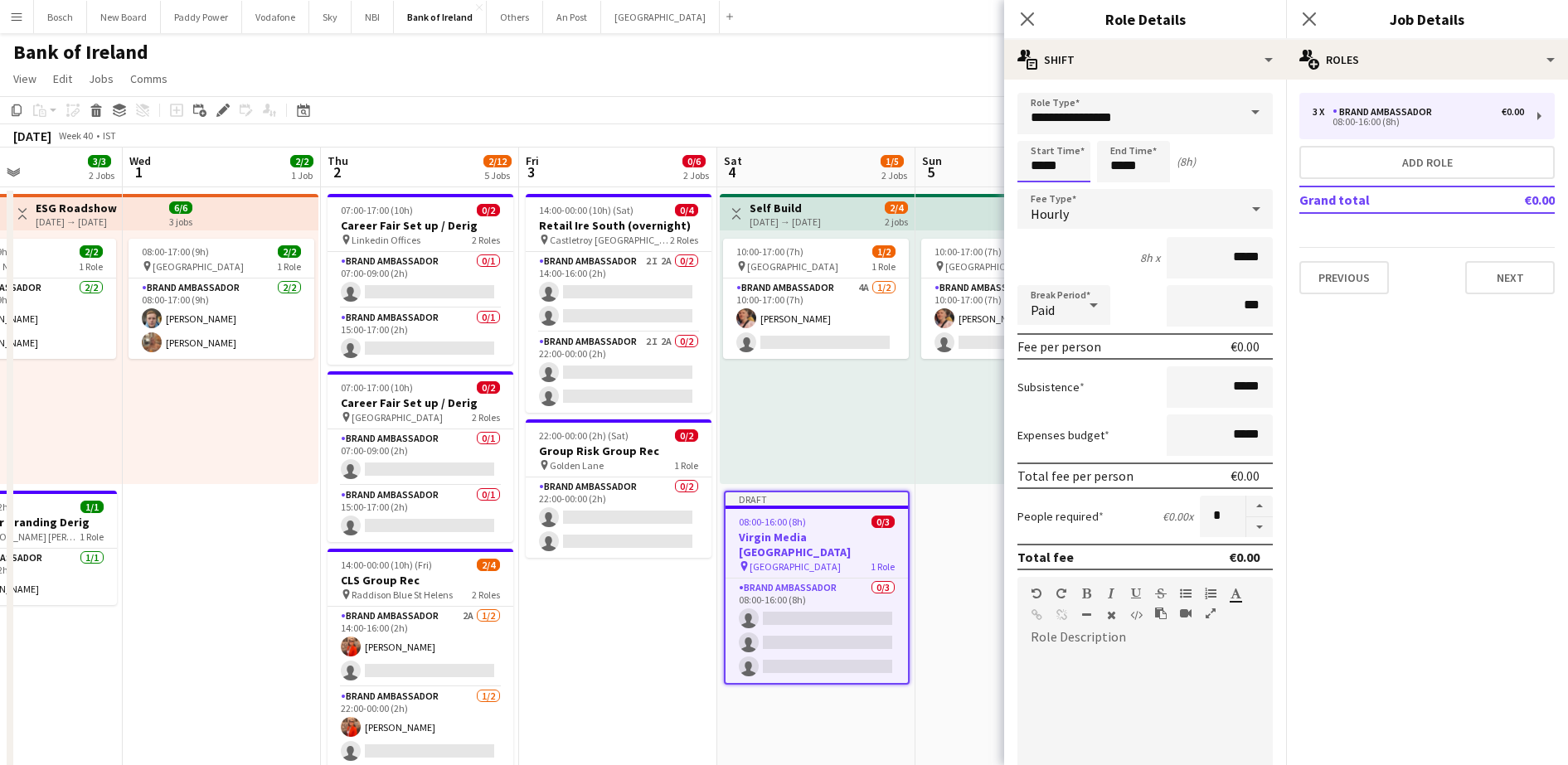
click at [1068, 163] on input "*****" at bounding box center [1053, 162] width 73 height 41
type input "*****"
click at [1149, 171] on input "*****" at bounding box center [1133, 162] width 73 height 41
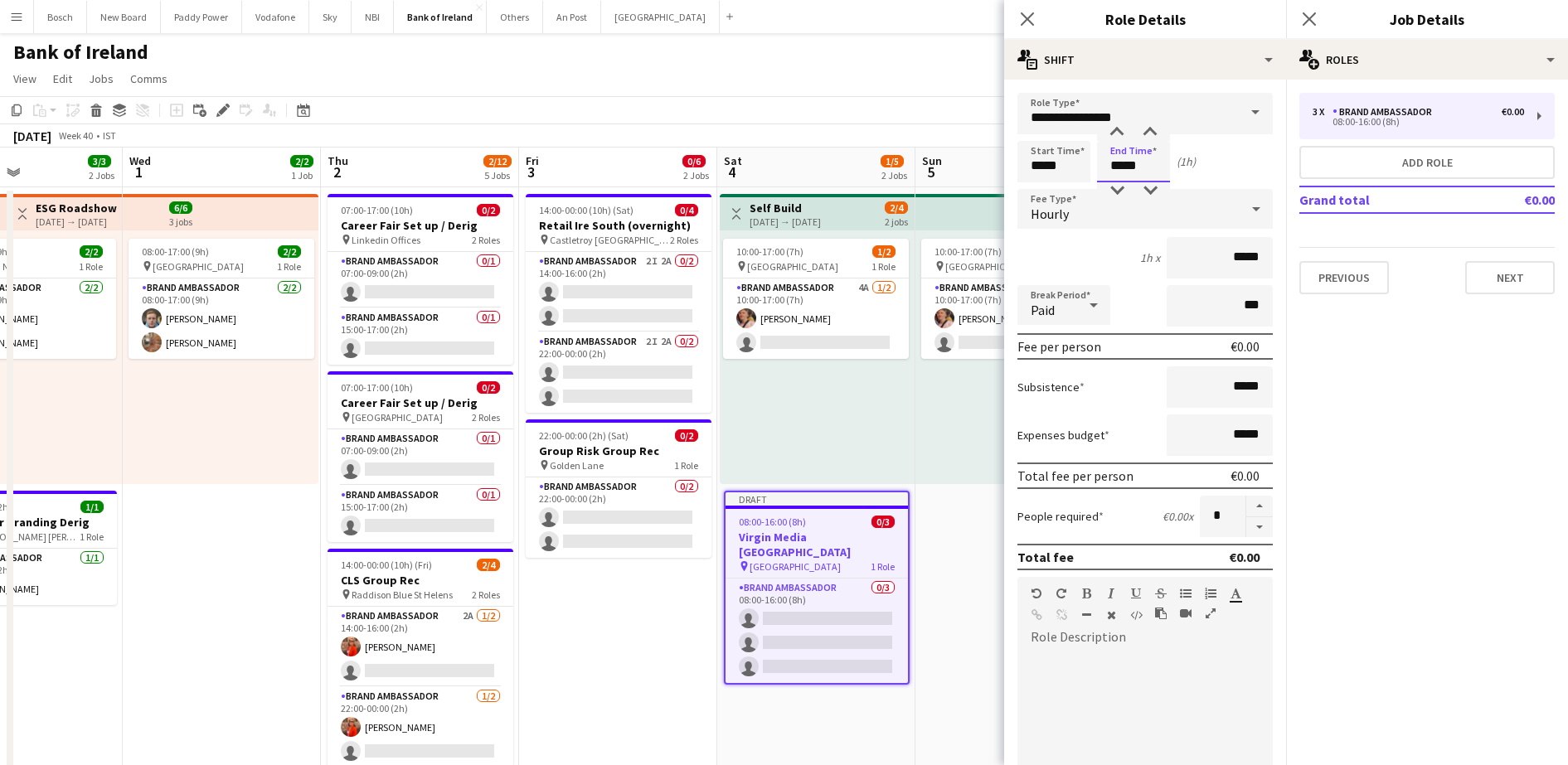
click at [1149, 171] on input "*****" at bounding box center [1133, 162] width 73 height 41
type input "*****"
click at [1040, 165] on input "*****" at bounding box center [1053, 162] width 73 height 41
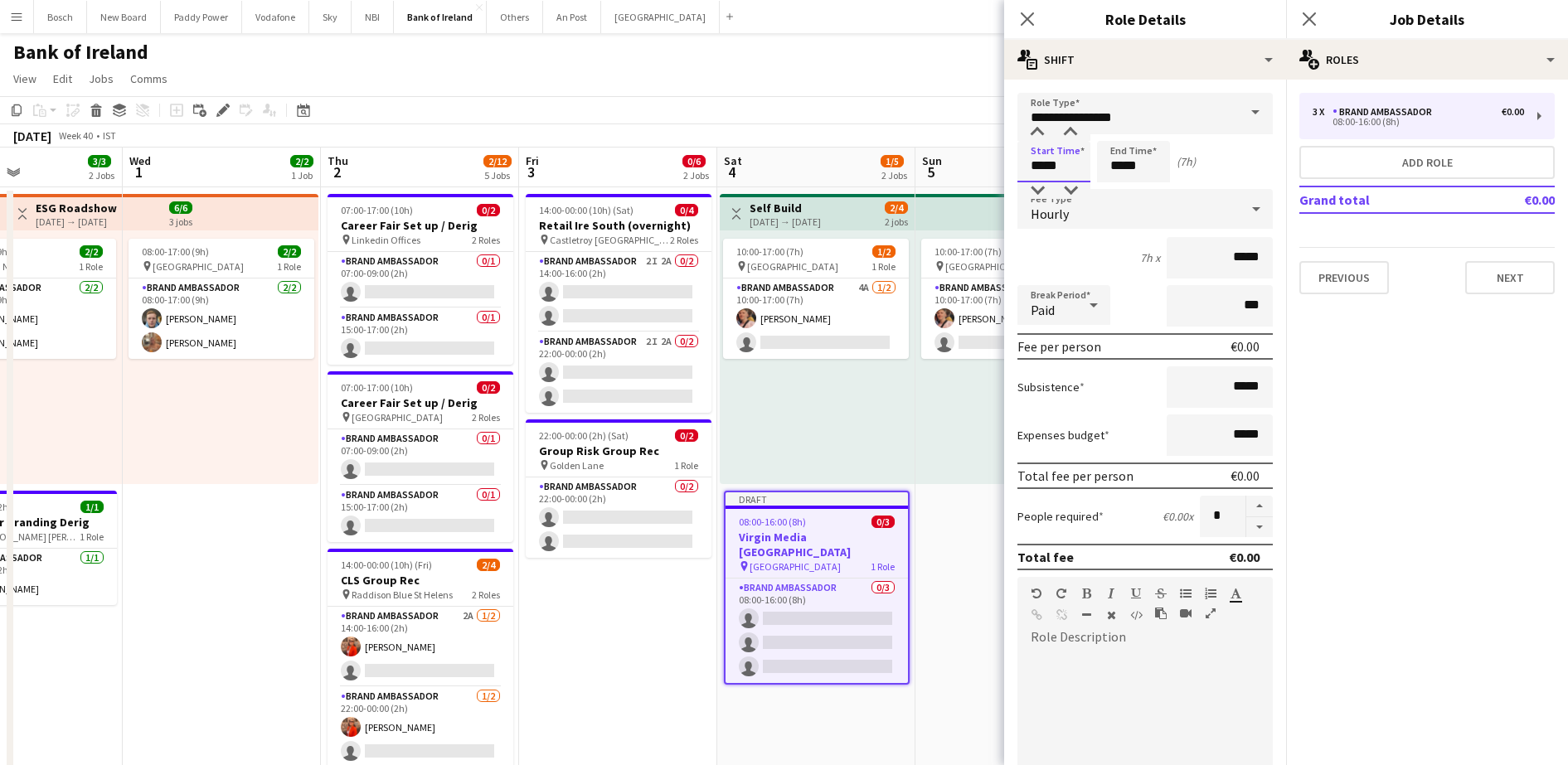
click at [1040, 165] on input "*****" at bounding box center [1053, 162] width 73 height 41
type input "*****"
click at [1509, 284] on button "Next" at bounding box center [1509, 278] width 90 height 34
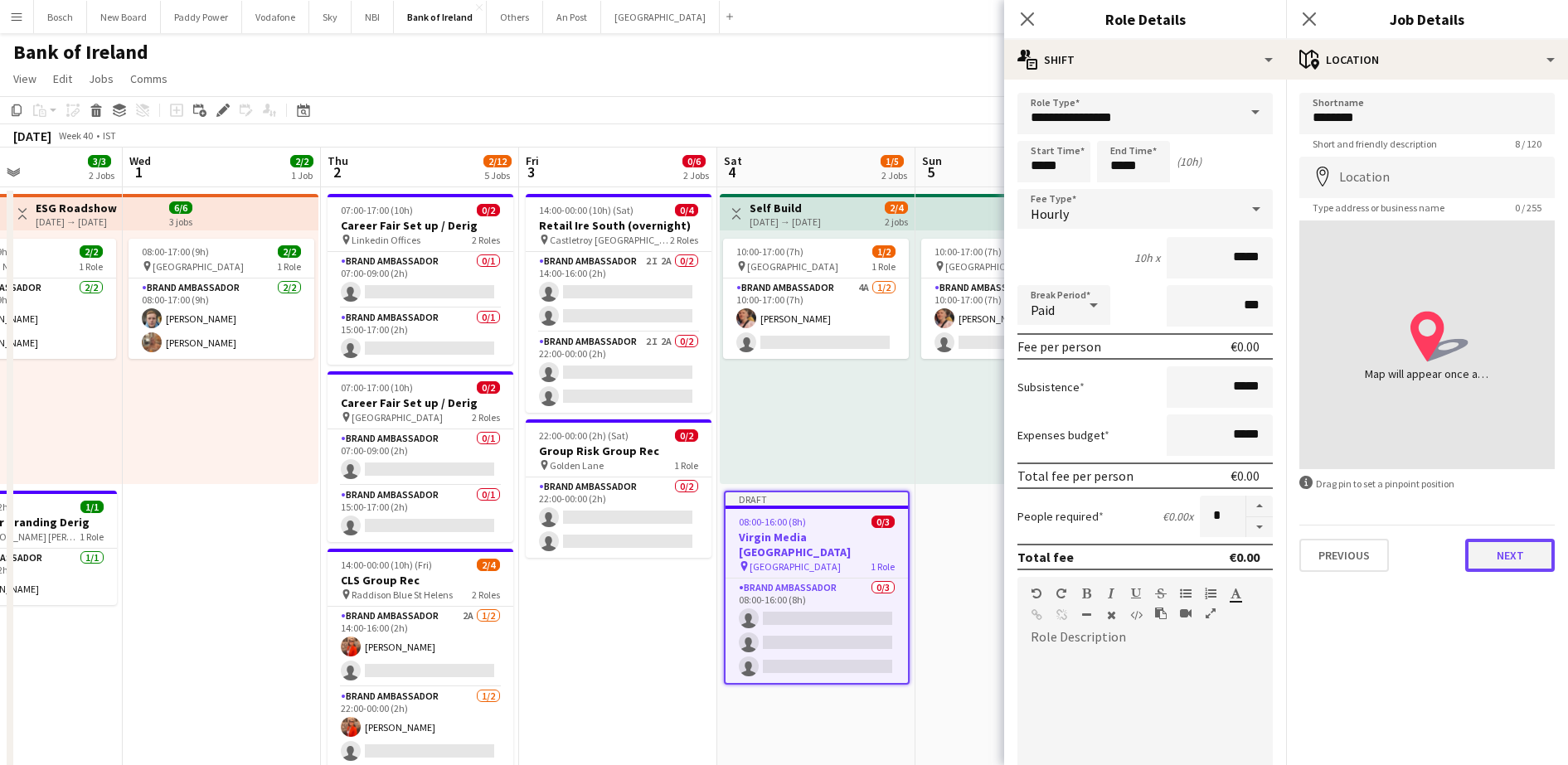
click at [1515, 551] on button "Next" at bounding box center [1509, 556] width 90 height 34
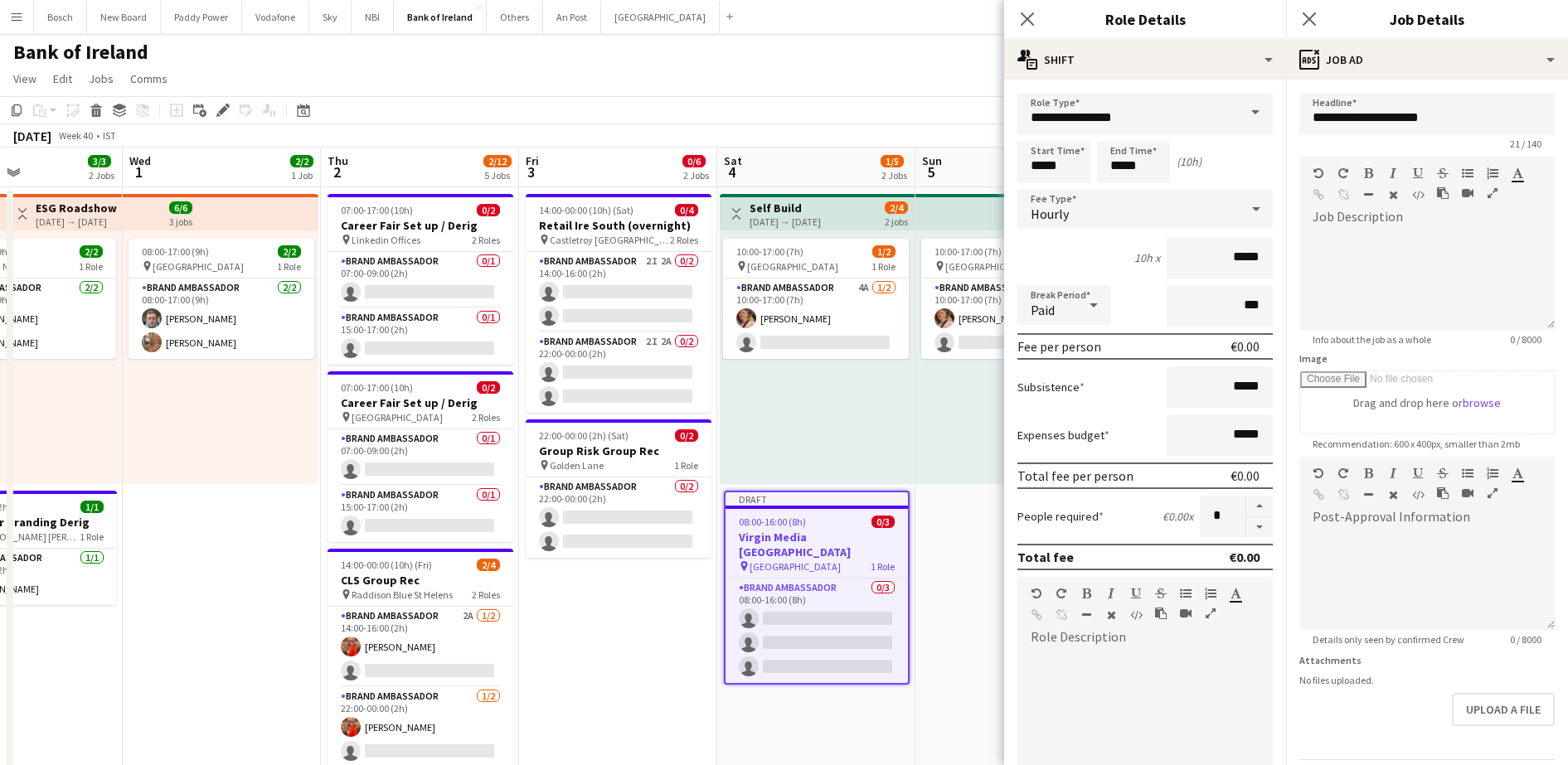
click at [881, 77] on app-page-menu "View Day view expanded Day view collapsed Month view Date picker Jump to [DATE]…" at bounding box center [784, 80] width 1568 height 32
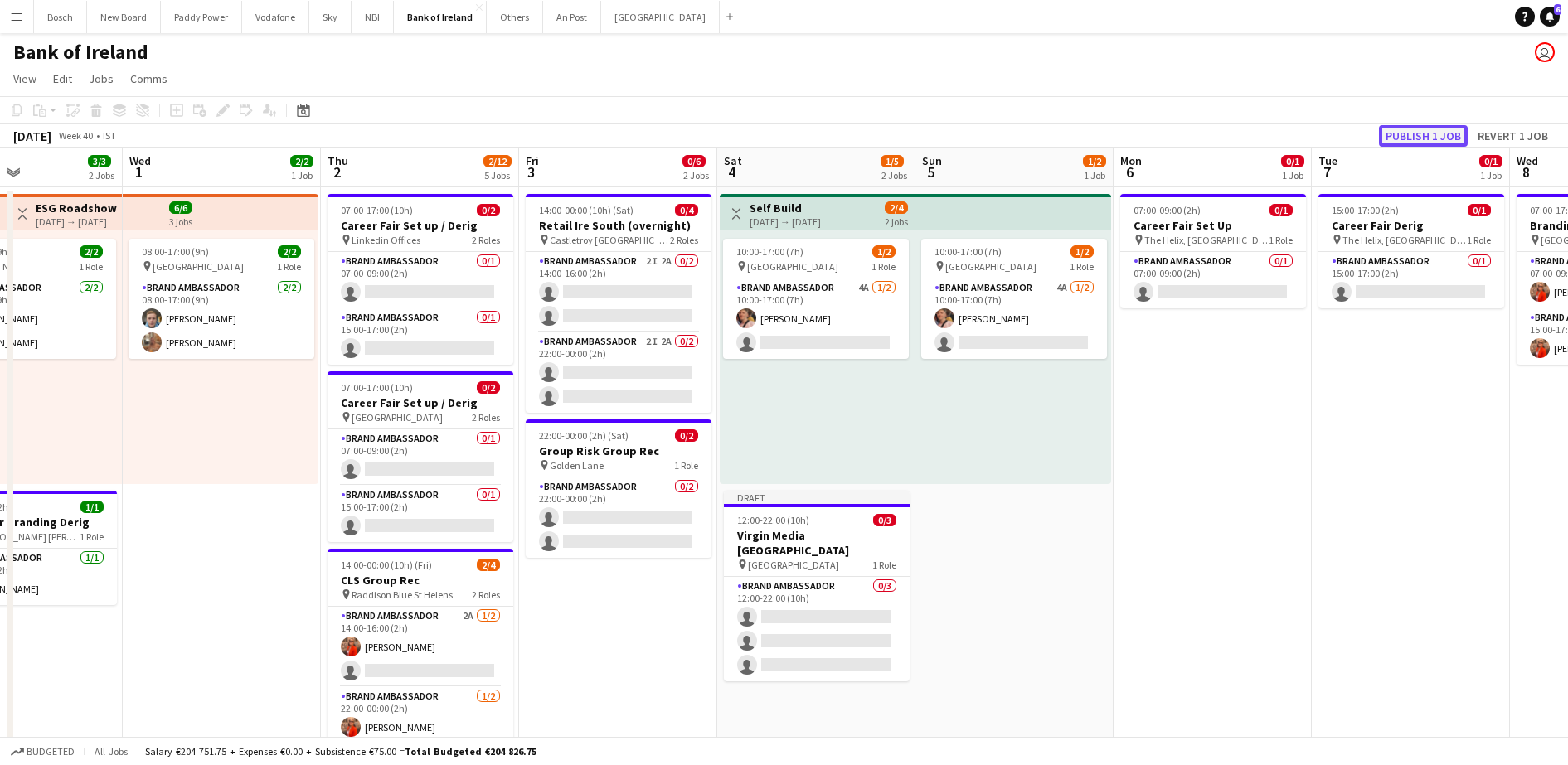
click at [1409, 129] on button "Publish 1 job" at bounding box center [1422, 135] width 89 height 21
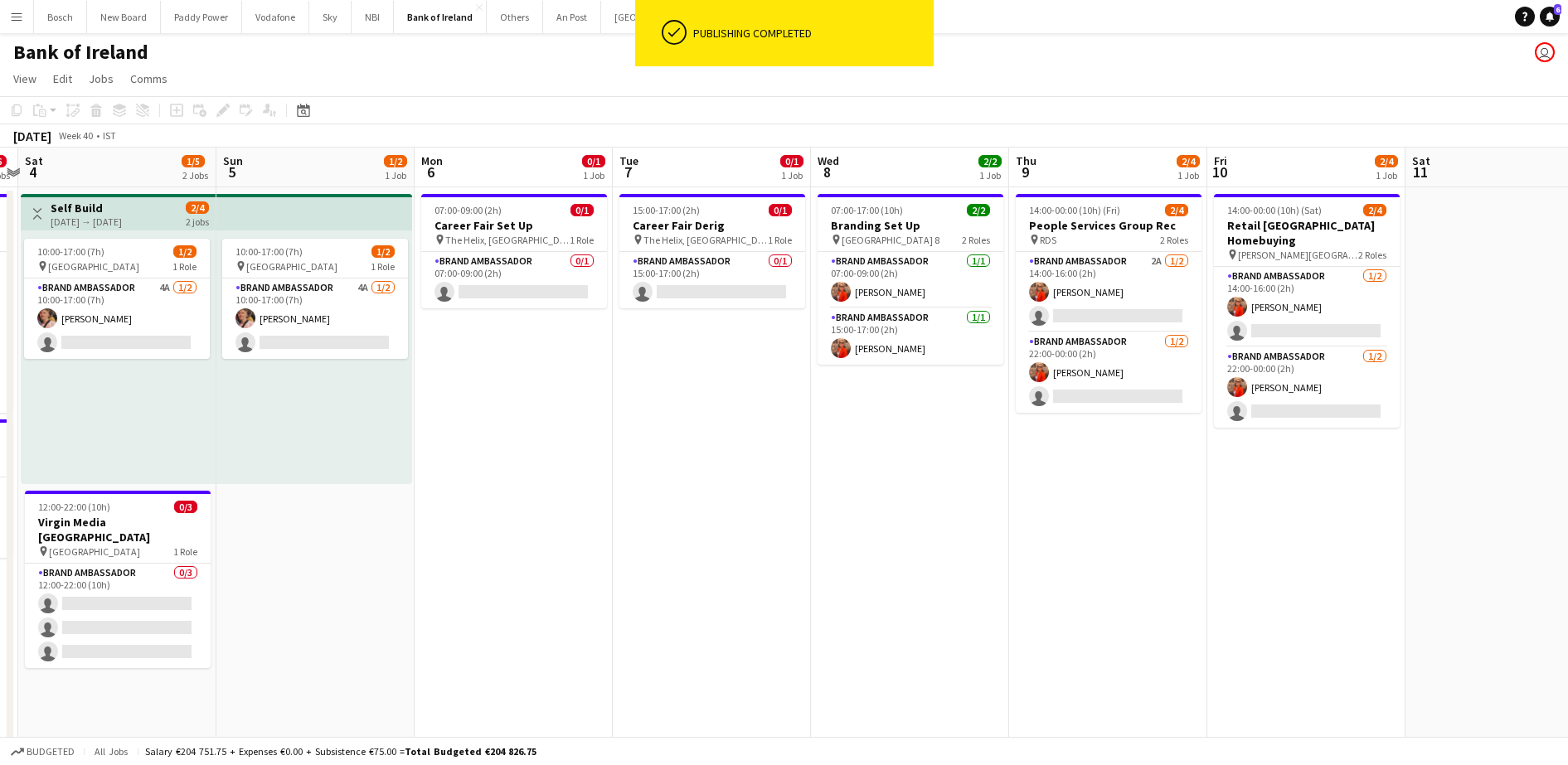
scroll to position [0, 586]
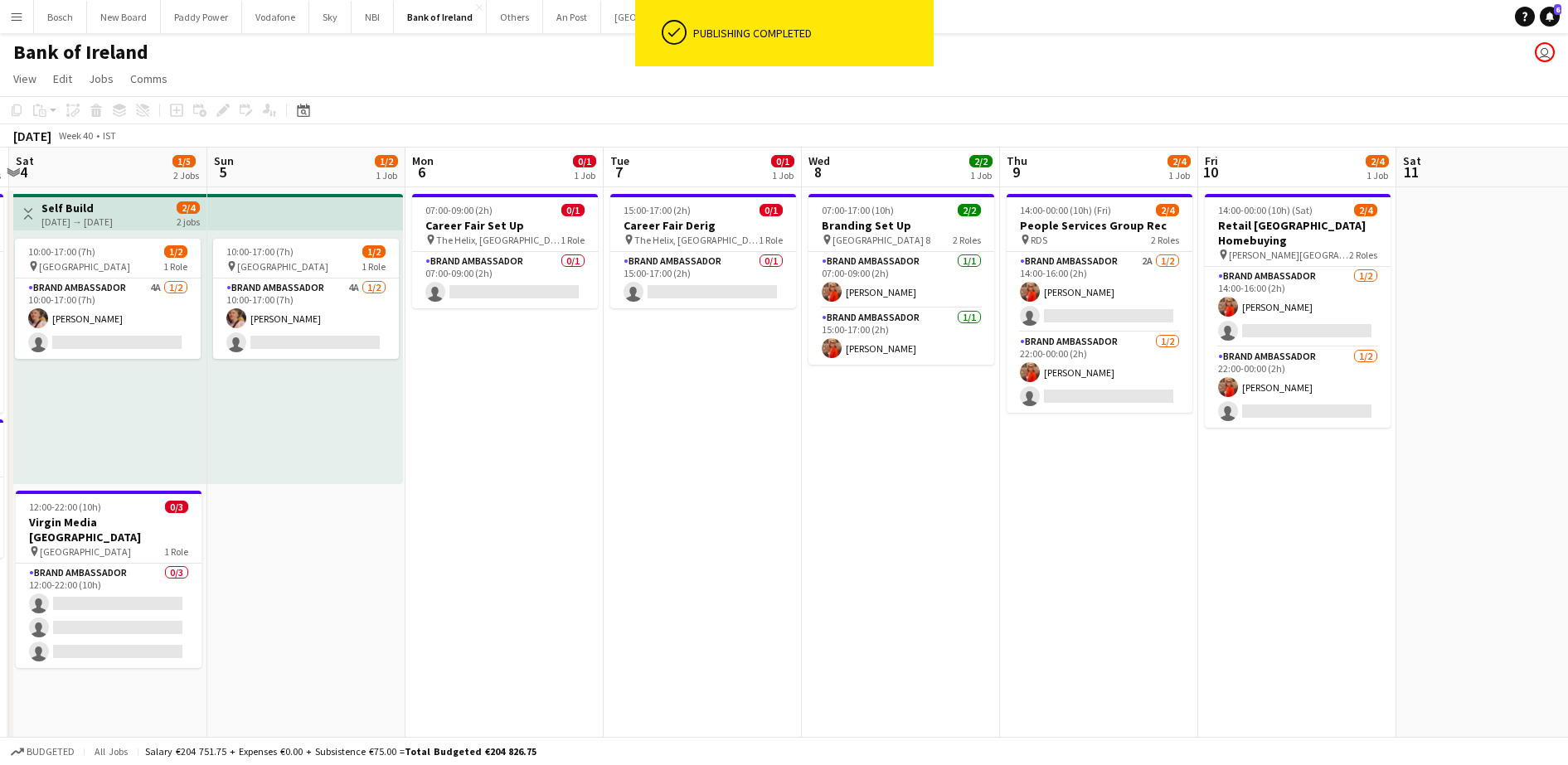
drag, startPoint x: 1370, startPoint y: 531, endPoint x: 662, endPoint y: 493, distance: 709.0
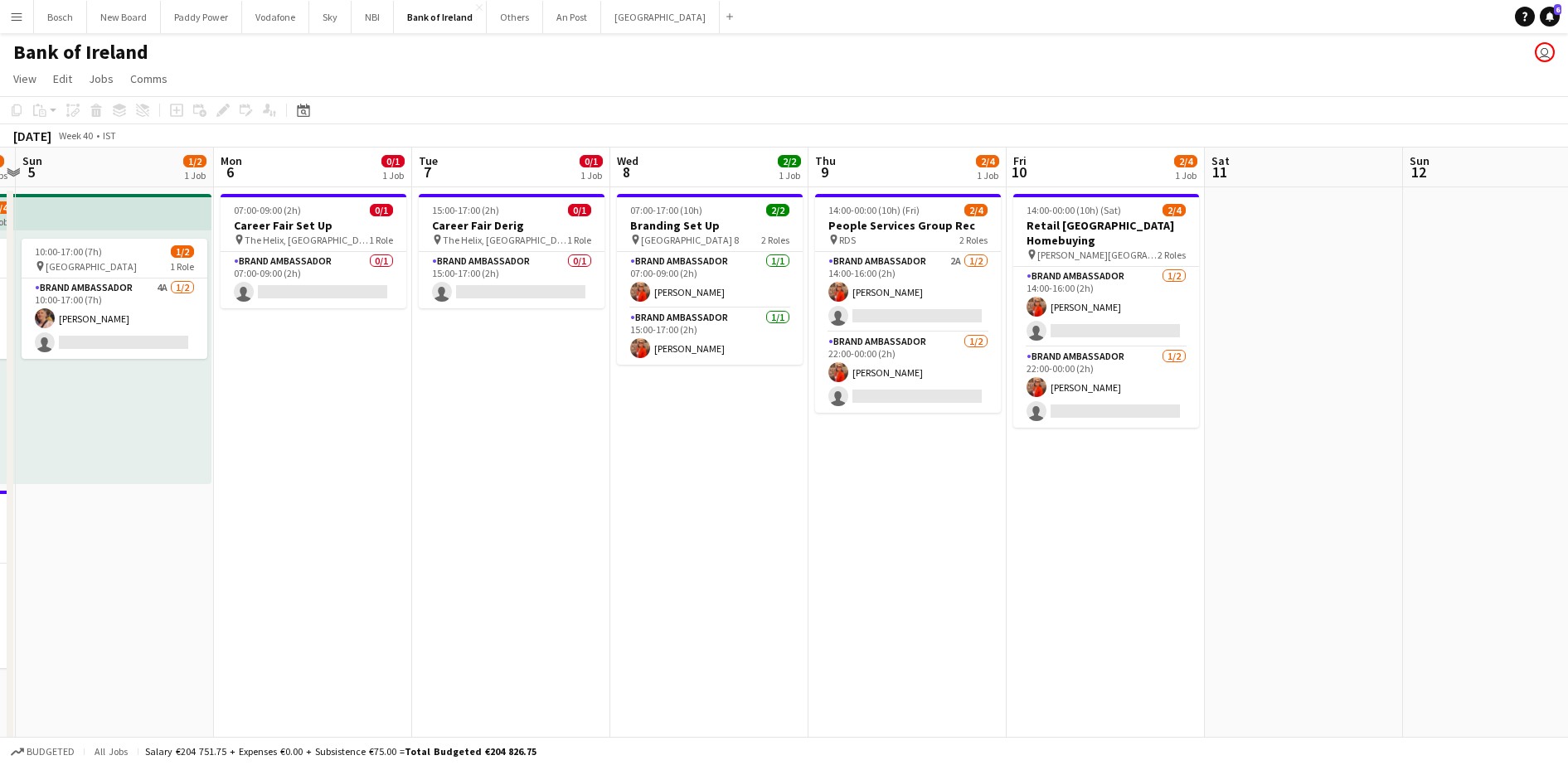
scroll to position [0, 582]
drag, startPoint x: 1224, startPoint y: 543, endPoint x: 1070, endPoint y: 549, distance: 154.1
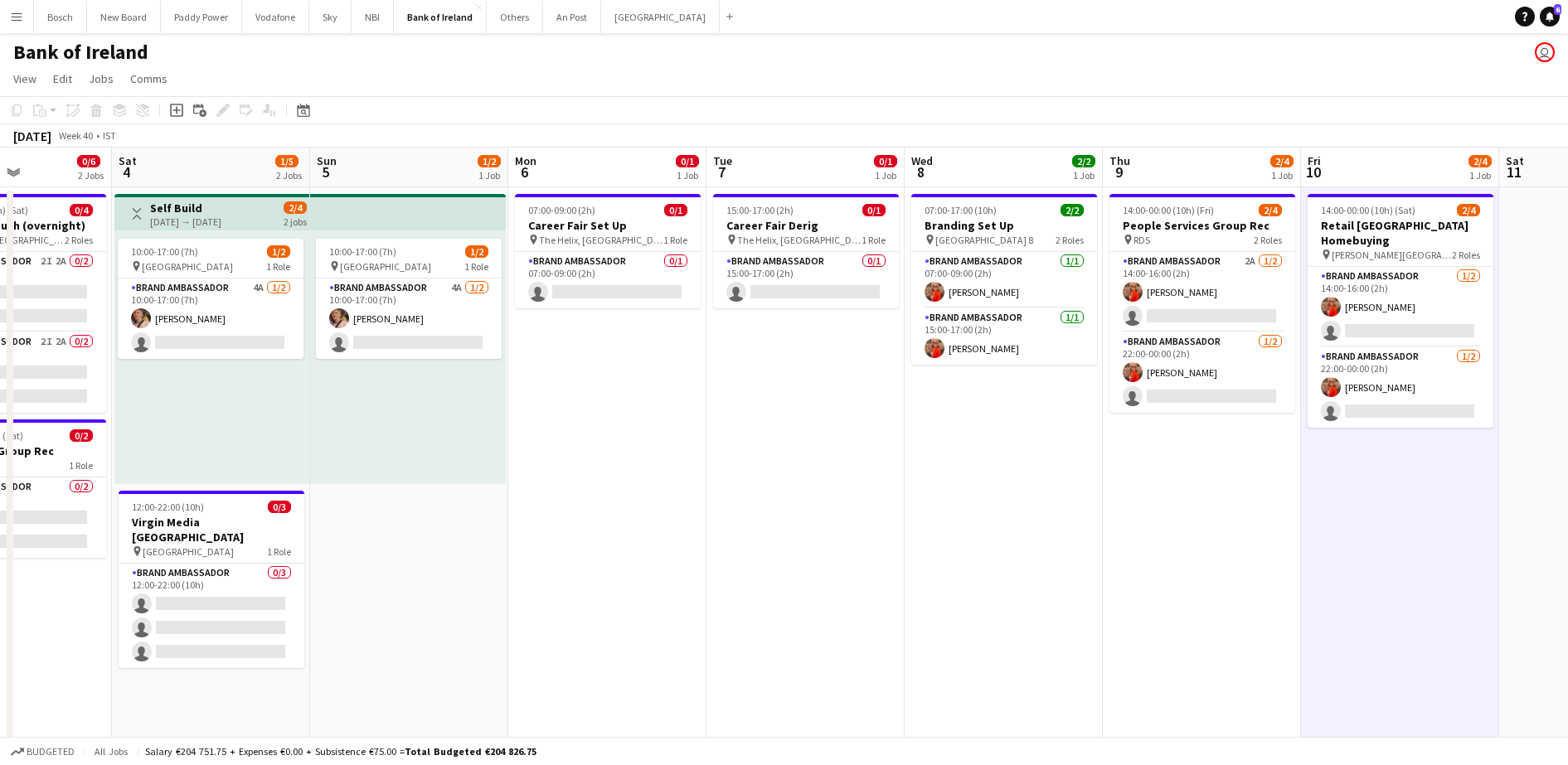
drag, startPoint x: 470, startPoint y: 485, endPoint x: 690, endPoint y: 481, distance: 220.0
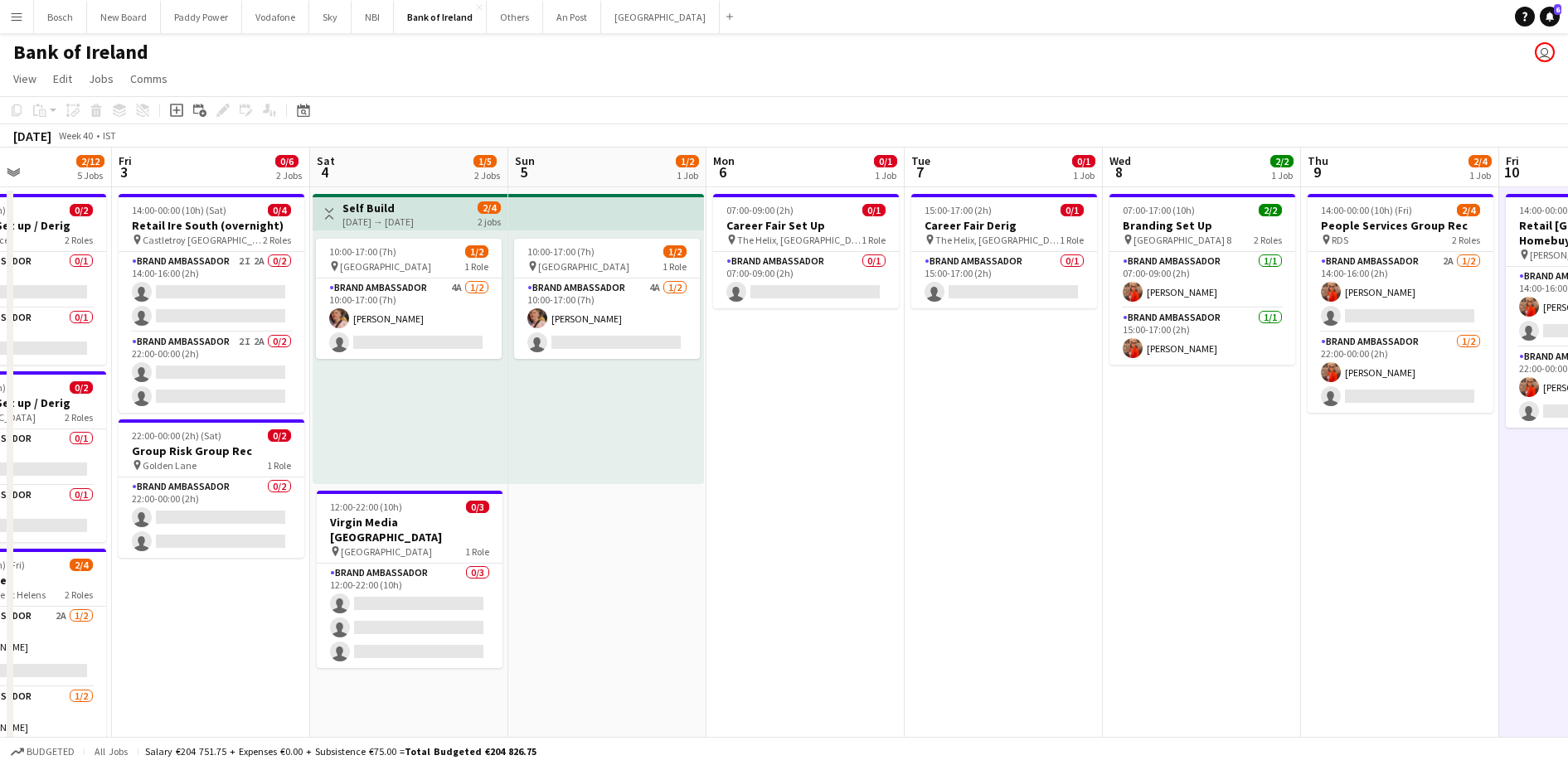
scroll to position [0, 483]
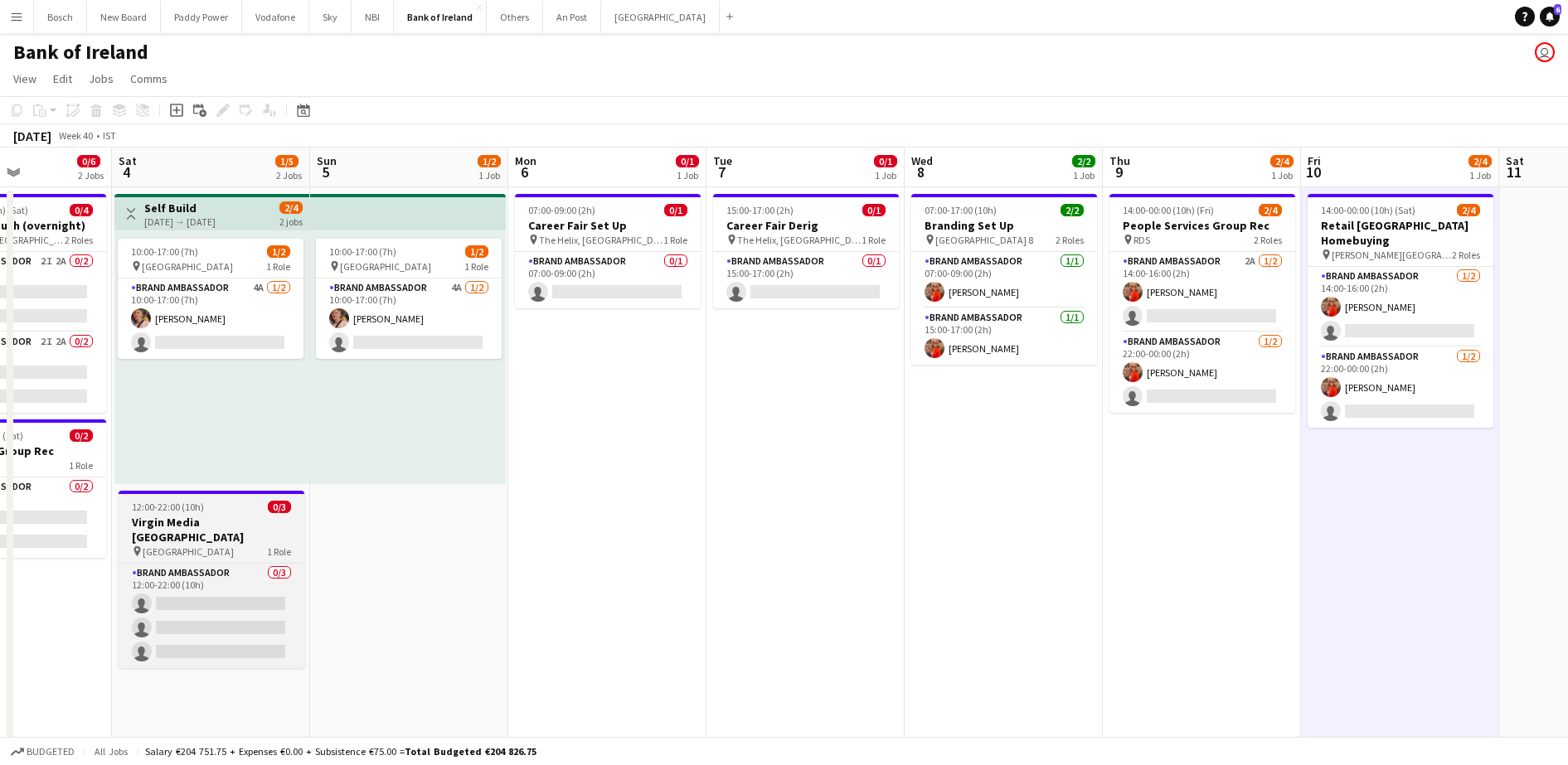
click at [217, 515] on h3 "Virgin Media [GEOGRAPHIC_DATA]" at bounding box center [211, 530] width 186 height 30
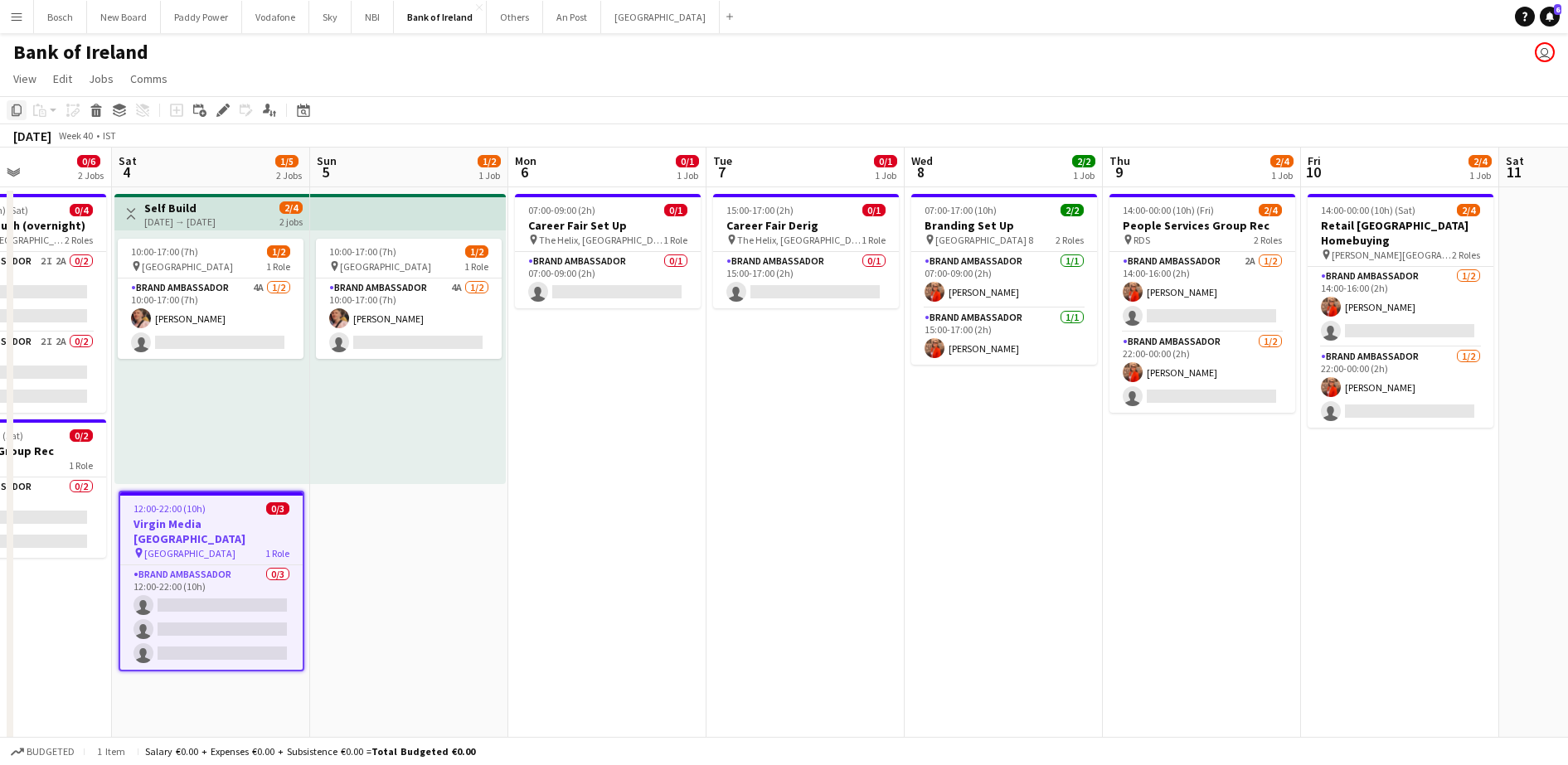
click at [17, 109] on icon "Copy" at bounding box center [17, 110] width 13 height 13
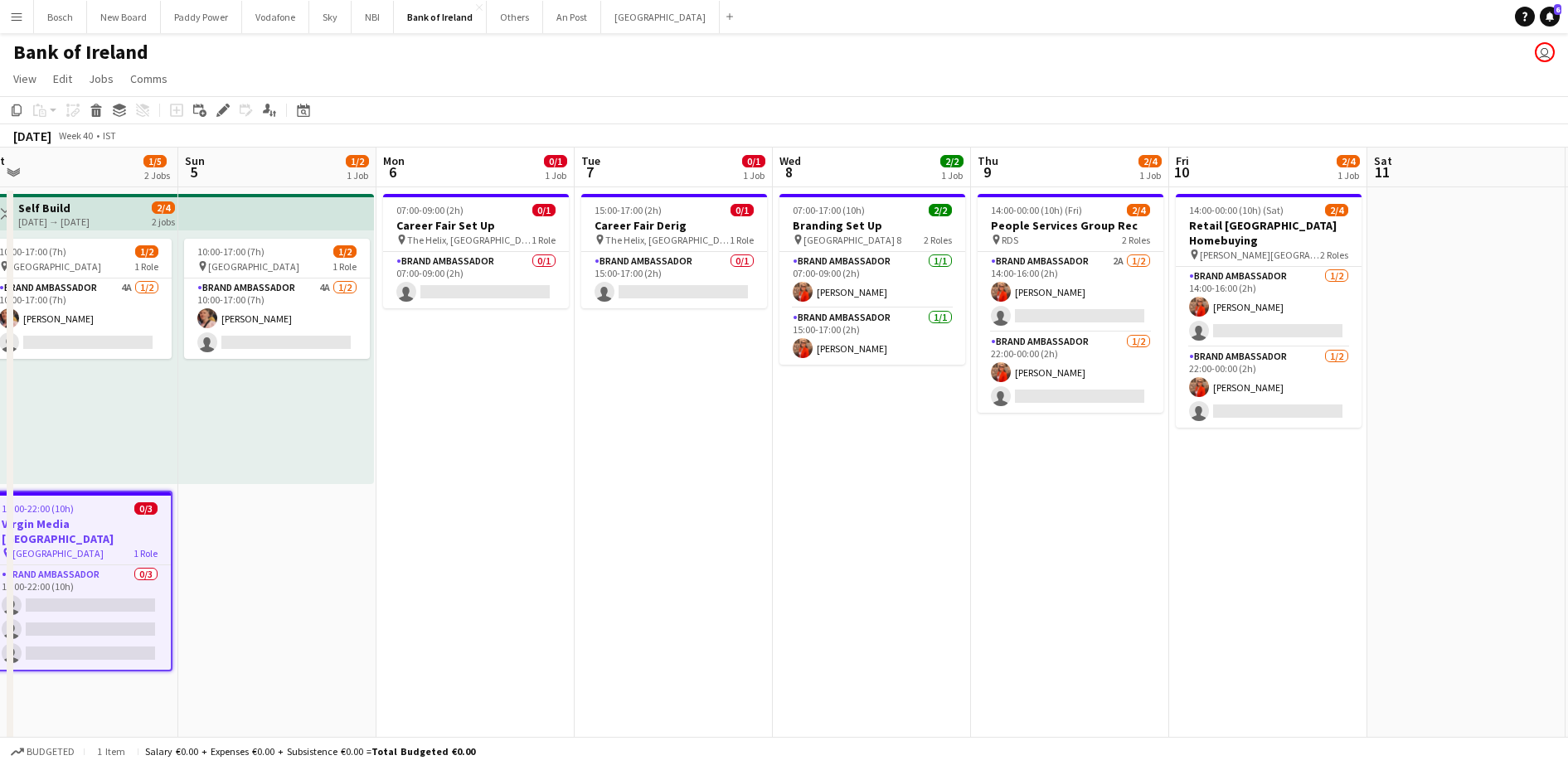
scroll to position [0, 642]
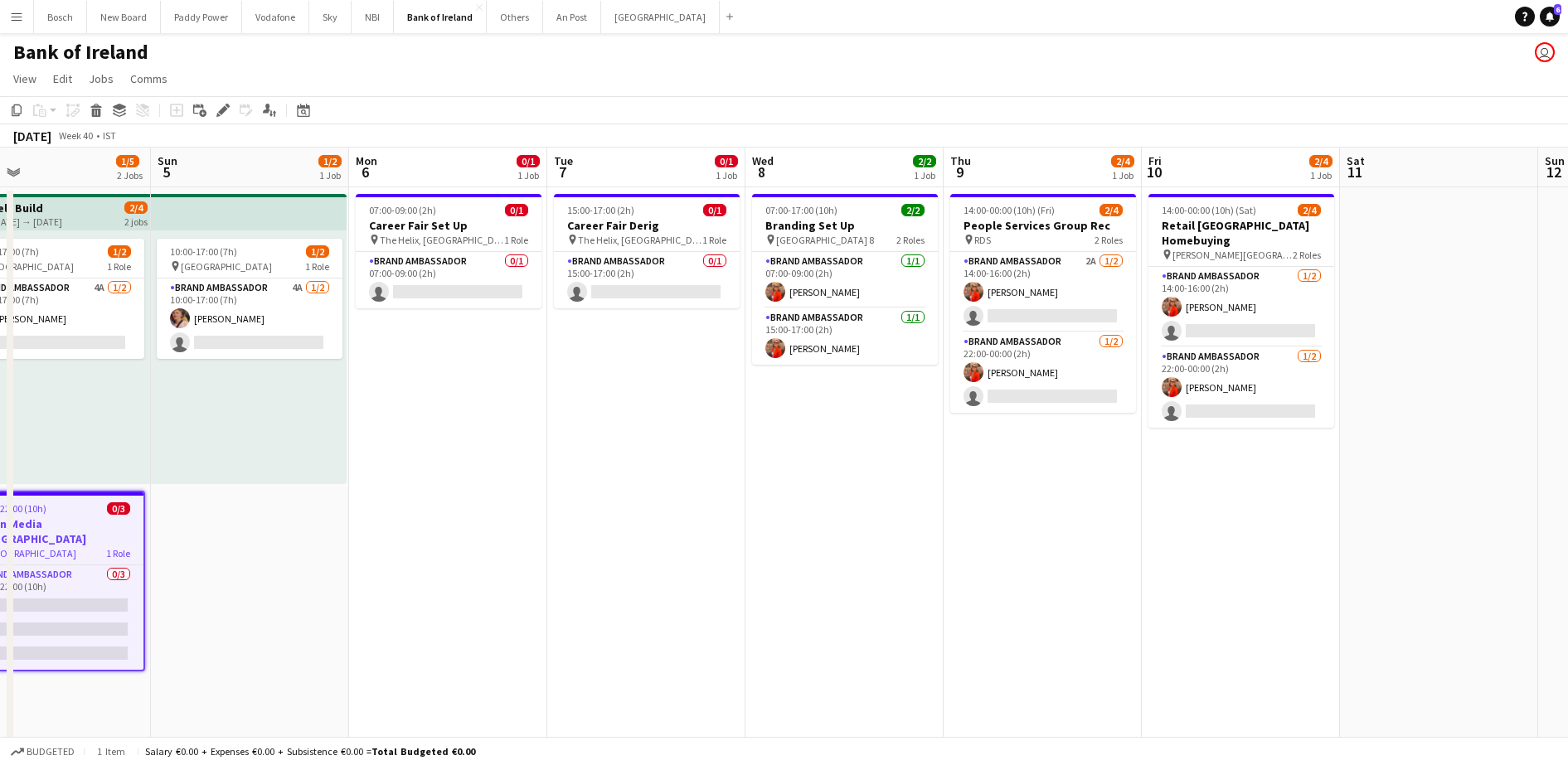
drag, startPoint x: 1301, startPoint y: 531, endPoint x: 1141, endPoint y: 531, distance: 160.0
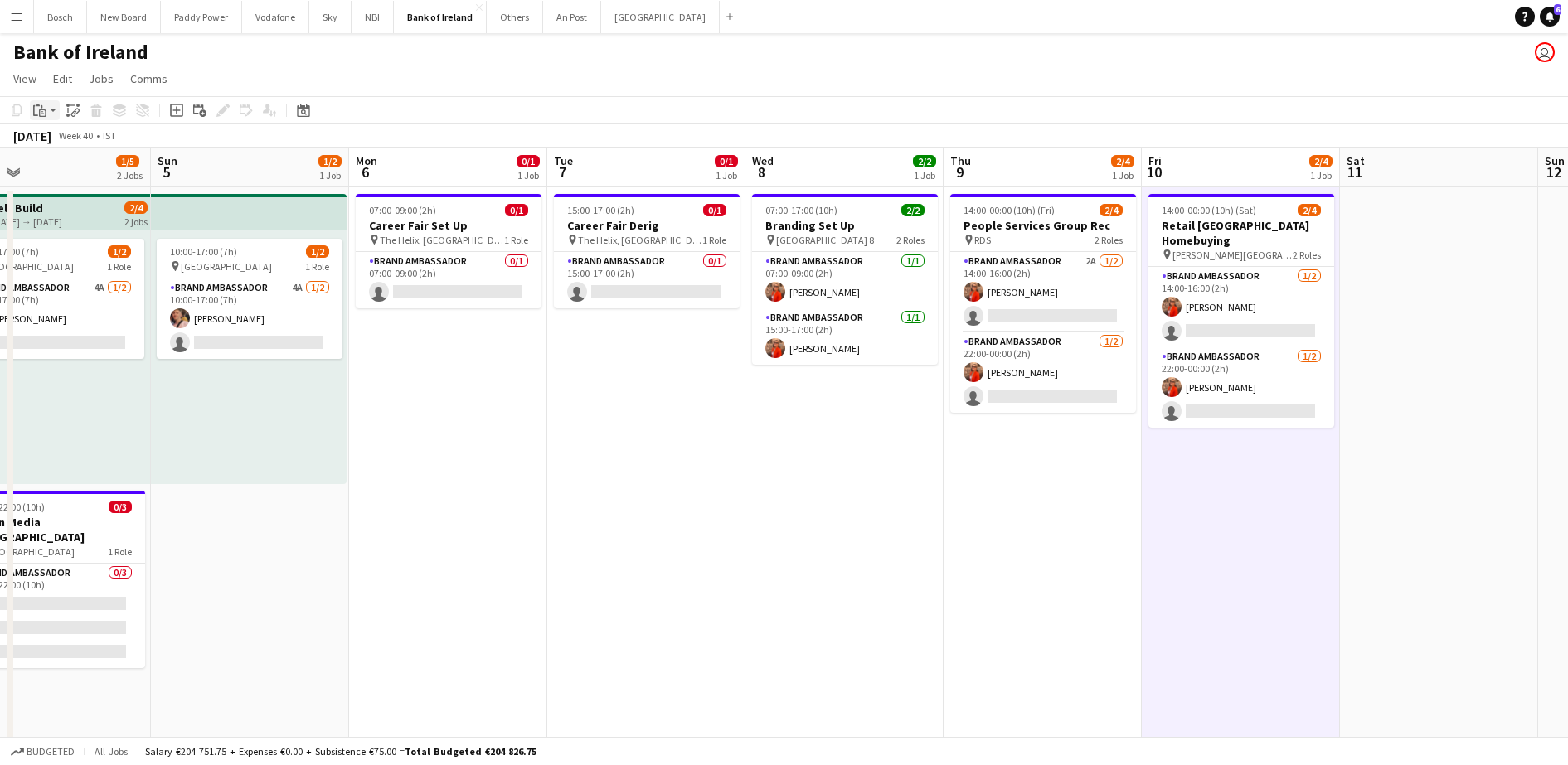
click at [48, 108] on div "Paste" at bounding box center [39, 109] width 20 height 20
click at [48, 144] on link "Paste Ctrl+V" at bounding box center [121, 142] width 156 height 15
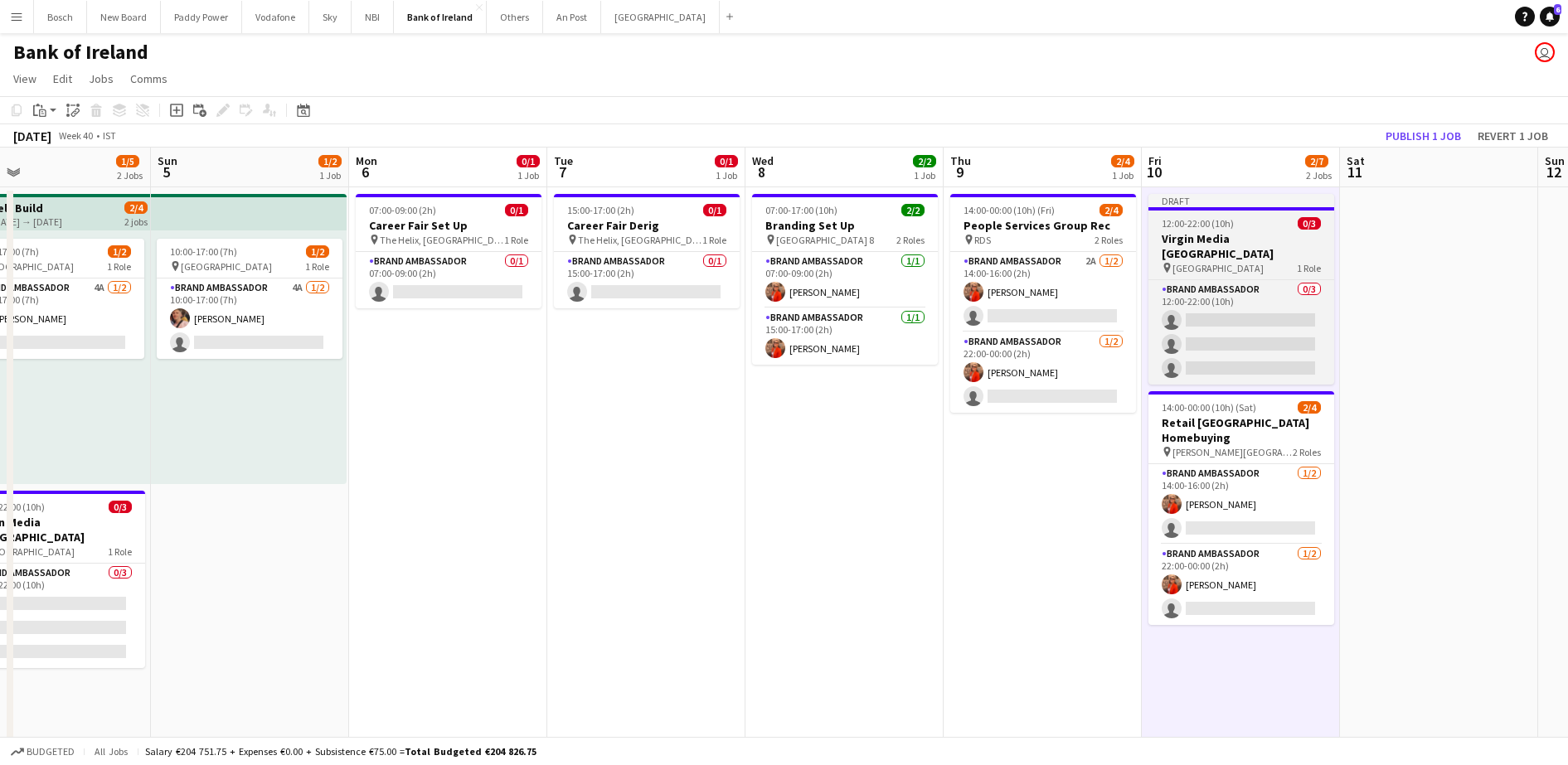
click at [1260, 243] on h3 "Virgin Media [GEOGRAPHIC_DATA]" at bounding box center [1240, 247] width 186 height 30
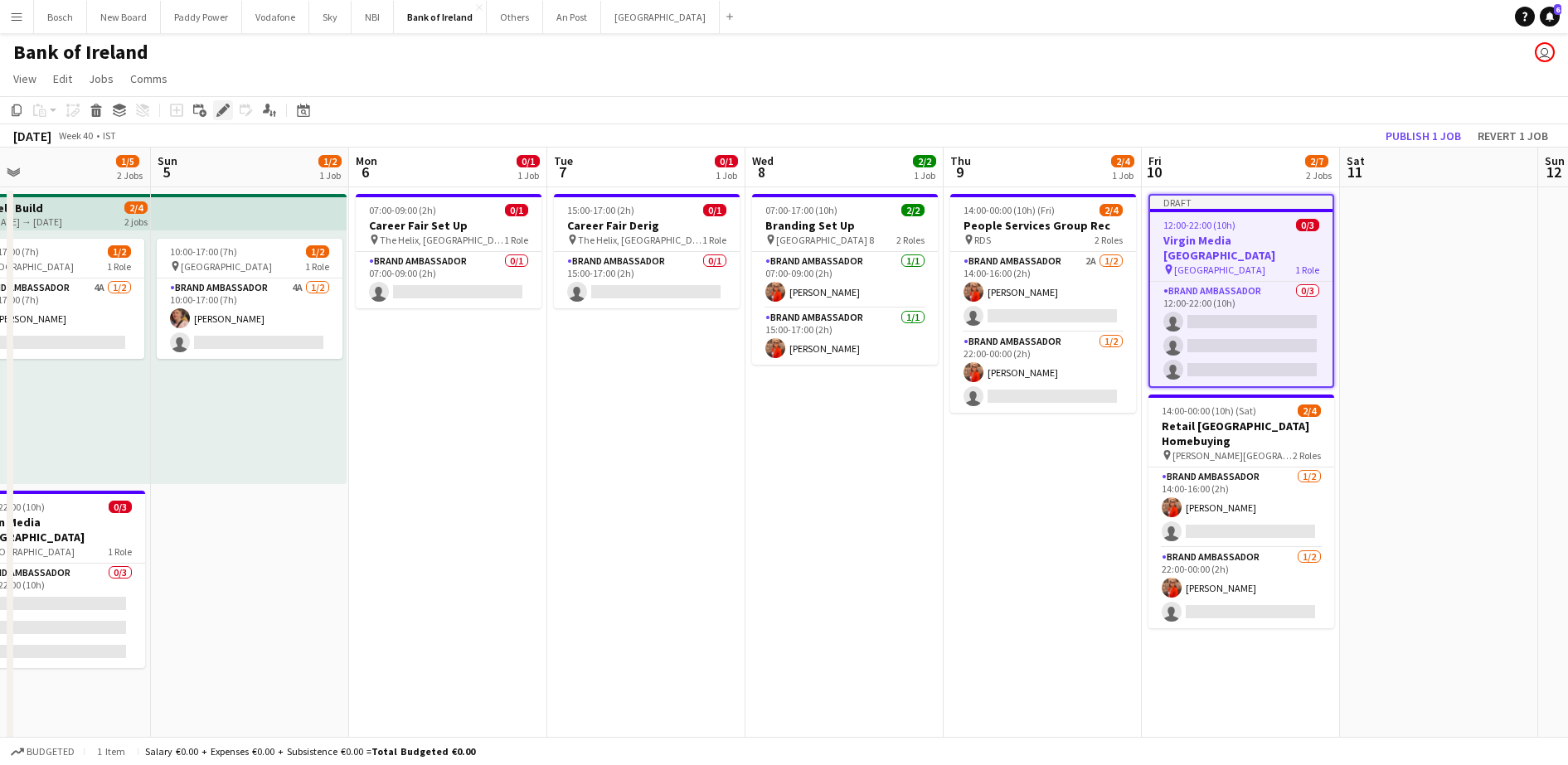
click at [222, 107] on icon "Edit" at bounding box center [223, 110] width 13 height 13
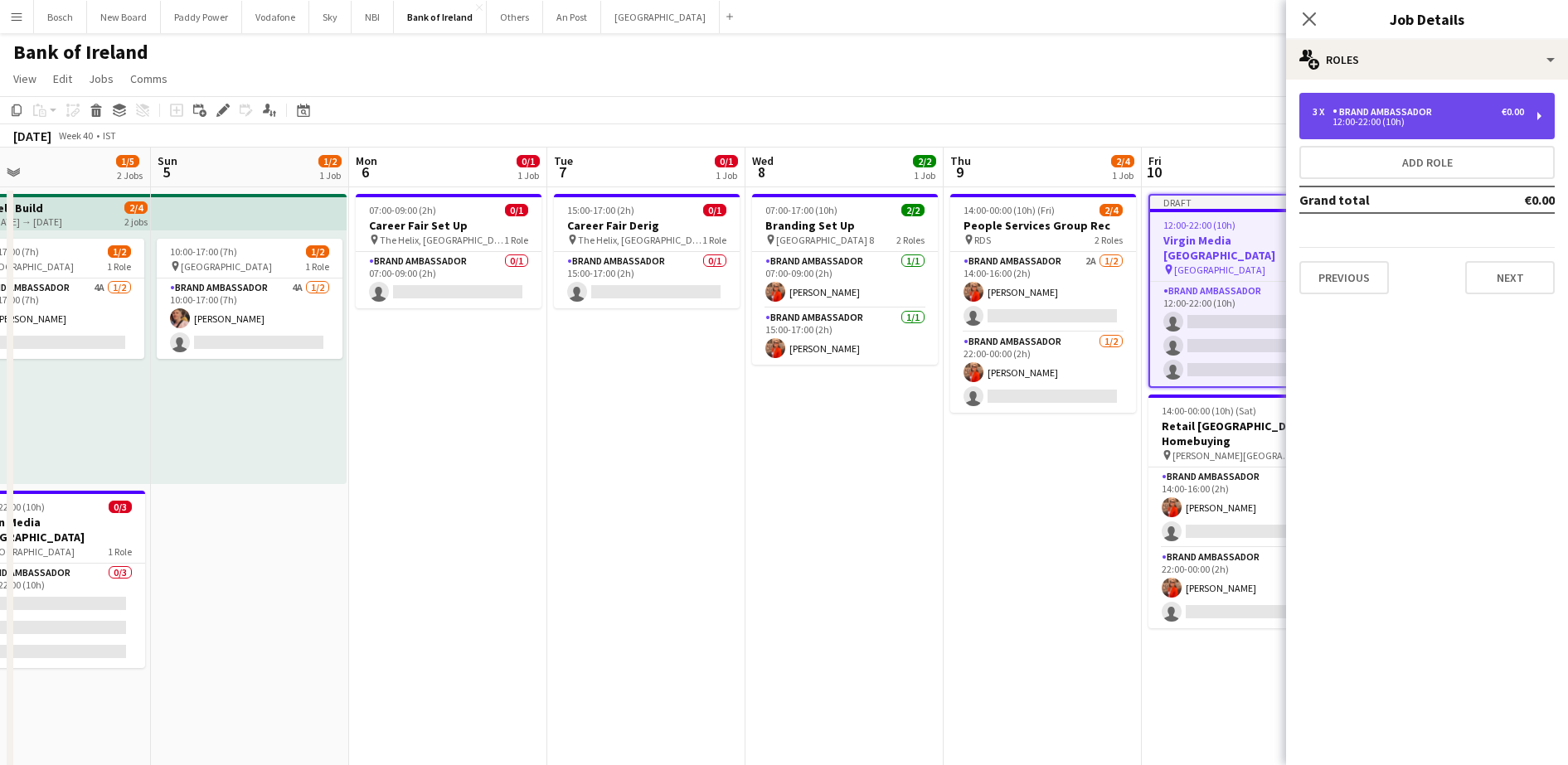
click at [1406, 120] on div "12:00-22:00 (10h)" at bounding box center [1418, 121] width 211 height 8
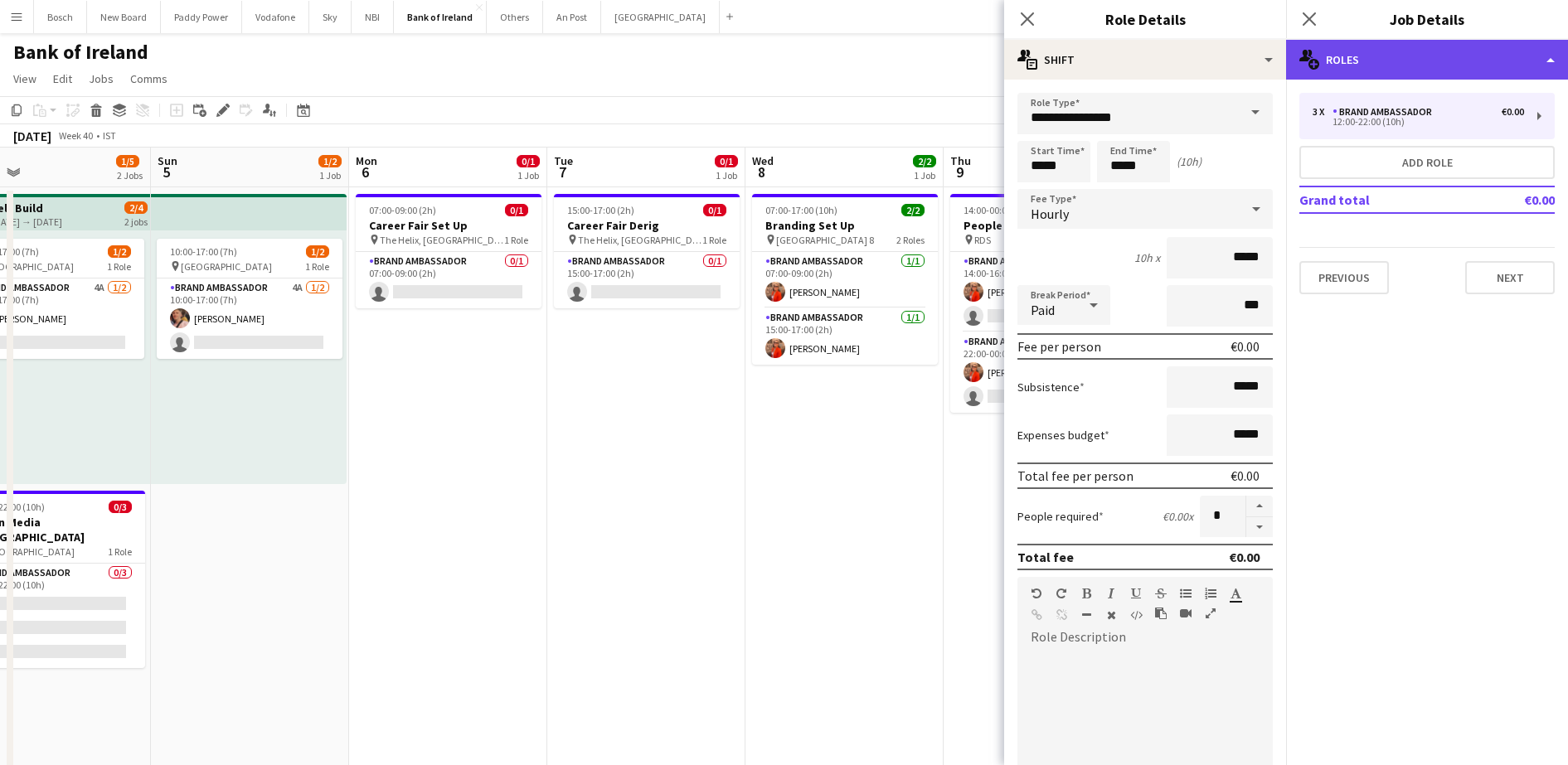
click at [1441, 57] on div "multiple-users-add Roles" at bounding box center [1427, 60] width 282 height 40
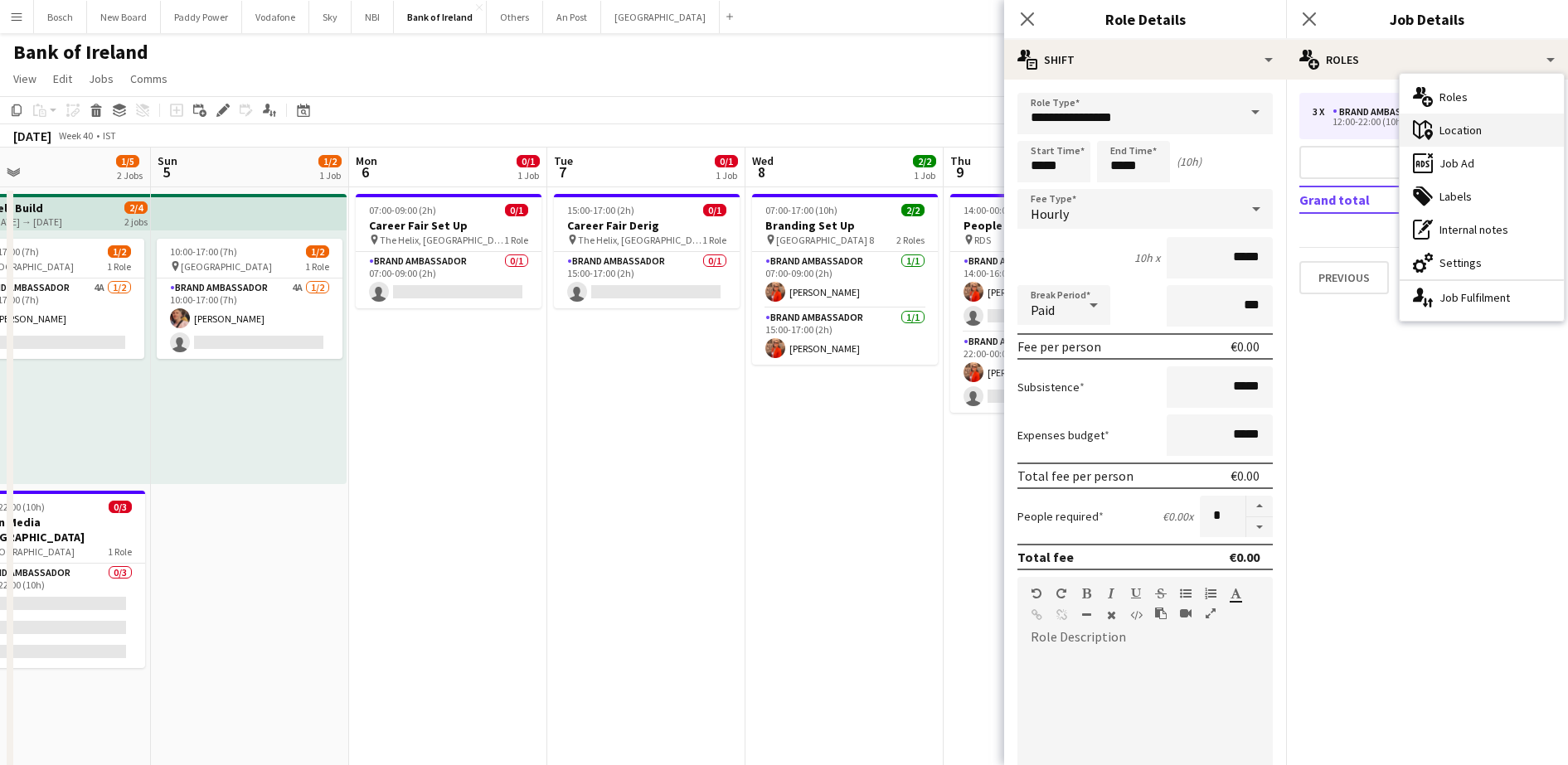
click at [1452, 126] on div "maps-pin-1 Location" at bounding box center [1481, 131] width 164 height 34
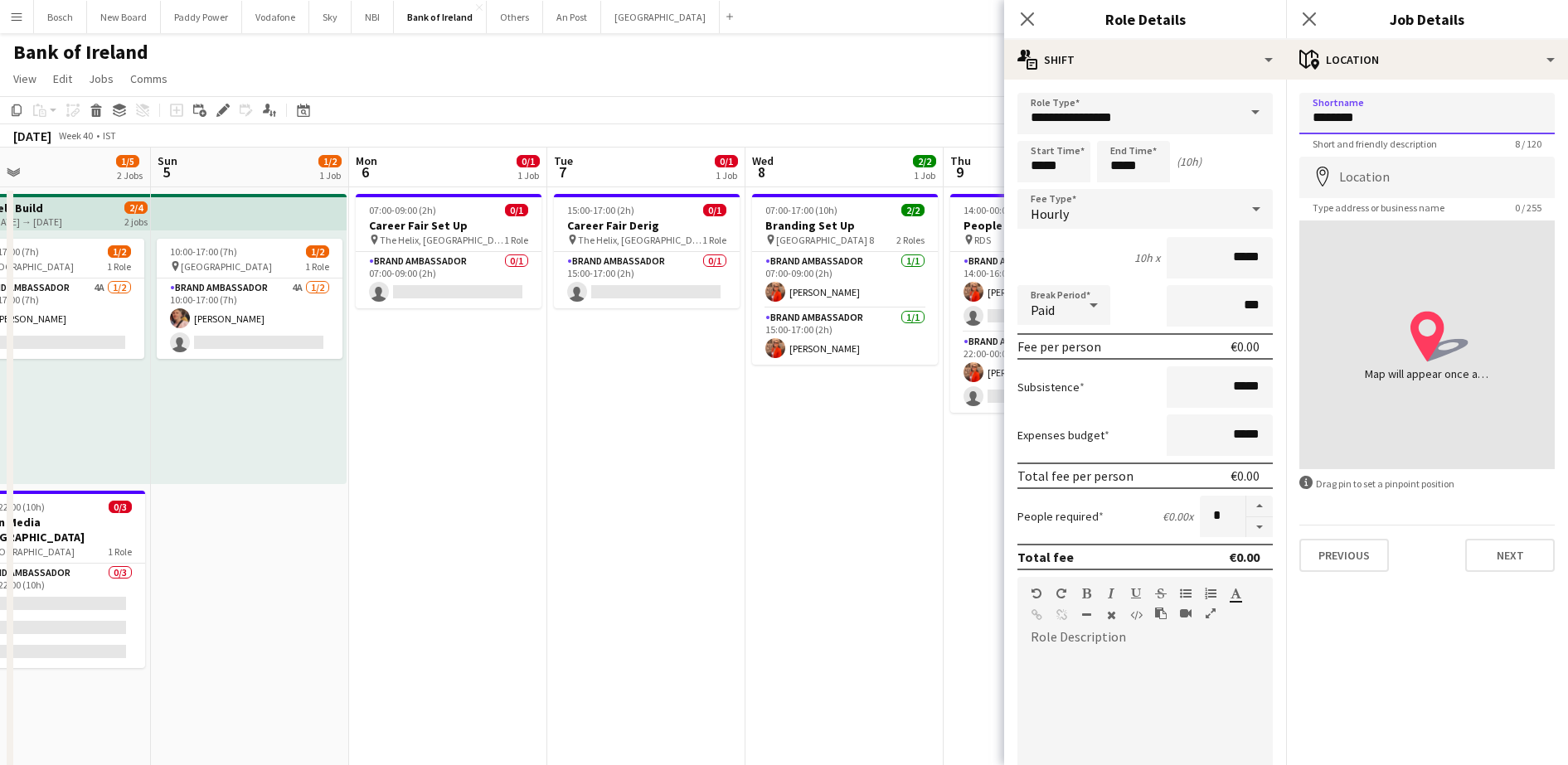
click at [1382, 93] on input "********" at bounding box center [1426, 113] width 255 height 41
type input "****"
click at [1508, 539] on button "Next" at bounding box center [1509, 556] width 90 height 34
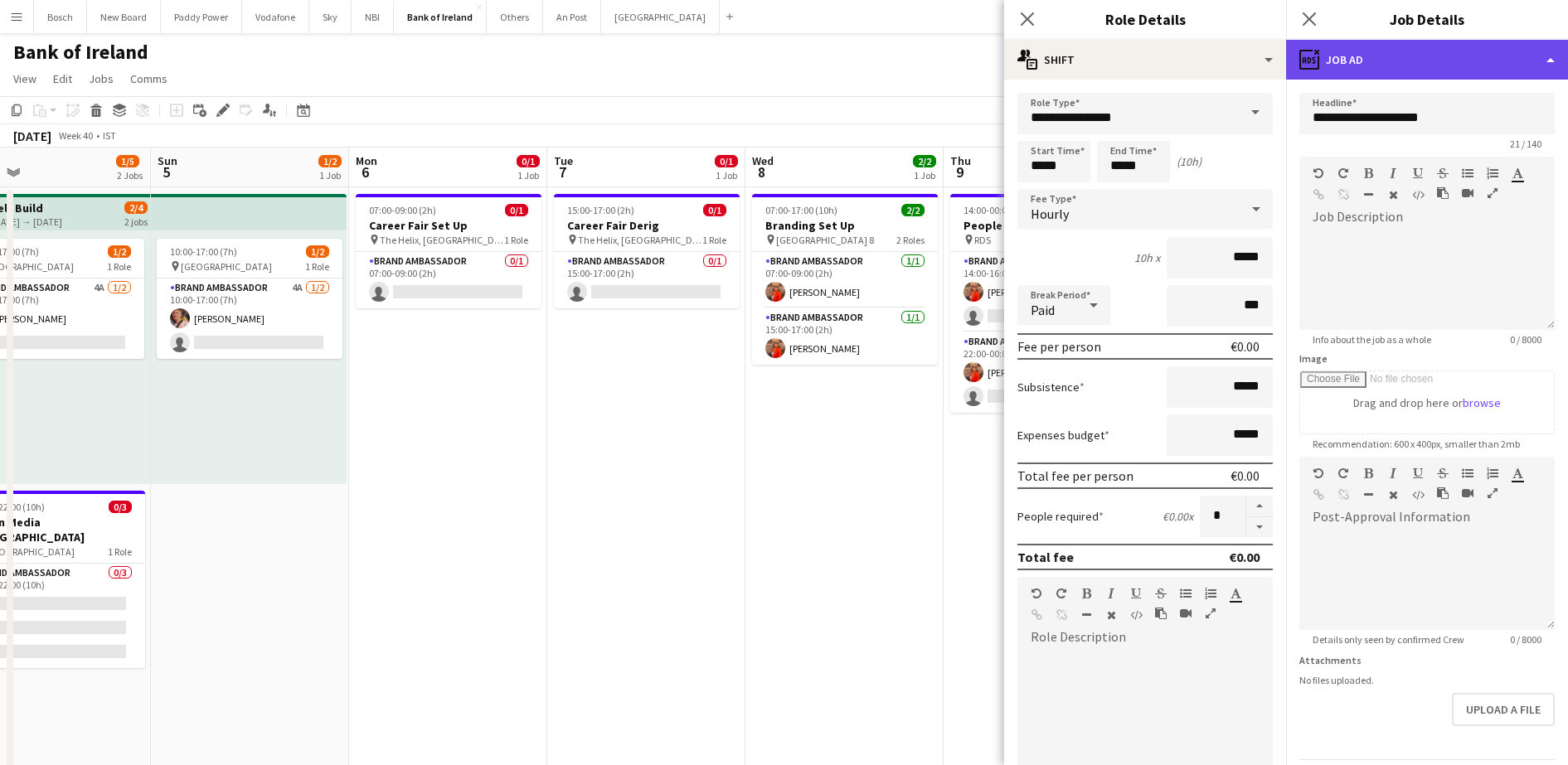
click at [1406, 56] on div "ads-window Job Ad" at bounding box center [1427, 60] width 282 height 40
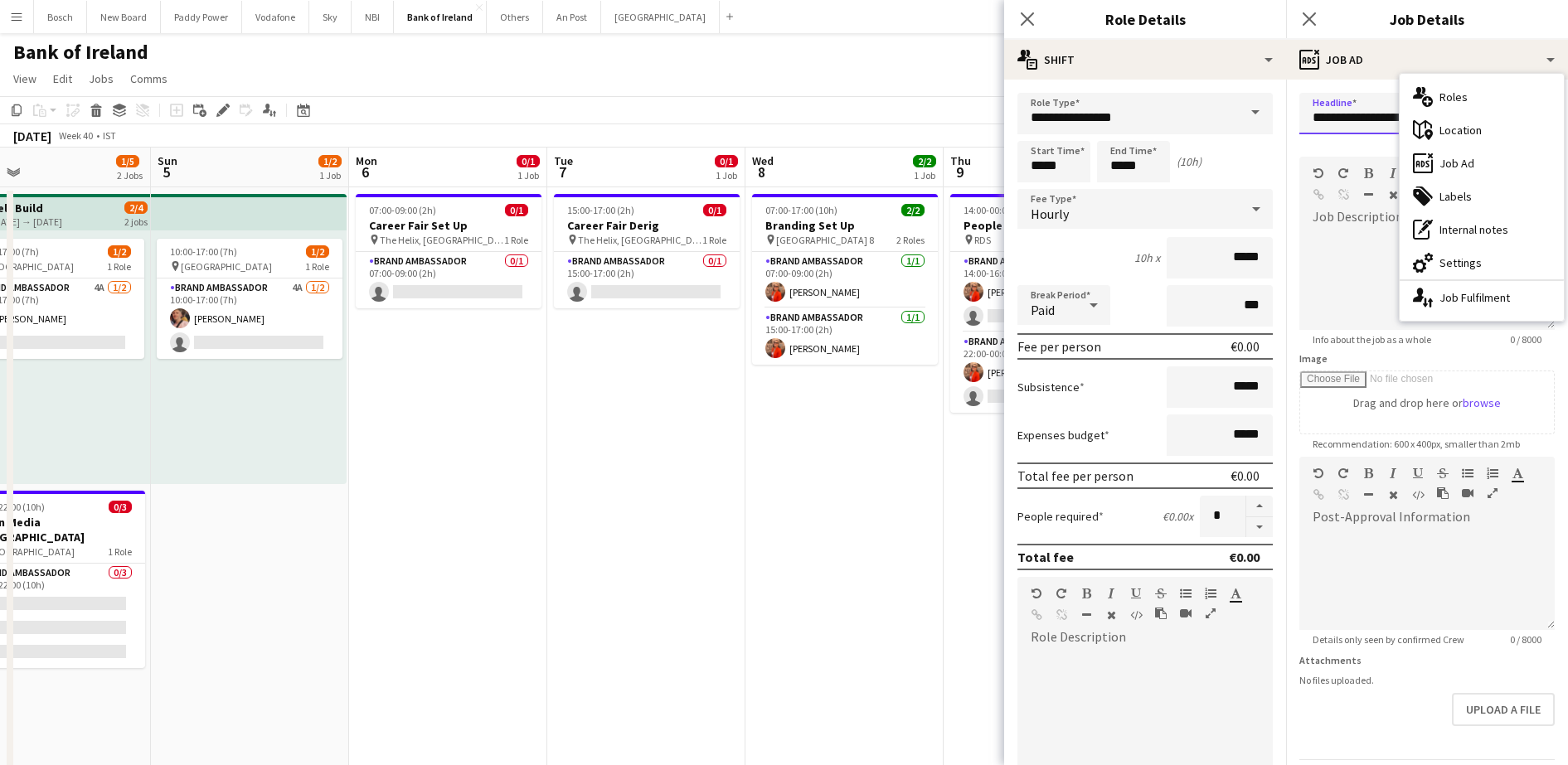
click at [1387, 111] on input "**********" at bounding box center [1426, 113] width 255 height 41
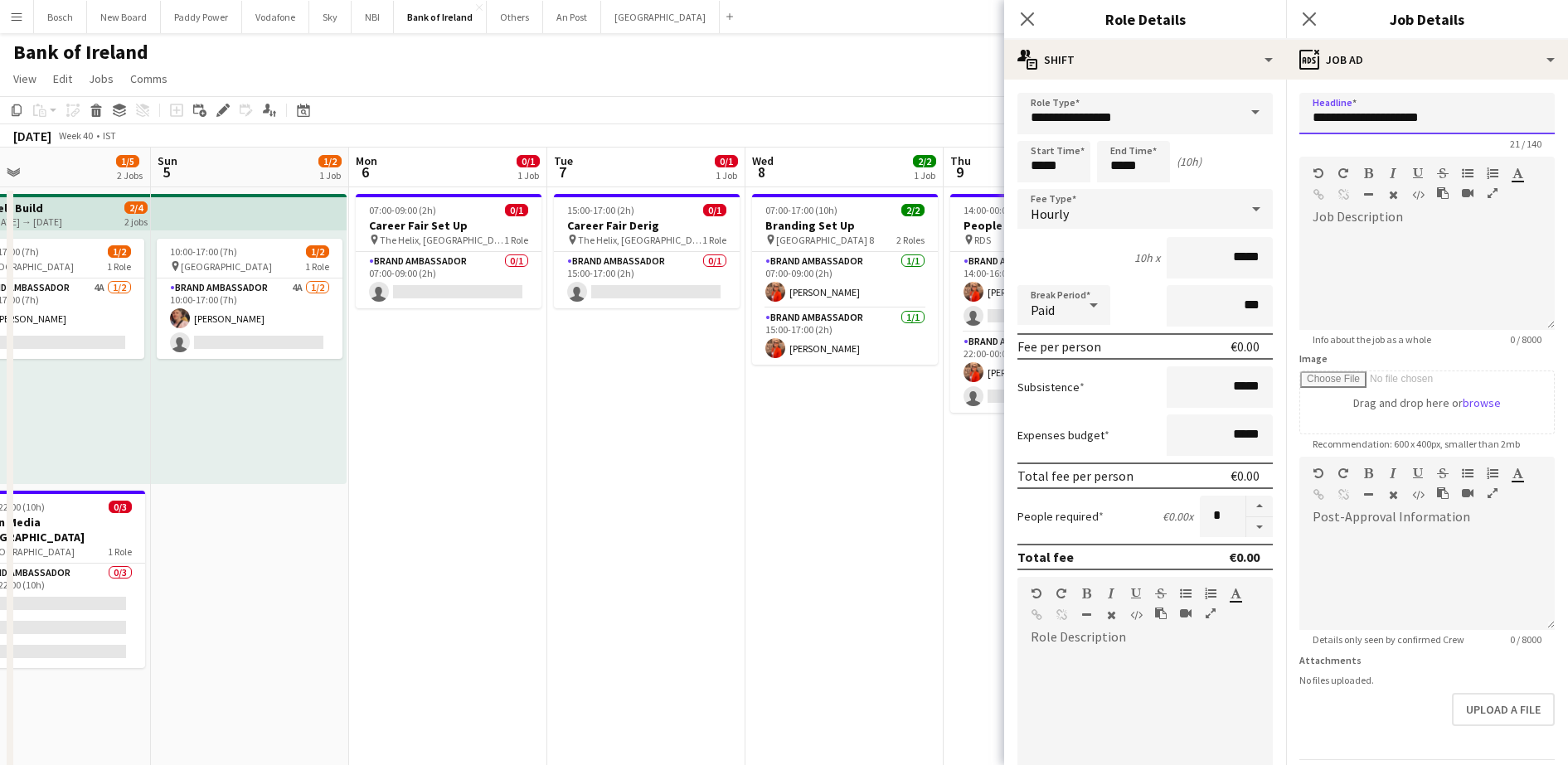
click at [1387, 111] on input "**********" at bounding box center [1426, 113] width 255 height 41
type input "**********"
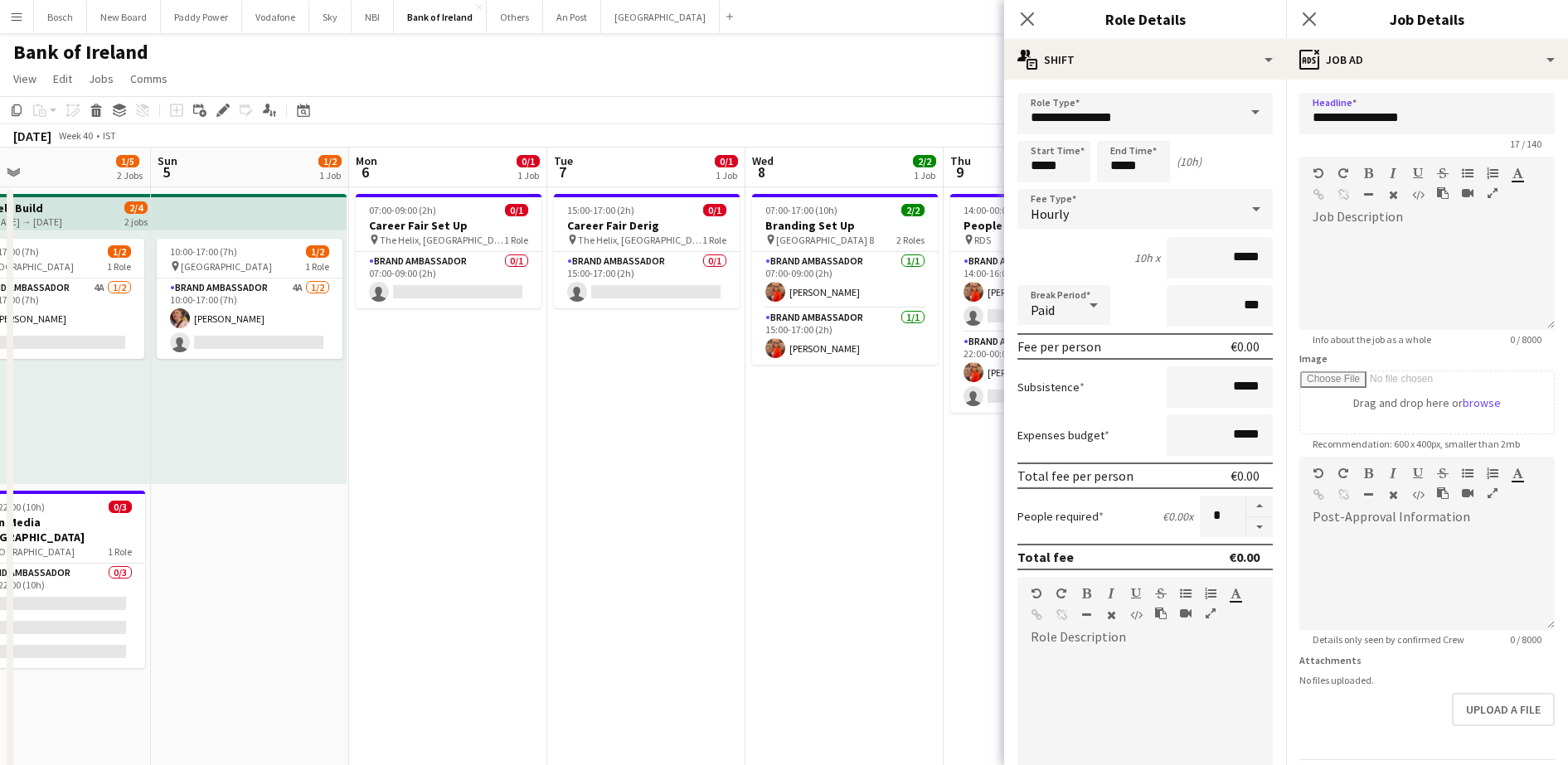
drag, startPoint x: 879, startPoint y: 114, endPoint x: 887, endPoint y: 107, distance: 10.6
click at [879, 113] on app-toolbar "Copy Paste Paste Ctrl+V Paste with crew Ctrl+Shift+V Paste linked Job [GEOGRAPH…" at bounding box center [784, 110] width 1568 height 28
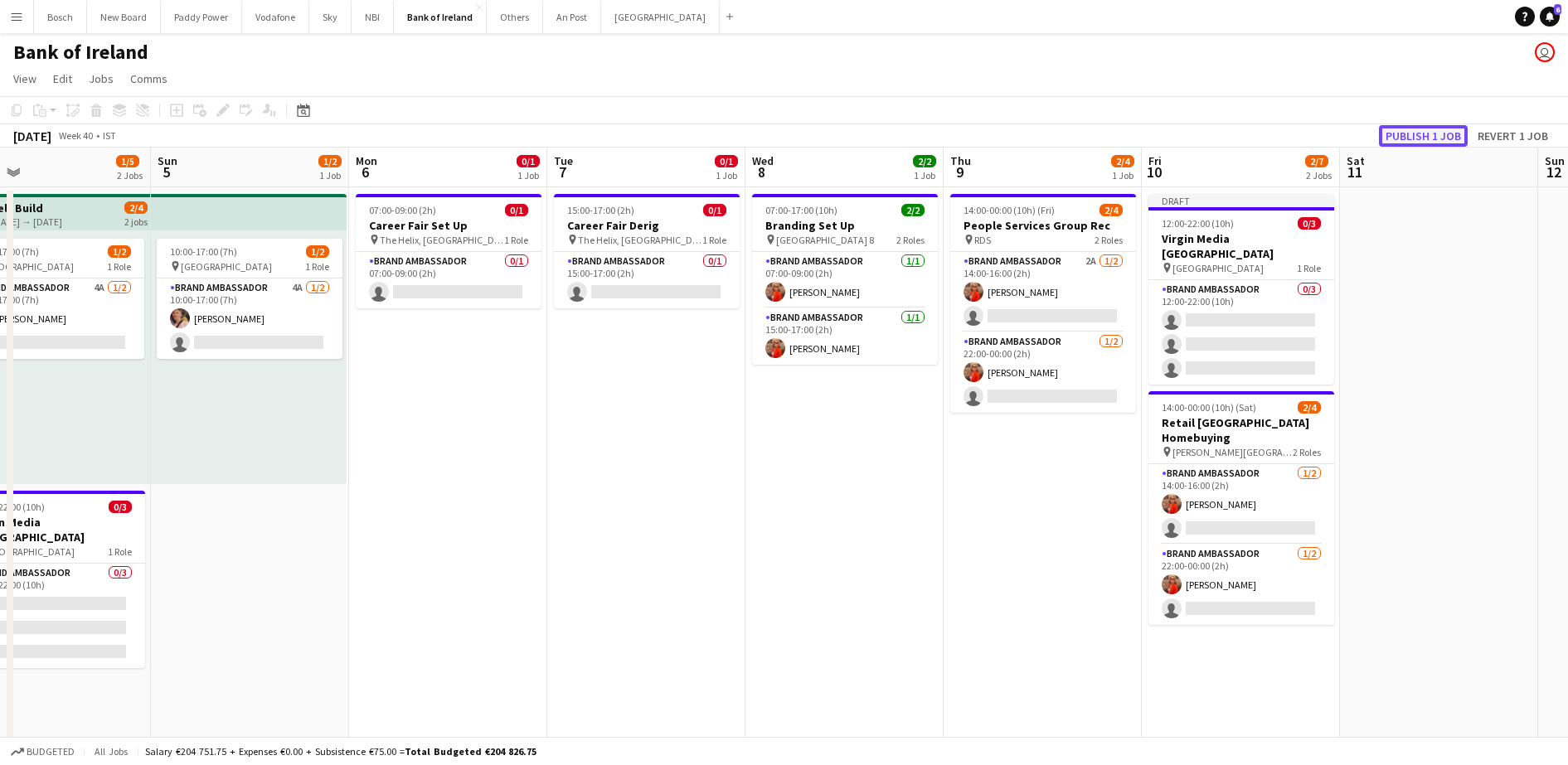
click at [1443, 130] on button "Publish 1 job" at bounding box center [1422, 135] width 89 height 21
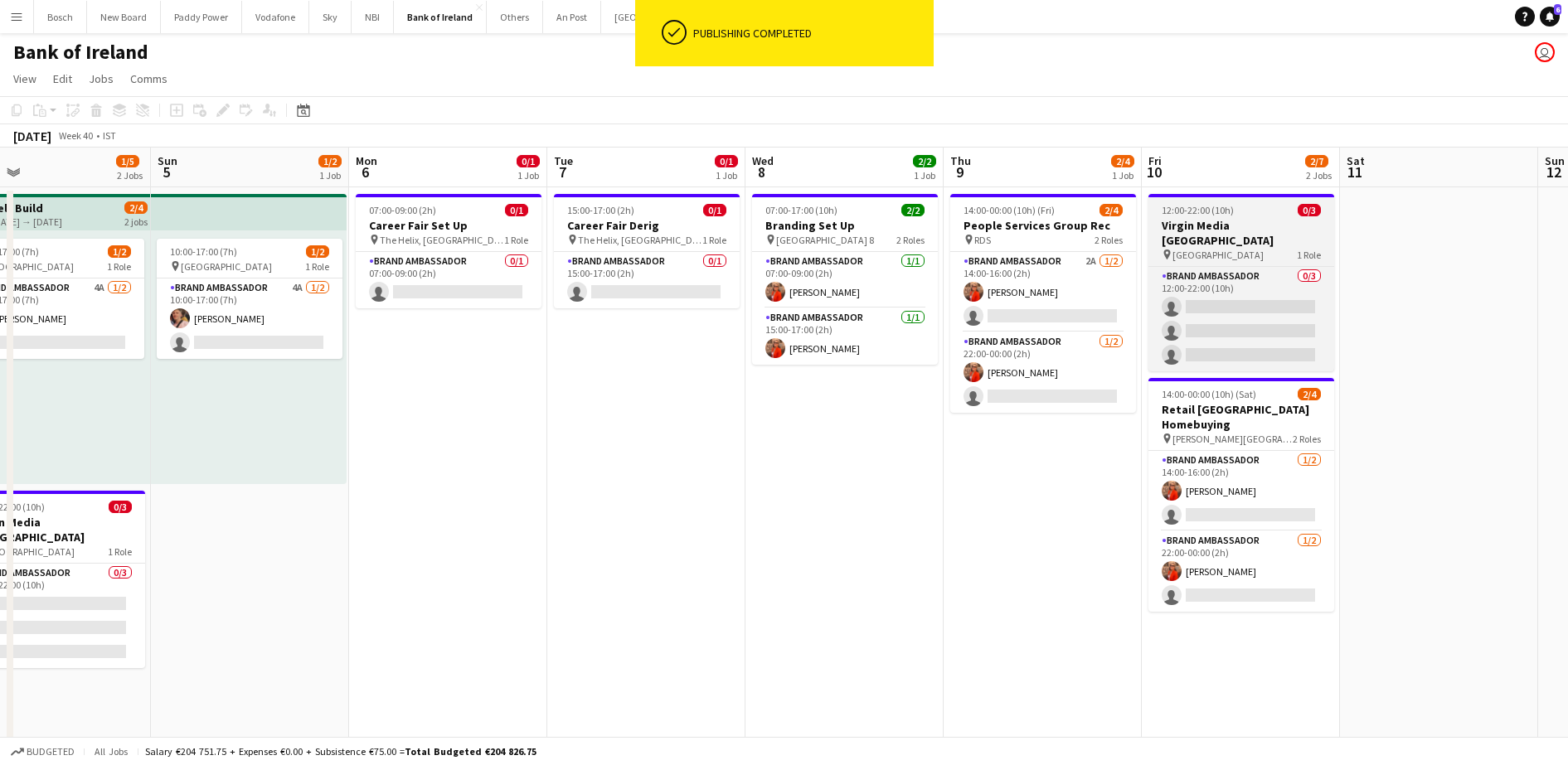
click at [1261, 207] on div "12:00-22:00 (10h) 0/3" at bounding box center [1240, 209] width 186 height 12
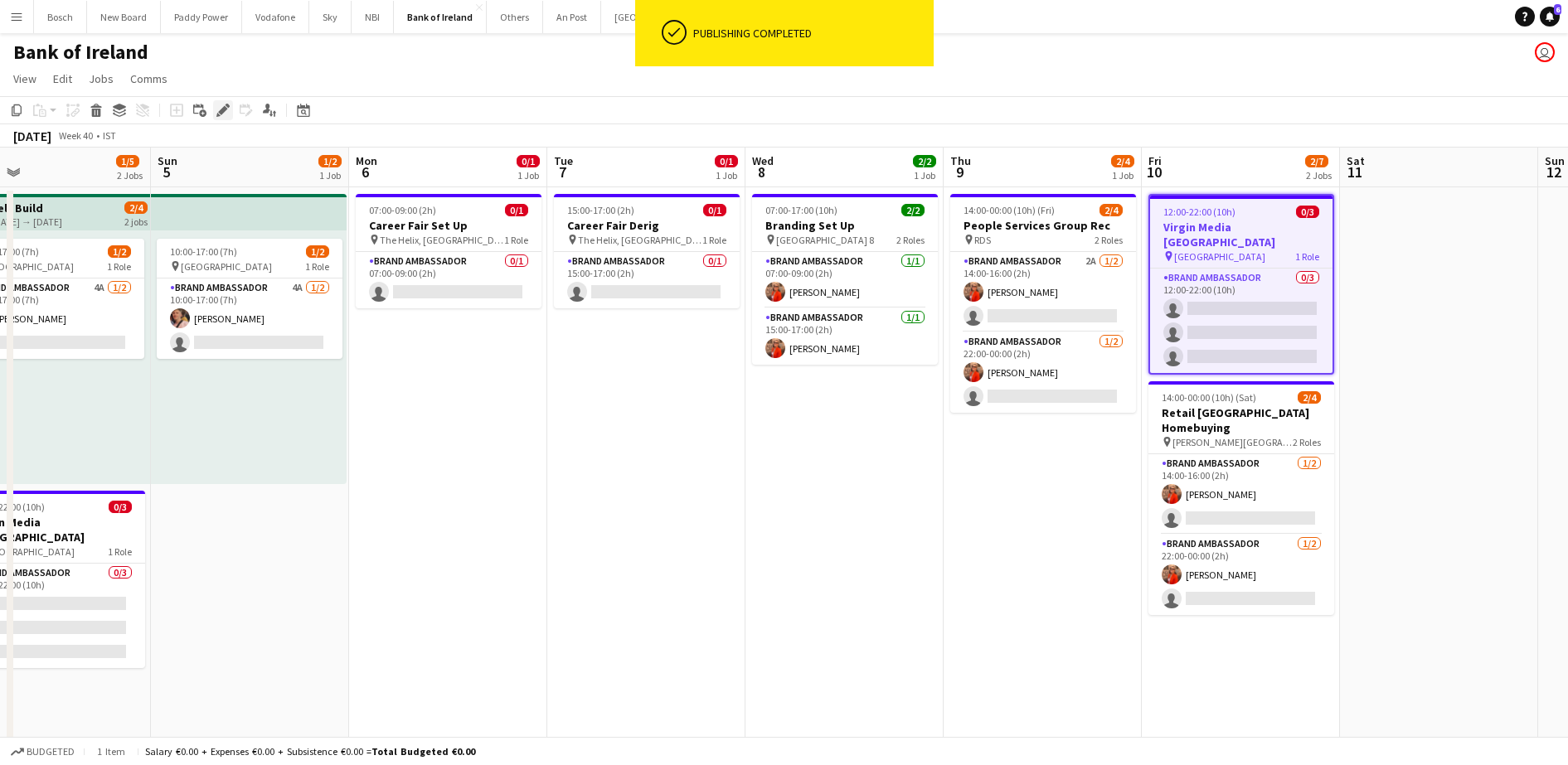
click at [214, 114] on div "Edit" at bounding box center [222, 109] width 20 height 20
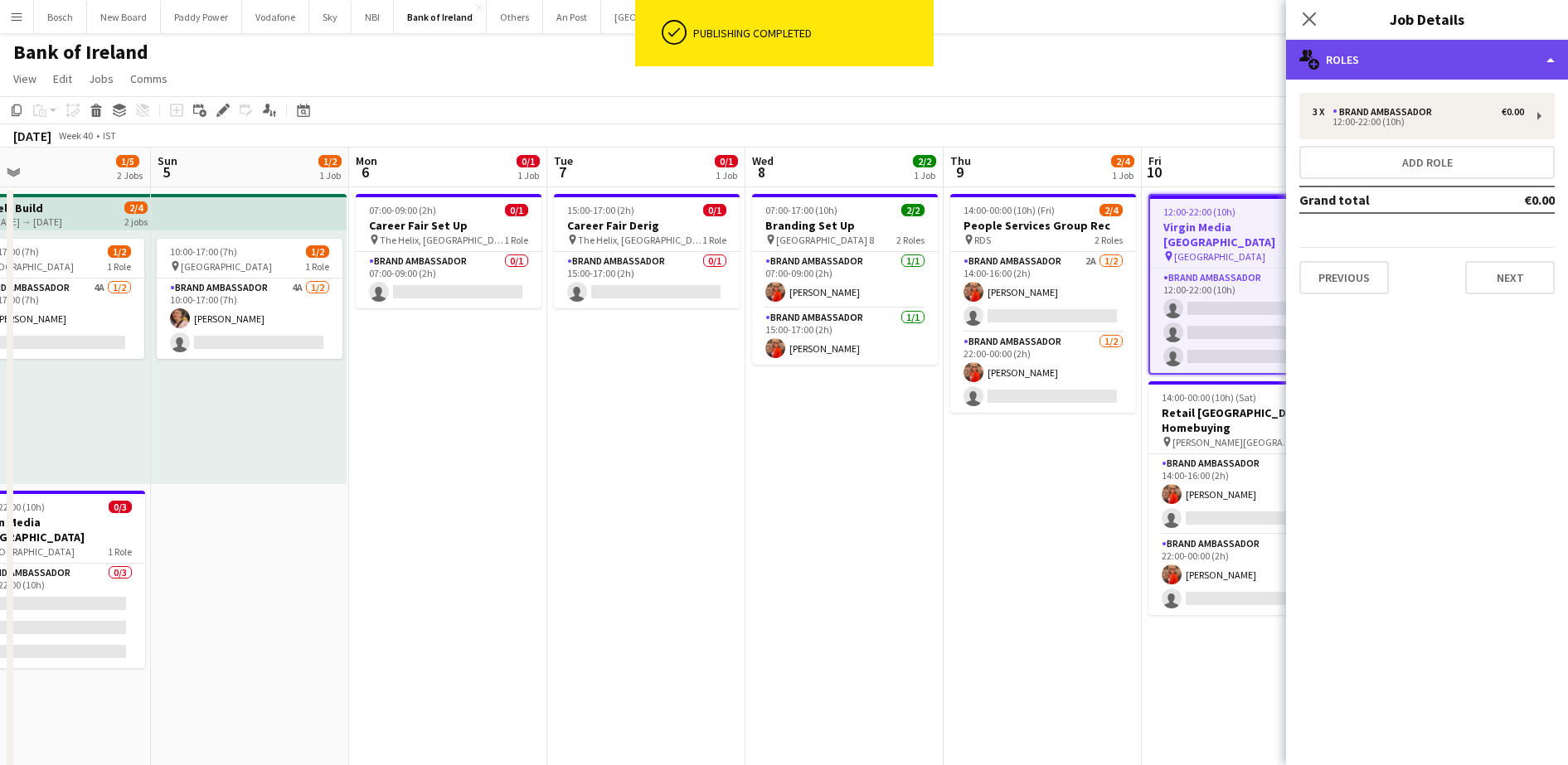
click at [1428, 62] on div "multiple-users-add Roles" at bounding box center [1427, 60] width 282 height 40
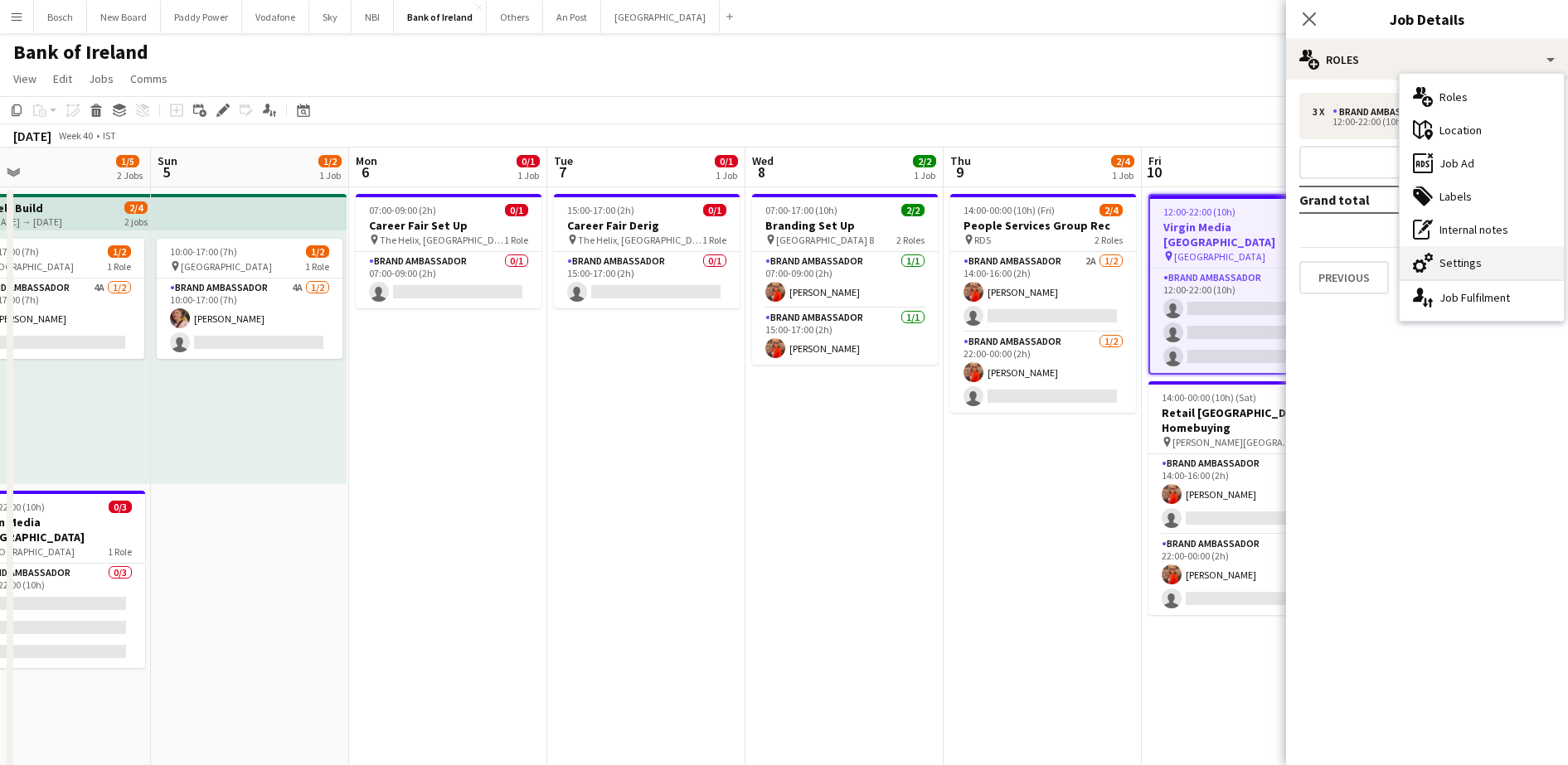
click at [1490, 262] on div "cog-double-3 Settings" at bounding box center [1481, 263] width 164 height 34
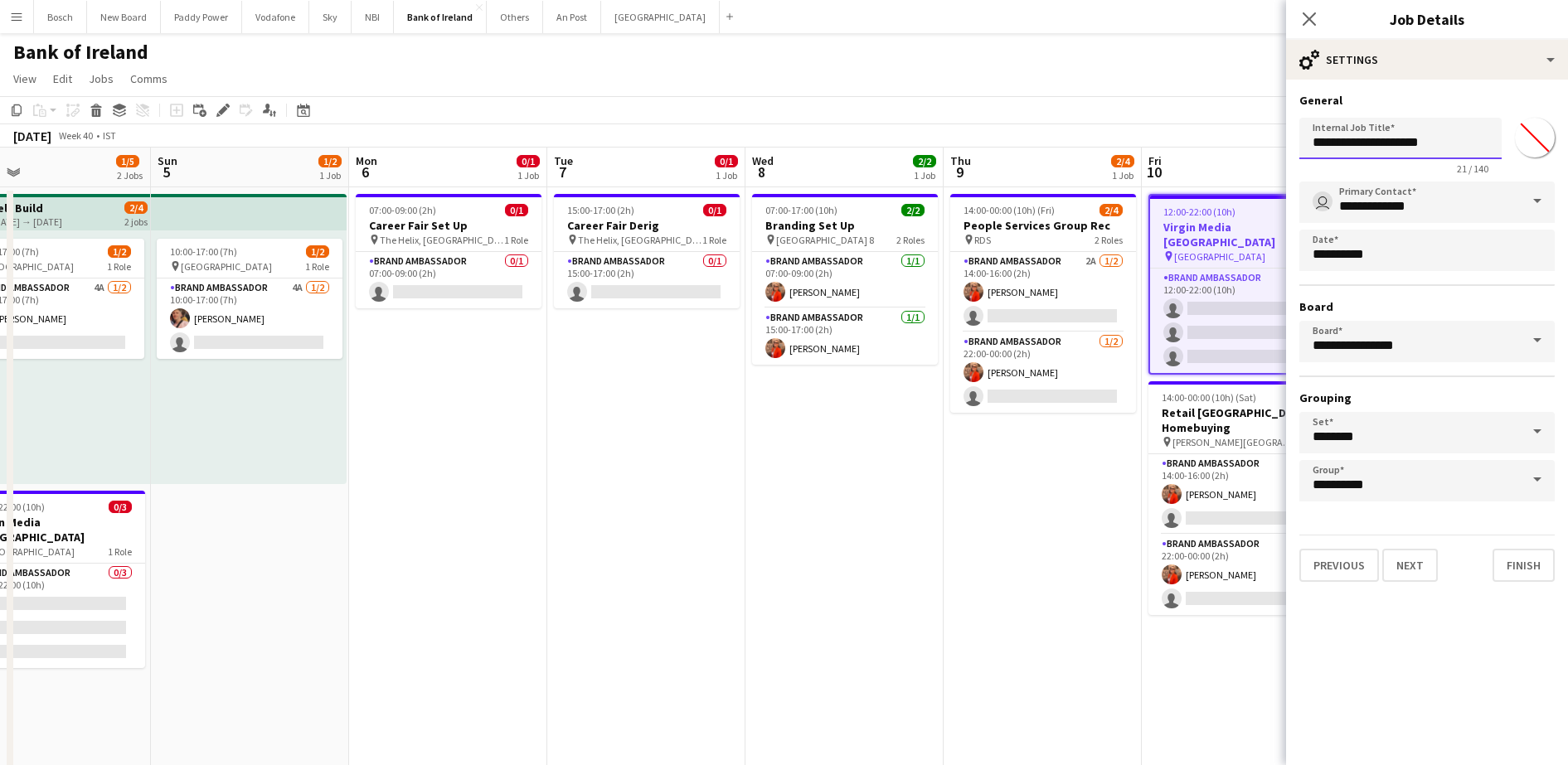
click at [1427, 140] on input "**********" at bounding box center [1400, 138] width 203 height 41
type input "**********"
click at [1214, 117] on app-toolbar "Copy Paste Paste Ctrl+V Paste with crew Ctrl+Shift+V Paste linked Job [GEOGRAPH…" at bounding box center [784, 110] width 1568 height 28
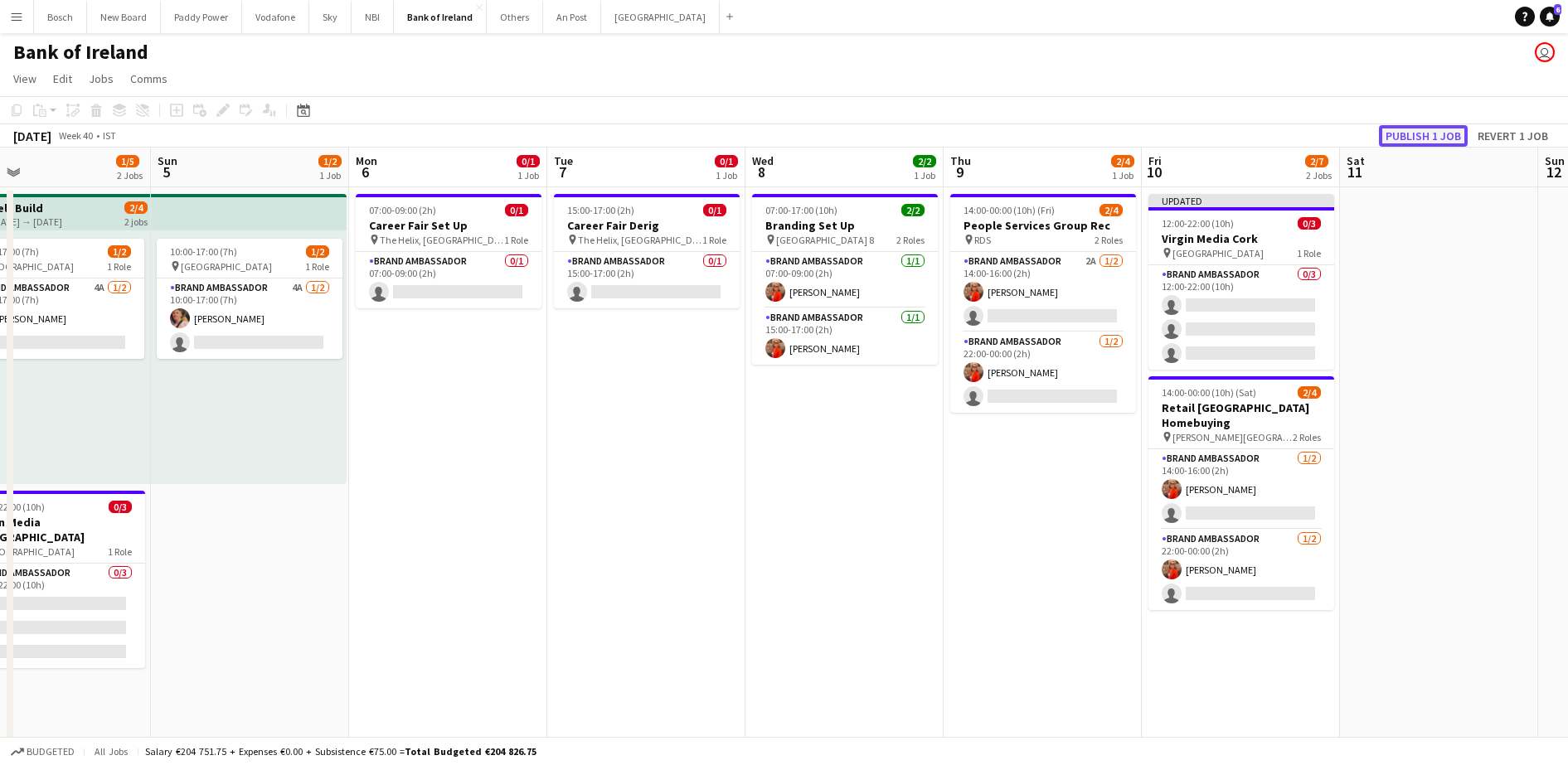
click at [1429, 127] on button "Publish 1 job" at bounding box center [1422, 135] width 89 height 21
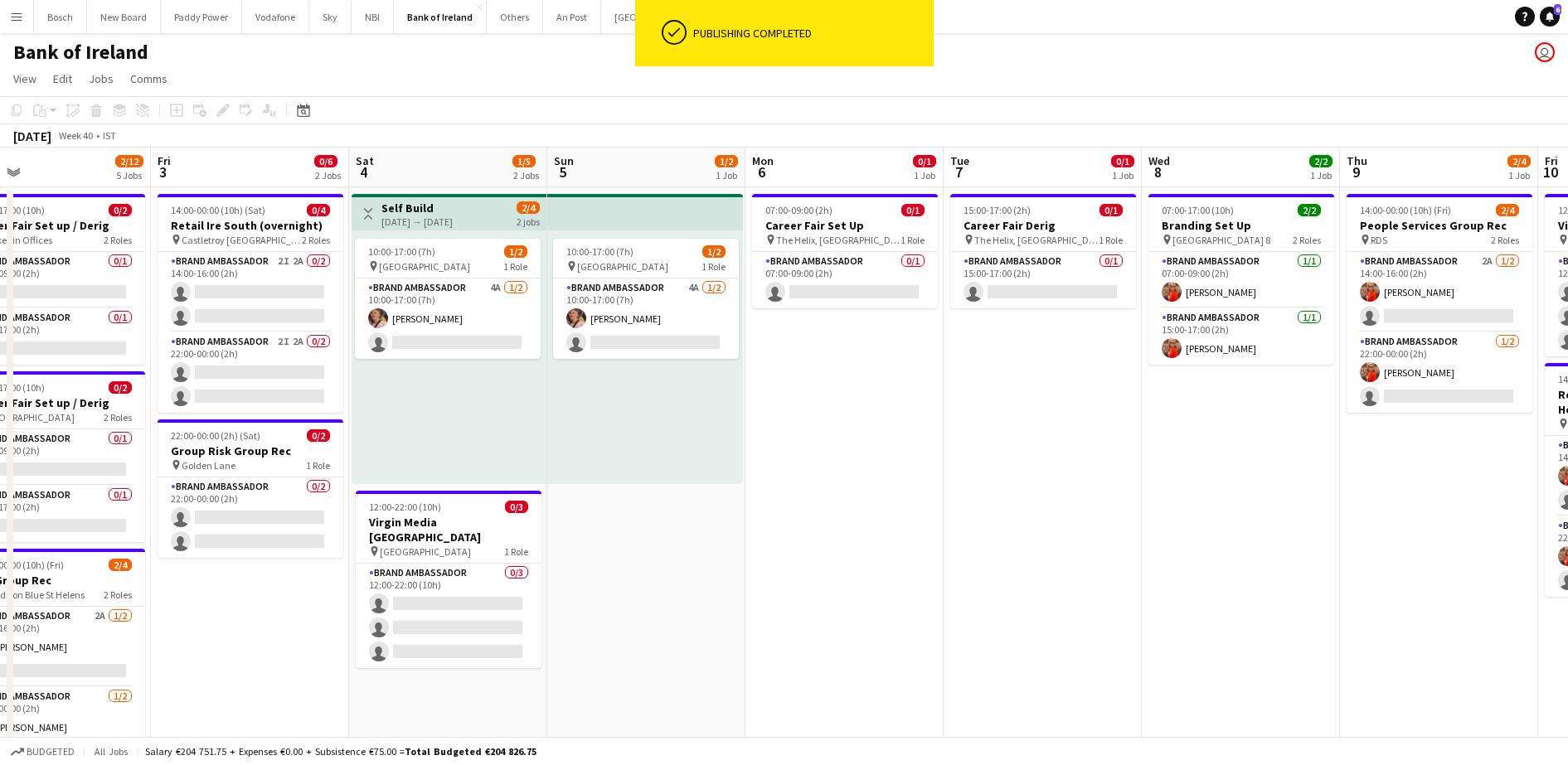
scroll to position [0, 113]
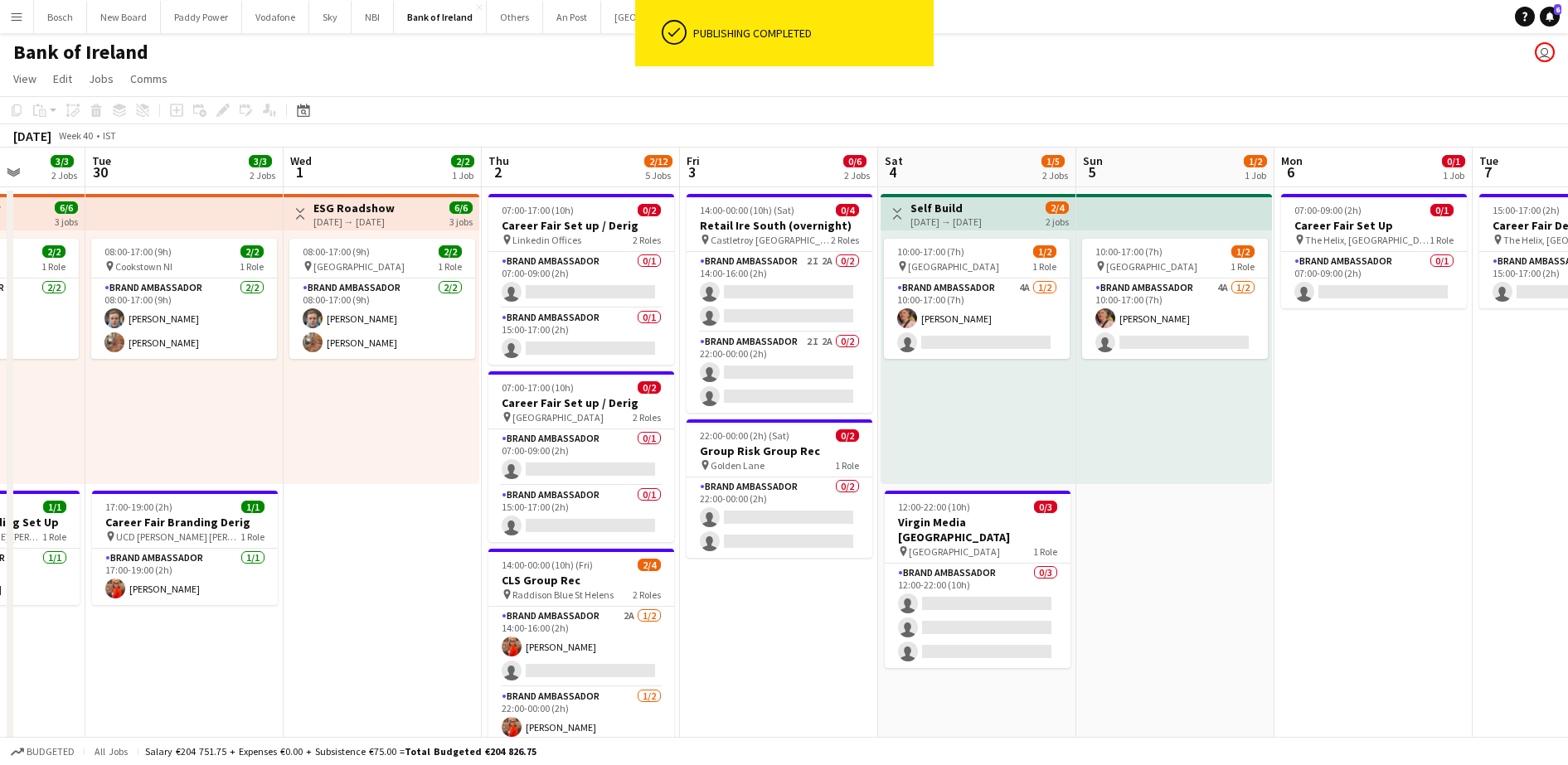
drag, startPoint x: 1180, startPoint y: 397, endPoint x: 963, endPoint y: 408, distance: 217.3
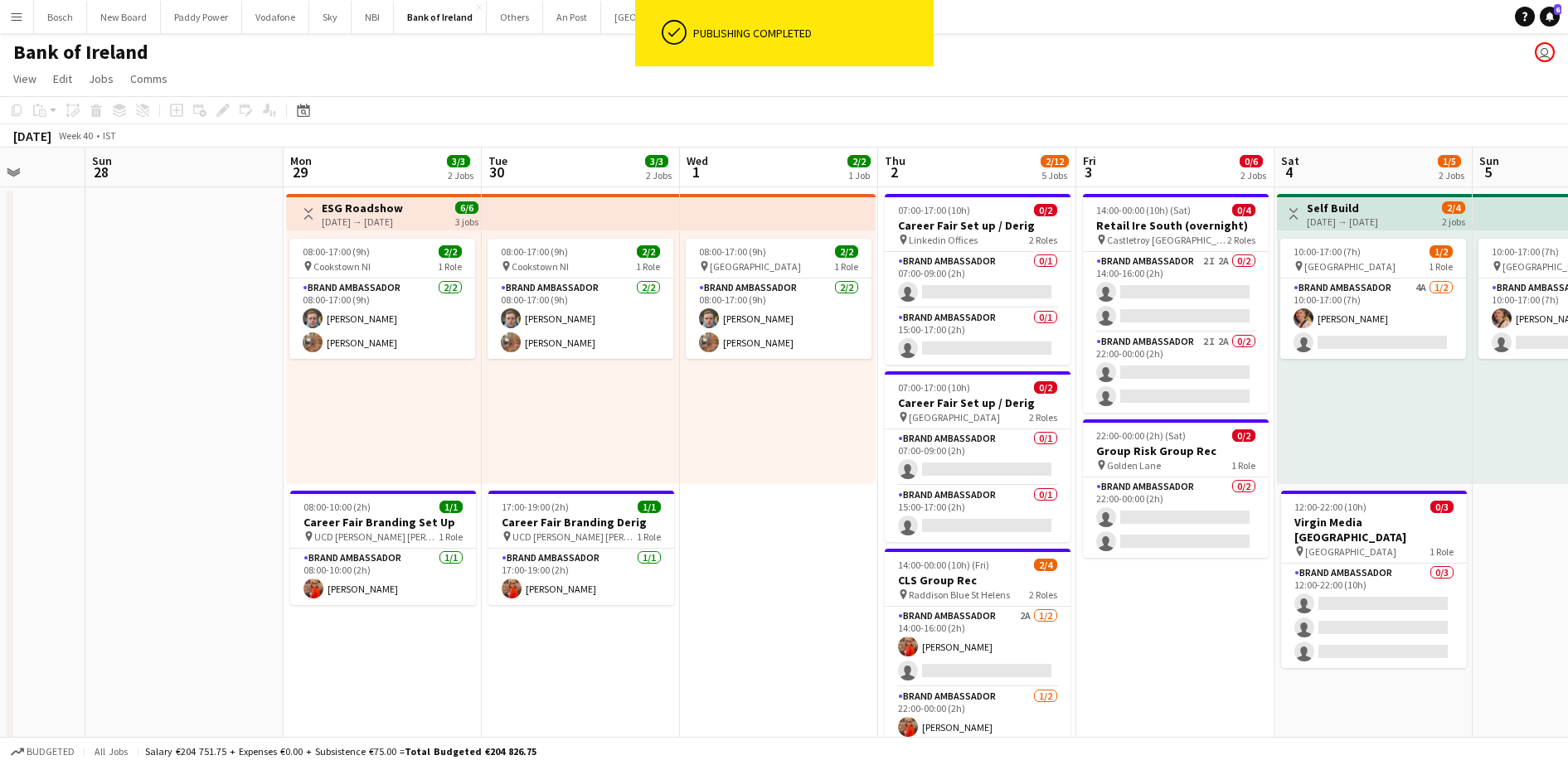
scroll to position [0, 0]
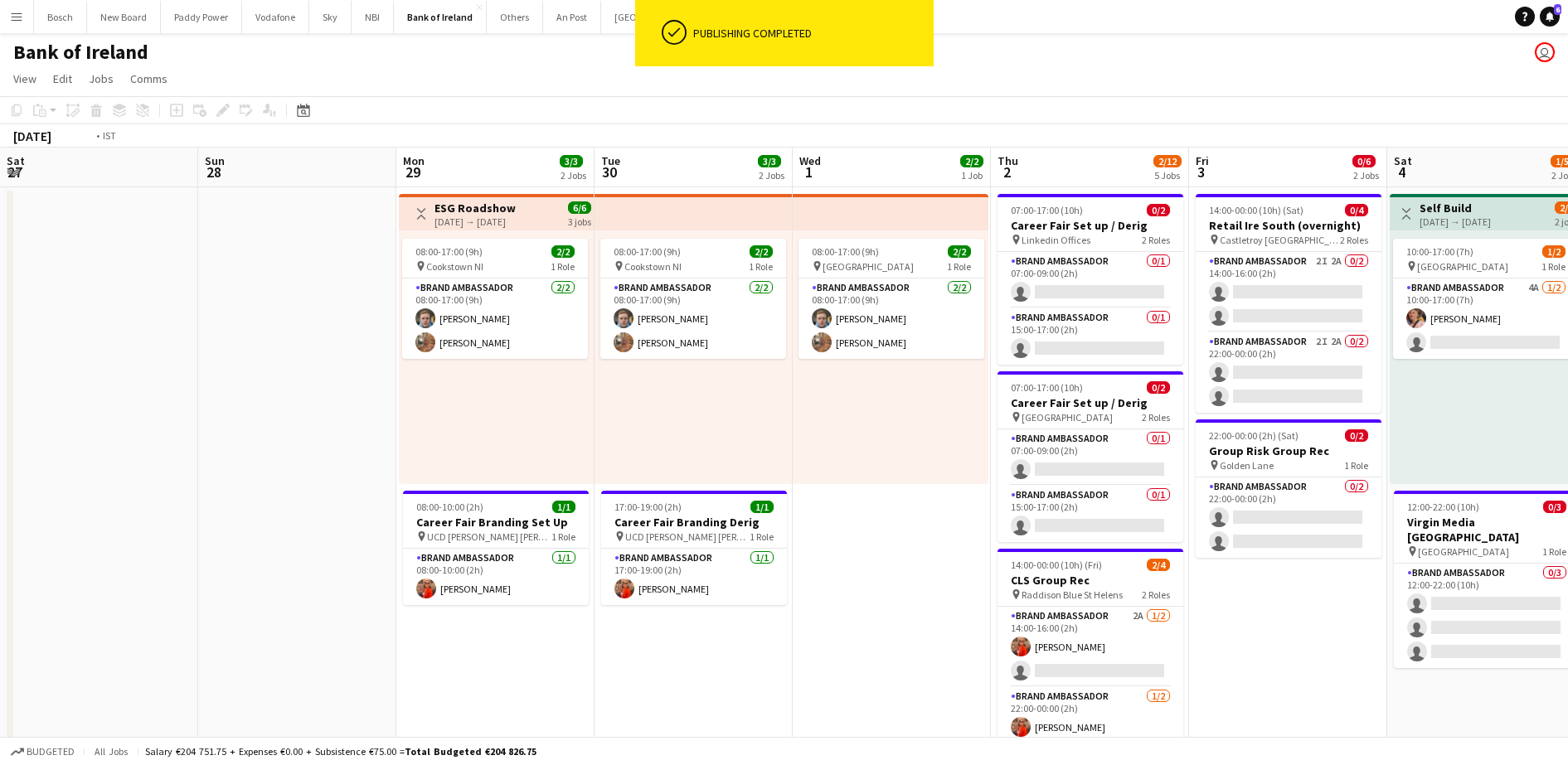
drag, startPoint x: 1336, startPoint y: 409, endPoint x: 1361, endPoint y: 321, distance: 91.5
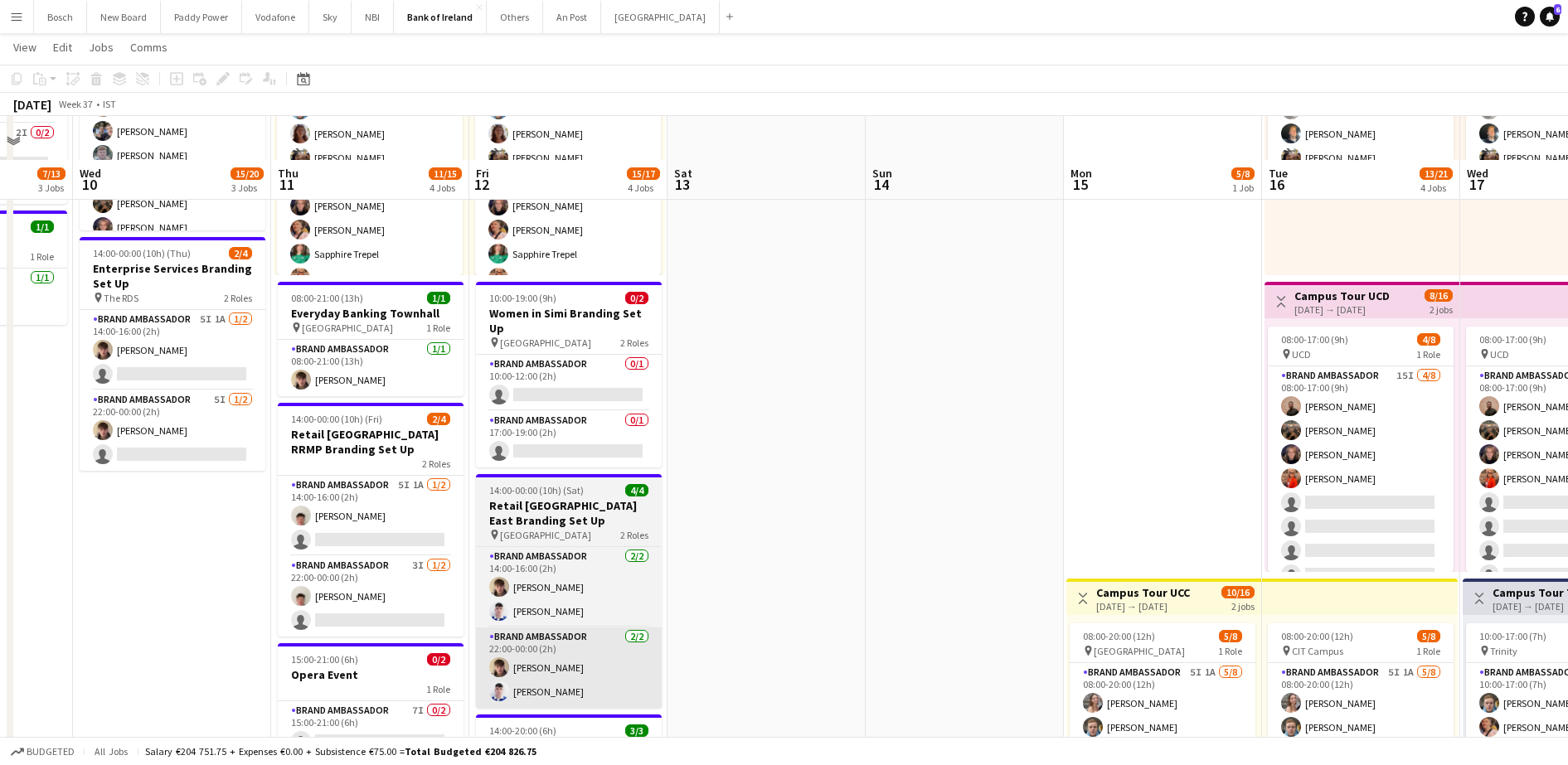
scroll to position [518, 0]
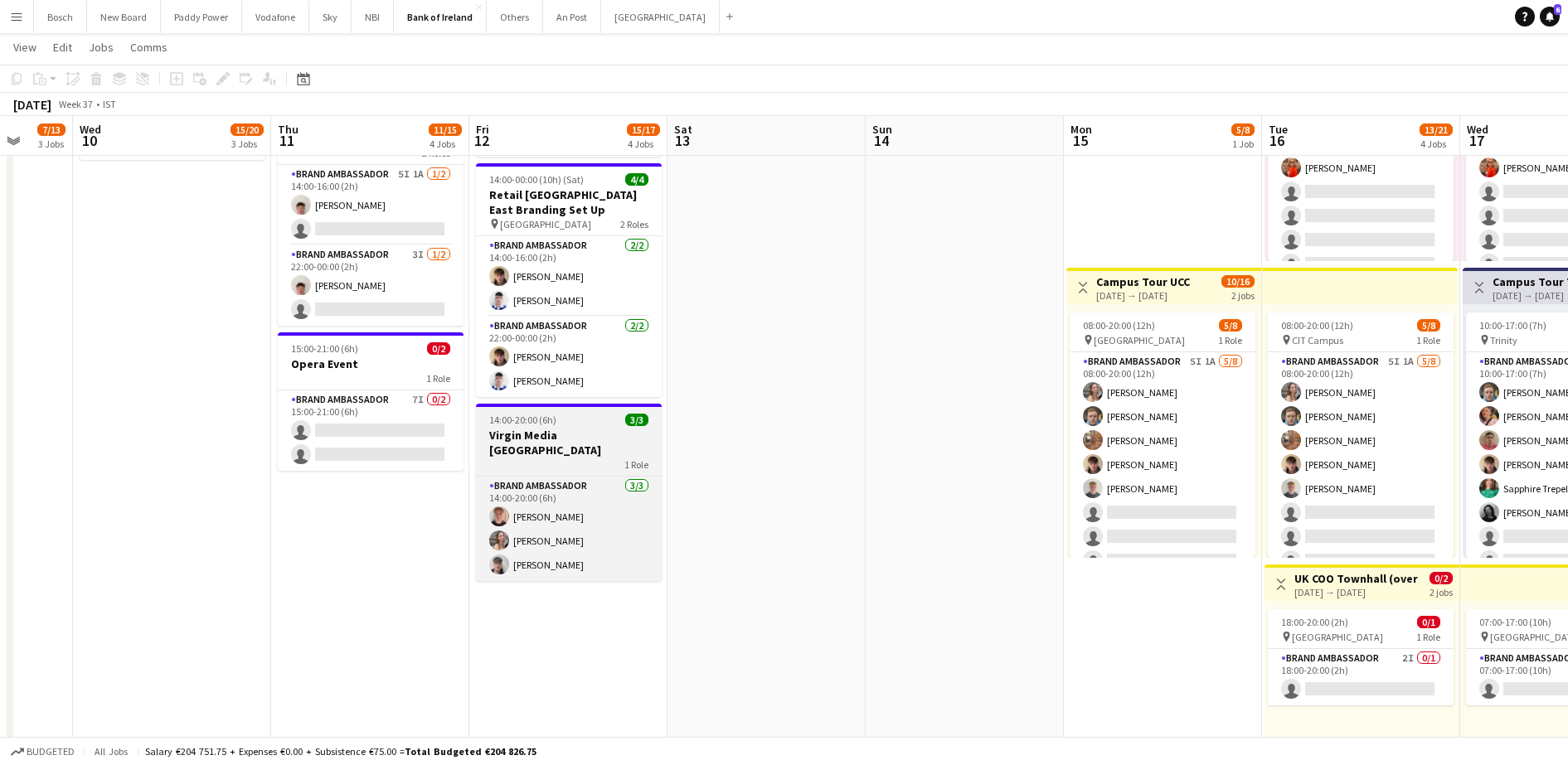
click at [596, 458] on div "1 Role" at bounding box center [569, 464] width 186 height 13
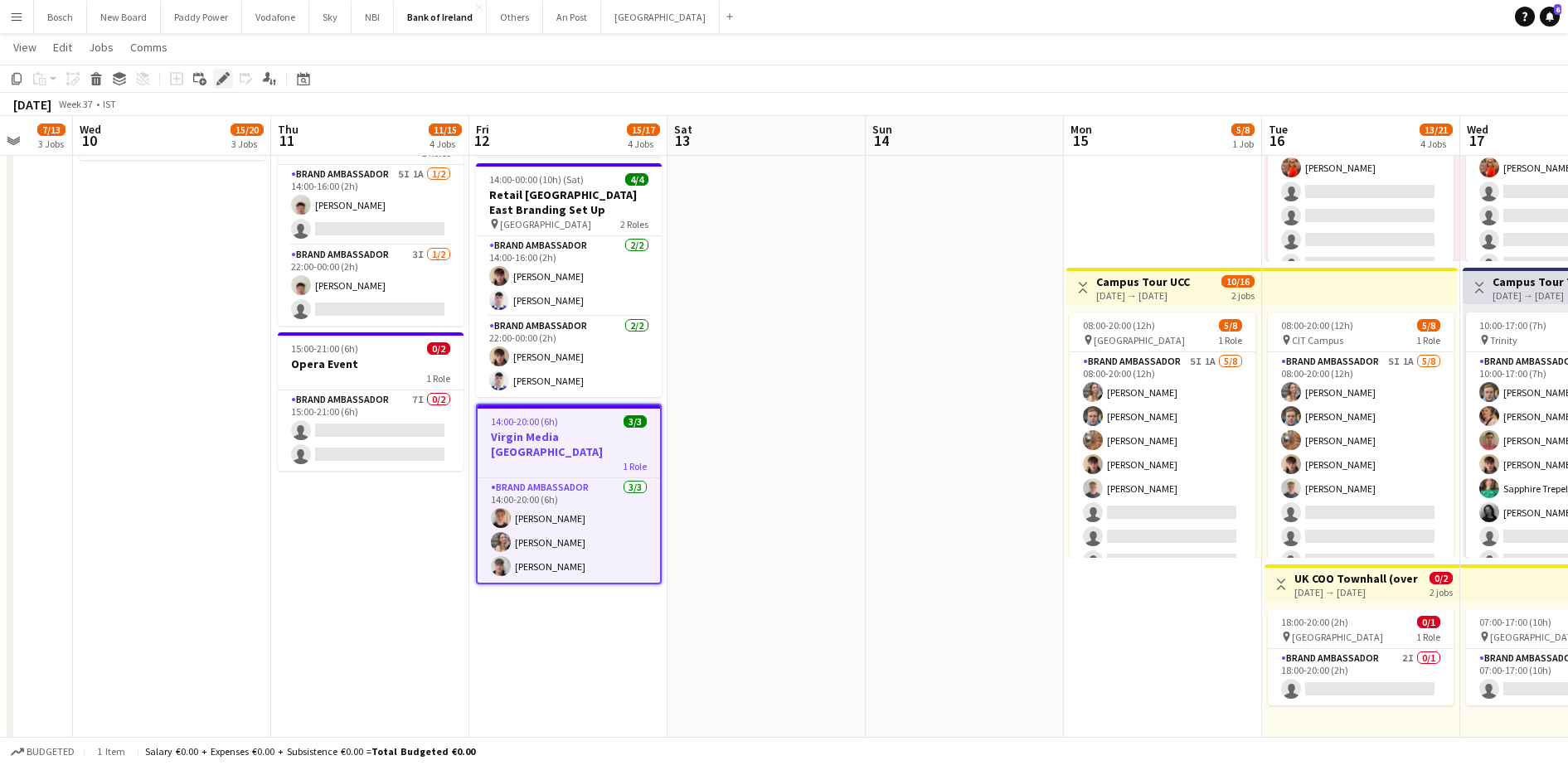
click at [226, 79] on icon "Edit" at bounding box center [223, 78] width 13 height 13
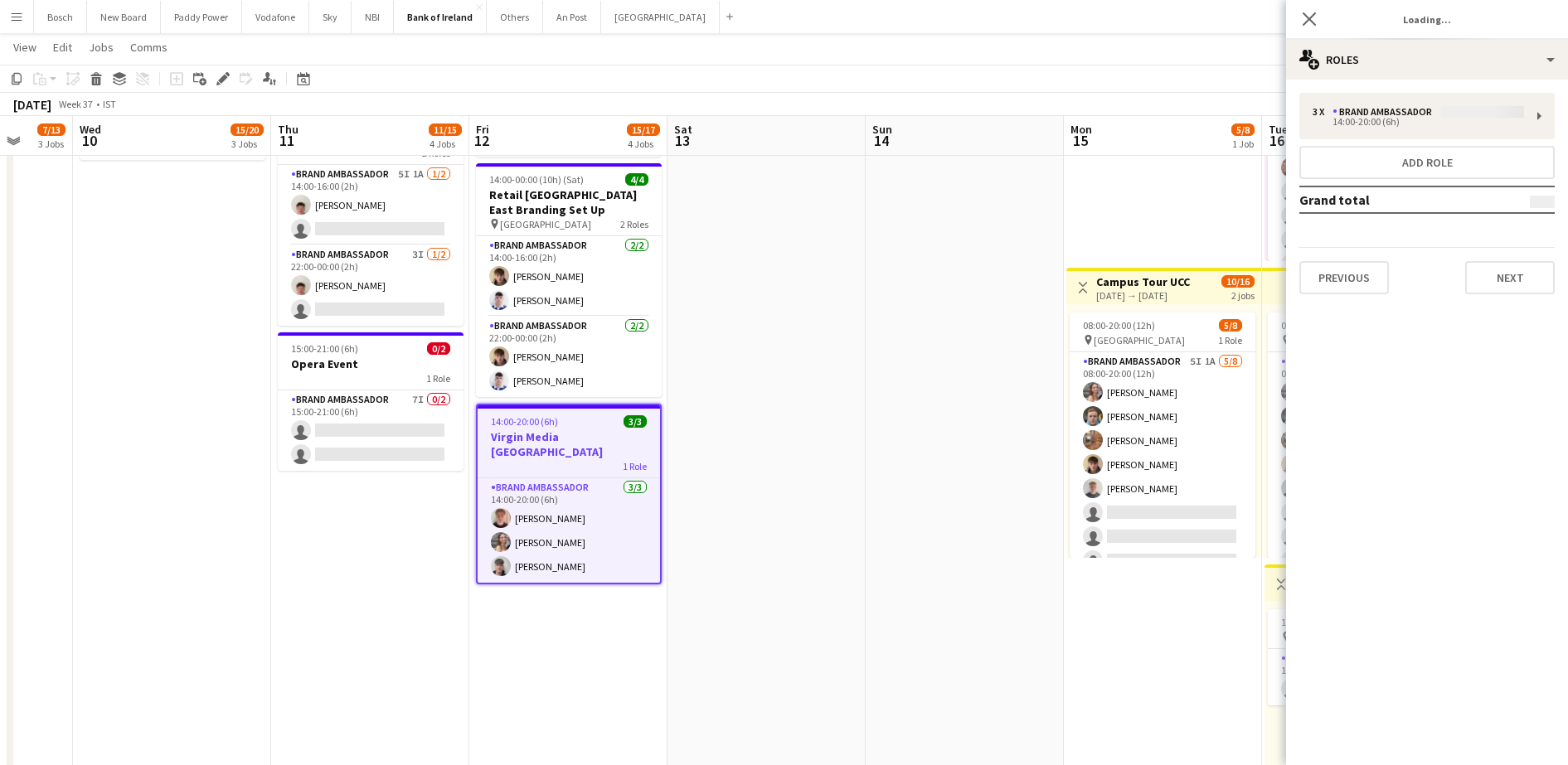
type input "*******"
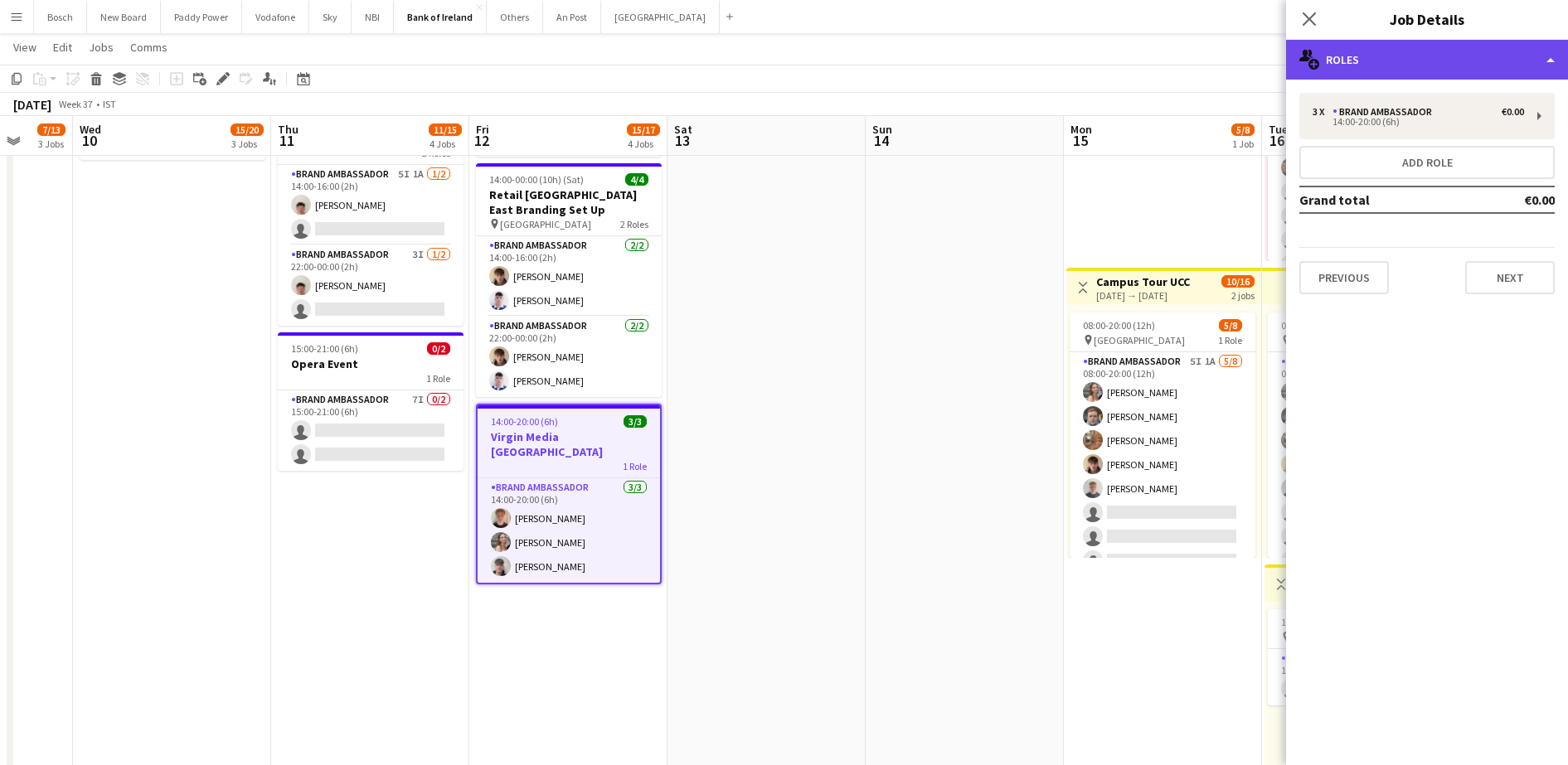
click at [1396, 64] on div "multiple-users-add Roles" at bounding box center [1427, 60] width 282 height 40
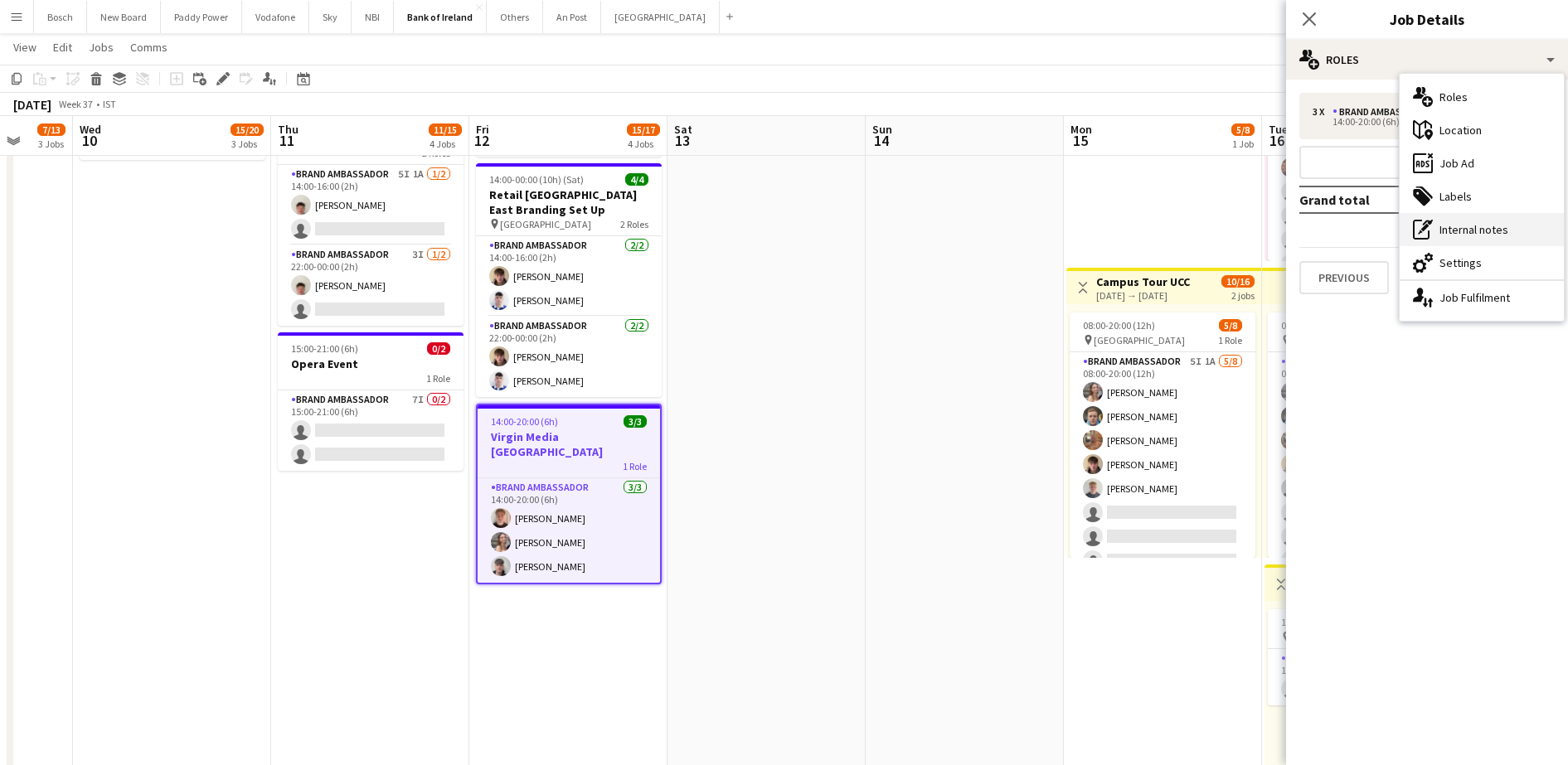
click at [1497, 234] on div "pen-write Internal notes" at bounding box center [1481, 230] width 164 height 34
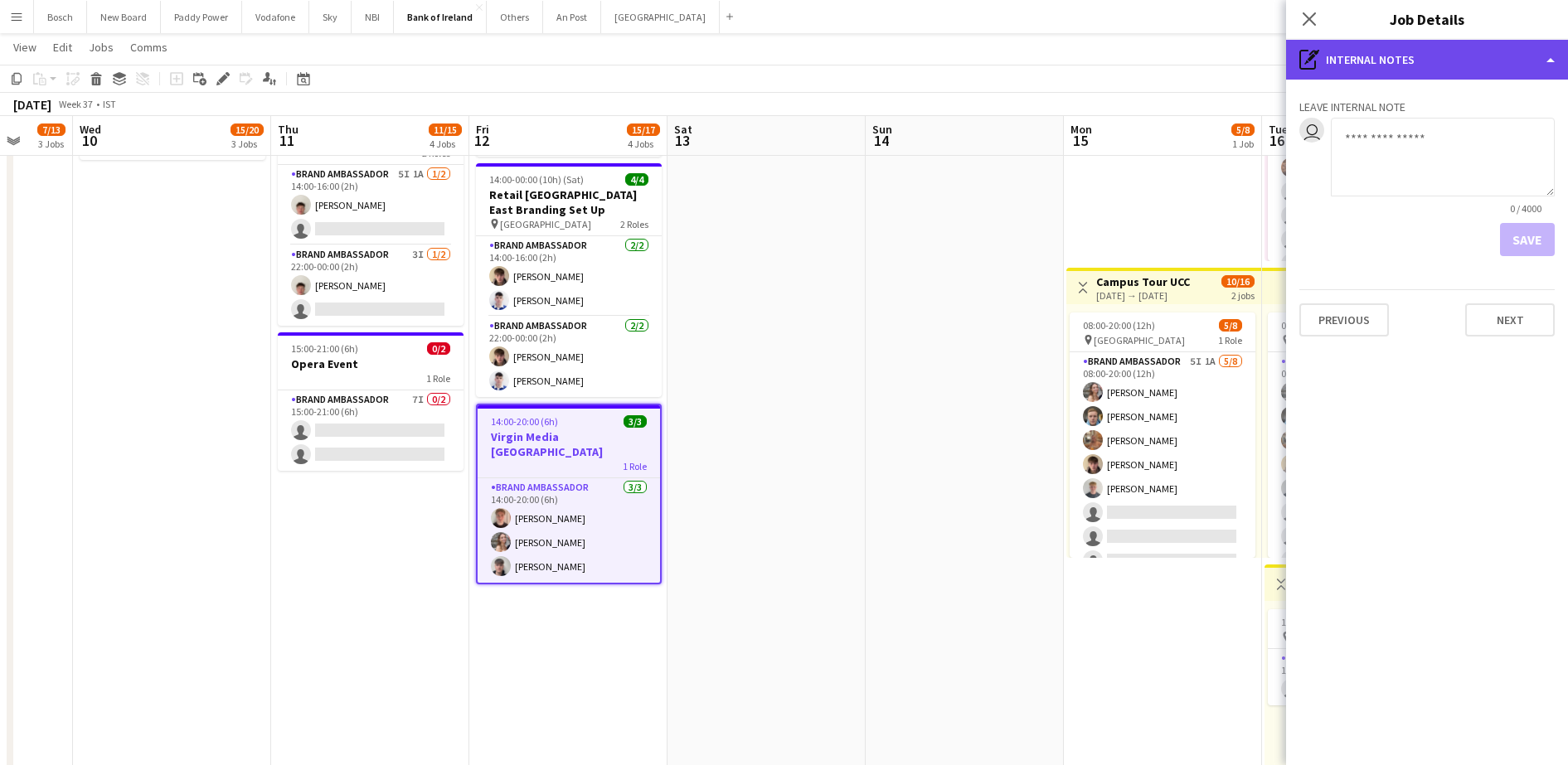
click at [1426, 41] on div "pen-write Internal notes" at bounding box center [1427, 60] width 282 height 40
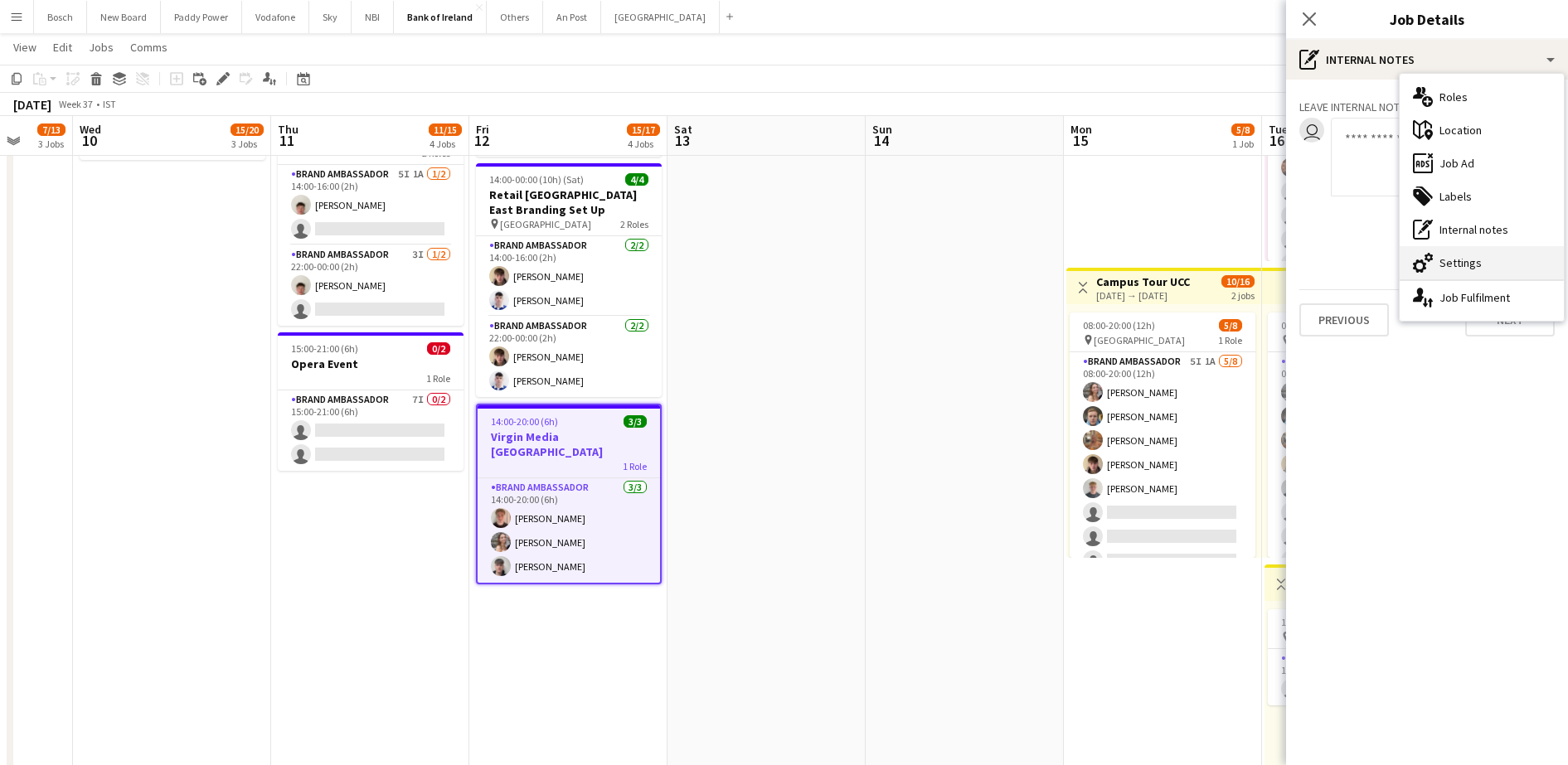
click at [1459, 265] on div "cog-double-3 Settings" at bounding box center [1481, 263] width 164 height 34
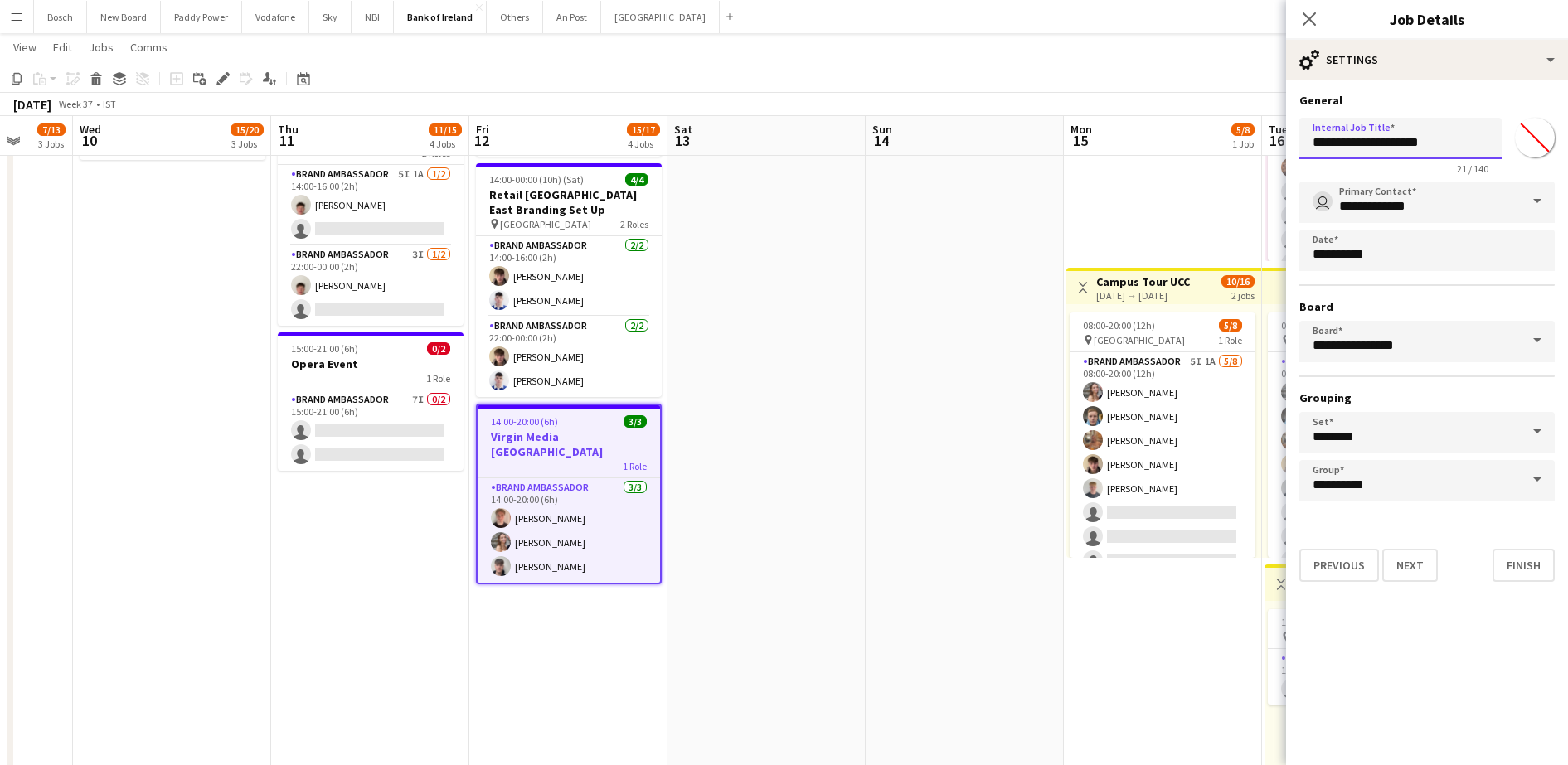
click at [1395, 140] on input "**********" at bounding box center [1400, 138] width 203 height 41
type input "**********"
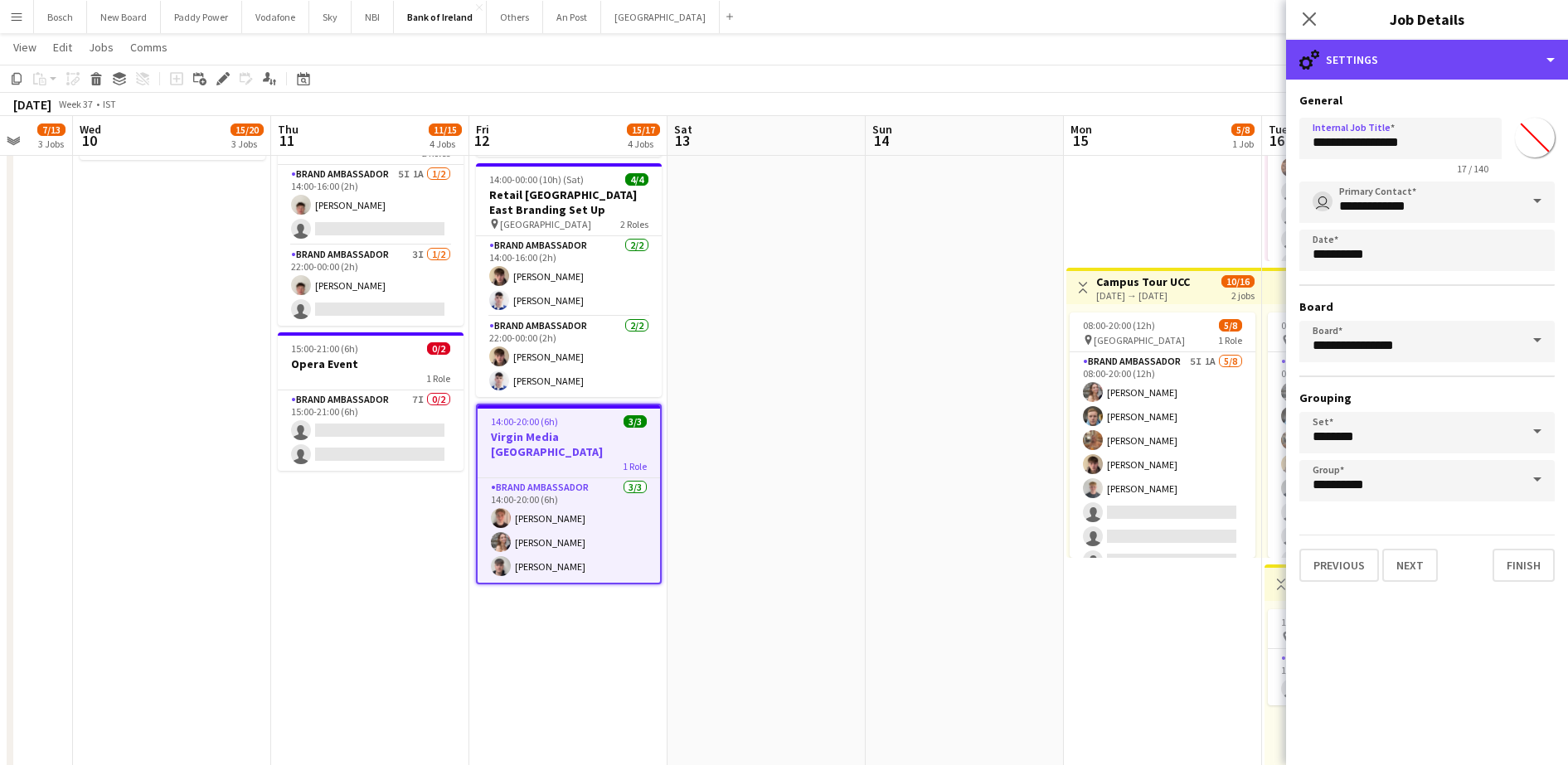
drag, startPoint x: 1403, startPoint y: 69, endPoint x: 1403, endPoint y: 79, distance: 10.0
click at [1403, 71] on div "cog-double-3 Settings" at bounding box center [1427, 60] width 282 height 40
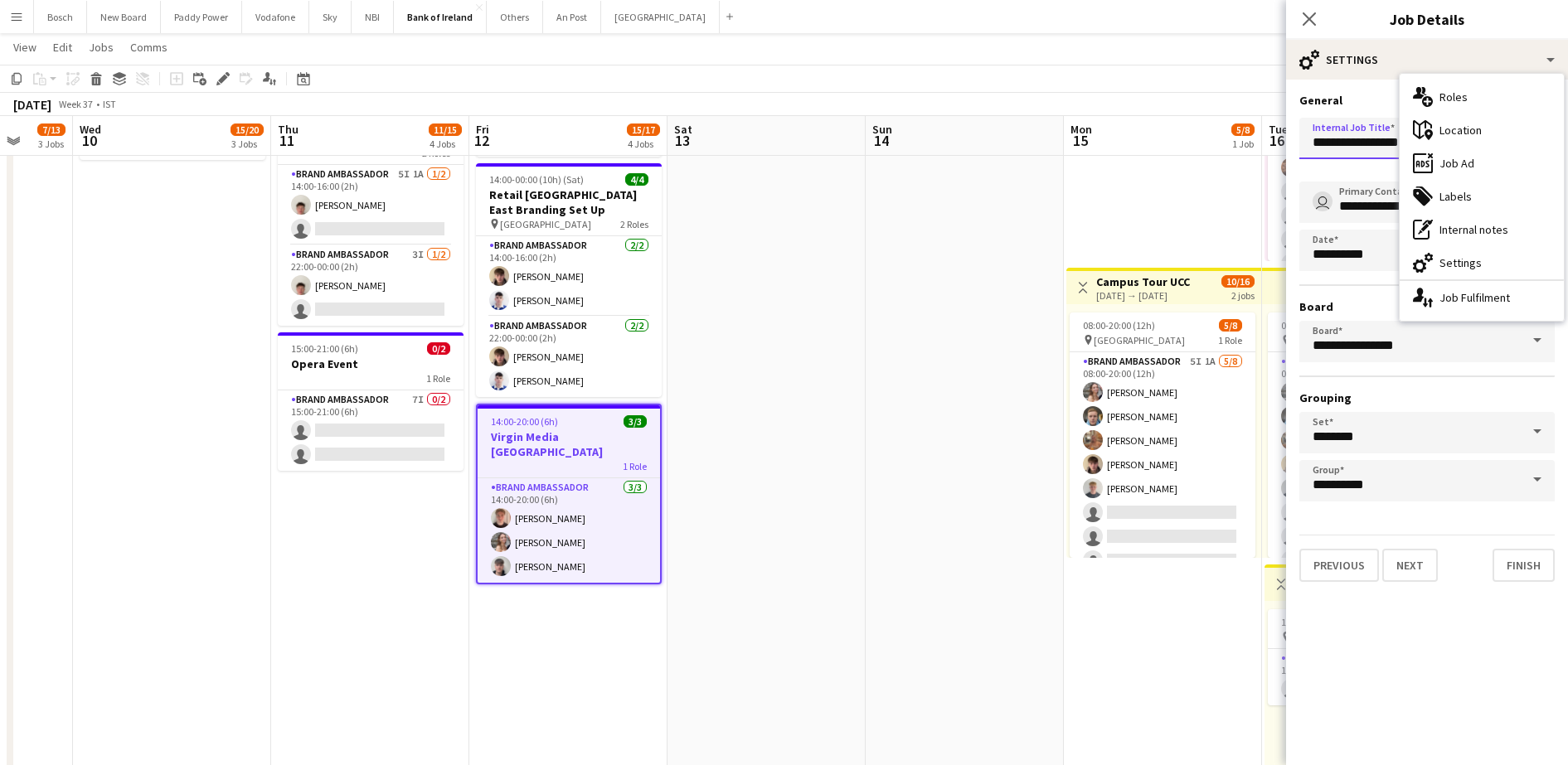
click at [1385, 150] on input "**********" at bounding box center [1400, 138] width 203 height 41
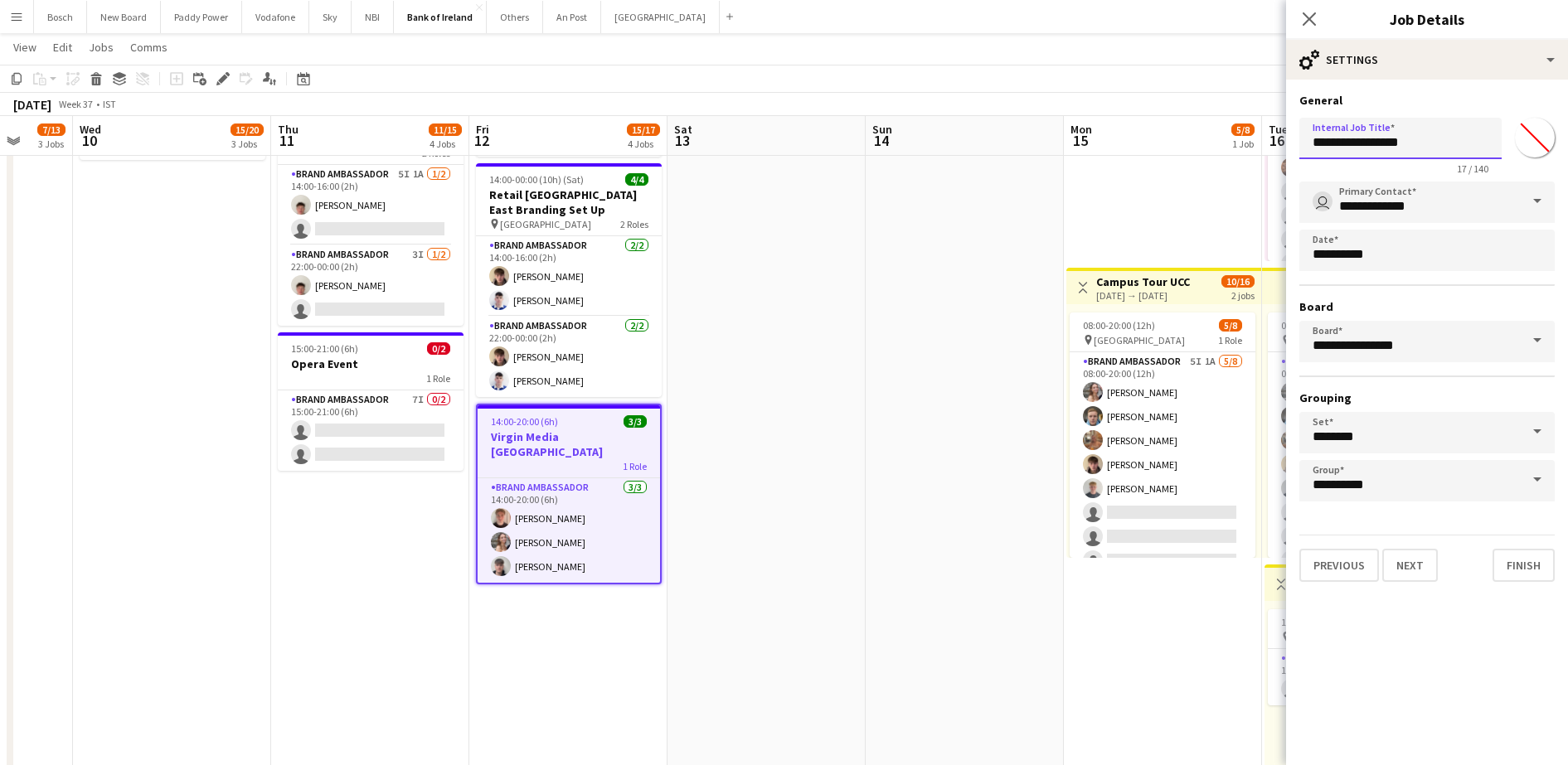
click at [1393, 150] on input "**********" at bounding box center [1400, 138] width 203 height 41
click at [1280, 60] on app-page-menu "View Day view expanded Day view collapsed Month view Date picker Jump to [DATE]…" at bounding box center [784, 50] width 1568 height 32
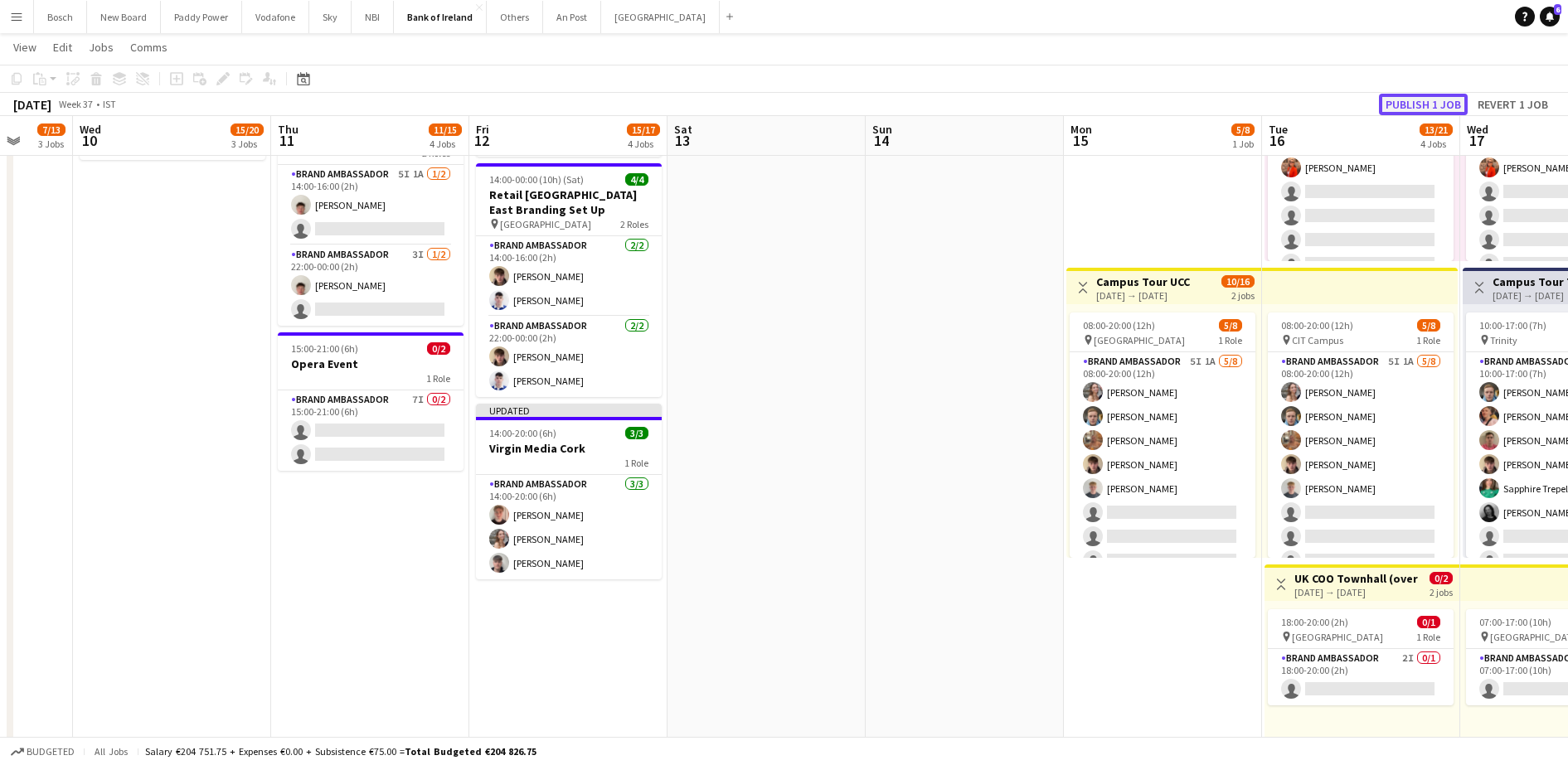
click at [1428, 100] on button "Publish 1 job" at bounding box center [1422, 104] width 89 height 21
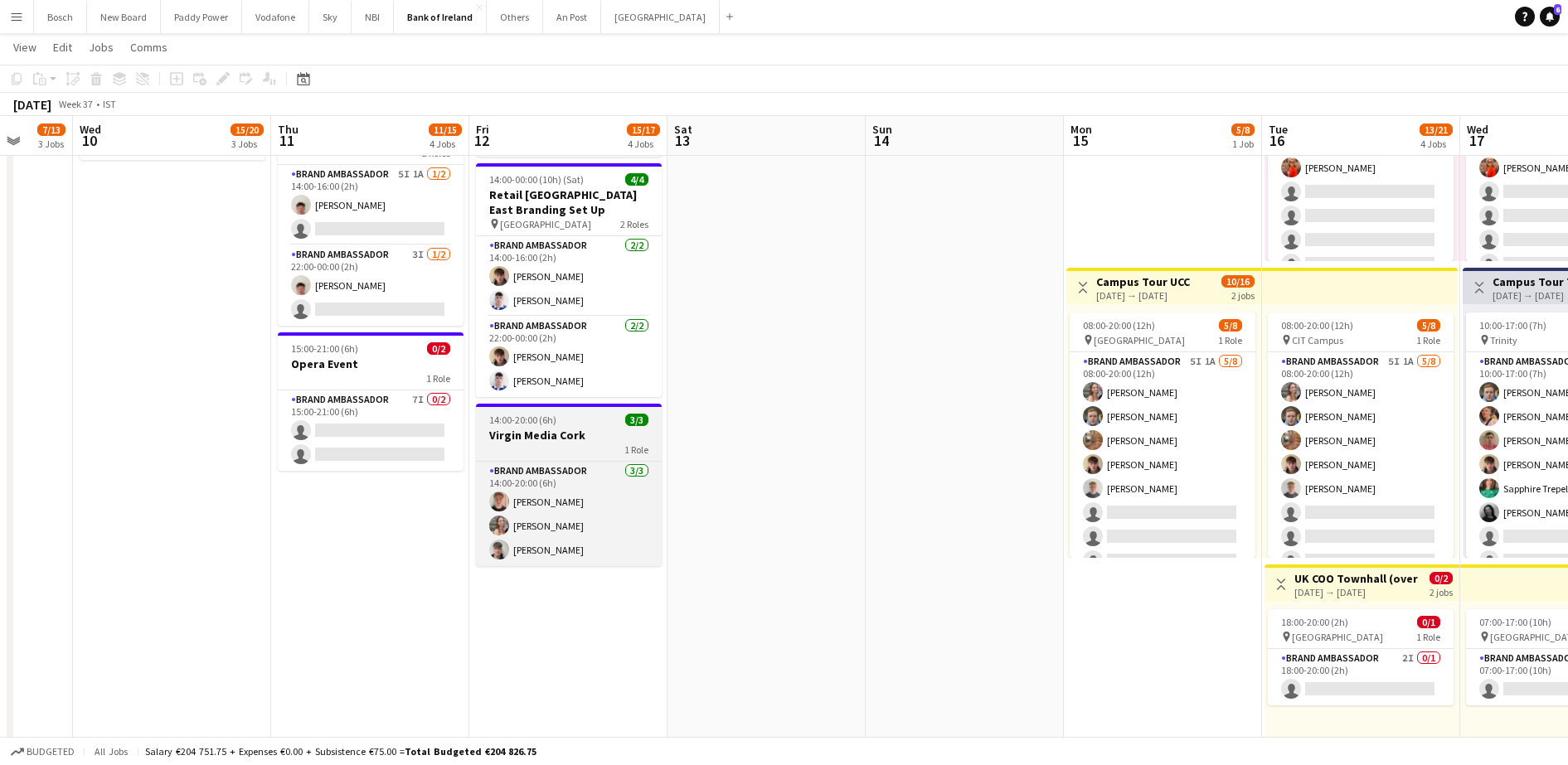
click at [562, 429] on h3 "Virgin Media Cork" at bounding box center [569, 435] width 186 height 15
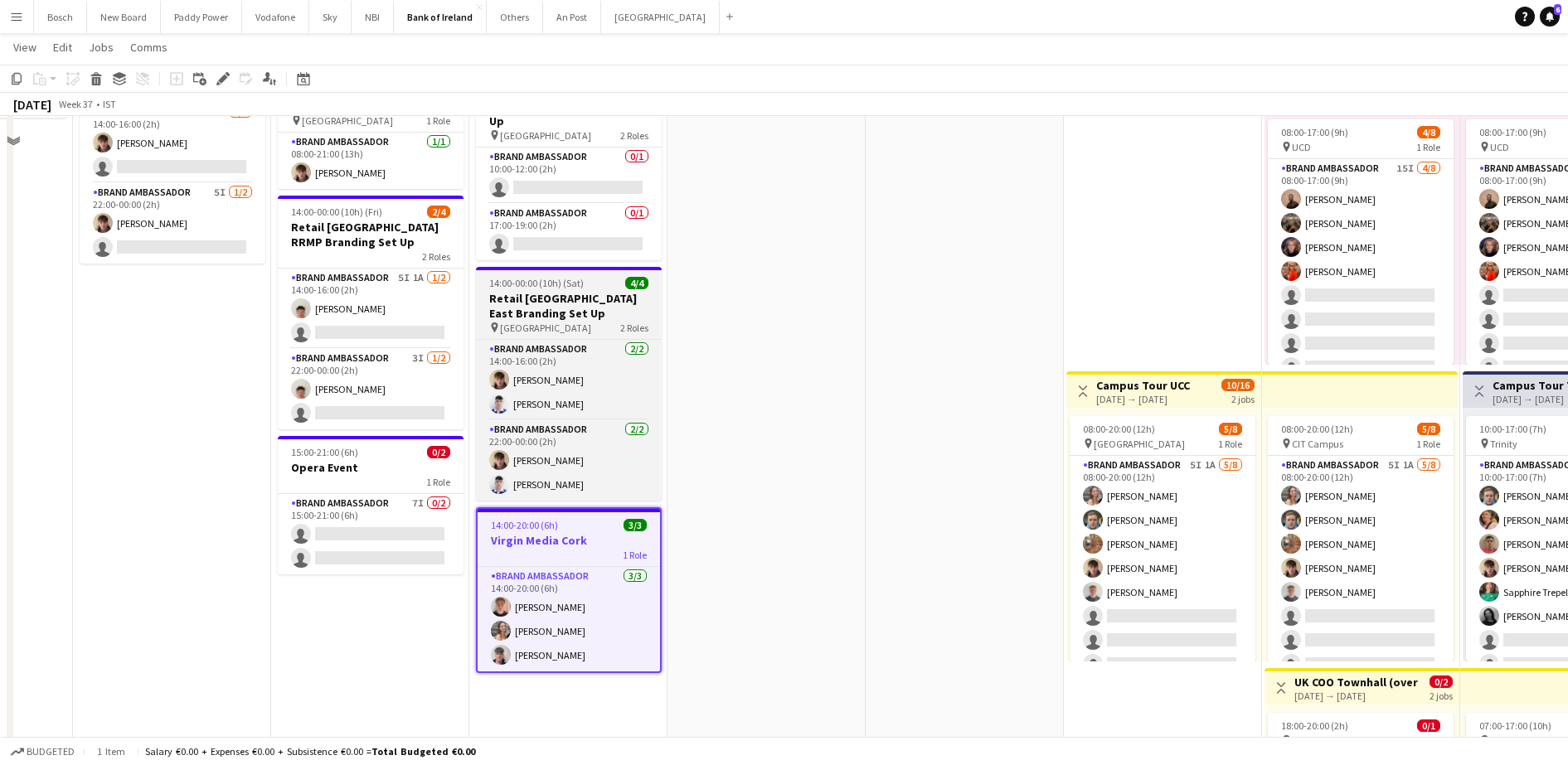
scroll to position [311, 0]
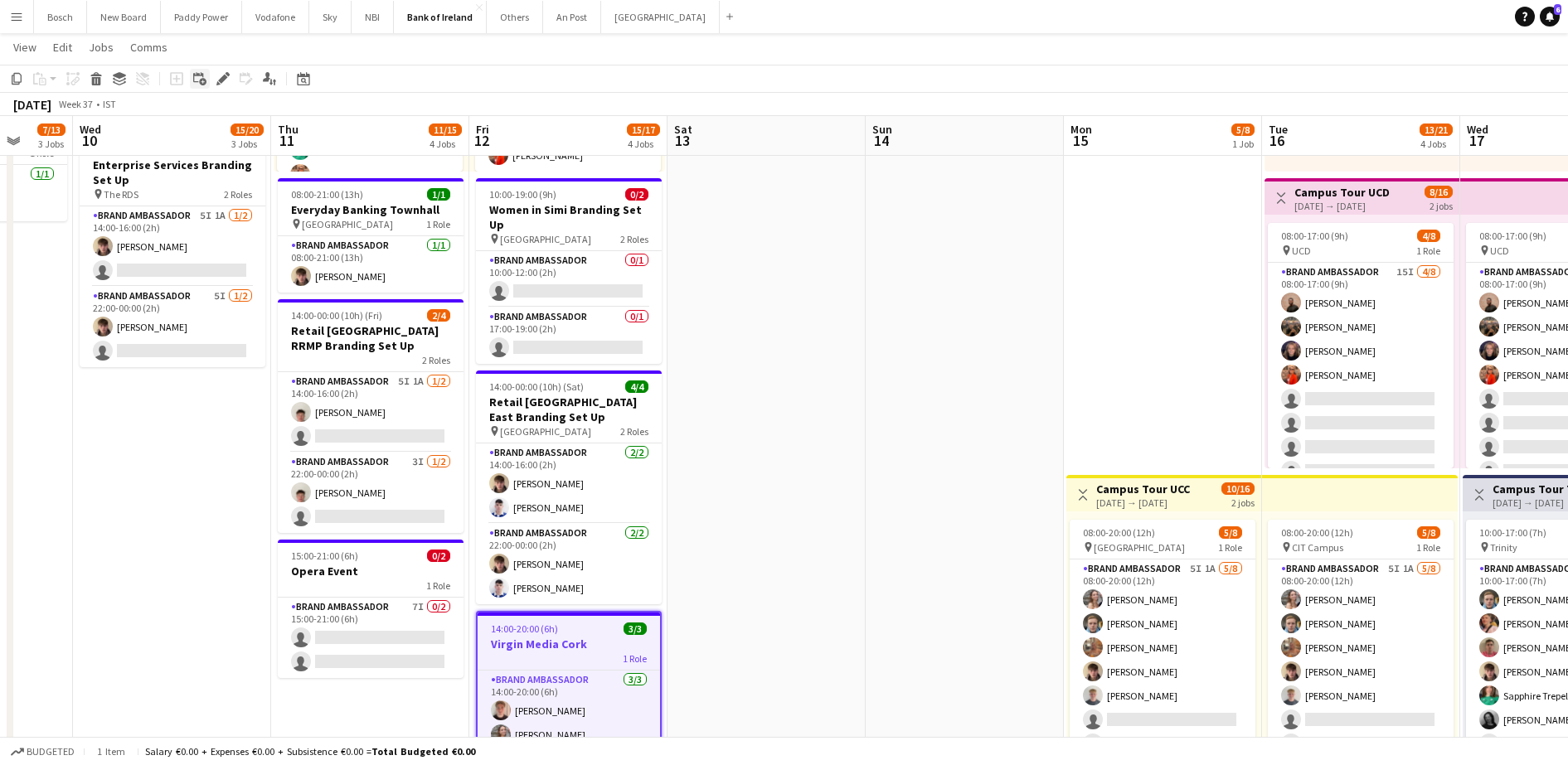
click at [198, 72] on icon "Add linked Job" at bounding box center [200, 78] width 13 height 13
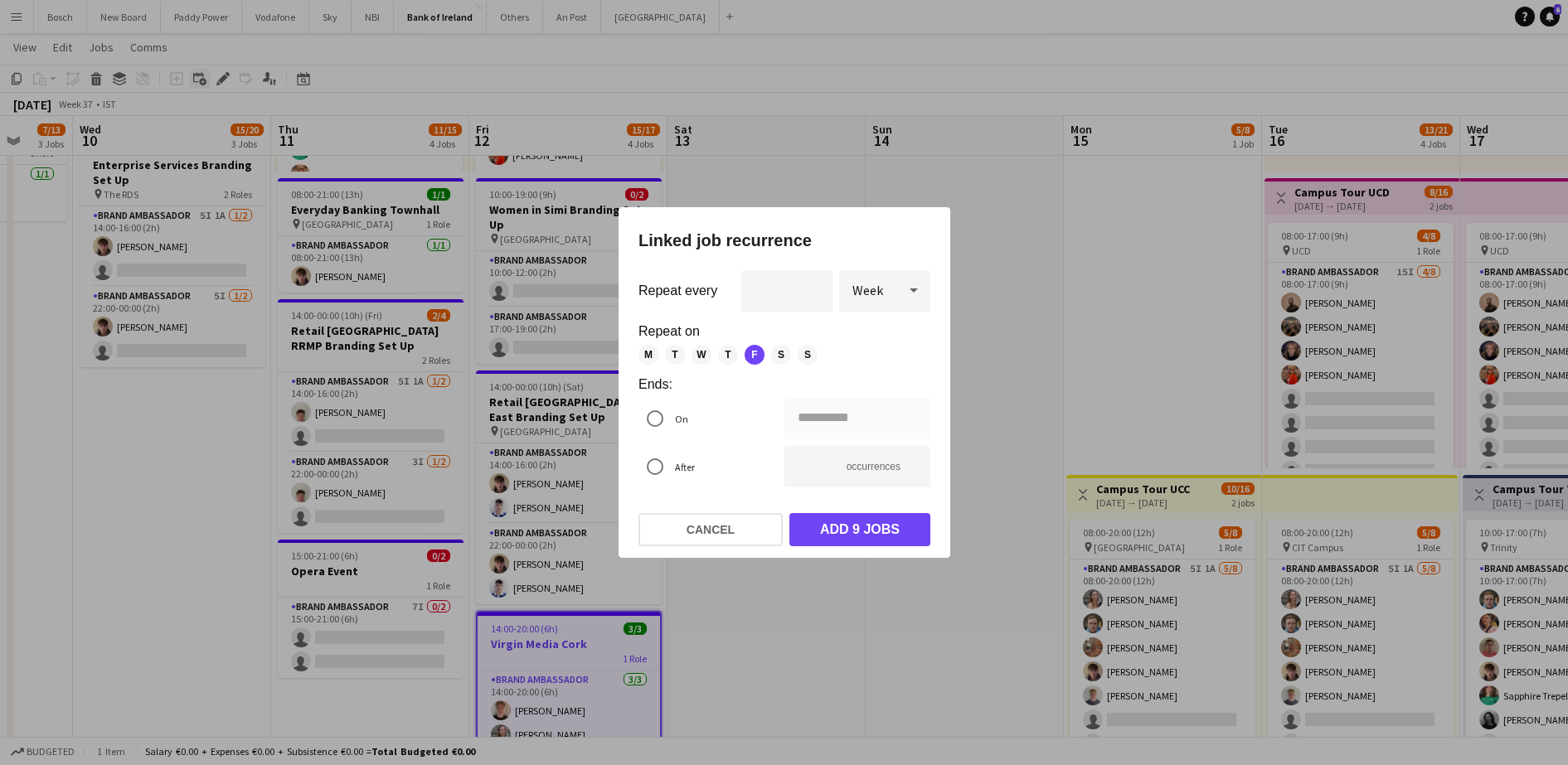
scroll to position [0, 0]
click at [743, 524] on button "Cancel" at bounding box center [710, 530] width 144 height 34
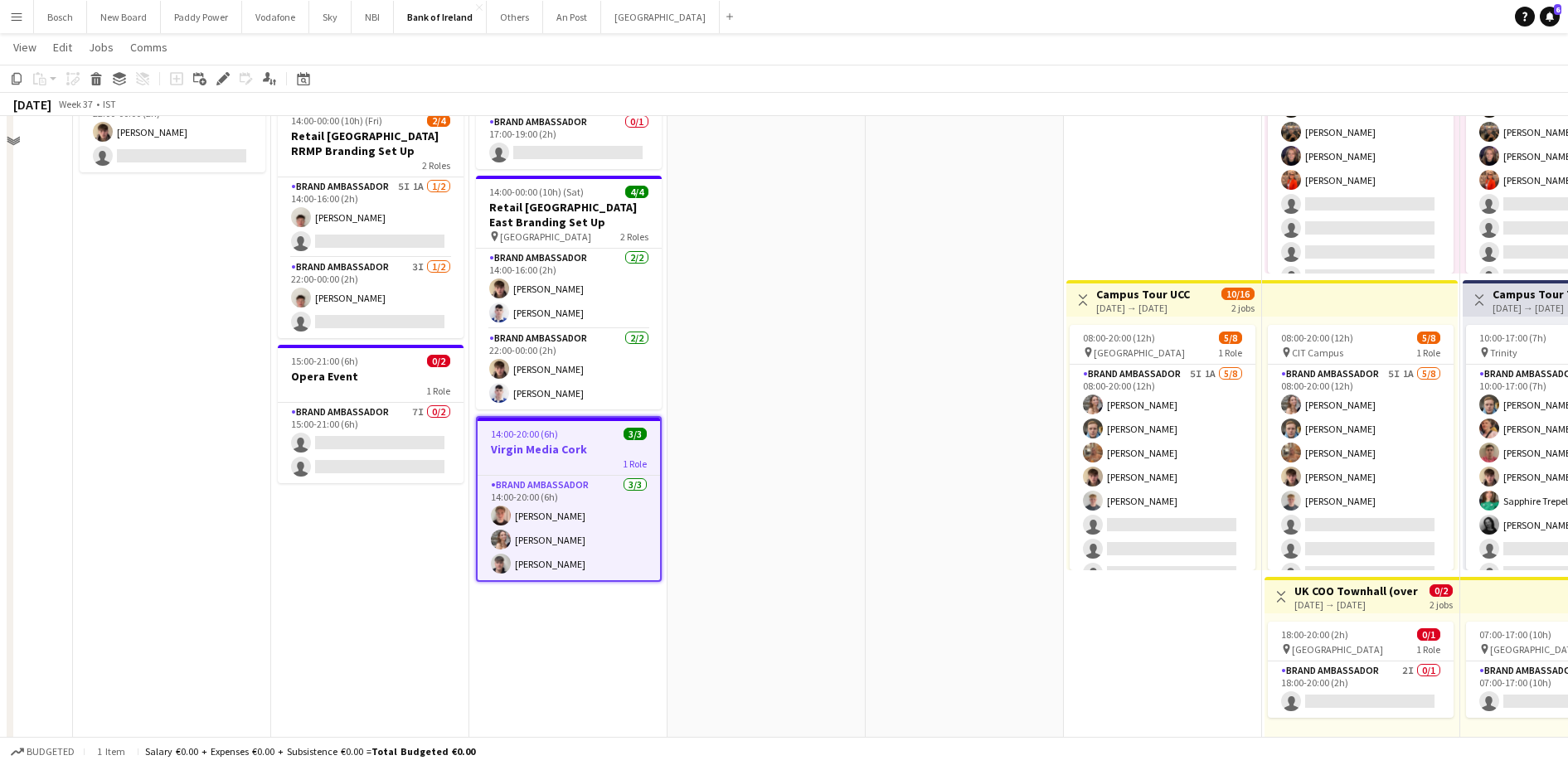
scroll to position [518, 0]
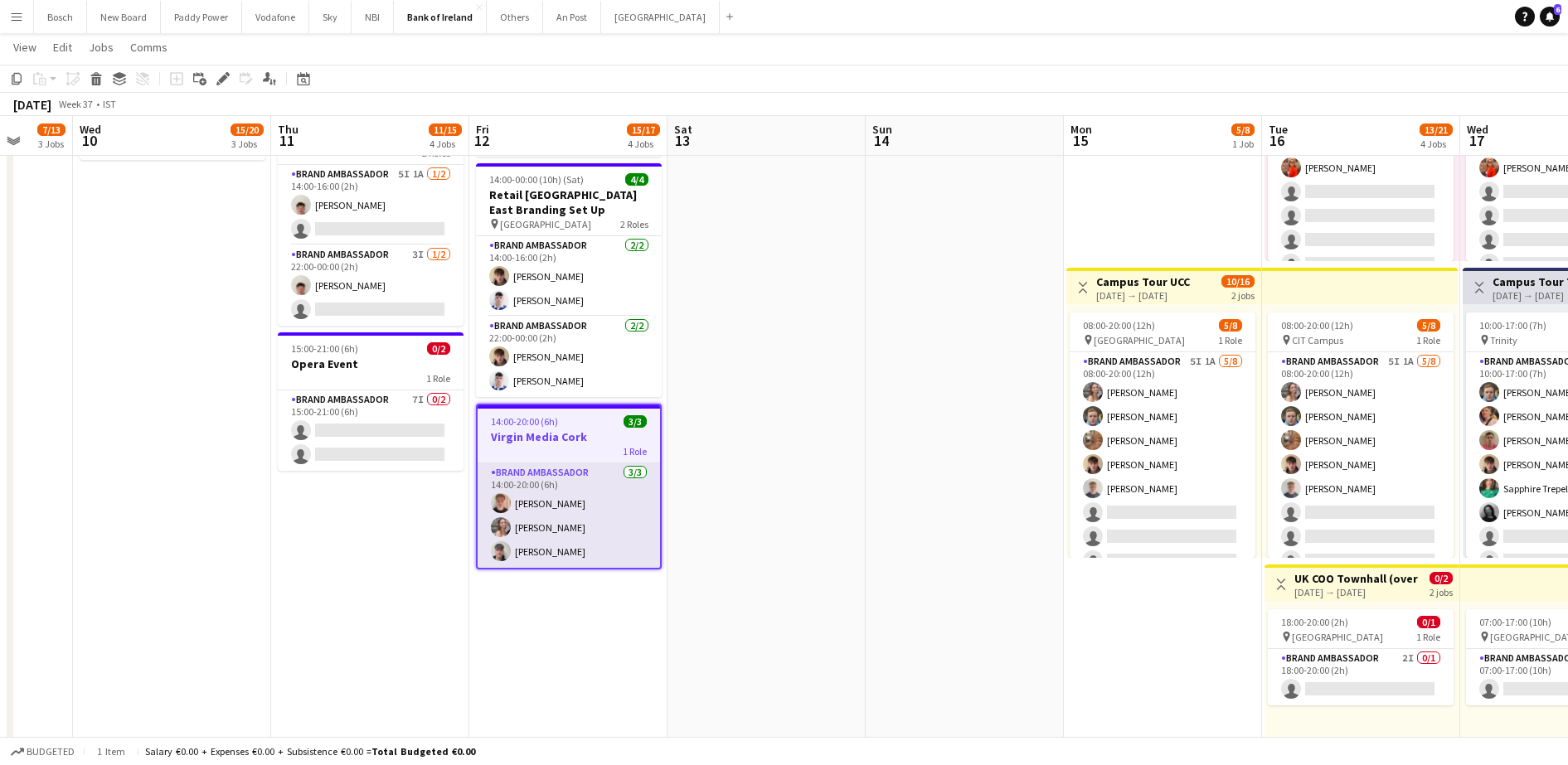
click at [543, 490] on app-card-role "Brand Ambassador [DATE] 14:00-20:00 (6h) [PERSON_NAME] [PERSON_NAME] [PERSON_NA…" at bounding box center [568, 516] width 182 height 105
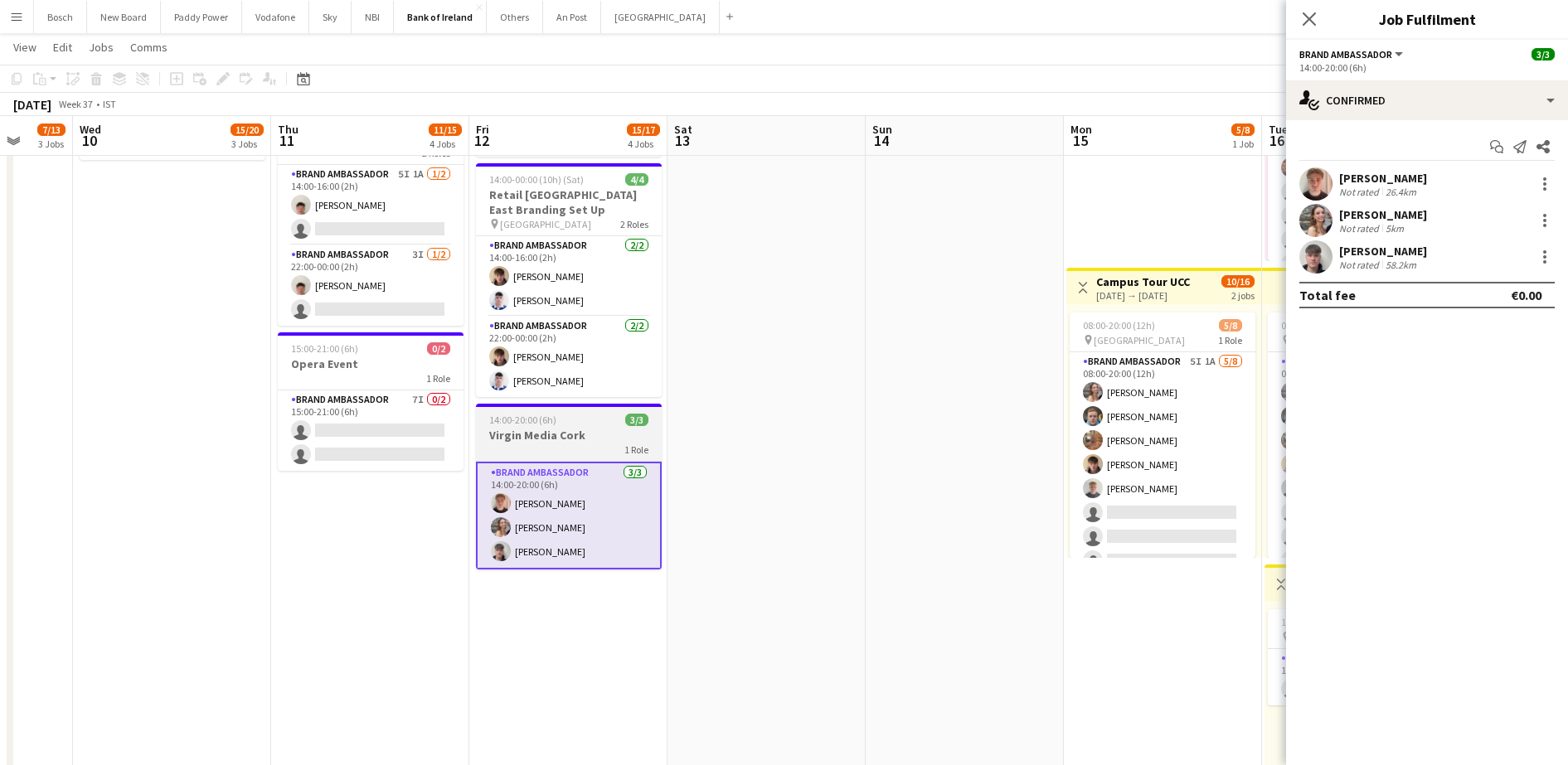
click at [542, 446] on div "1 Role" at bounding box center [569, 449] width 186 height 13
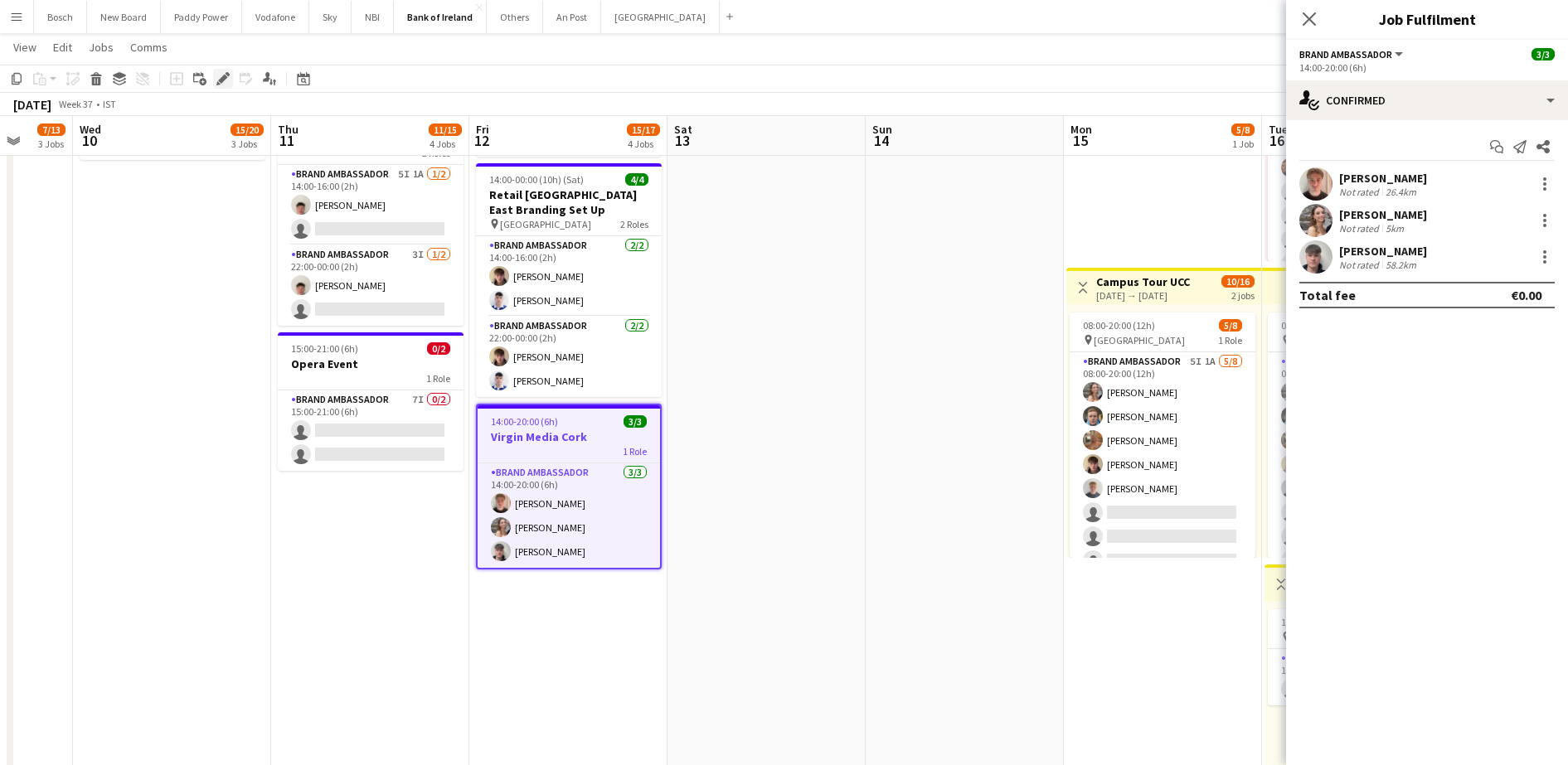
click at [216, 85] on div "Edit" at bounding box center [222, 78] width 20 height 20
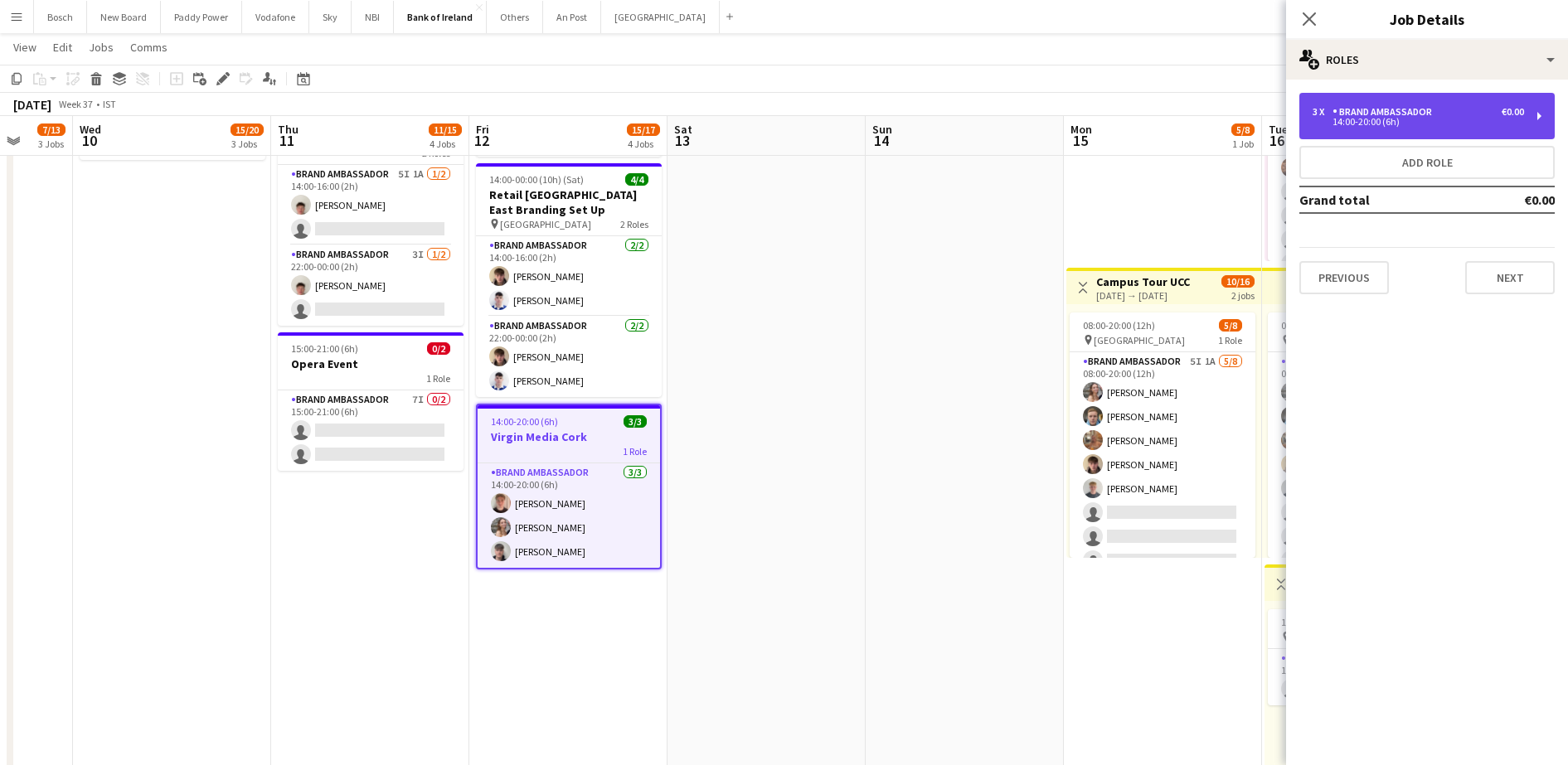
click at [1452, 106] on div "3 x Brand Ambassador €0.00" at bounding box center [1418, 112] width 211 height 11
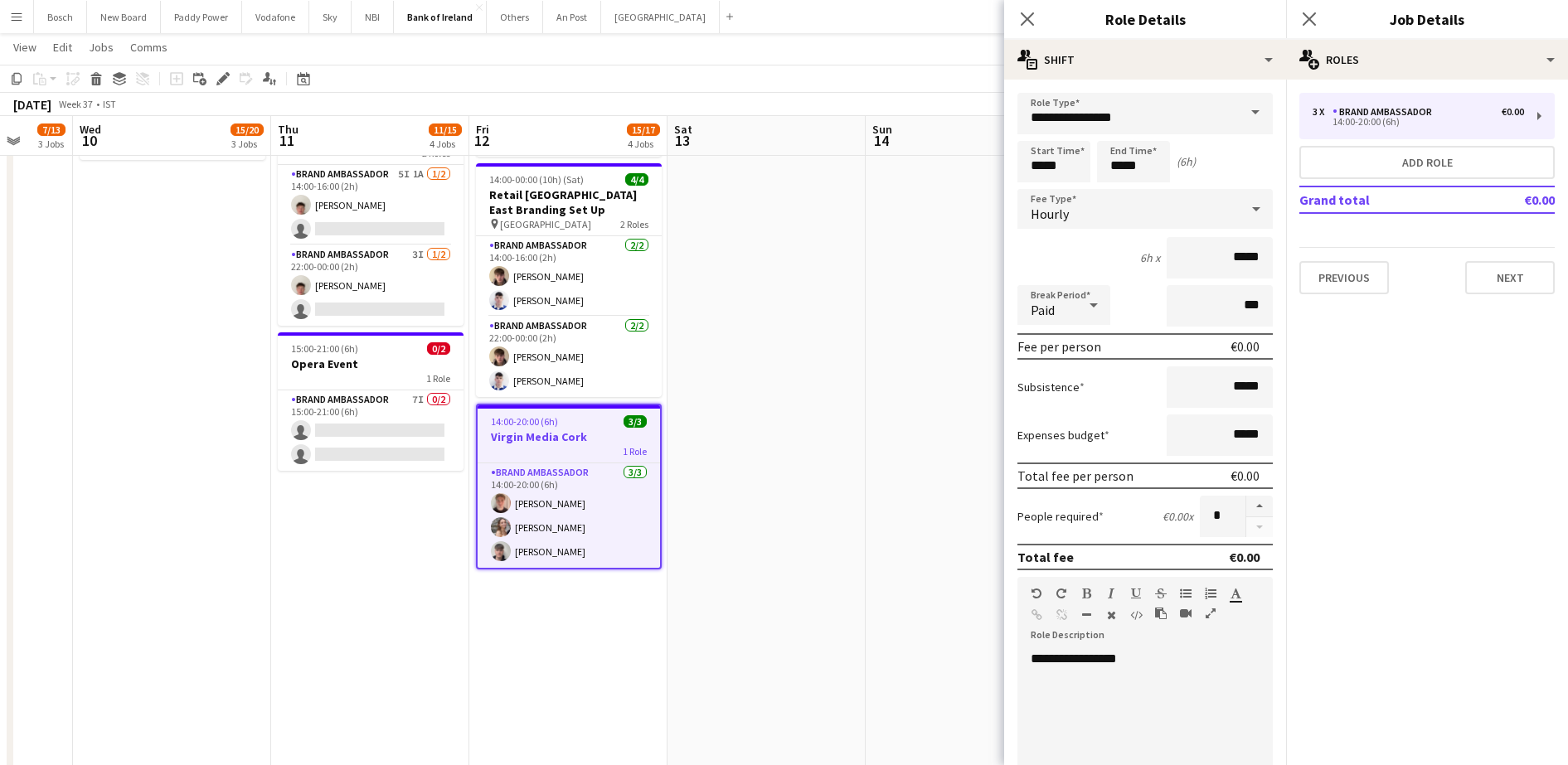
click at [1203, 137] on form "**********" at bounding box center [1145, 607] width 282 height 1030
click at [1448, 165] on button "Add role" at bounding box center [1426, 163] width 255 height 34
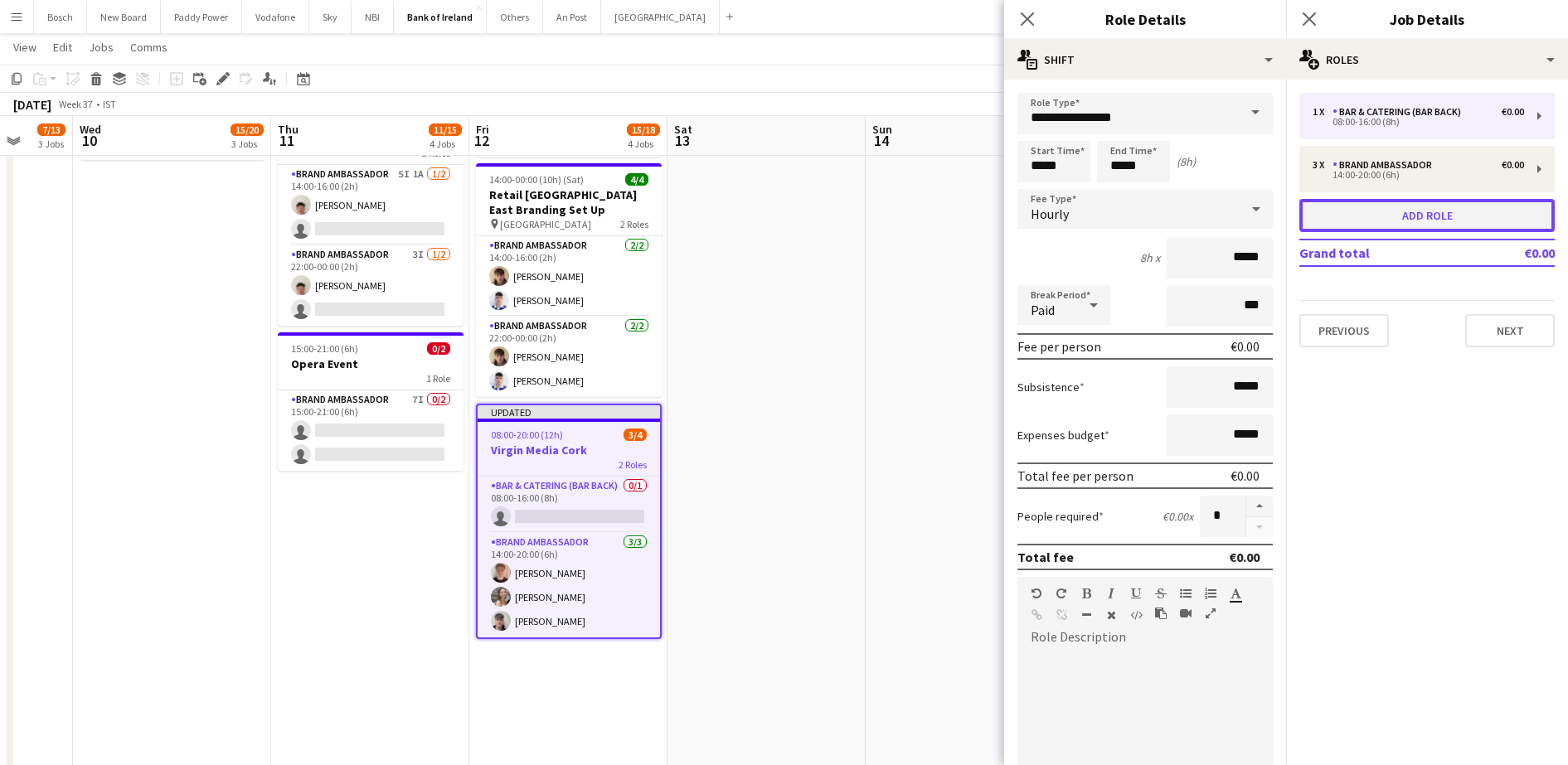
type input "**********"
type input "*****"
type input "*"
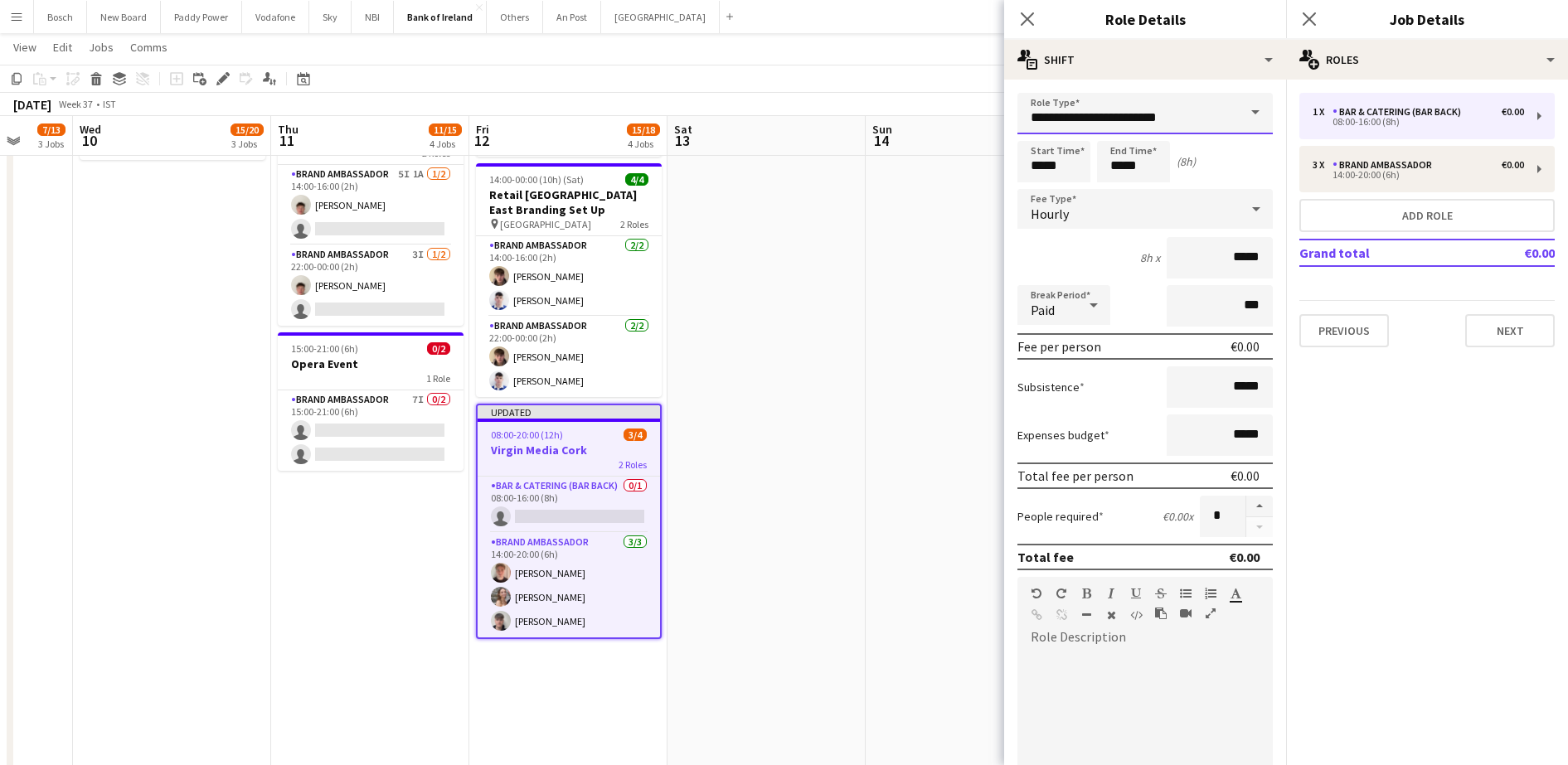
click at [1151, 107] on input "**********" at bounding box center [1144, 113] width 255 height 41
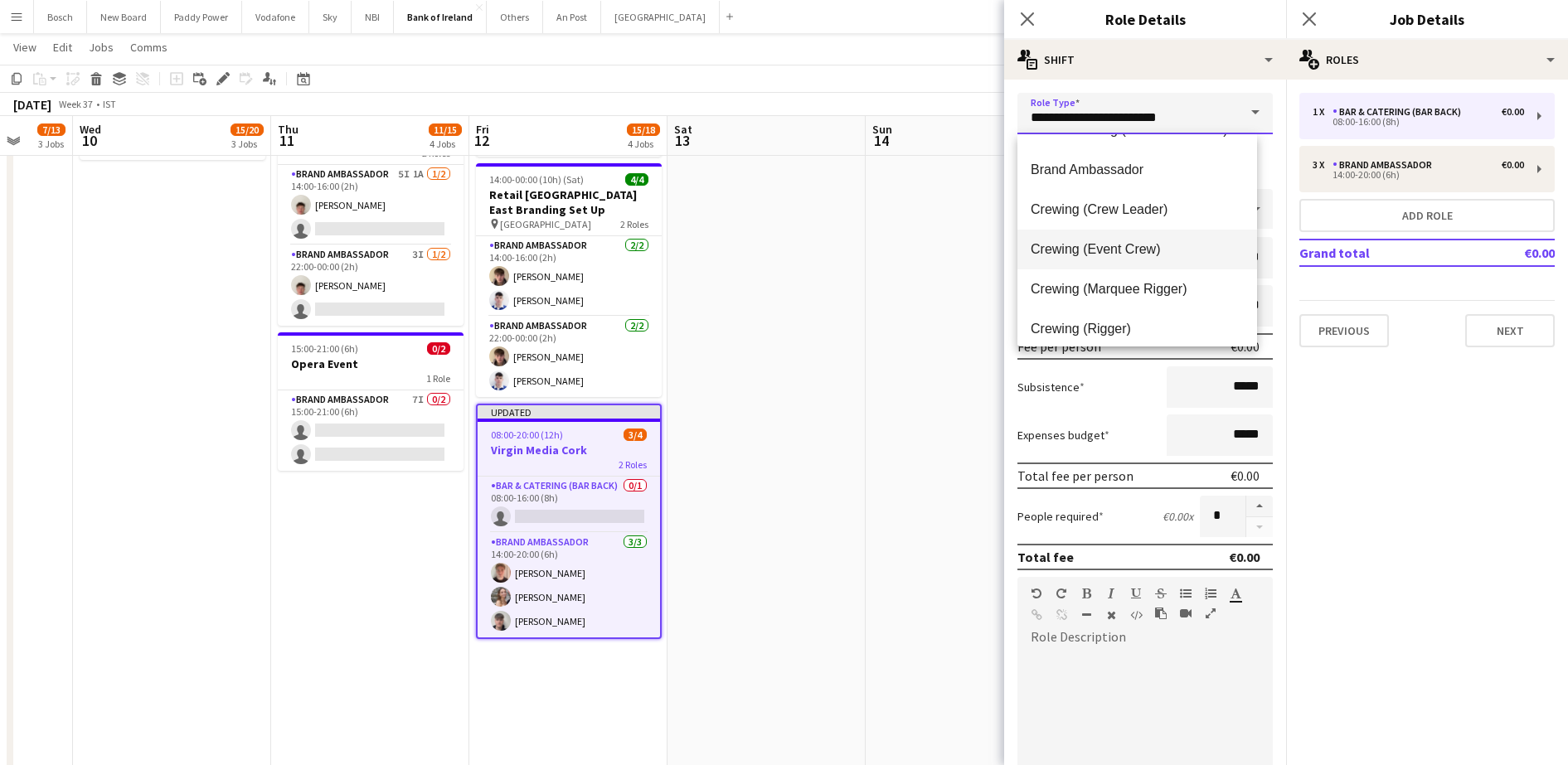
scroll to position [311, 0]
click at [1103, 170] on span "Brand Ambassador" at bounding box center [1137, 167] width 213 height 16
type input "**********"
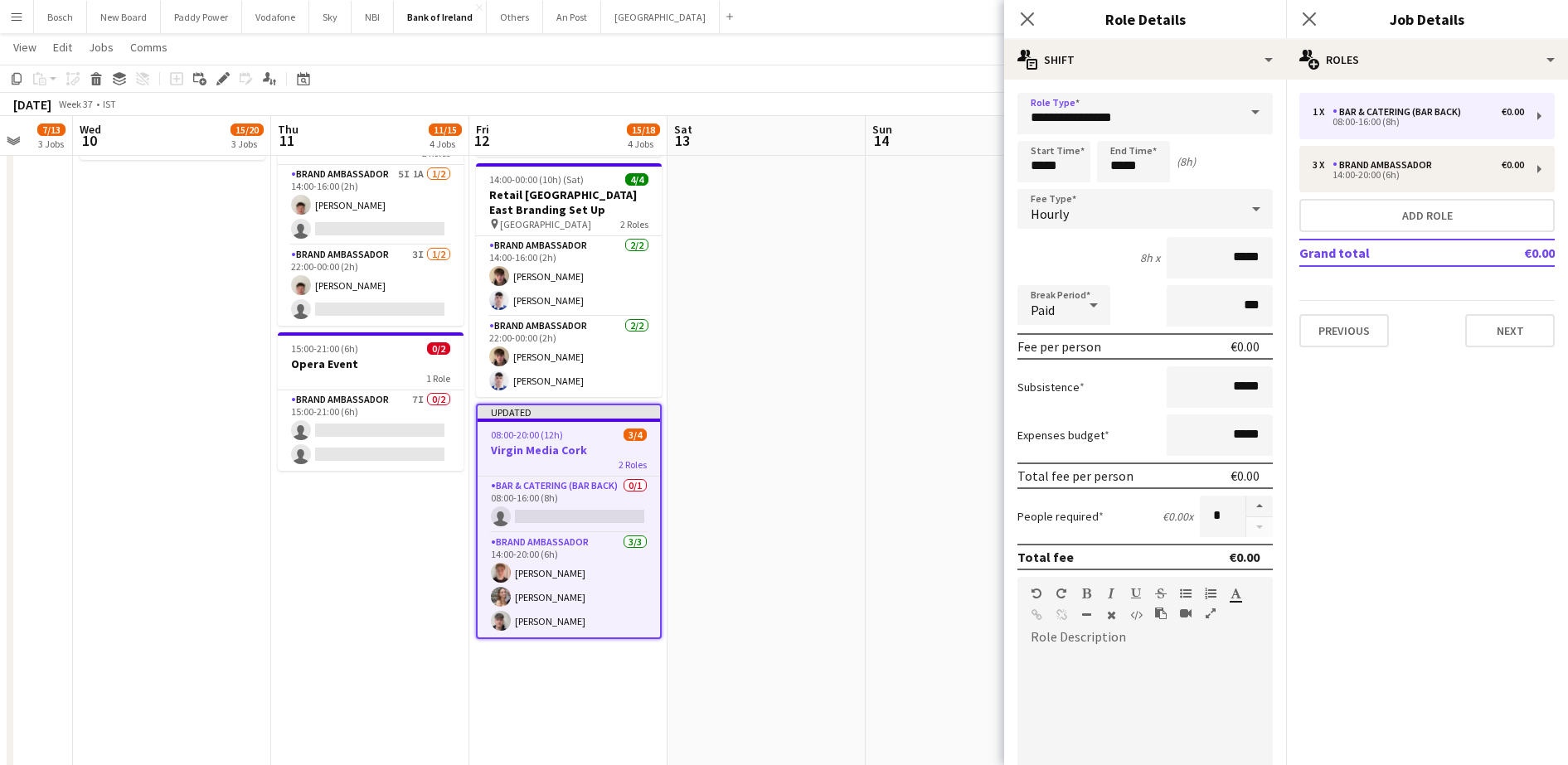
click at [1095, 651] on div at bounding box center [1137, 750] width 240 height 199
click at [1143, 662] on div "**********" at bounding box center [1137, 750] width 240 height 199
click at [1073, 162] on input "*****" at bounding box center [1053, 162] width 73 height 41
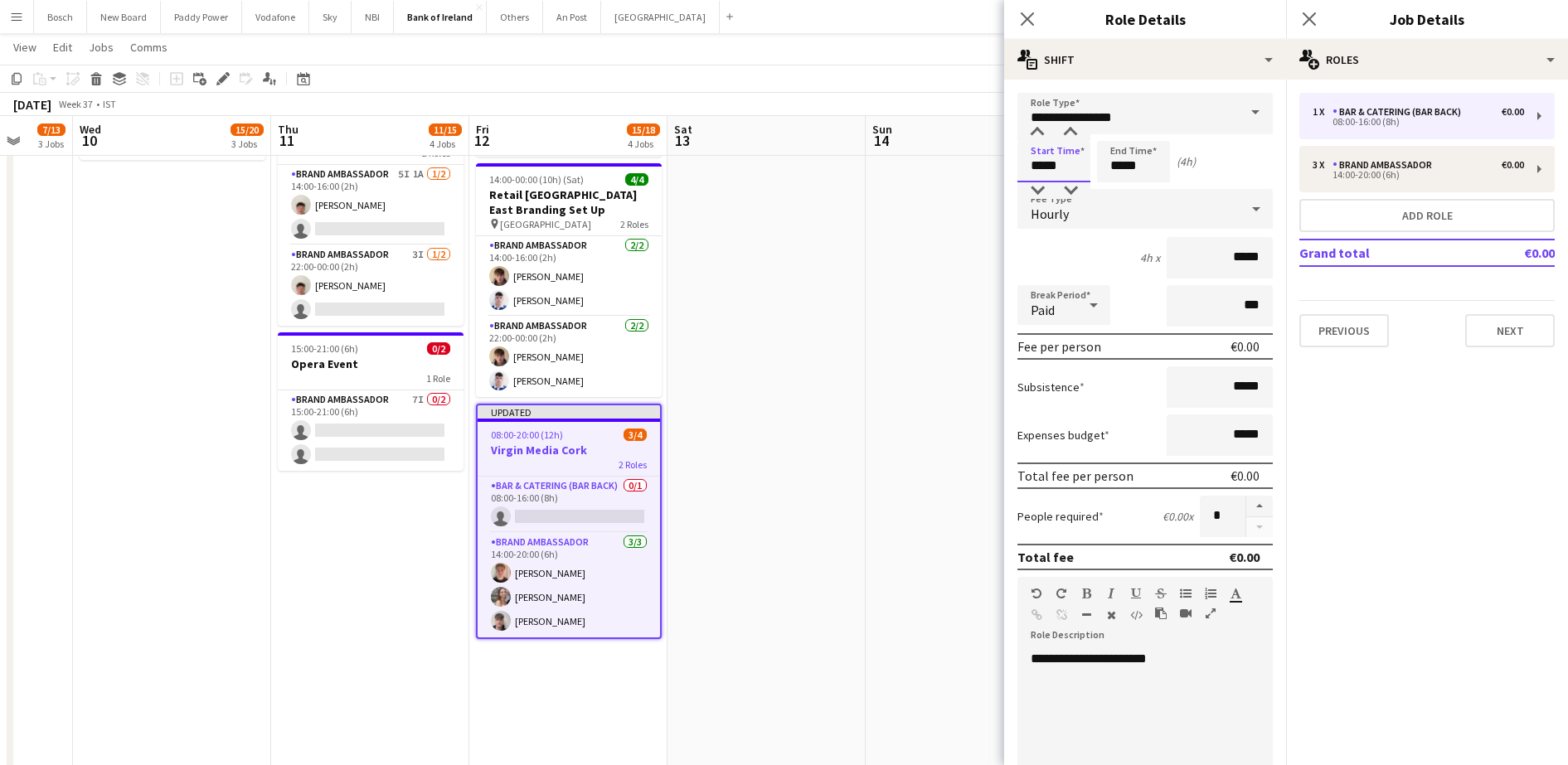
type input "*****"
click at [1108, 161] on input "*****" at bounding box center [1133, 162] width 73 height 41
type input "*****"
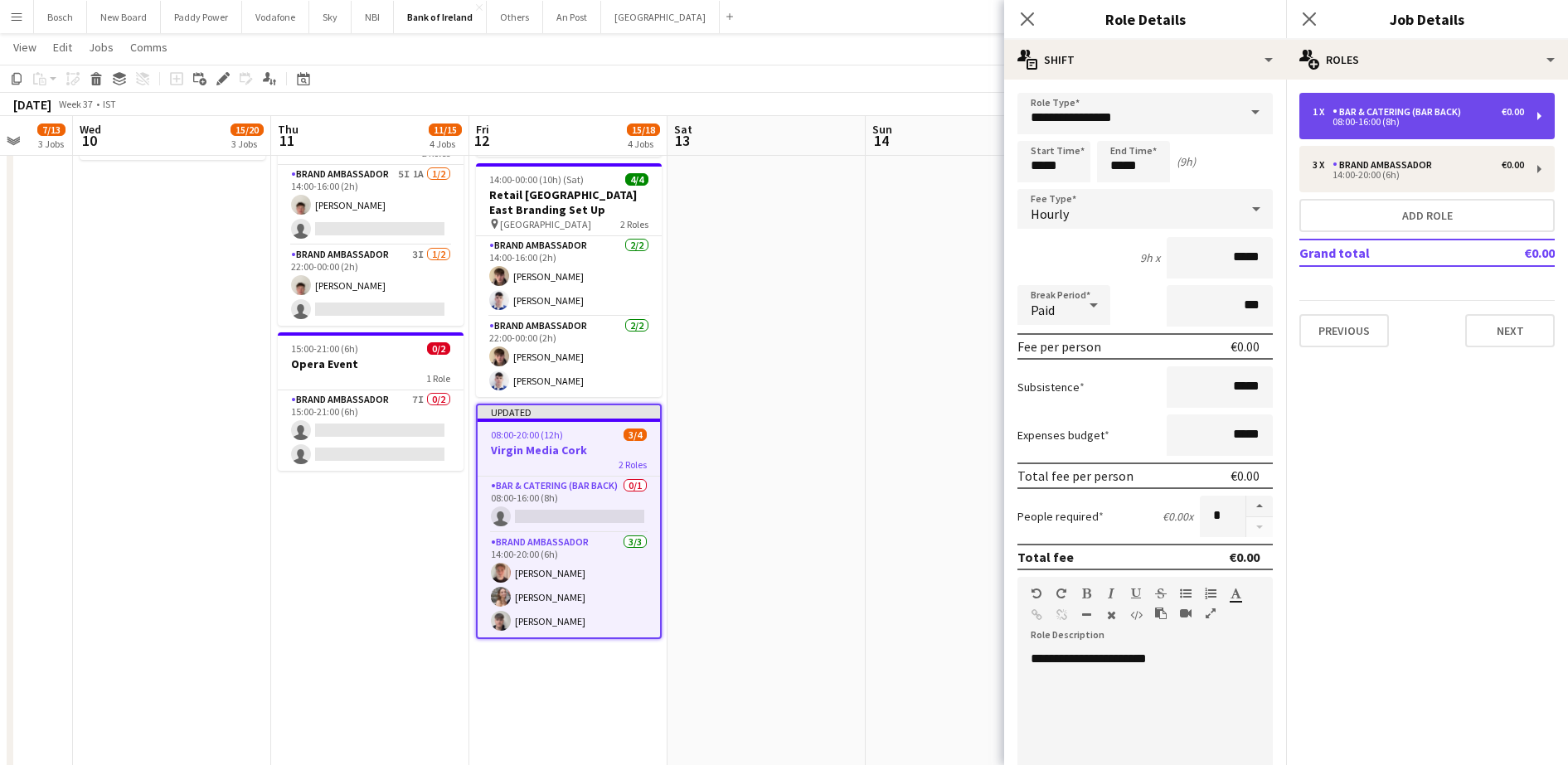
click at [1347, 118] on div "08:00-16:00 (8h)" at bounding box center [1418, 121] width 211 height 8
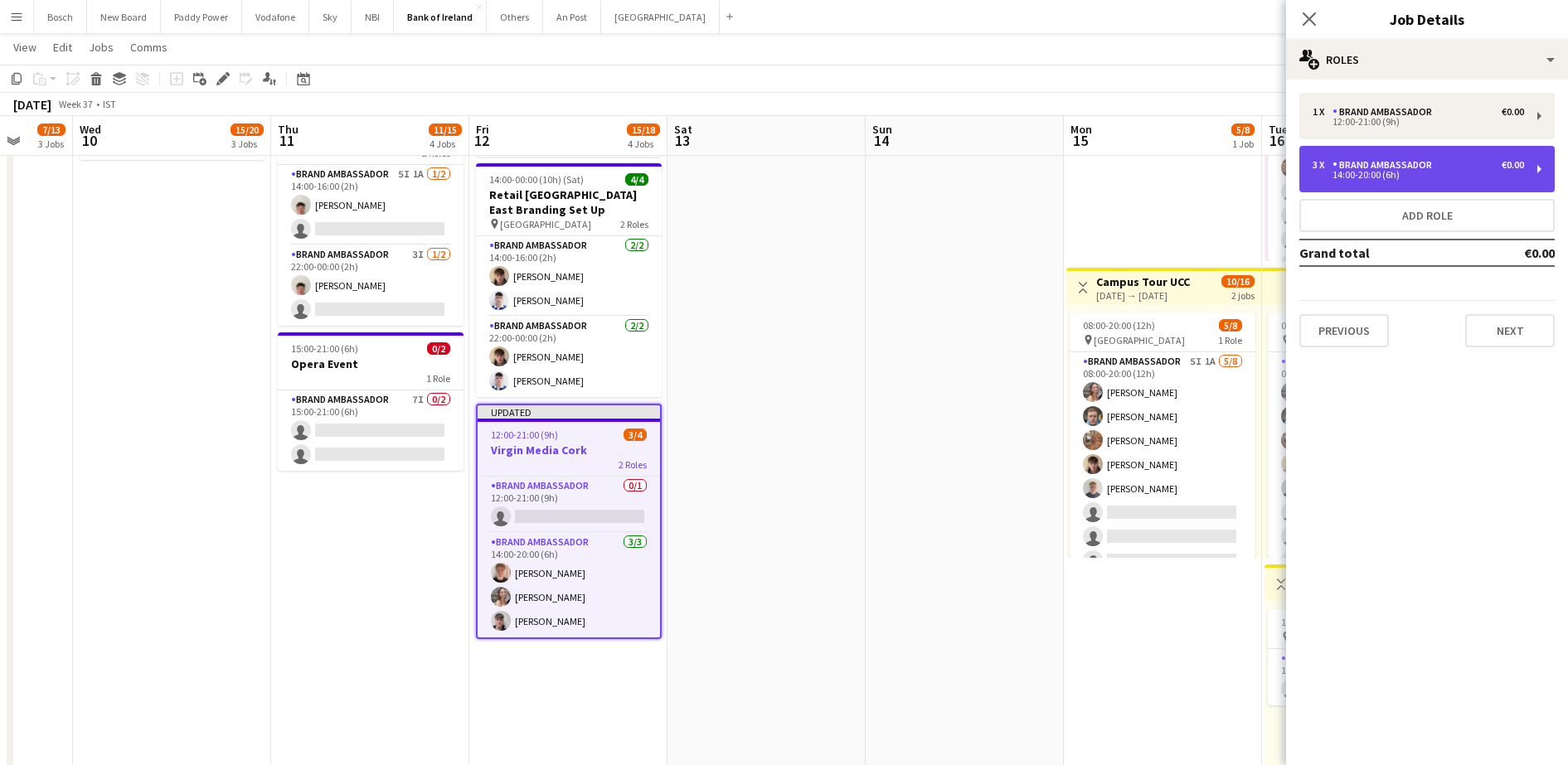
click at [1364, 164] on div "Brand Ambassador" at bounding box center [1385, 164] width 106 height 11
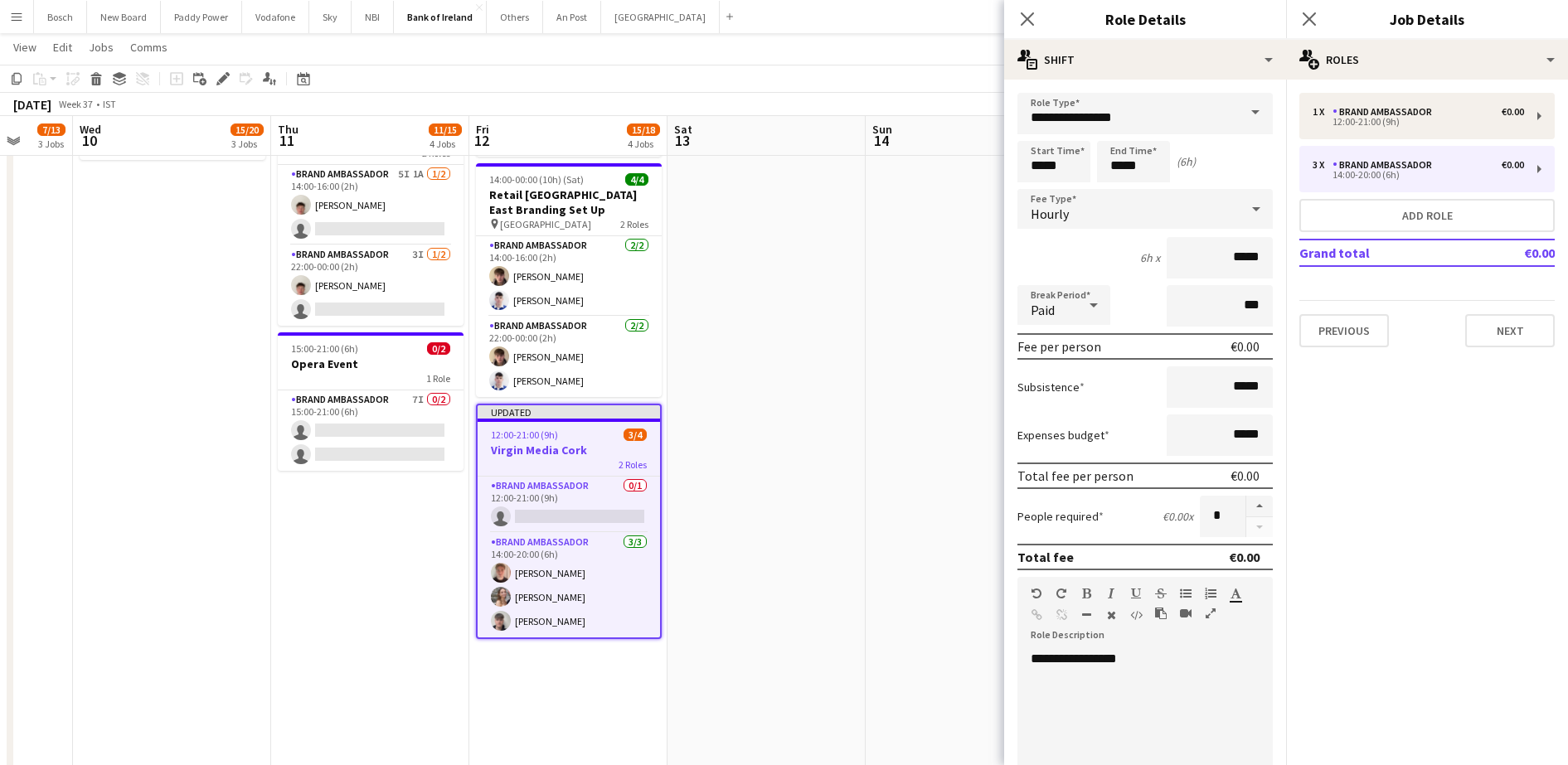
click at [975, 56] on app-page-menu "View Day view expanded Day view collapsed Month view Date picker Jump to [DATE]…" at bounding box center [784, 50] width 1568 height 32
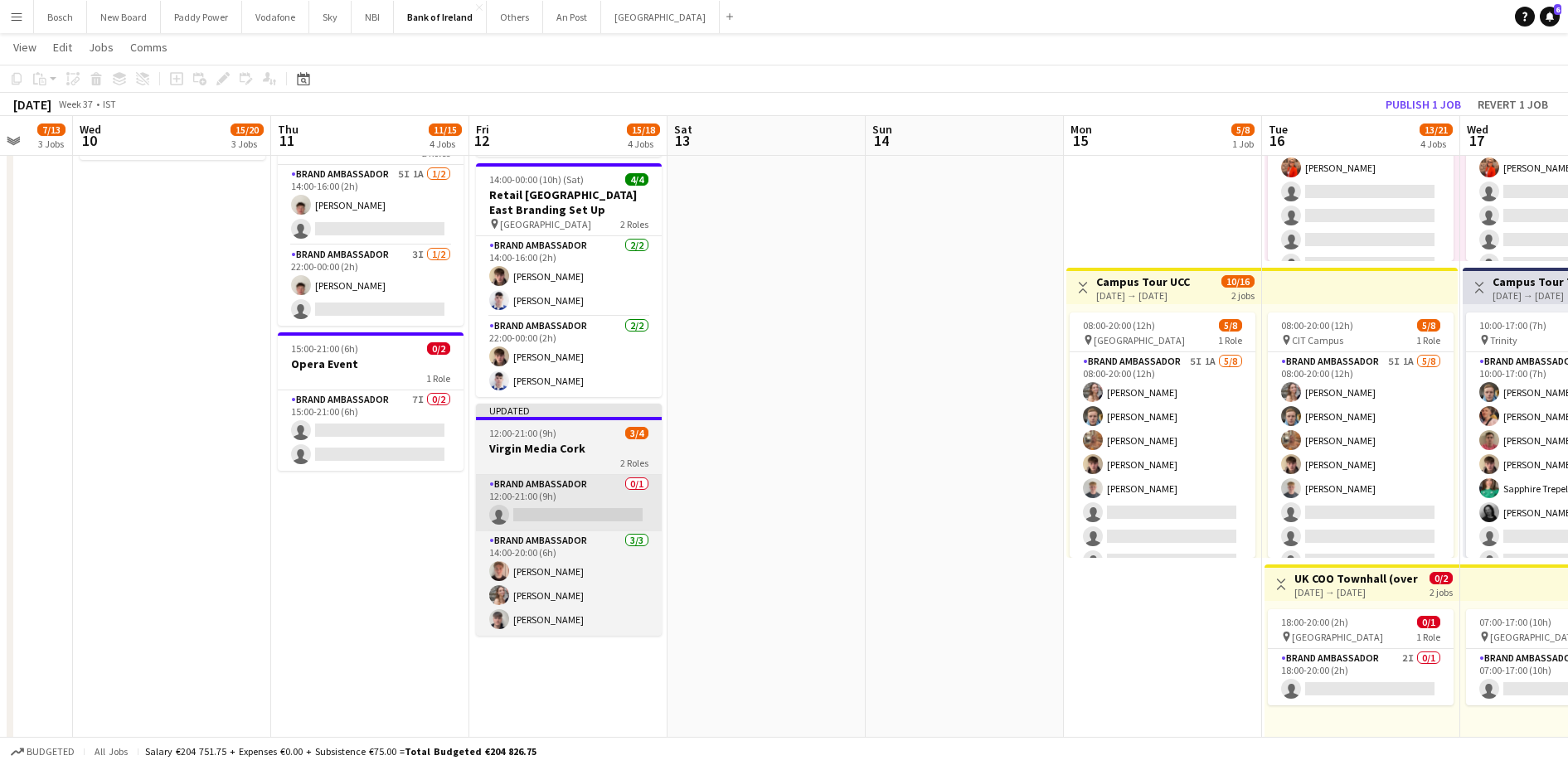
click at [551, 475] on app-card-role "Brand Ambassador 0/1 12:00-21:00 (9h) single-neutral-actions" at bounding box center [569, 503] width 186 height 56
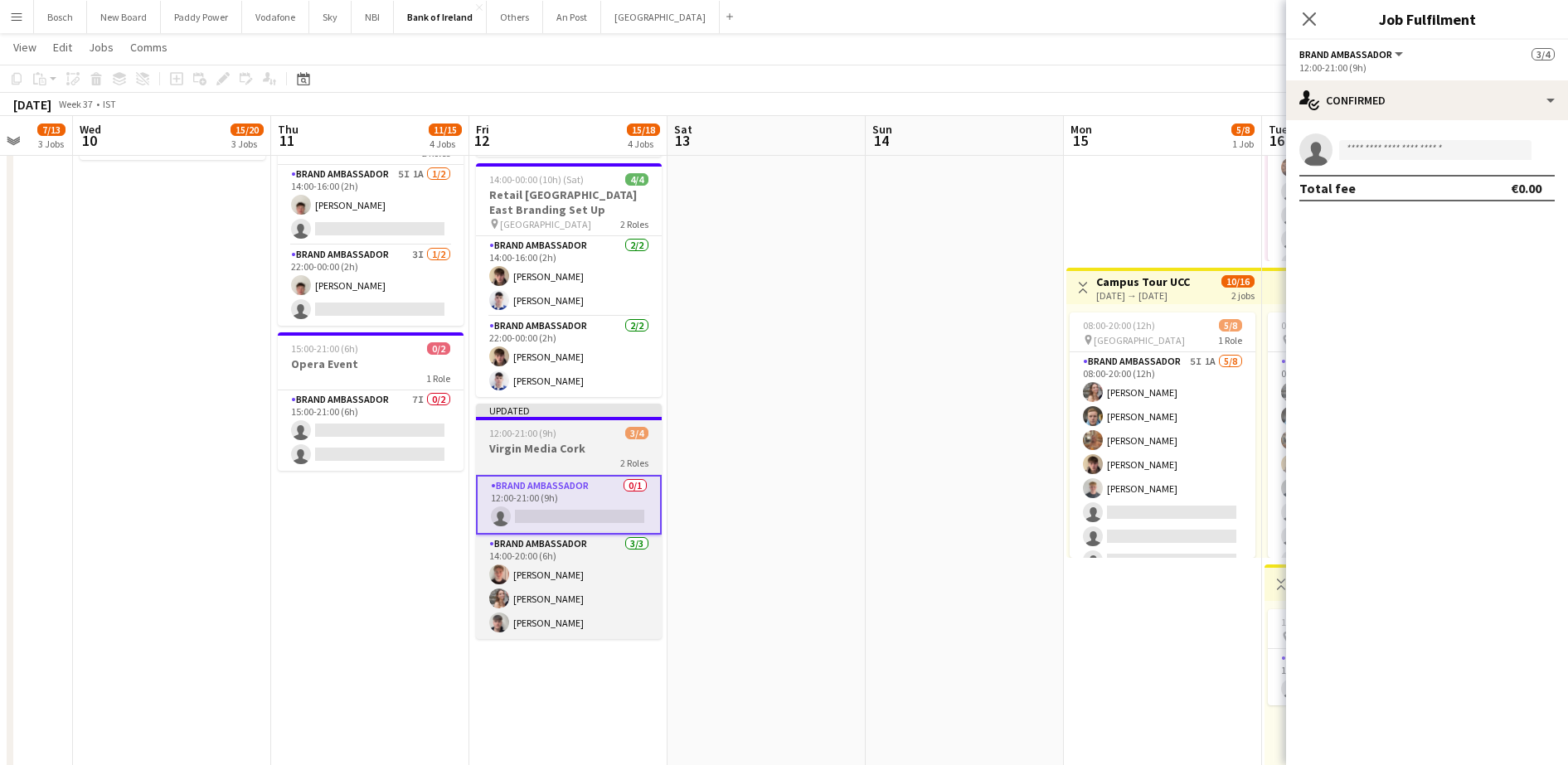
click at [560, 441] on h3 "Virgin Media Cork" at bounding box center [569, 448] width 186 height 15
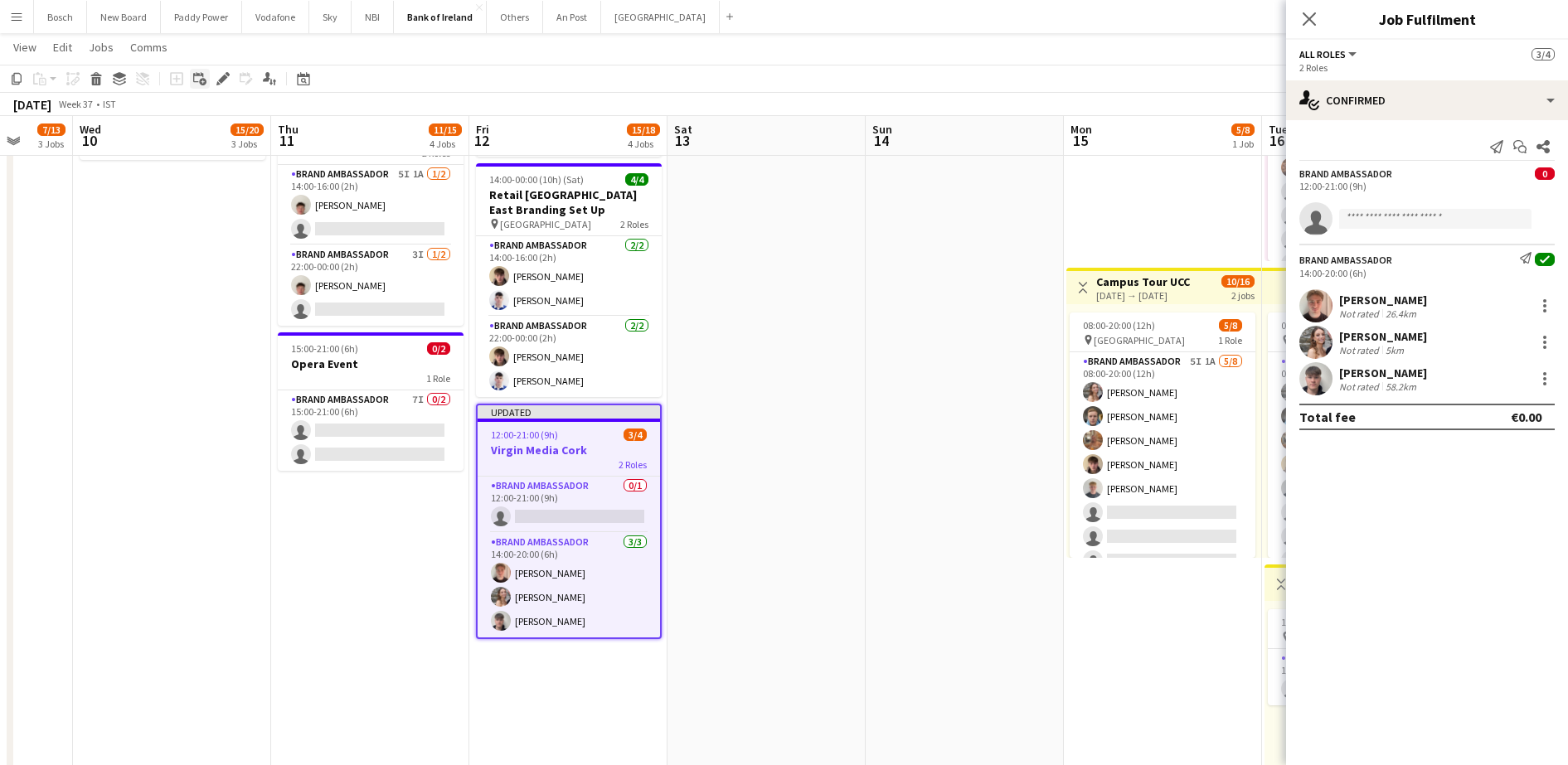
click at [205, 77] on icon "Add linked Job" at bounding box center [200, 78] width 13 height 13
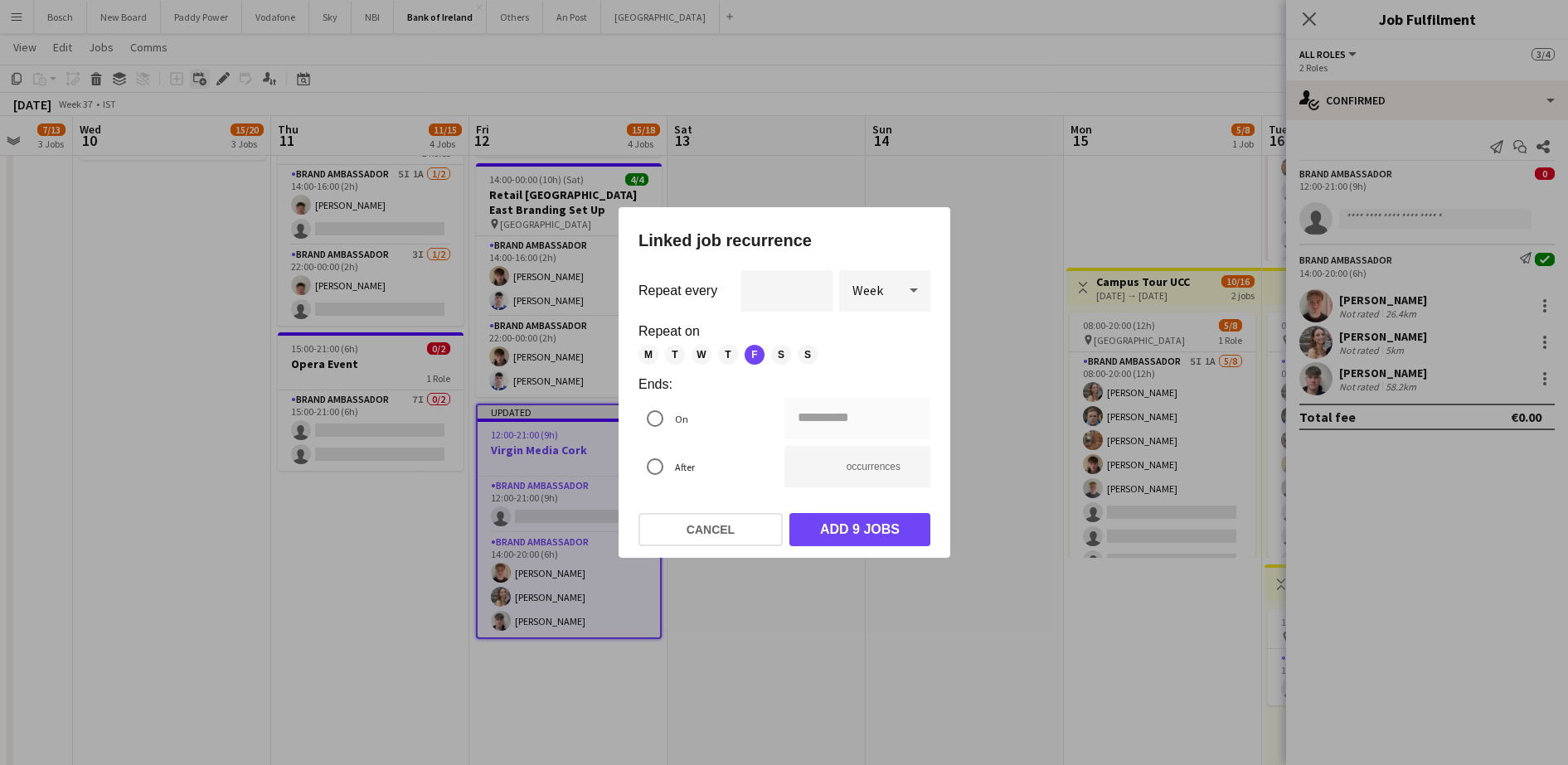
scroll to position [0, 0]
click at [754, 535] on button "Cancel" at bounding box center [710, 530] width 144 height 34
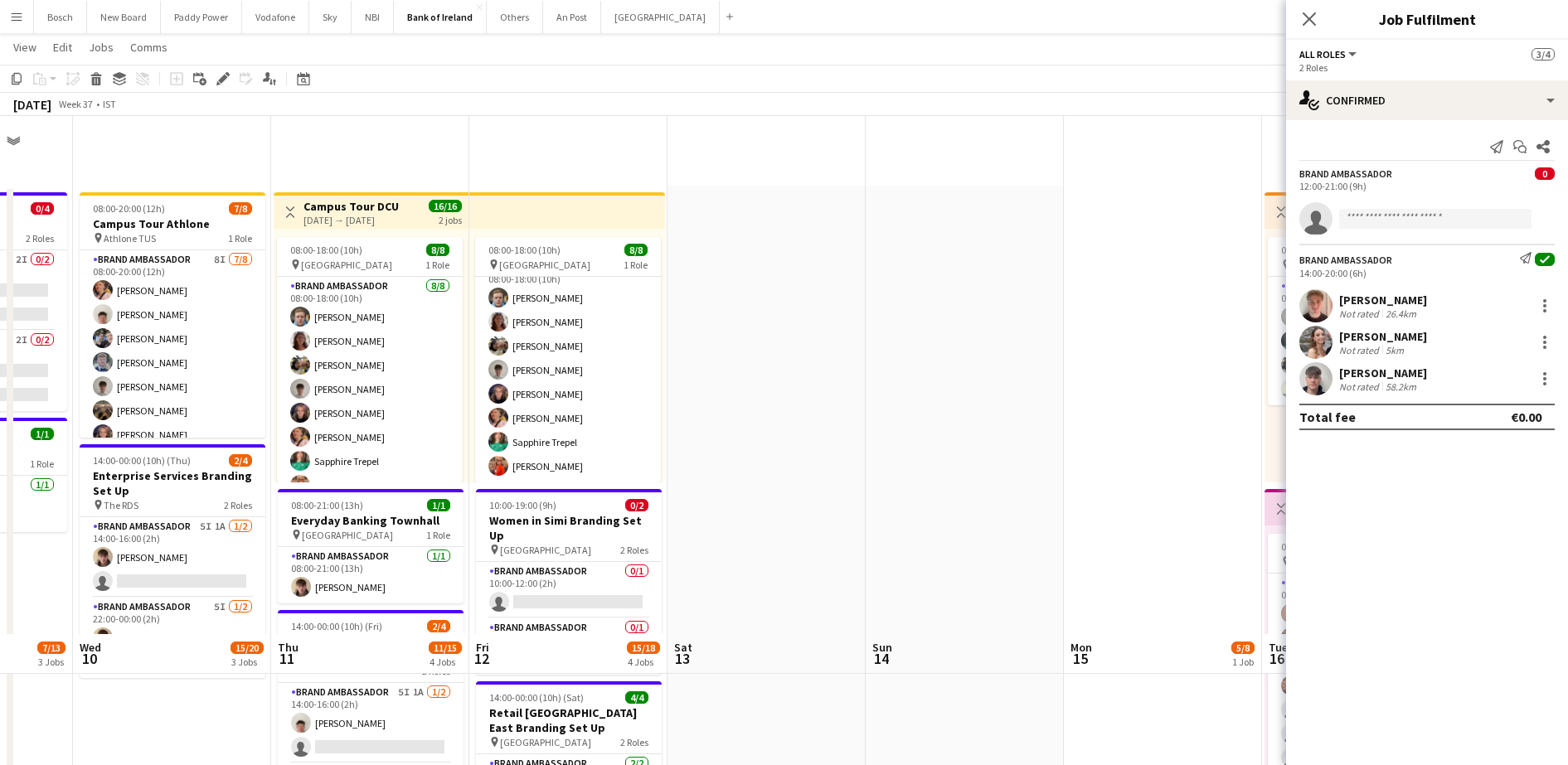
scroll to position [518, 0]
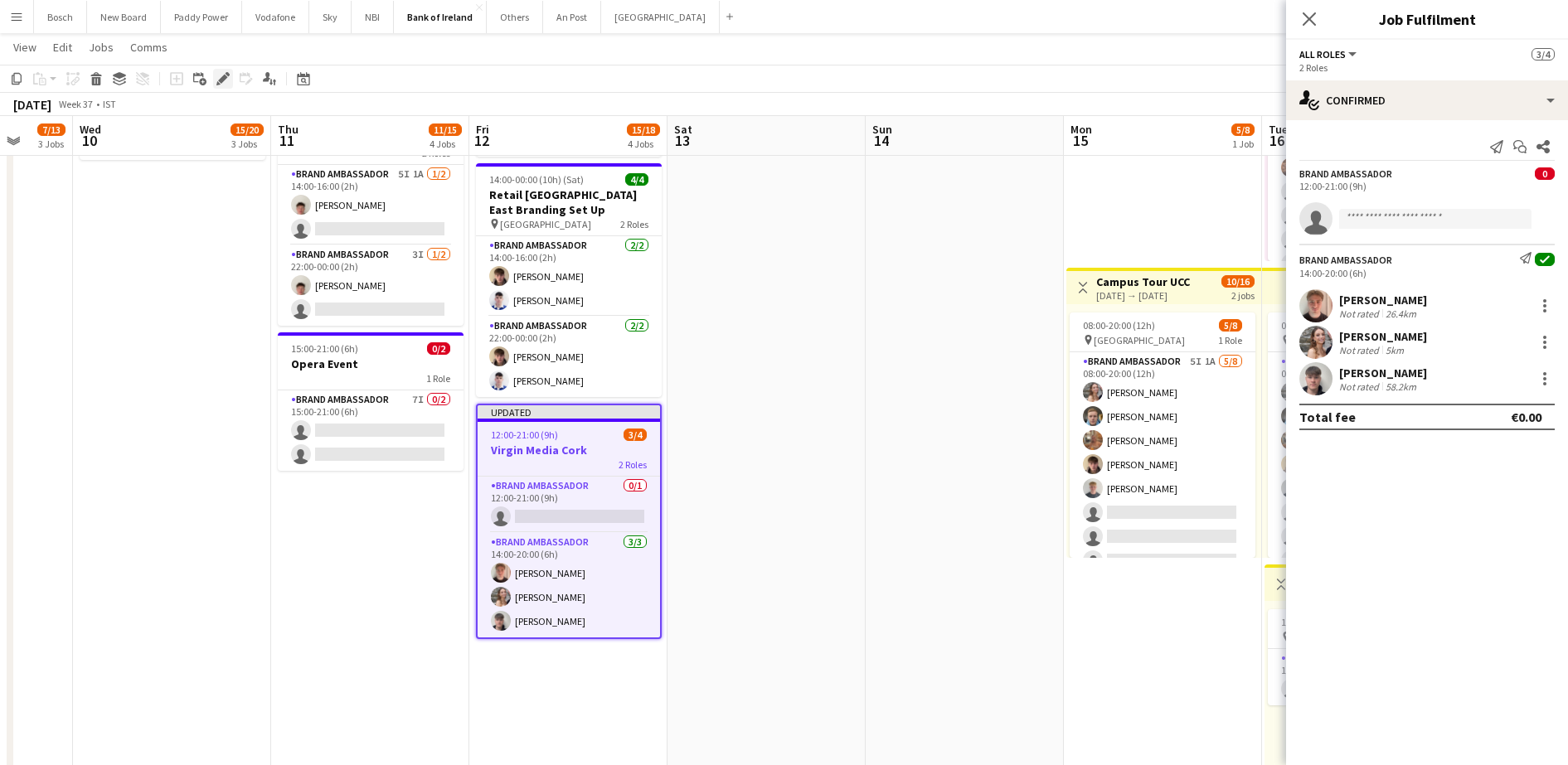
click at [232, 78] on div "Edit" at bounding box center [222, 78] width 20 height 20
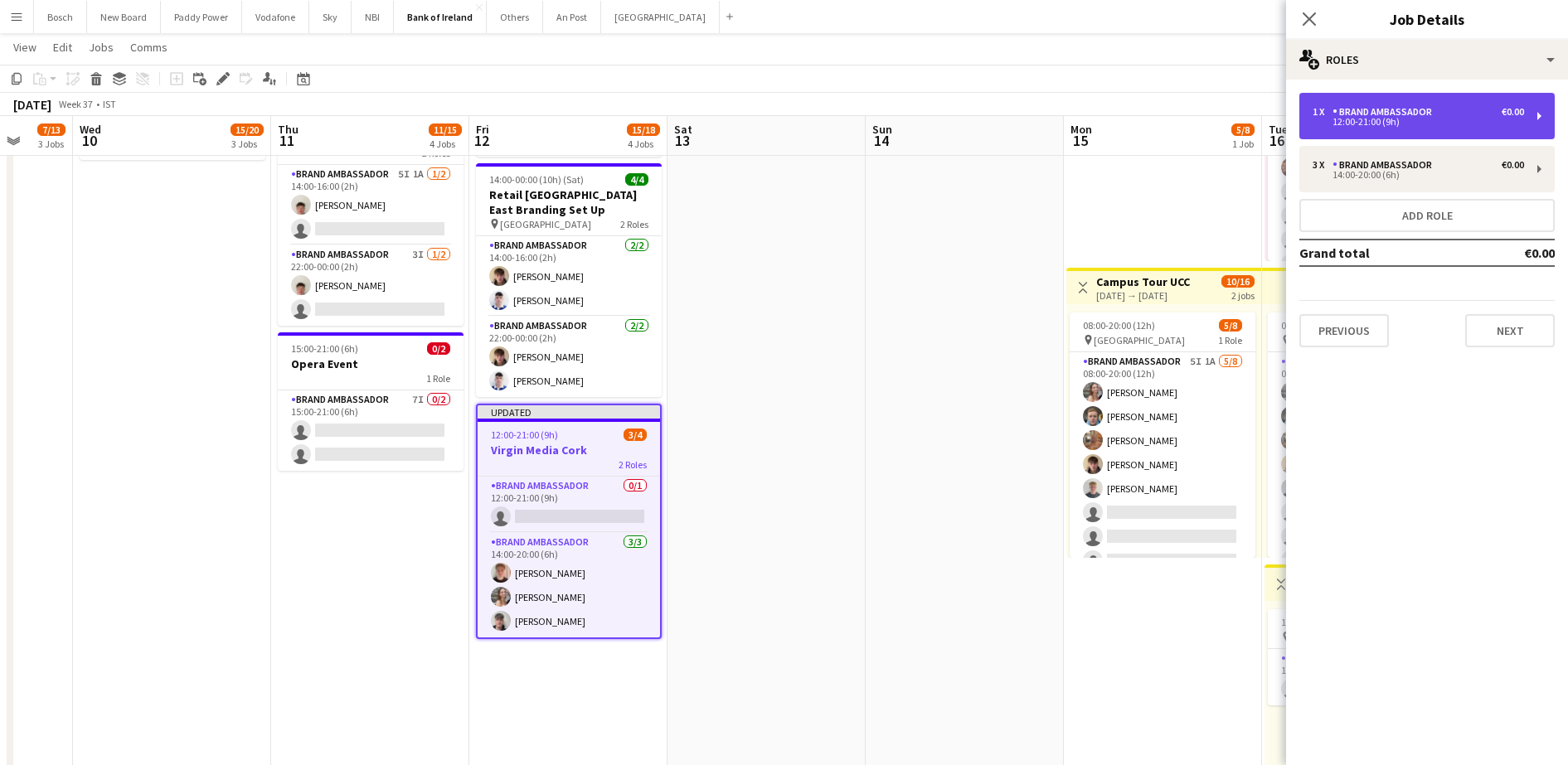
click at [1453, 121] on div "12:00-21:00 (9h)" at bounding box center [1418, 121] width 211 height 8
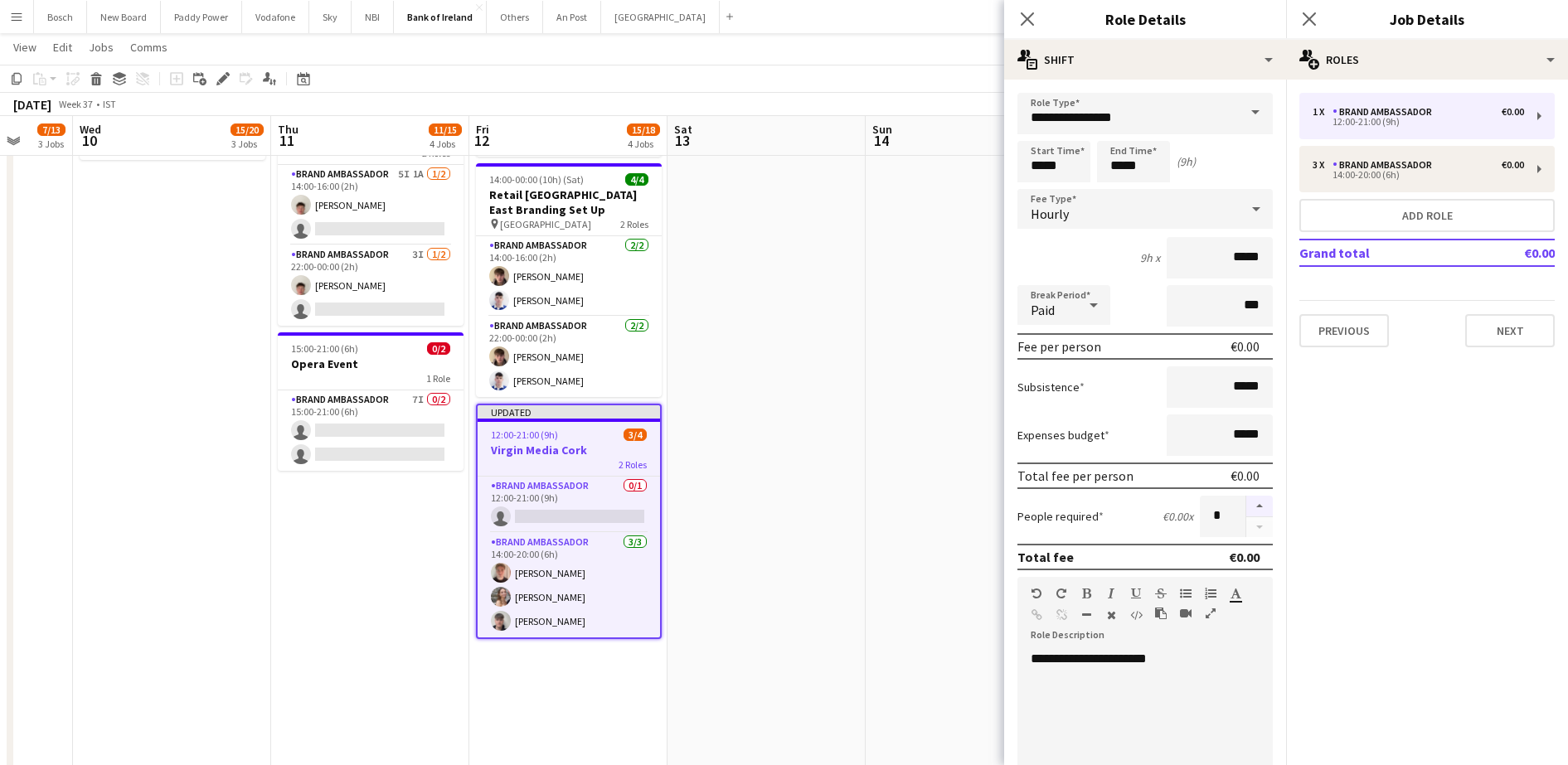
click at [1246, 508] on button "button" at bounding box center [1259, 506] width 26 height 21
type input "*"
click at [963, 78] on app-toolbar "Copy Paste Paste Ctrl+V Paste with crew Ctrl+Shift+V Paste linked Job [GEOGRAPH…" at bounding box center [784, 78] width 1568 height 28
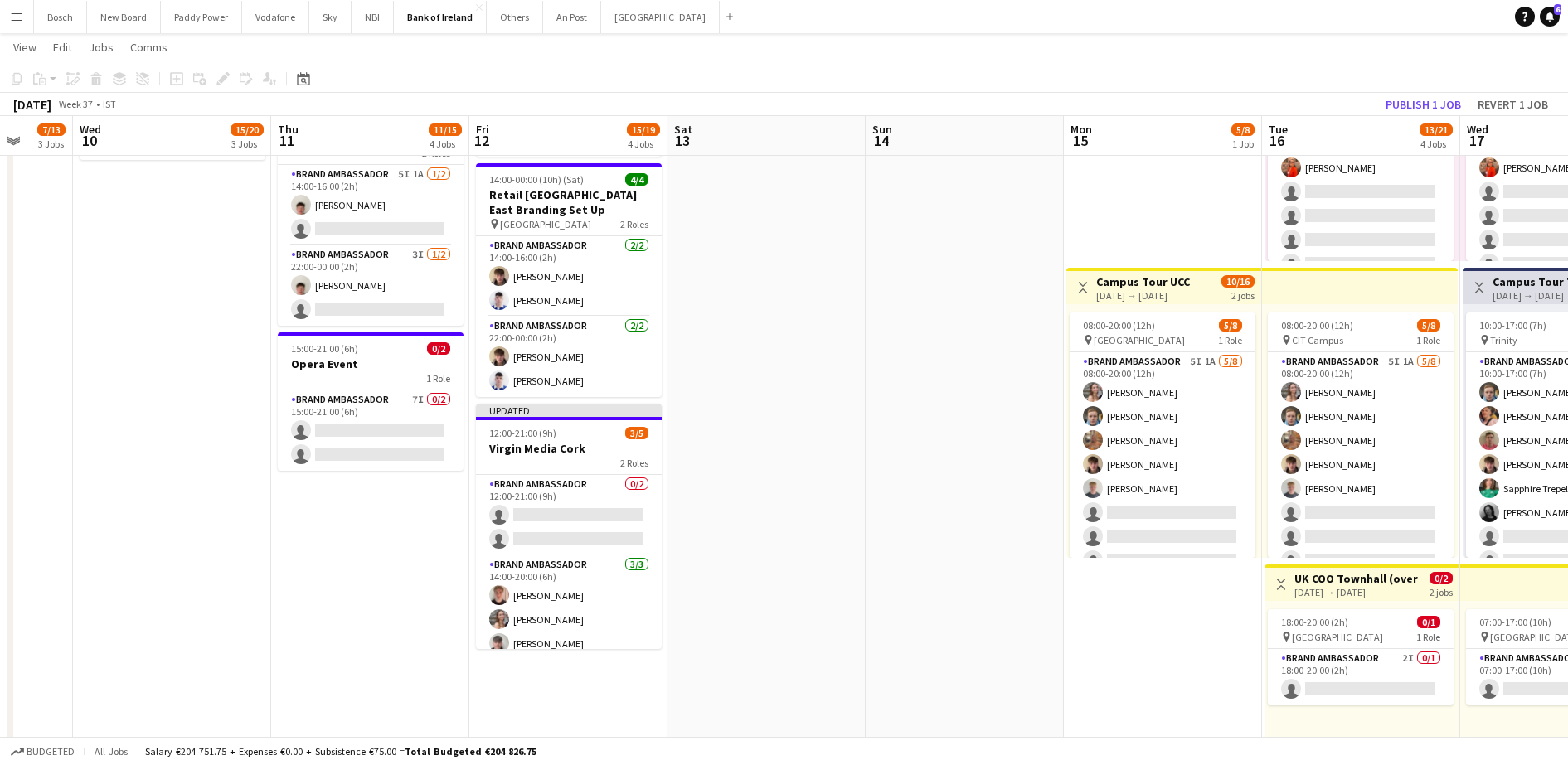
click at [1407, 92] on div "[DATE] Week 37 • IST Publish 1 job Revert 1 job" at bounding box center [784, 104] width 1568 height 23
click at [1412, 104] on button "Publish 1 job" at bounding box center [1422, 104] width 89 height 21
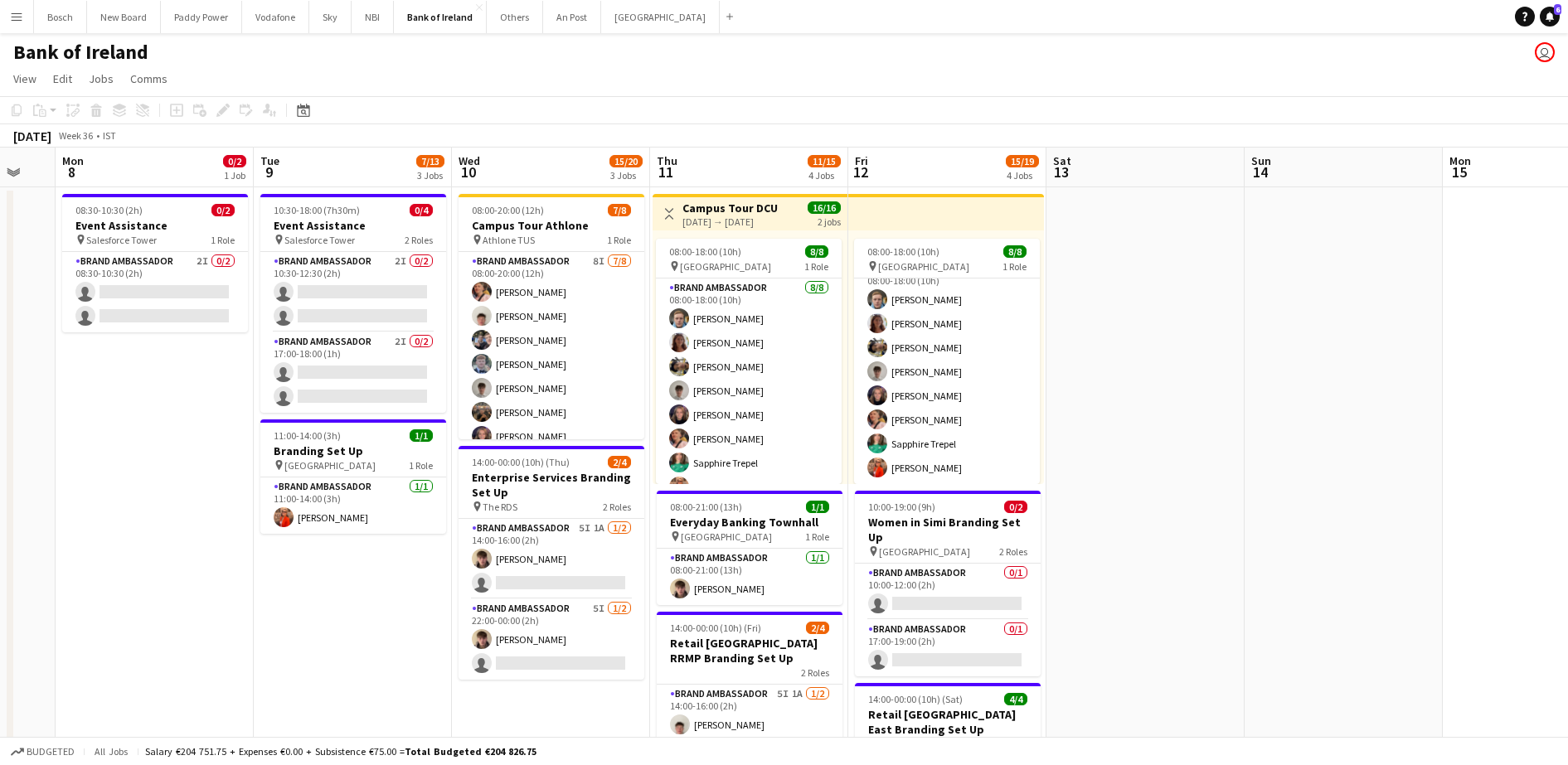
scroll to position [0, 365]
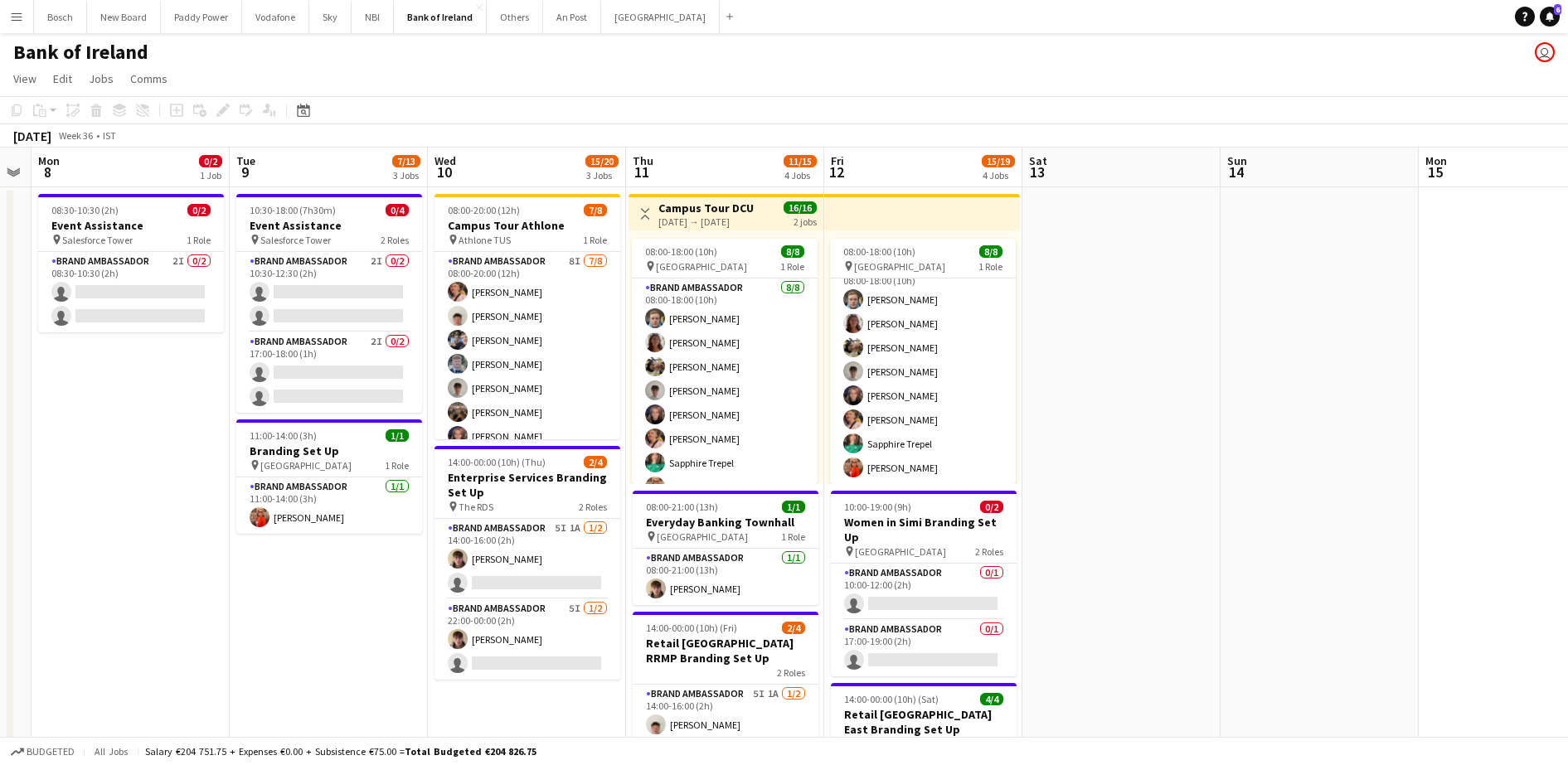
drag, startPoint x: 776, startPoint y: 428, endPoint x: 1131, endPoint y: 450, distance: 355.7
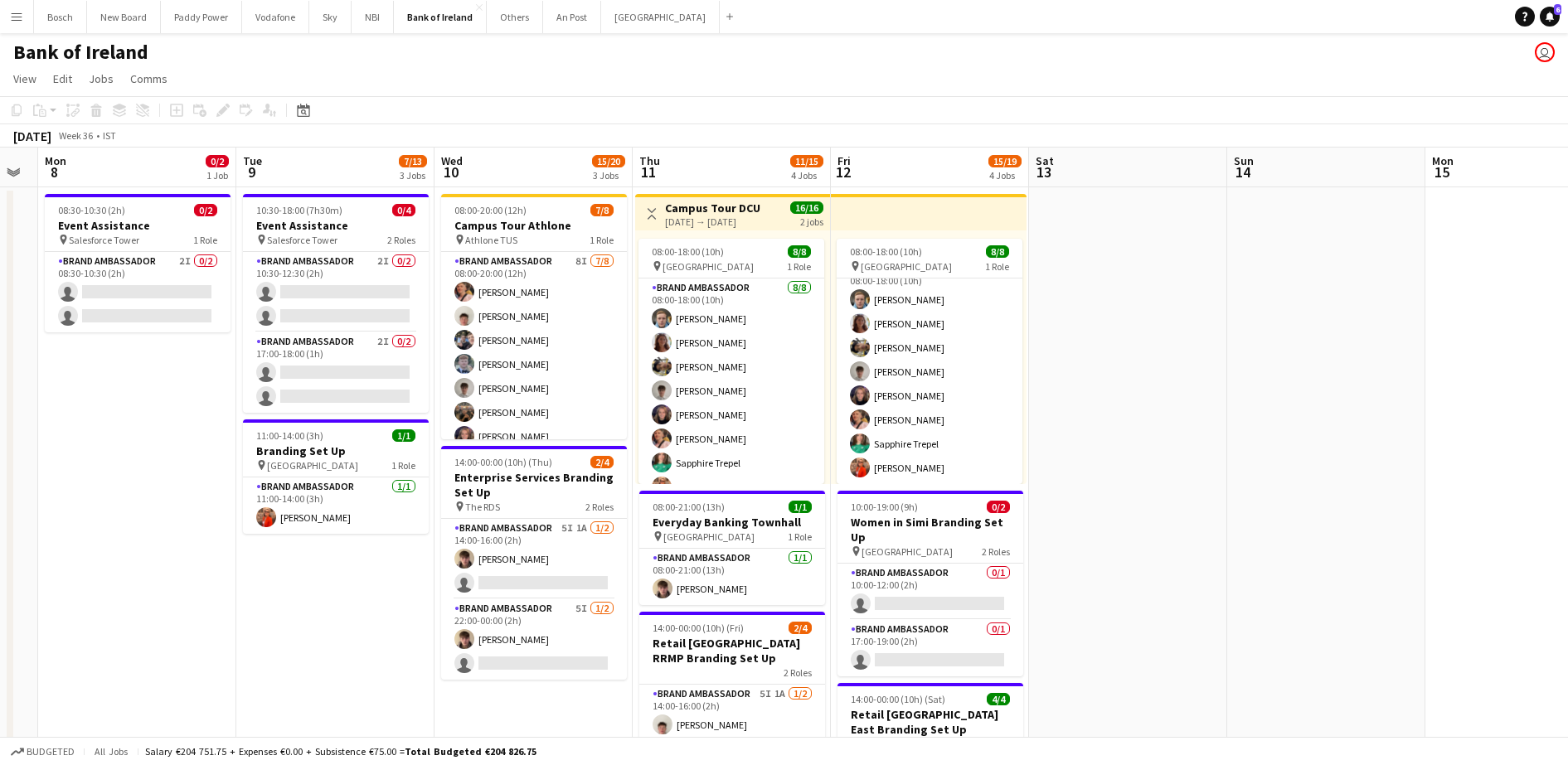
scroll to position [0, 579]
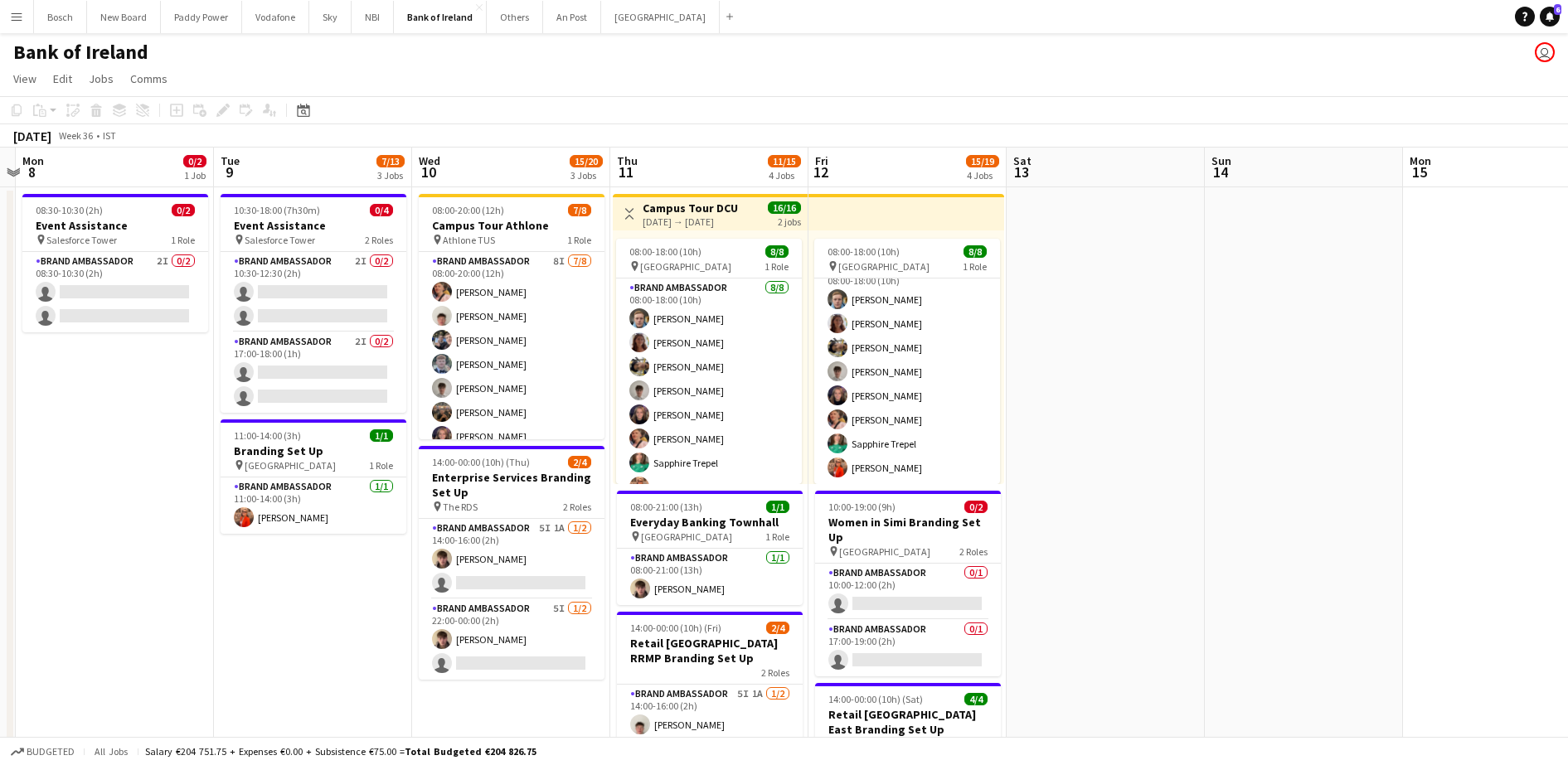
drag, startPoint x: 1067, startPoint y: 327, endPoint x: 1052, endPoint y: 301, distance: 30.0
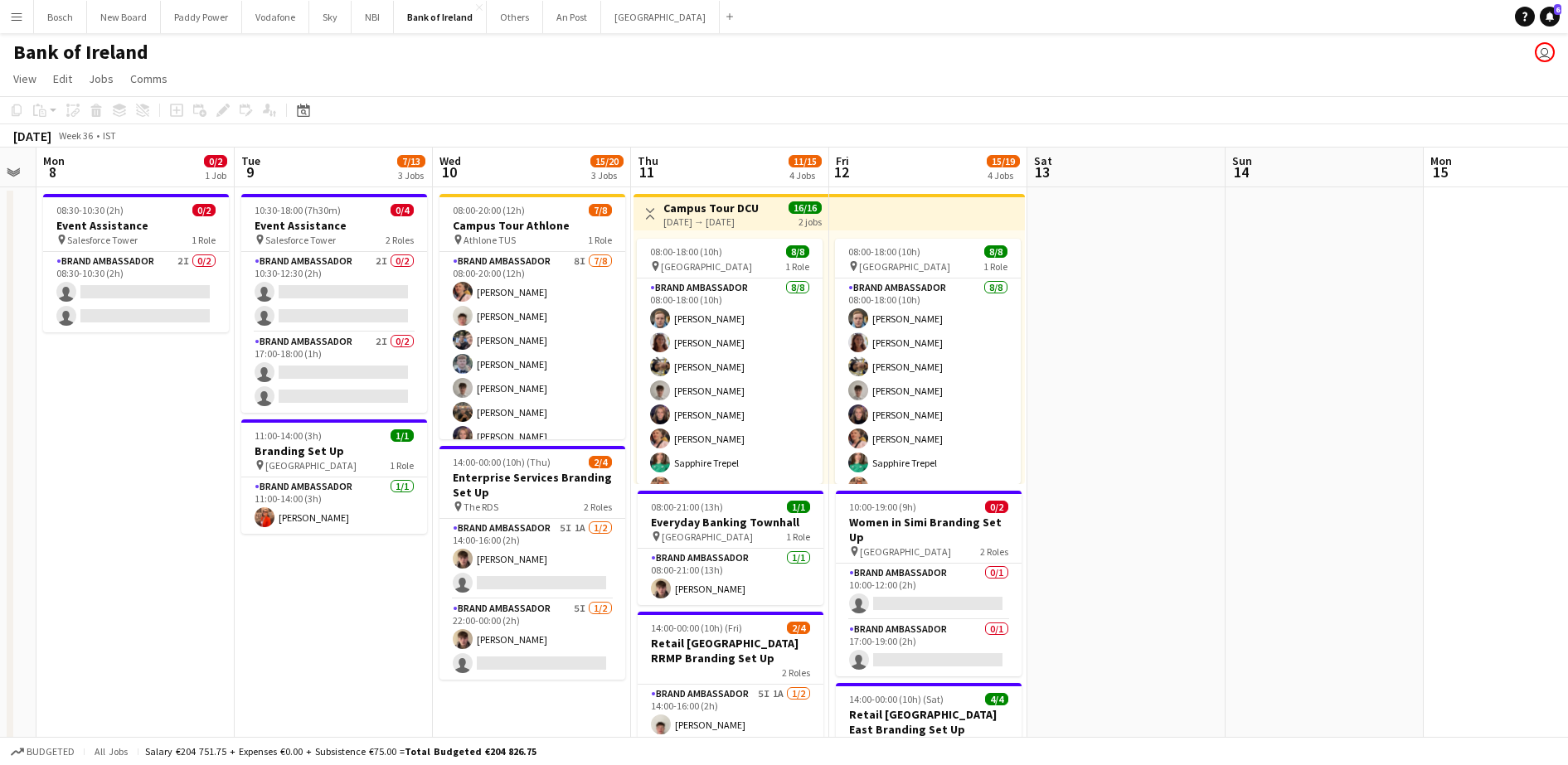
scroll to position [0, 568]
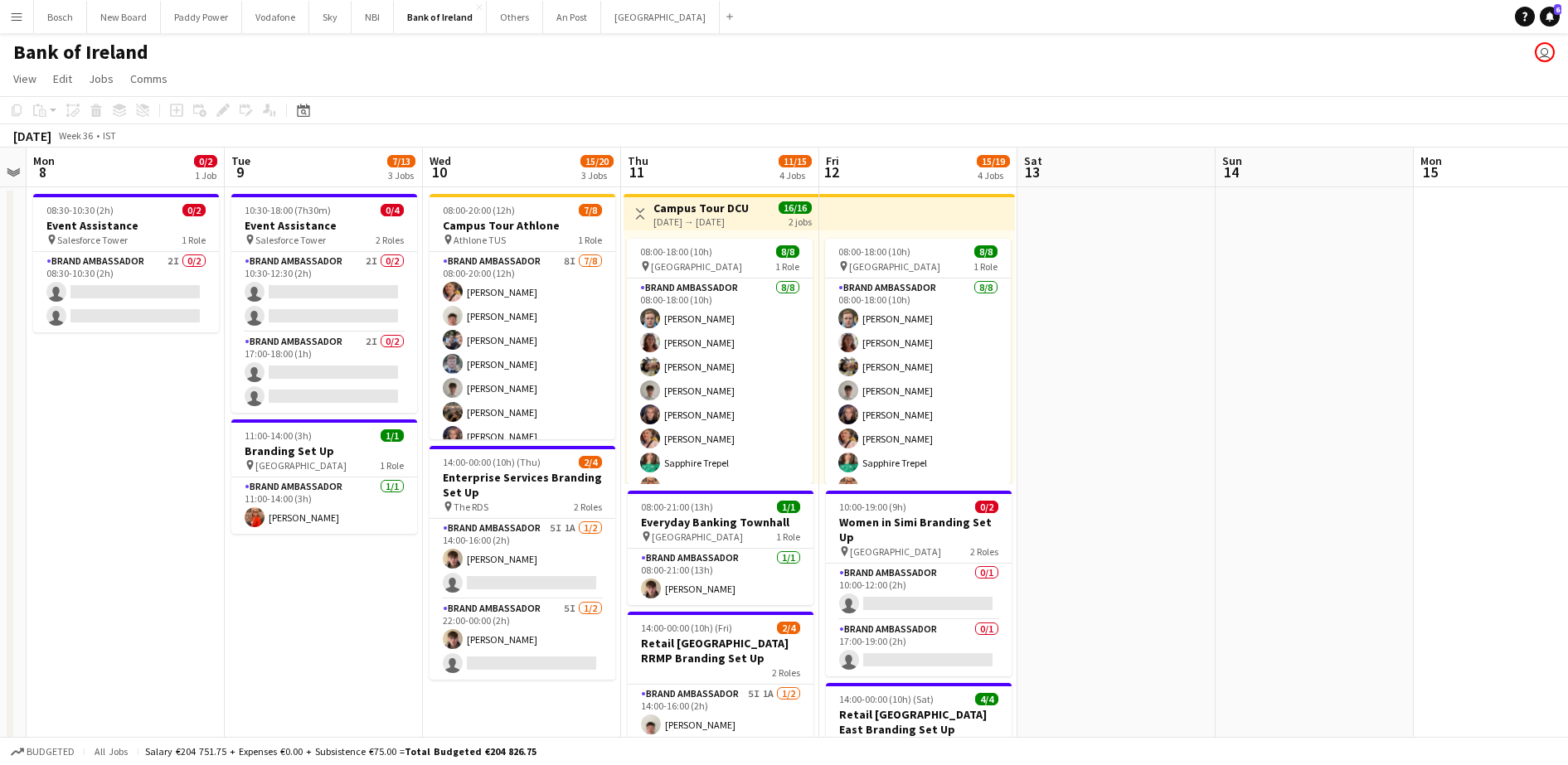
drag, startPoint x: 1147, startPoint y: 296, endPoint x: 1157, endPoint y: 283, distance: 16.4
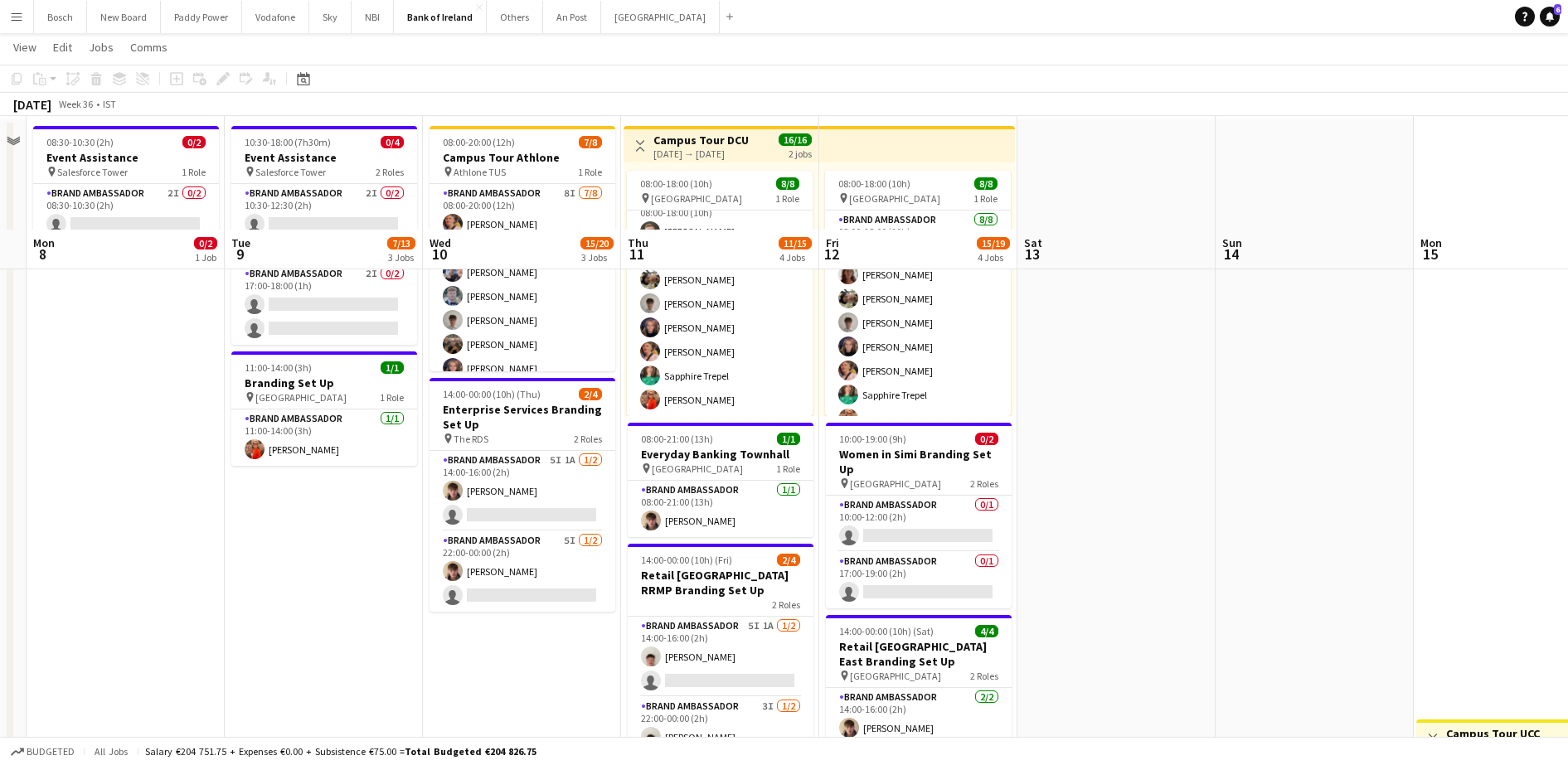
scroll to position [0, 0]
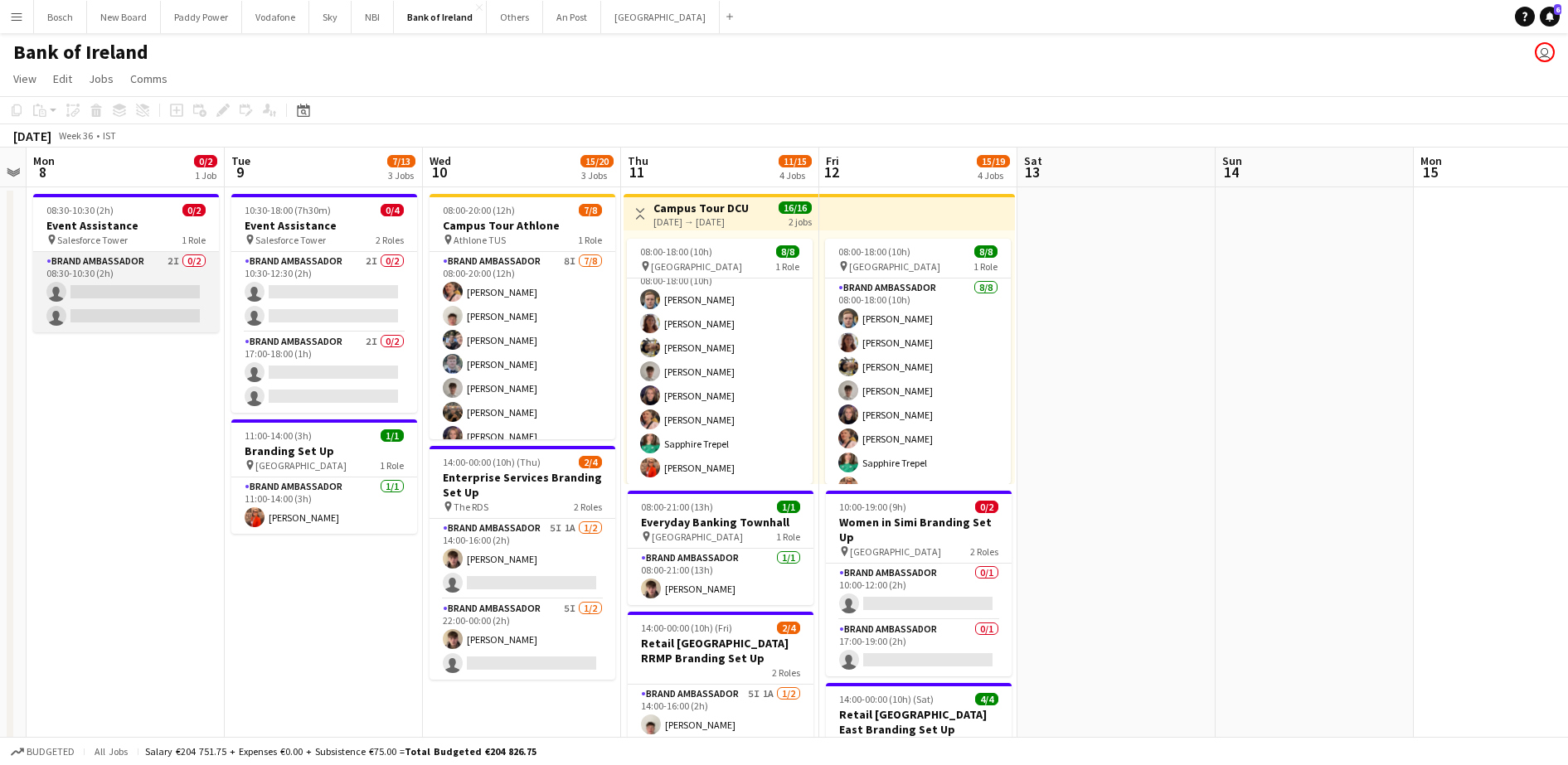
click at [127, 283] on app-card-role "Brand Ambassador 2I 0/2 08:30-10:30 (2h) single-neutral-actions single-neutral-…" at bounding box center [126, 292] width 186 height 80
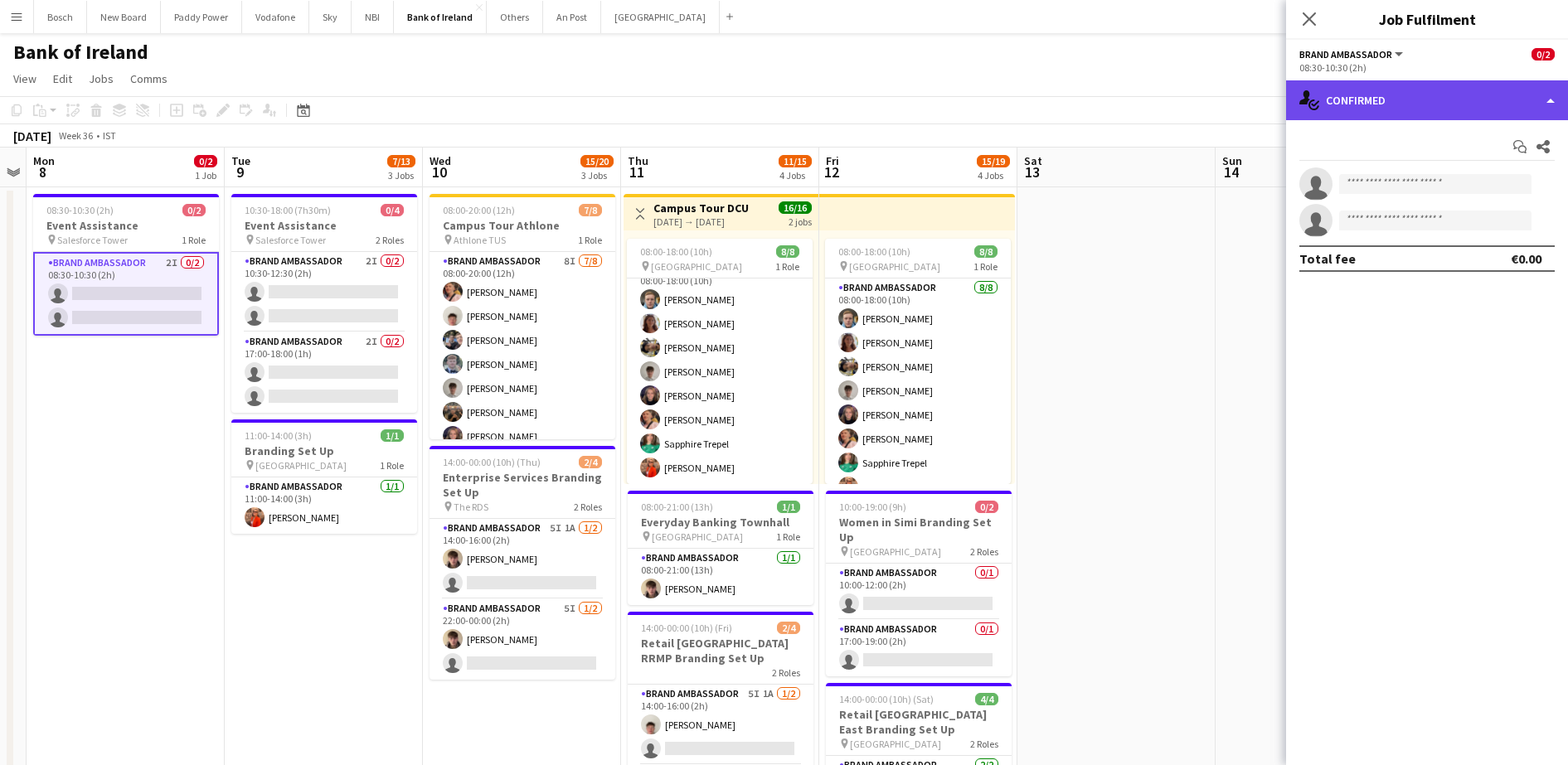
click at [1358, 92] on div "single-neutral-actions-check-2 Confirmed" at bounding box center [1427, 100] width 282 height 40
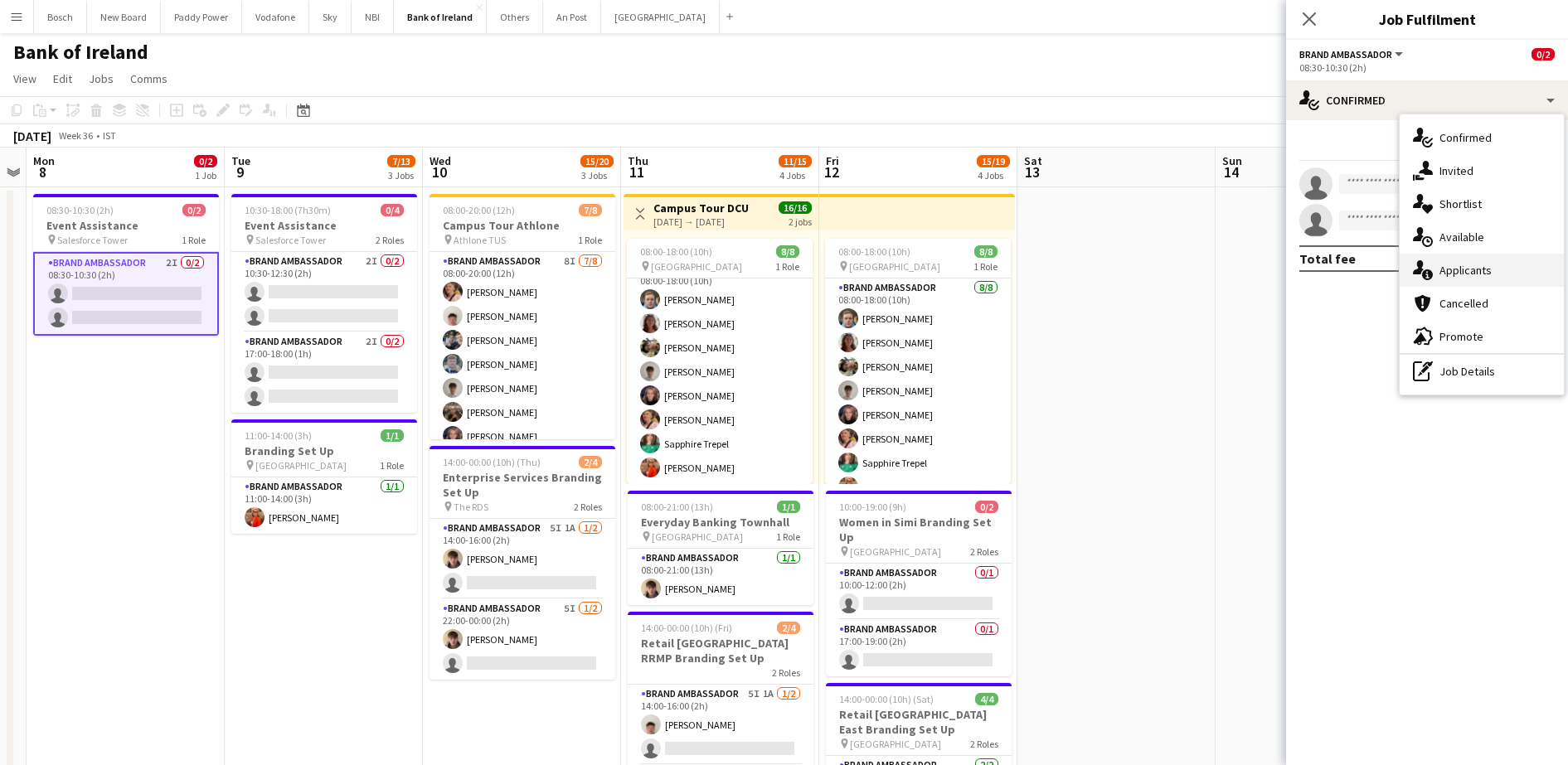
click at [1456, 282] on div "single-neutral-actions-information Applicants" at bounding box center [1481, 271] width 164 height 34
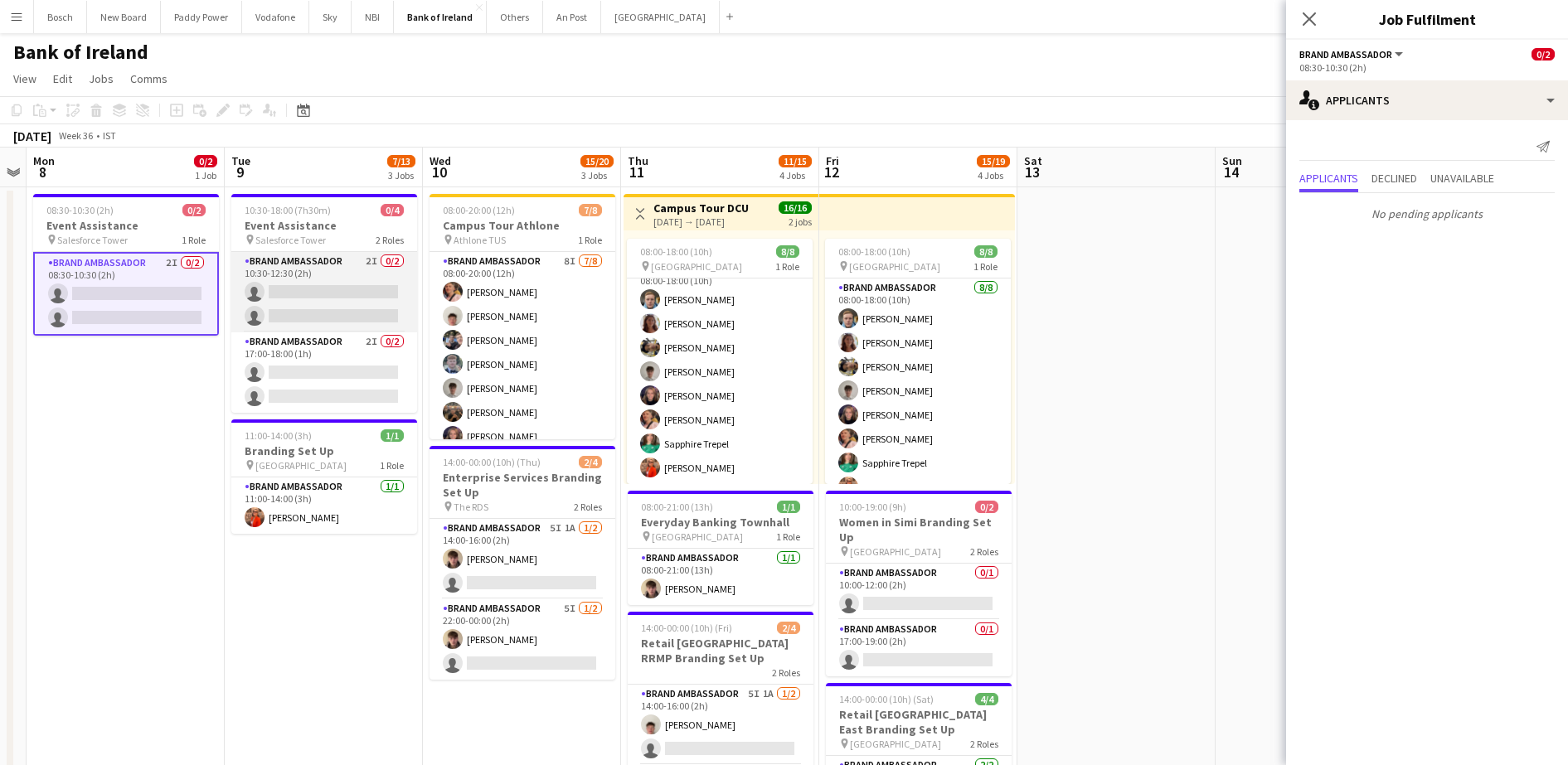
click at [324, 308] on app-card-role "Brand Ambassador 2I 0/2 10:30-12:30 (2h) single-neutral-actions single-neutral-…" at bounding box center [324, 292] width 186 height 80
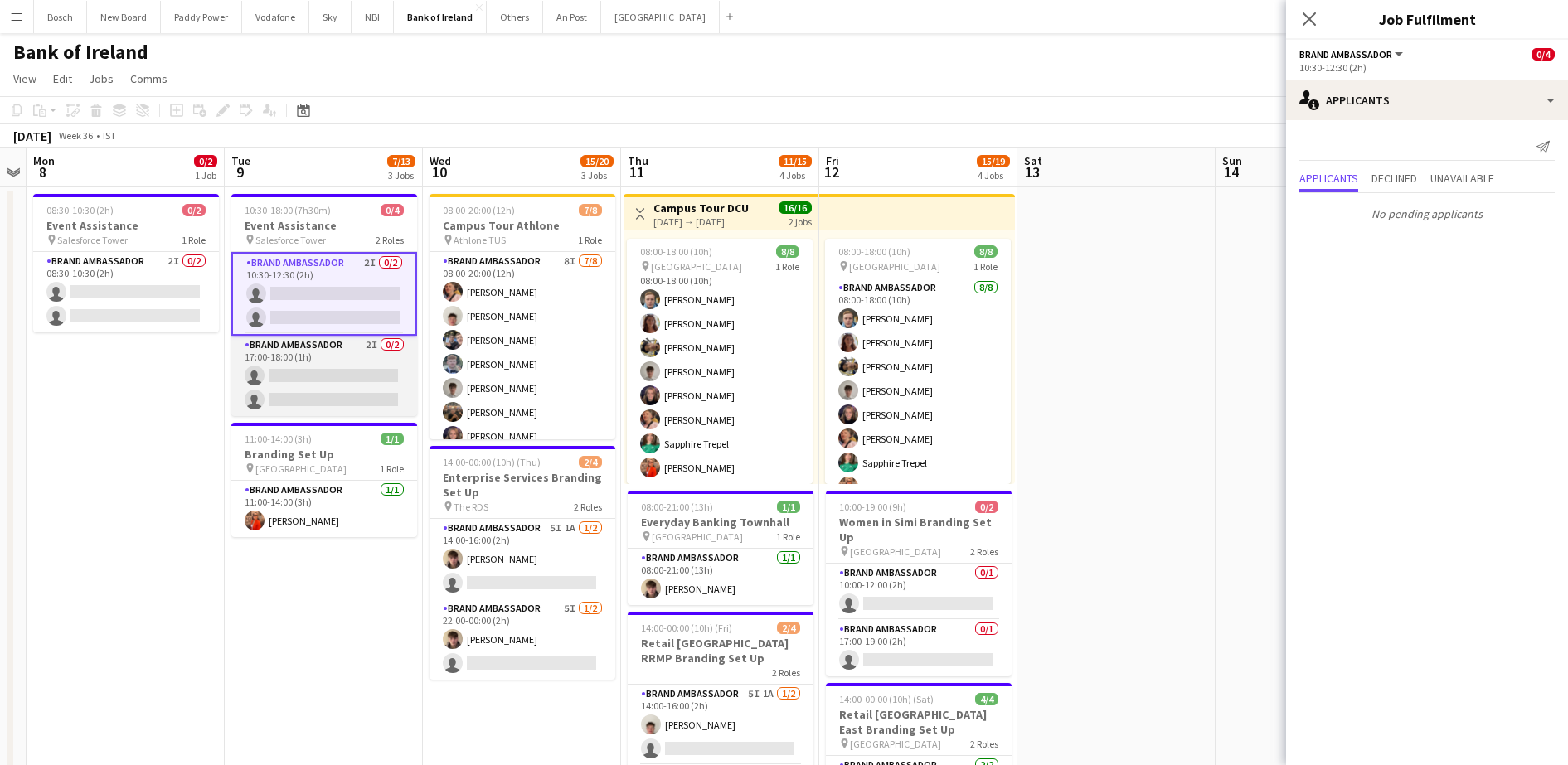
click at [331, 383] on app-card-role "Brand Ambassador 2I 0/2 17:00-18:00 (1h) single-neutral-actions single-neutral-…" at bounding box center [324, 375] width 186 height 80
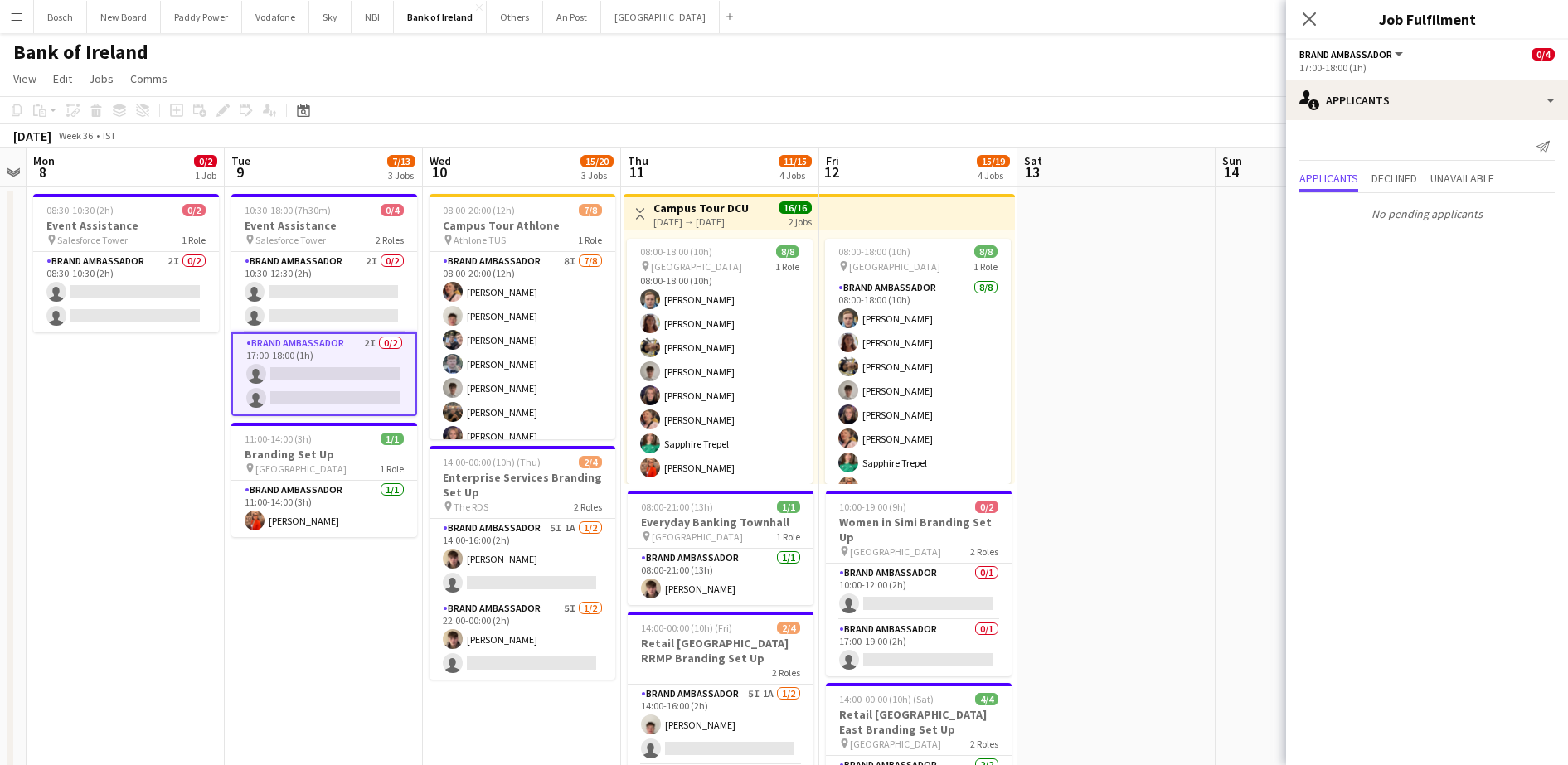
click at [667, 110] on app-toolbar "Copy Paste Paste Ctrl+V Paste with crew Ctrl+Shift+V Paste linked Job [GEOGRAPH…" at bounding box center [784, 110] width 1568 height 28
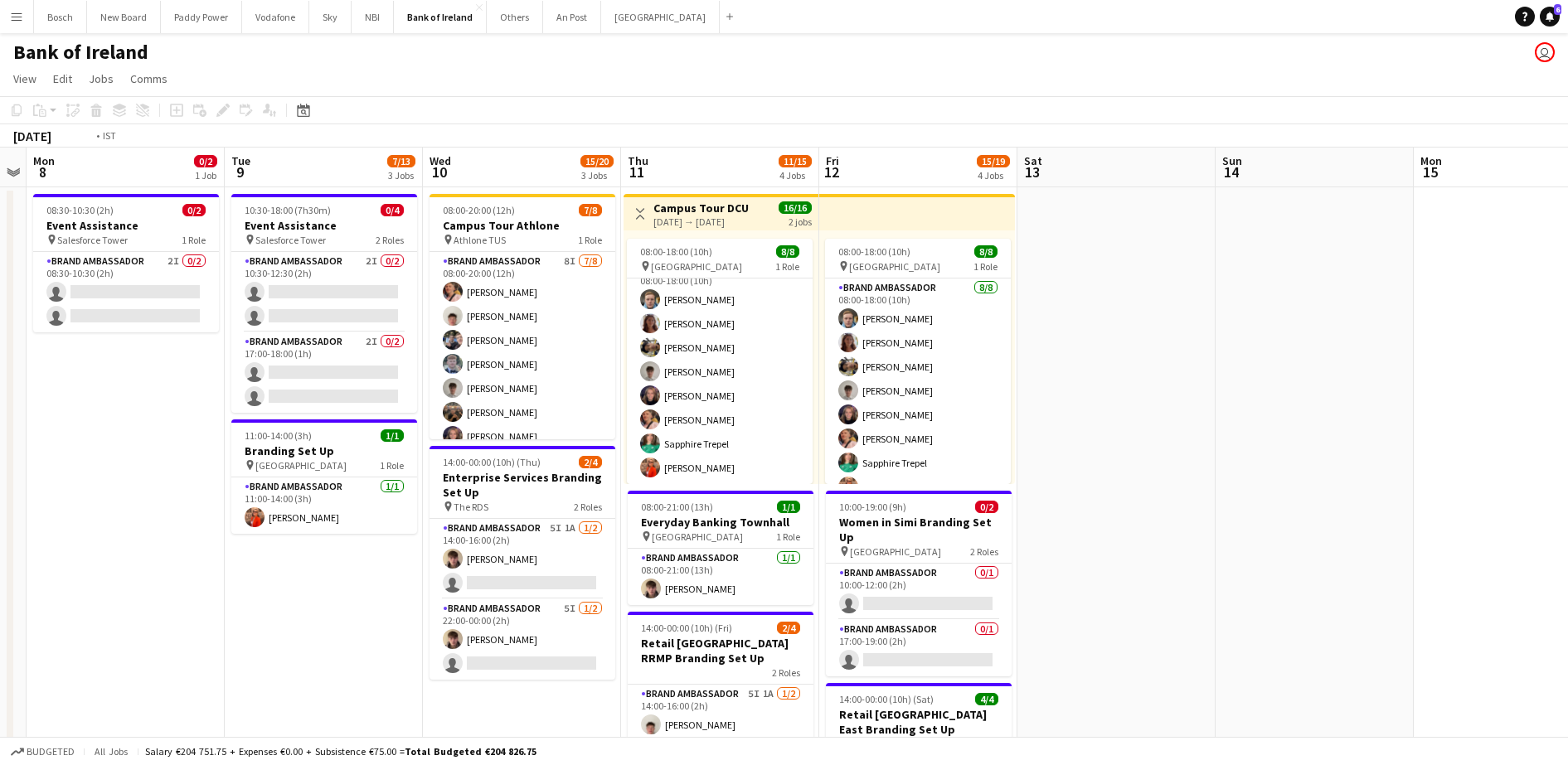
scroll to position [0, 414]
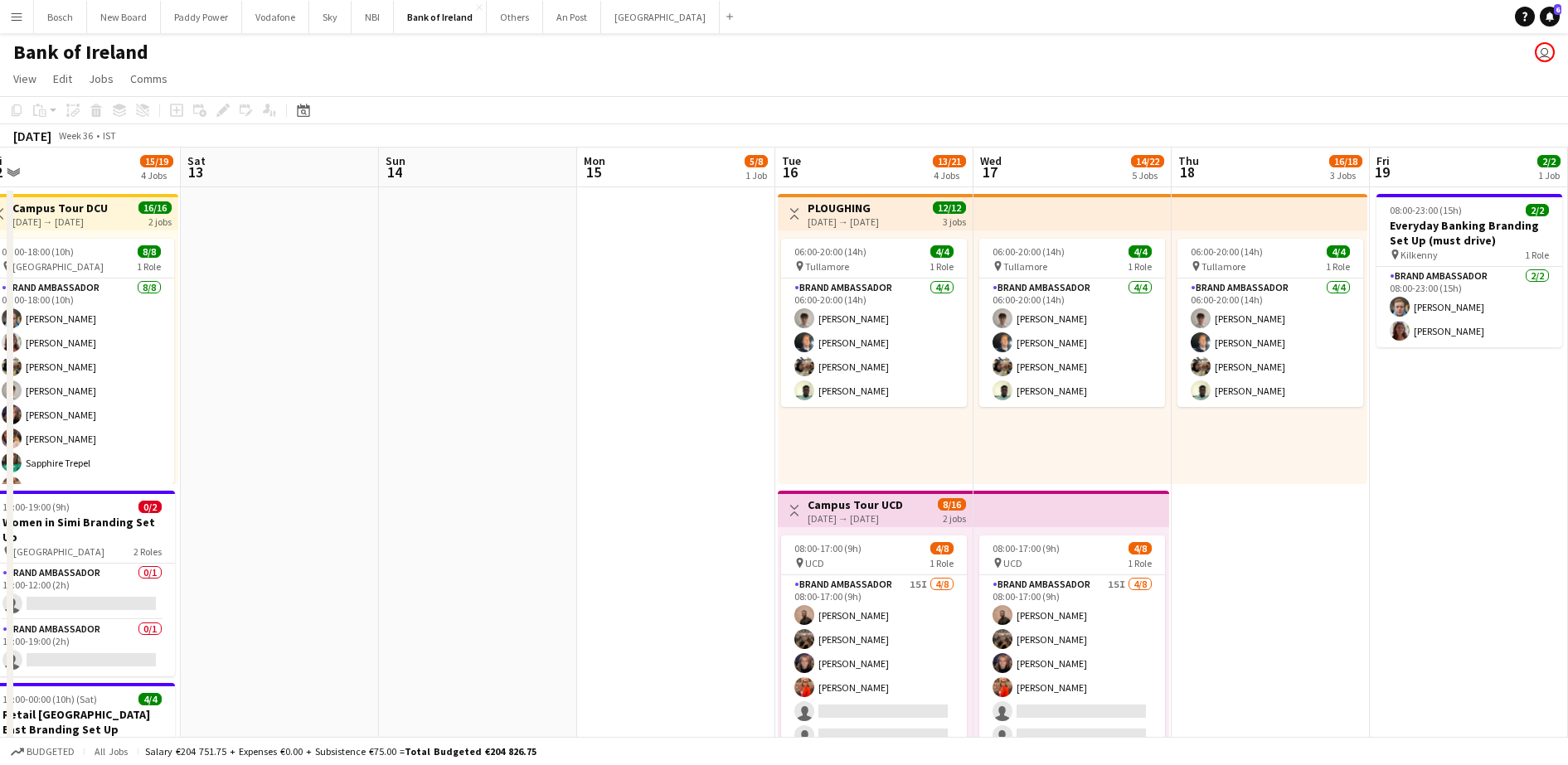
drag, startPoint x: 1156, startPoint y: 425, endPoint x: -4, endPoint y: 424, distance: 1160.0
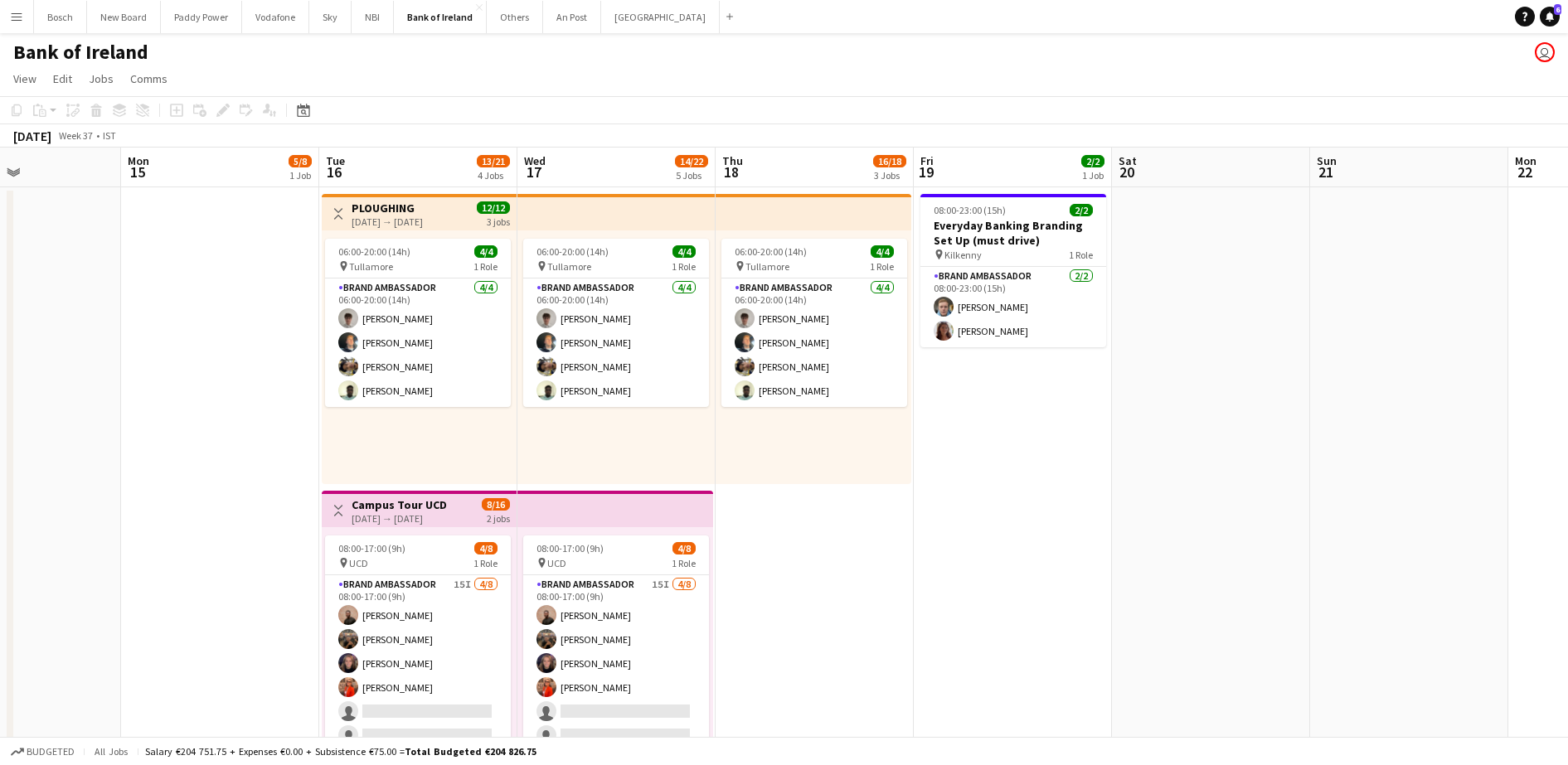
drag, startPoint x: 1269, startPoint y: 513, endPoint x: 675, endPoint y: 527, distance: 594.2
